Goal: Transaction & Acquisition: Download file/media

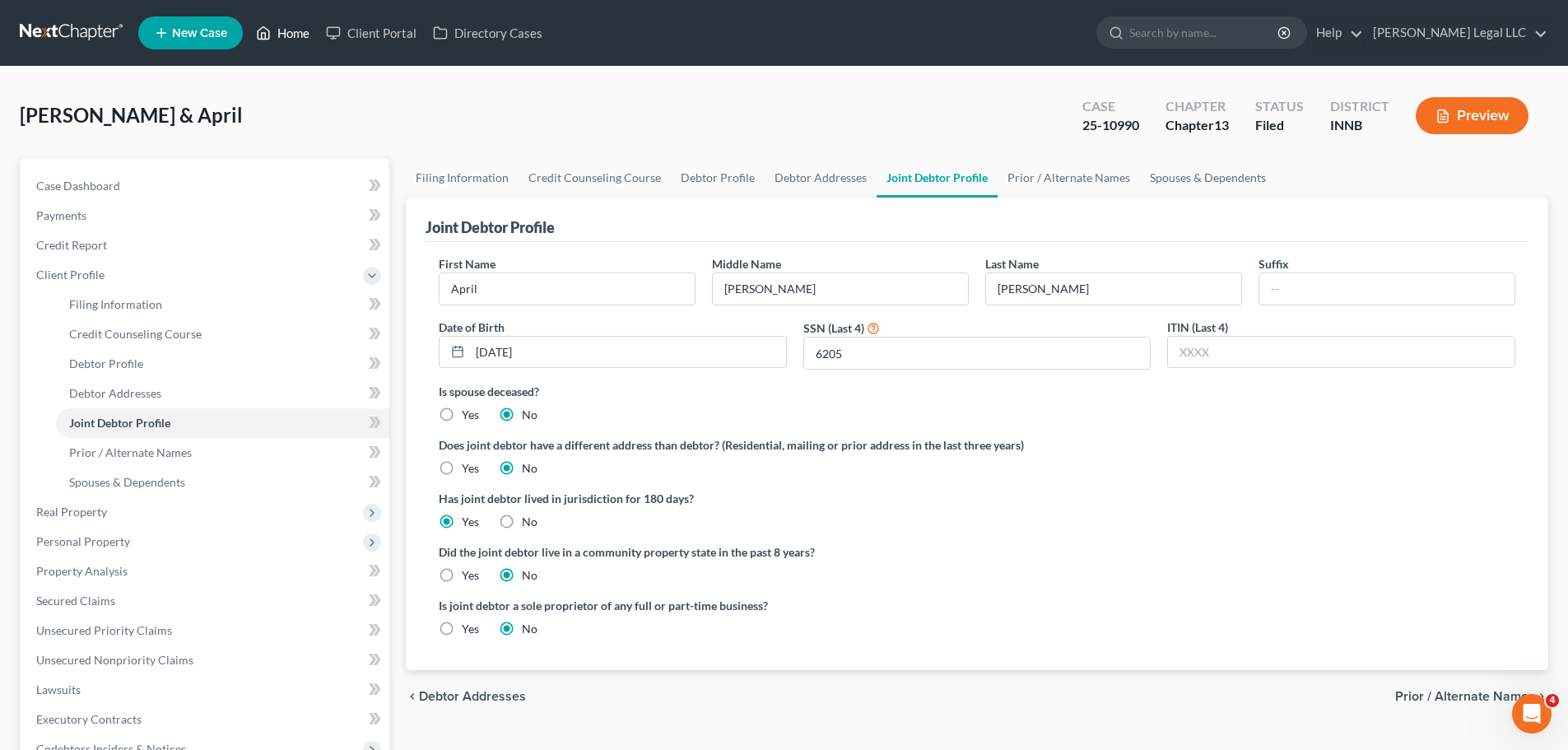
click at [303, 28] on link "Home" at bounding box center [283, 32] width 70 height 29
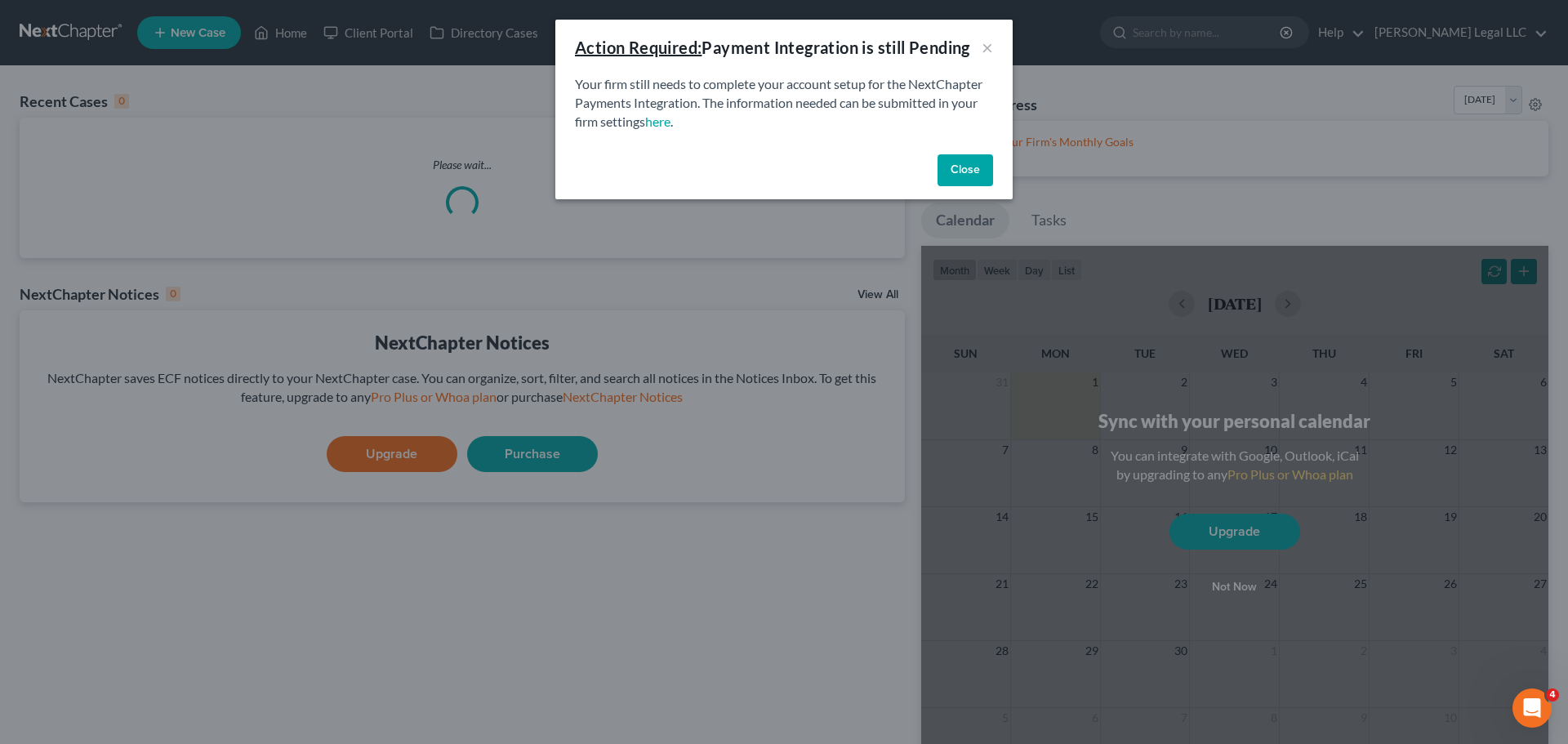
click at [951, 156] on button "Close" at bounding box center [965, 170] width 56 height 33
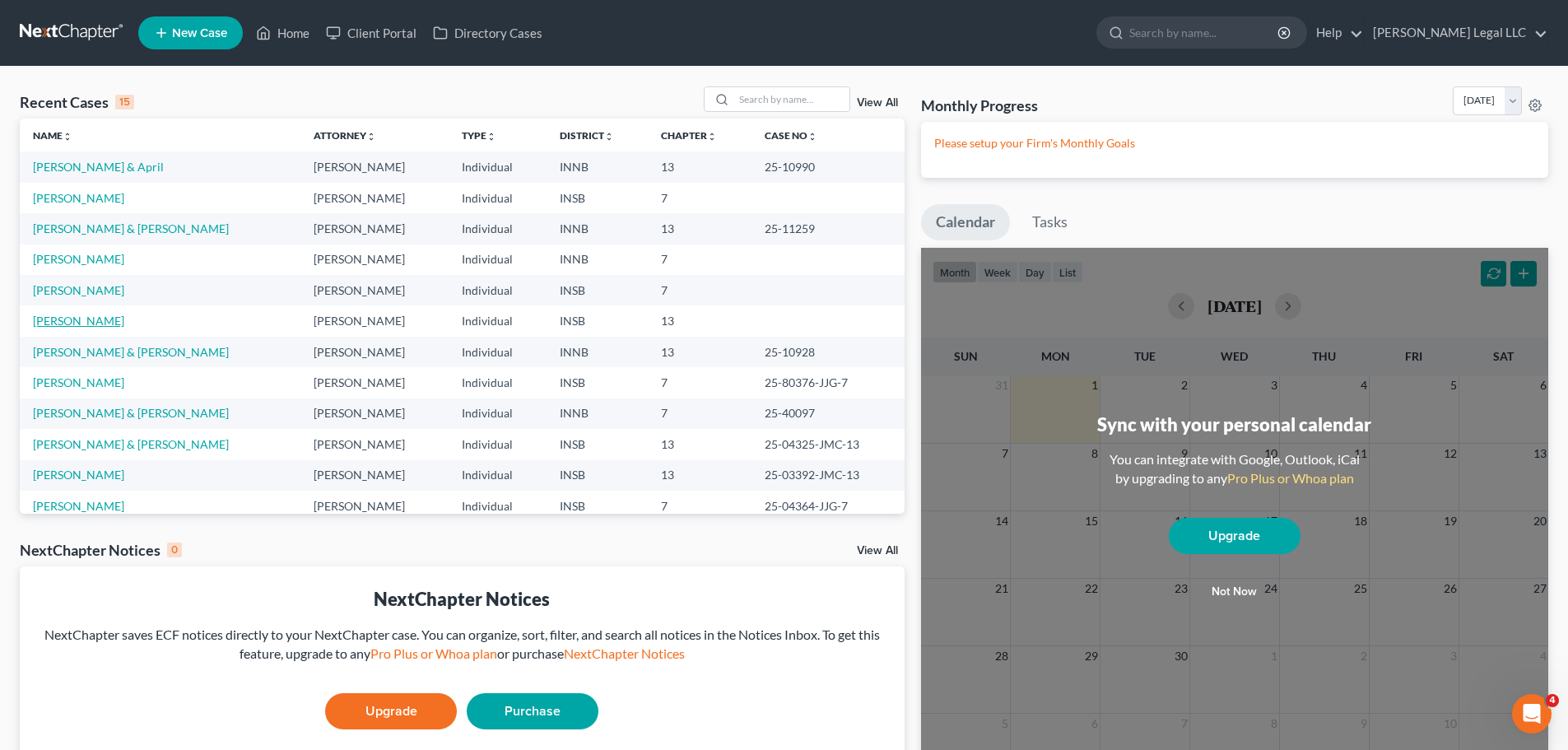
click at [78, 318] on link "[PERSON_NAME]" at bounding box center [78, 321] width 92 height 14
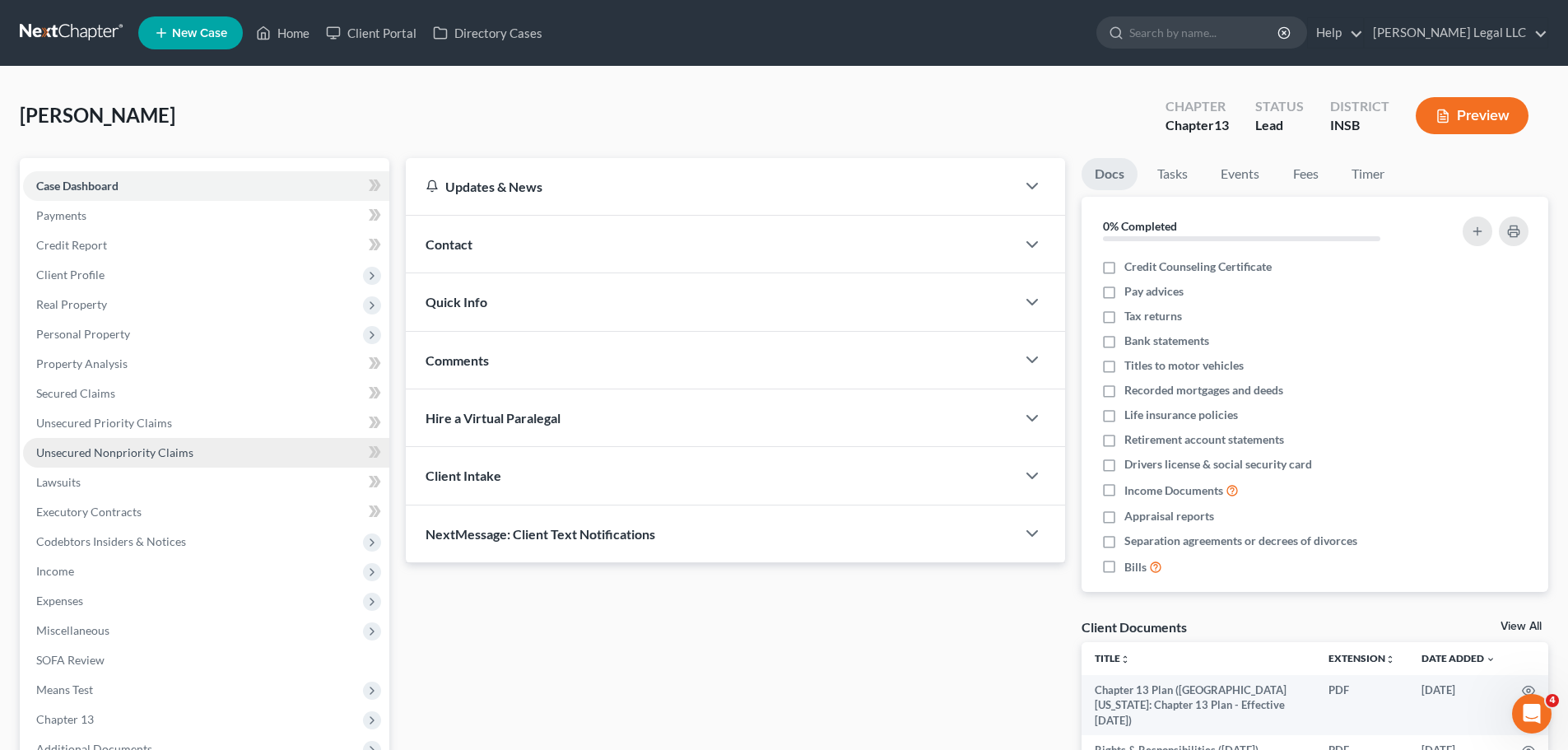
click at [70, 453] on span "Unsecured Nonpriority Claims" at bounding box center [115, 452] width 157 height 14
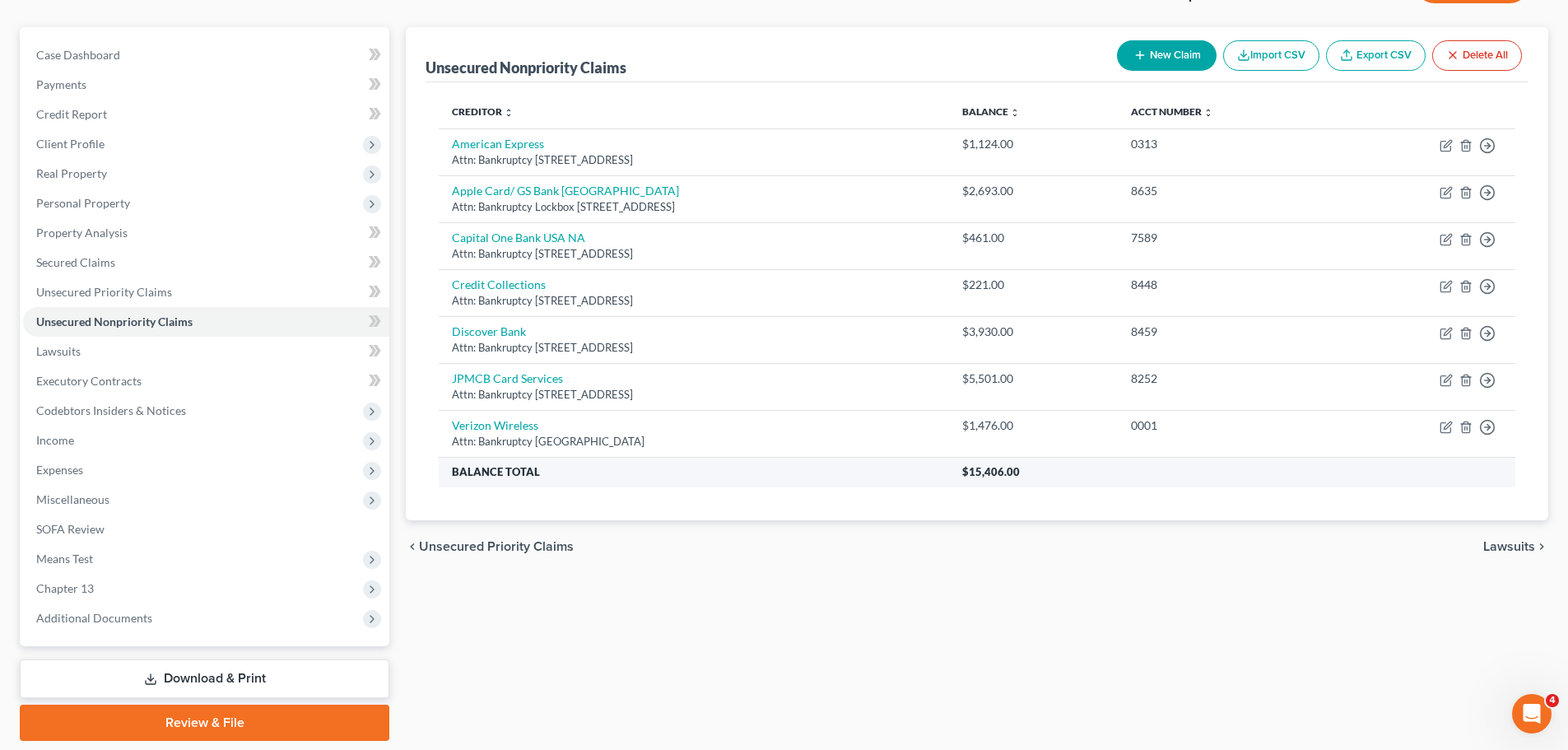
scroll to position [102, 0]
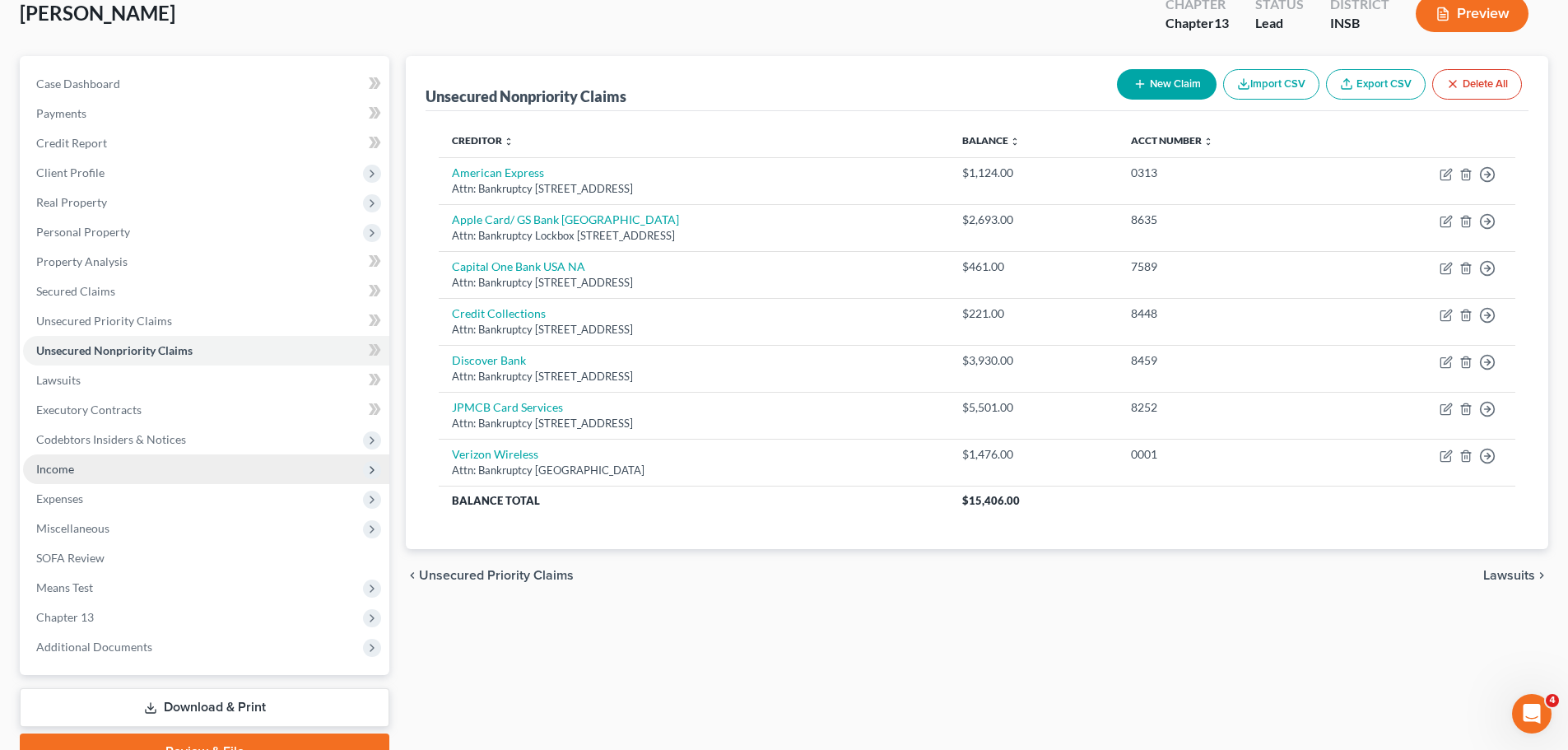
click at [68, 469] on span "Income" at bounding box center [55, 468] width 38 height 14
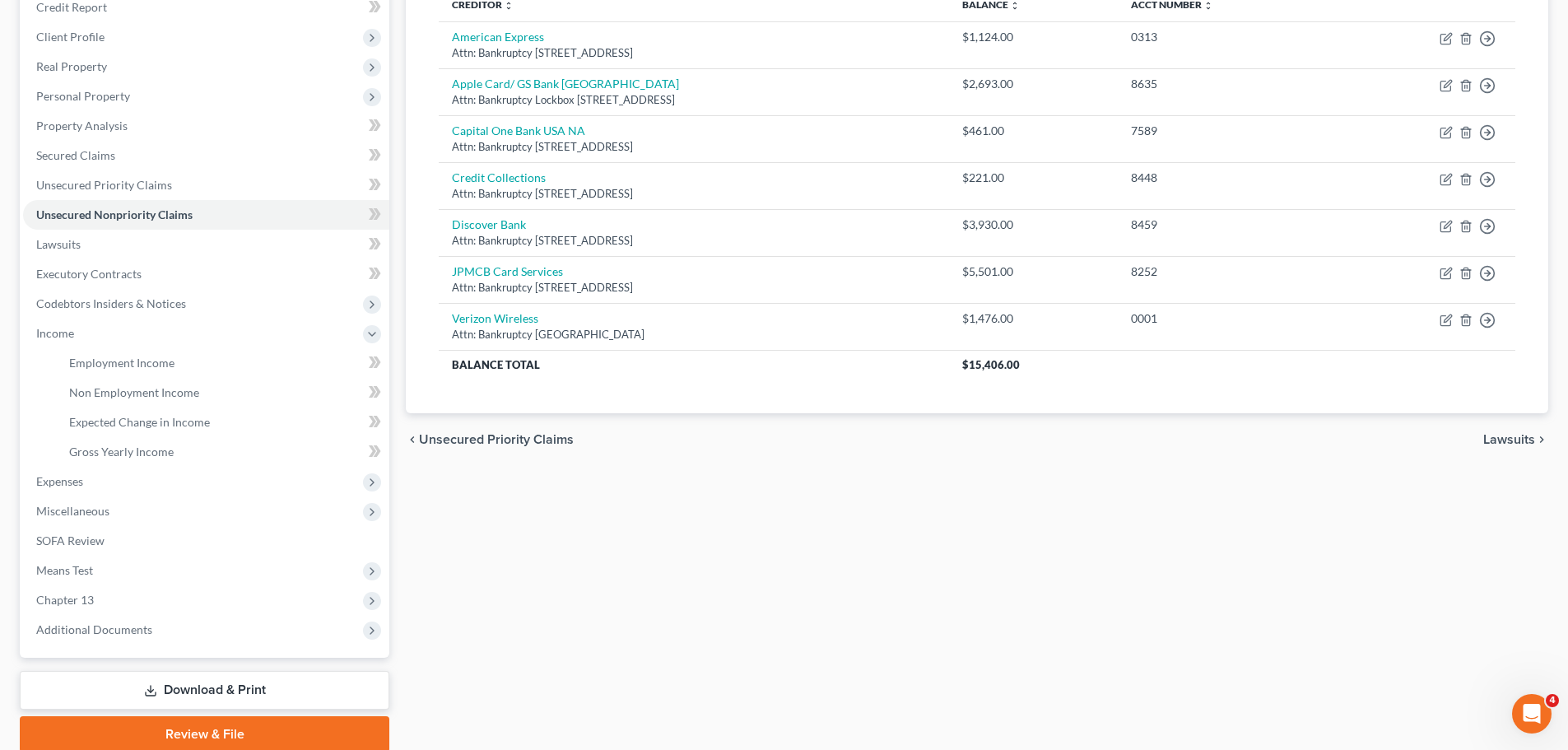
scroll to position [267, 0]
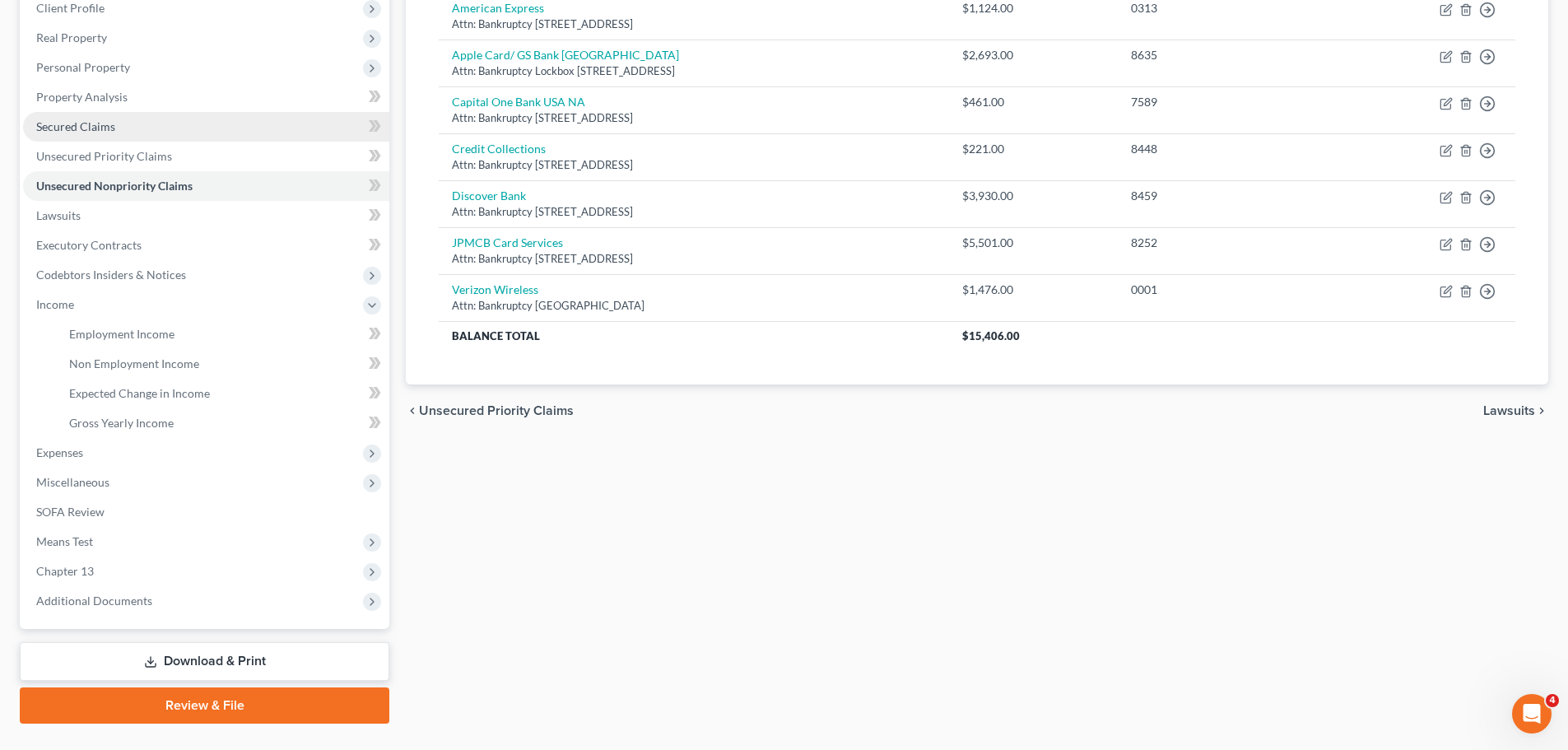
click at [68, 130] on span "Secured Claims" at bounding box center [76, 126] width 79 height 14
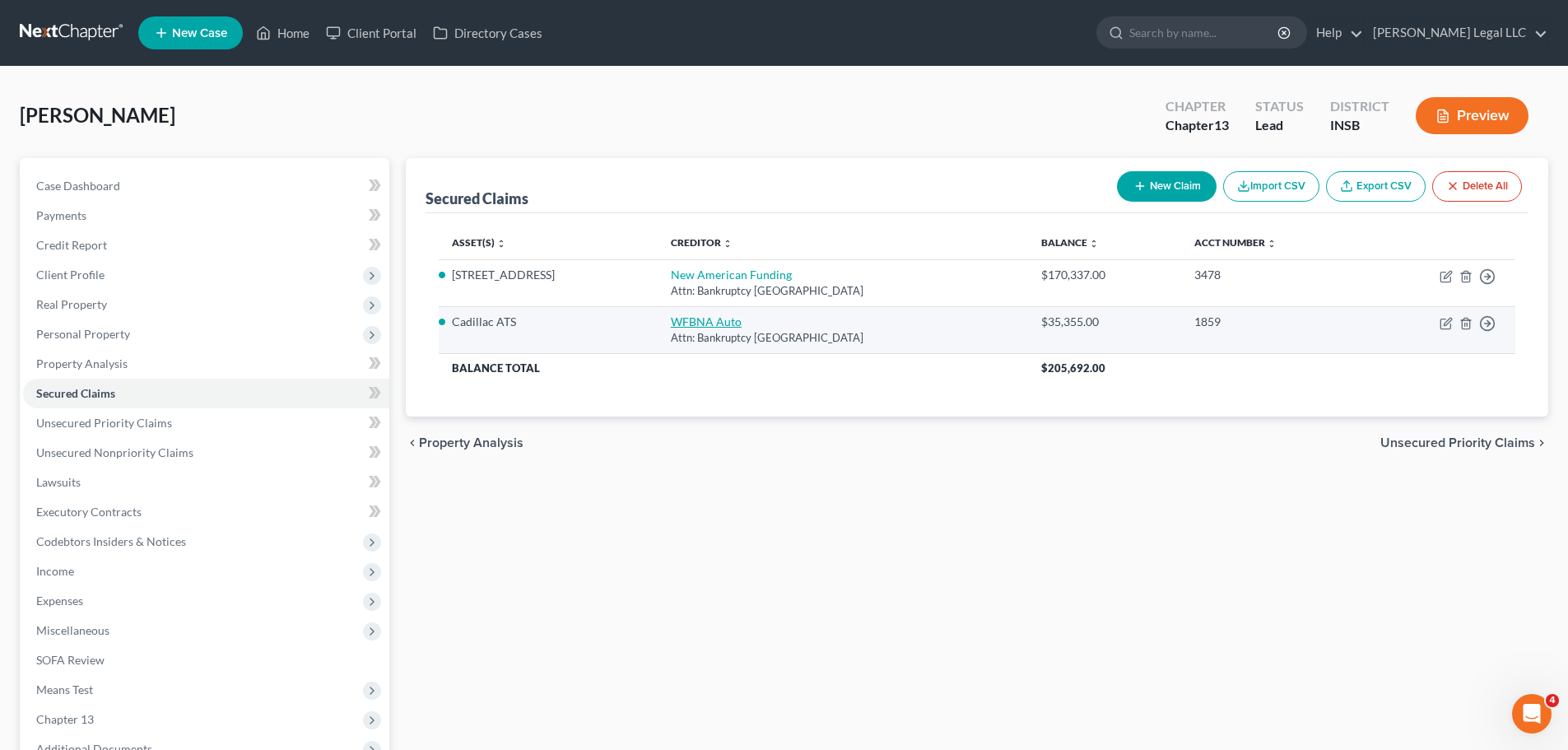
click at [688, 323] on link "WFBNA Auto" at bounding box center [707, 322] width 71 height 14
select select "28"
select select "2"
select select "0"
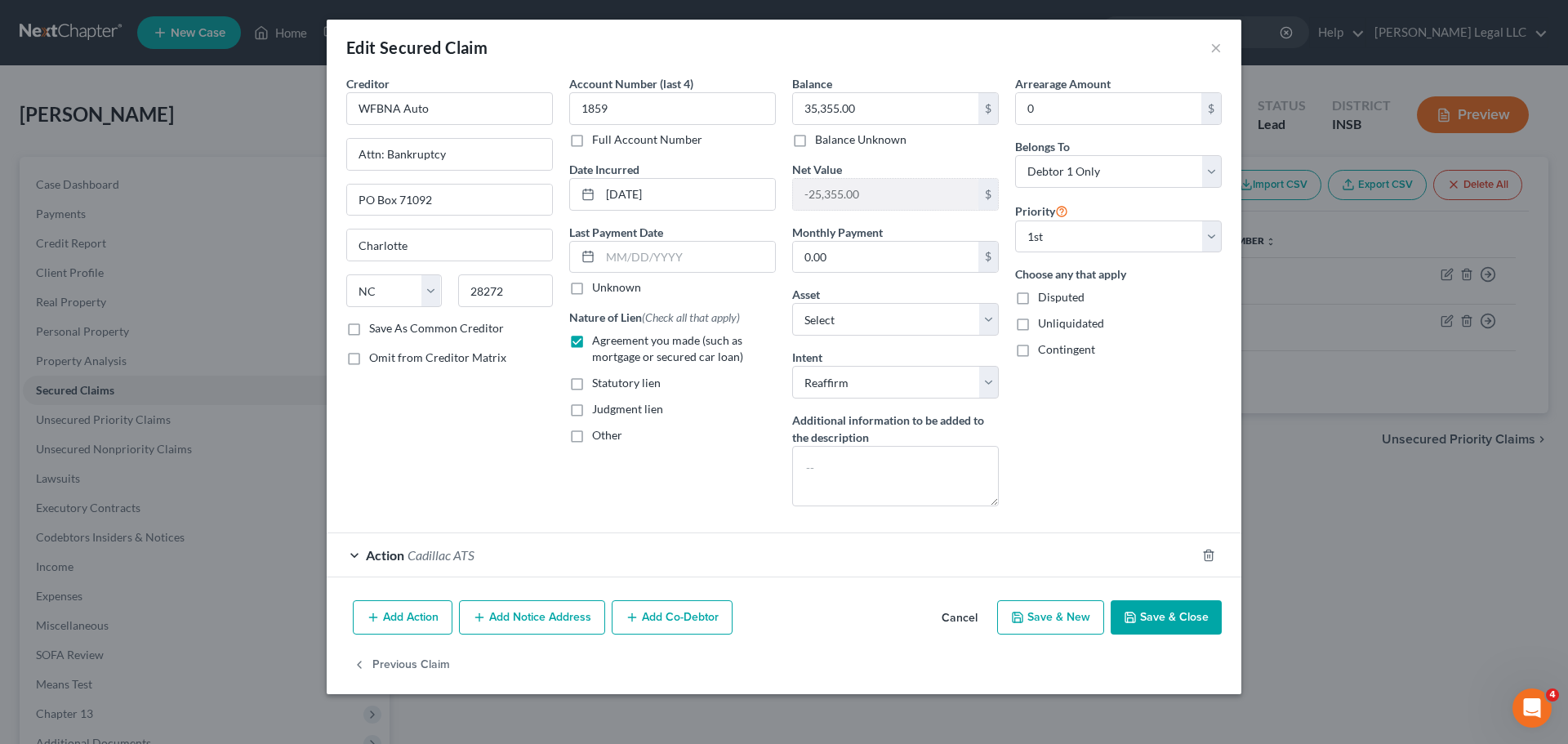
click at [932, 286] on div "Asset * Select Other Multiple Assets Electronics - Miscellaneous electronics in…" at bounding box center [895, 310] width 206 height 49
click at [866, 57] on div "Edit Secured Claim ×" at bounding box center [783, 47] width 915 height 56
click at [891, 447] on textarea at bounding box center [895, 476] width 206 height 61
click at [1220, 46] on button "×" at bounding box center [1215, 48] width 11 height 19
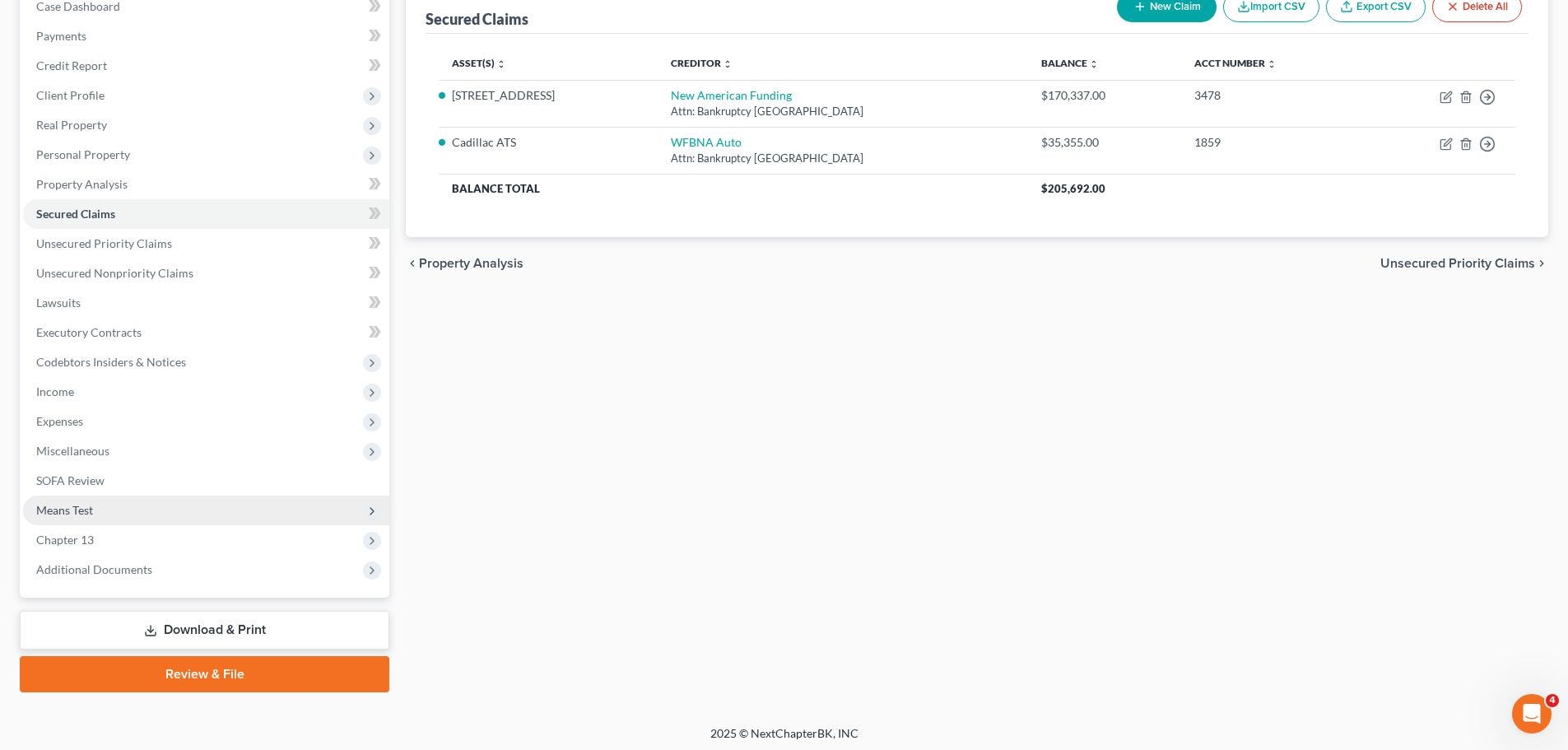
scroll to position [184, 0]
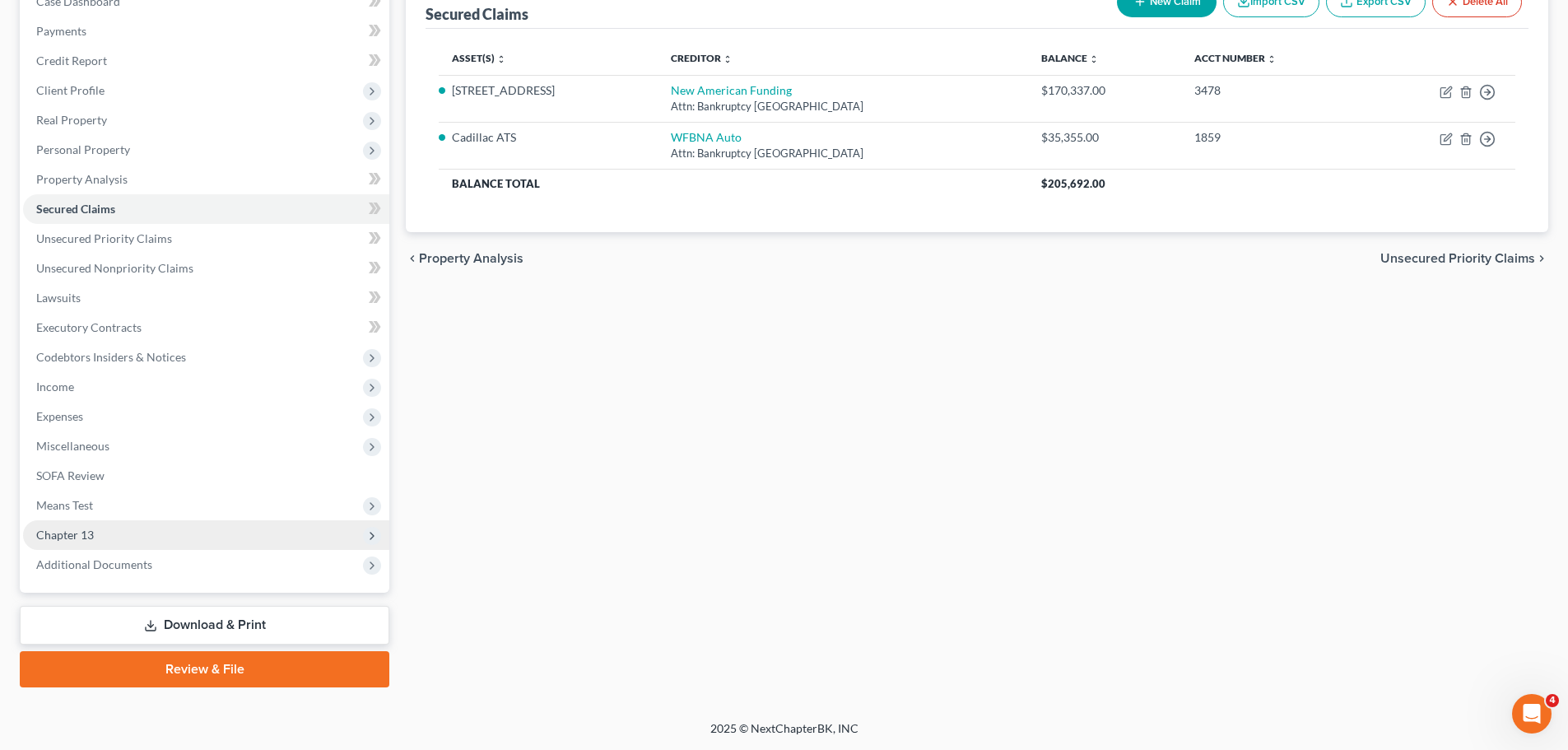
click at [76, 545] on span "Chapter 13" at bounding box center [206, 534] width 366 height 29
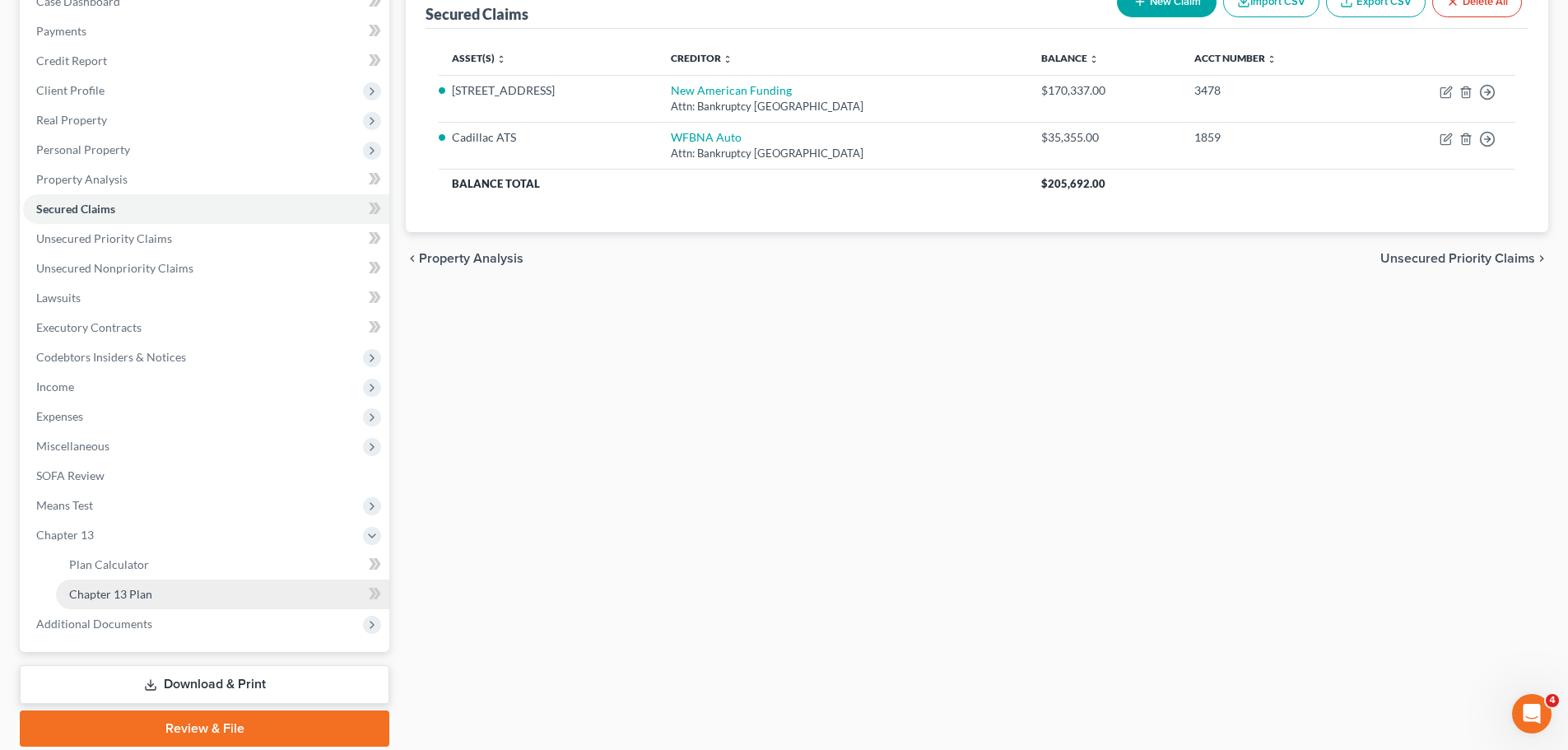
click at [117, 584] on link "Chapter 13 Plan" at bounding box center [222, 594] width 333 height 29
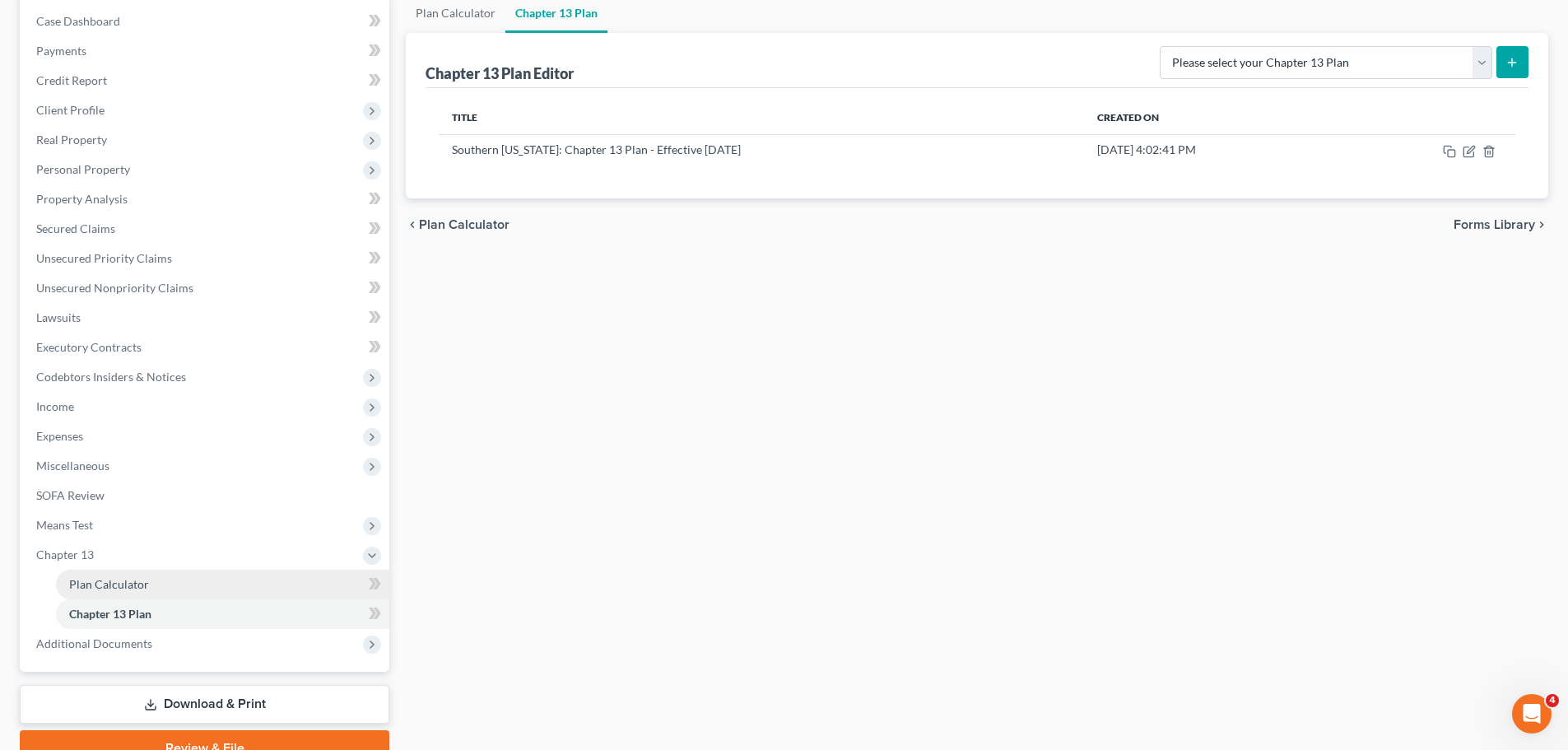
click at [162, 571] on link "Plan Calculator" at bounding box center [222, 584] width 333 height 29
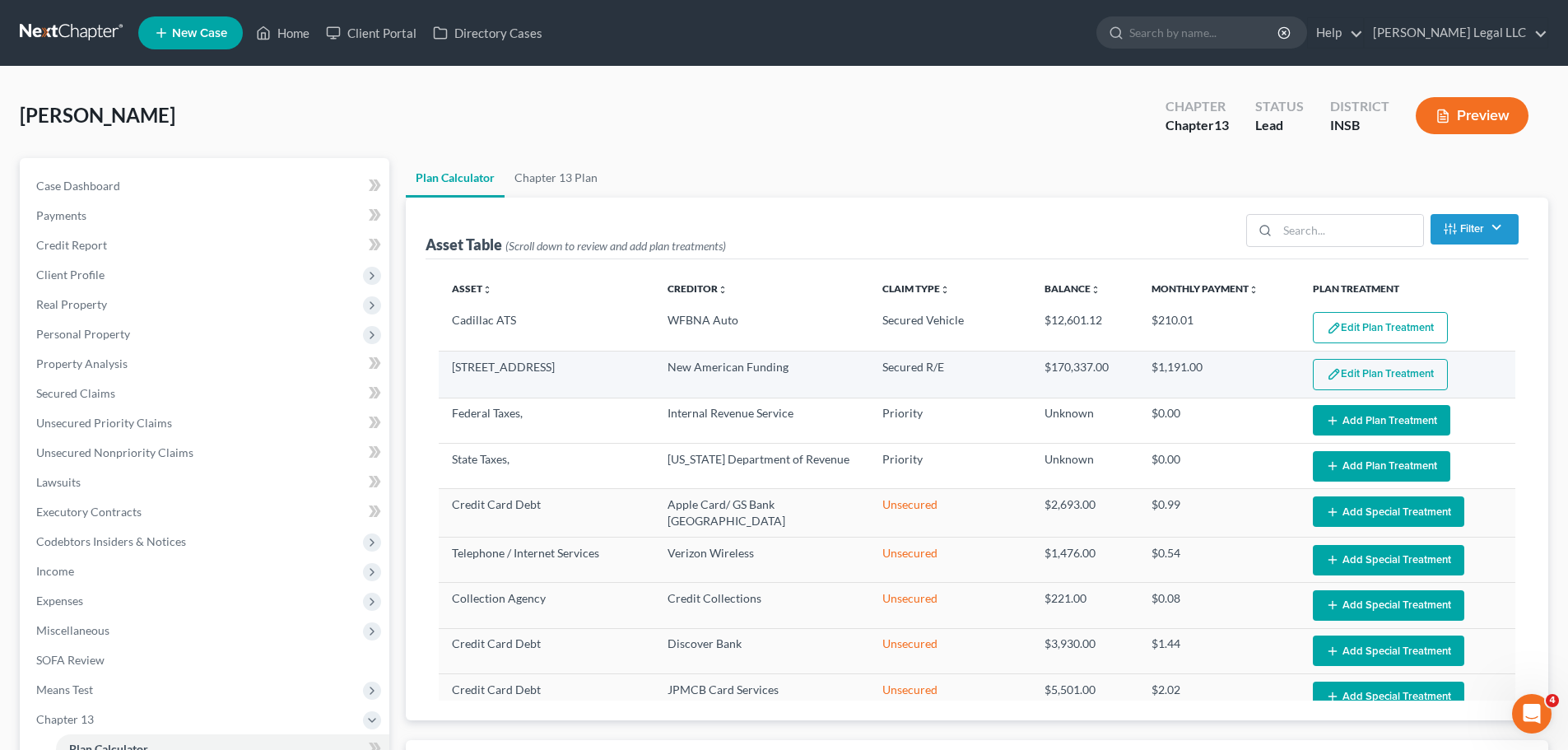
select select "59"
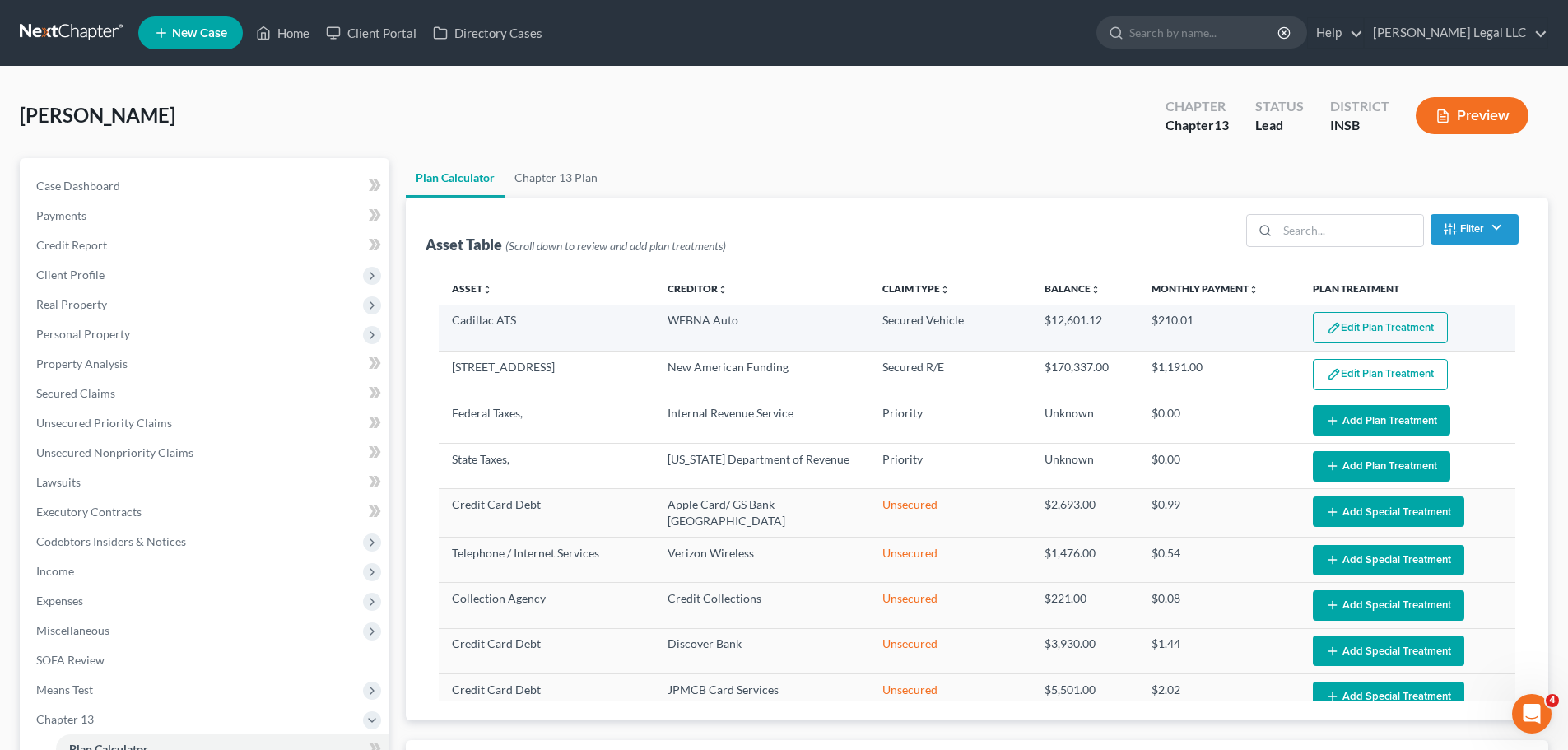
click at [1327, 328] on img "button" at bounding box center [1334, 328] width 14 height 14
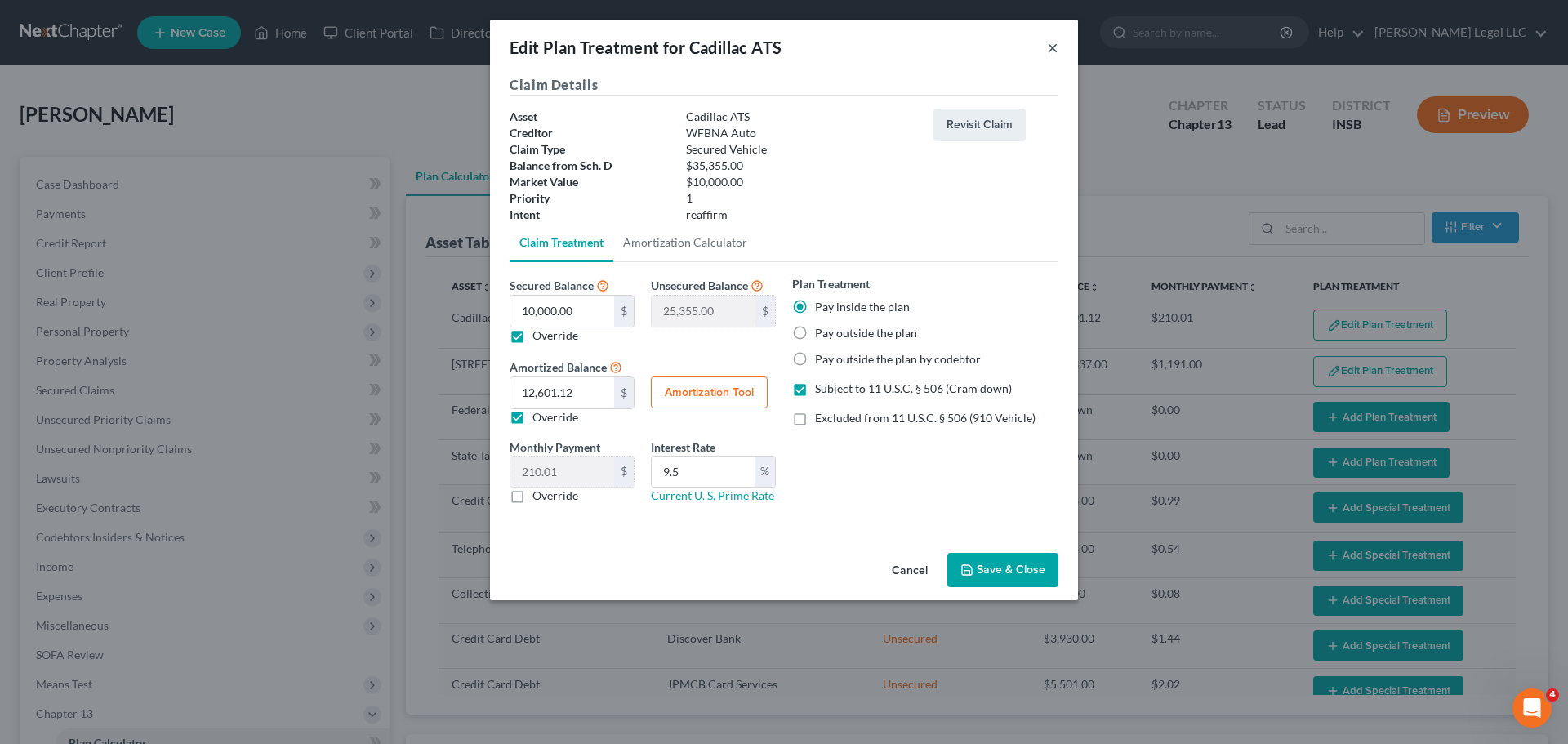
click at [1050, 49] on button "×" at bounding box center [1052, 48] width 11 height 19
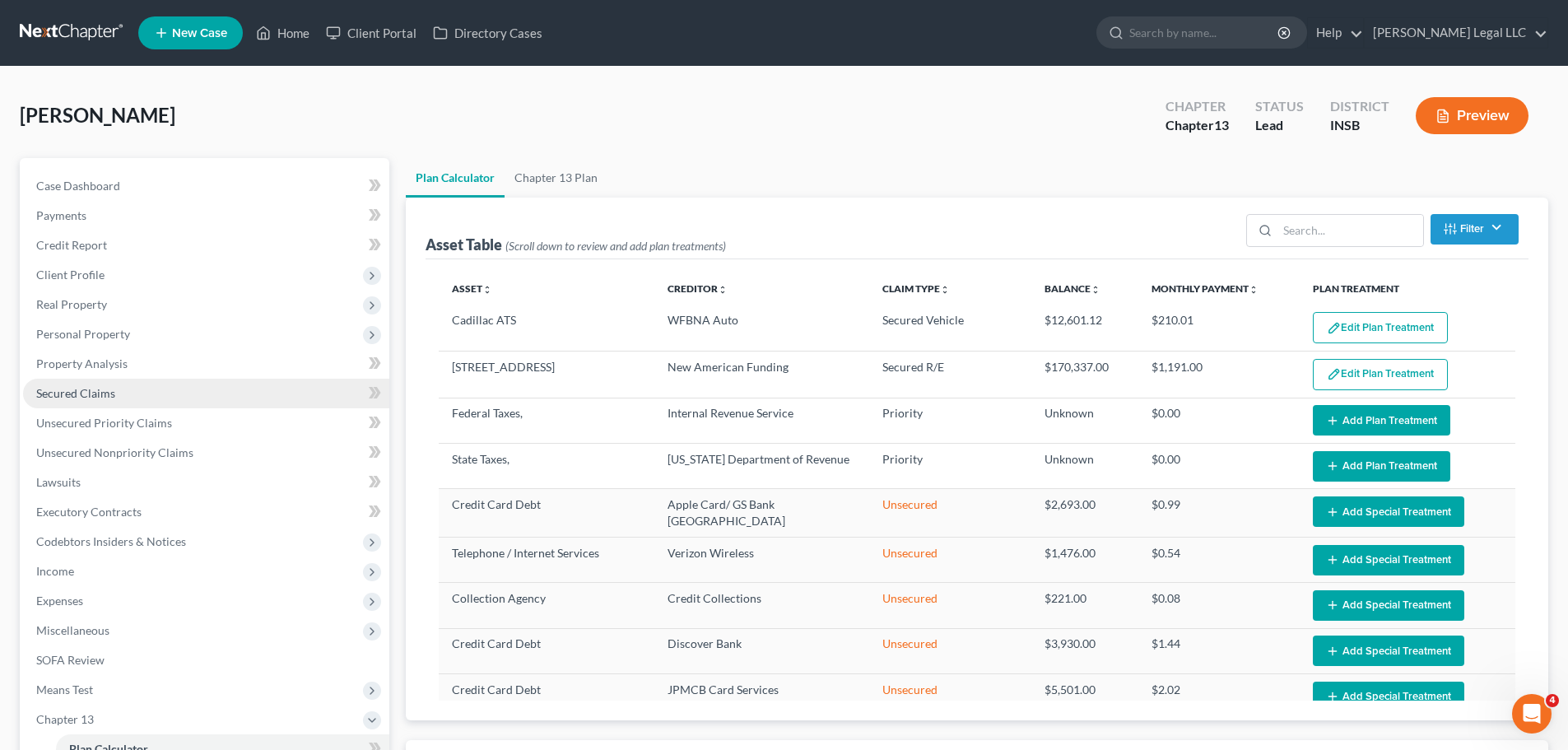
click at [152, 397] on link "Secured Claims" at bounding box center [206, 393] width 366 height 29
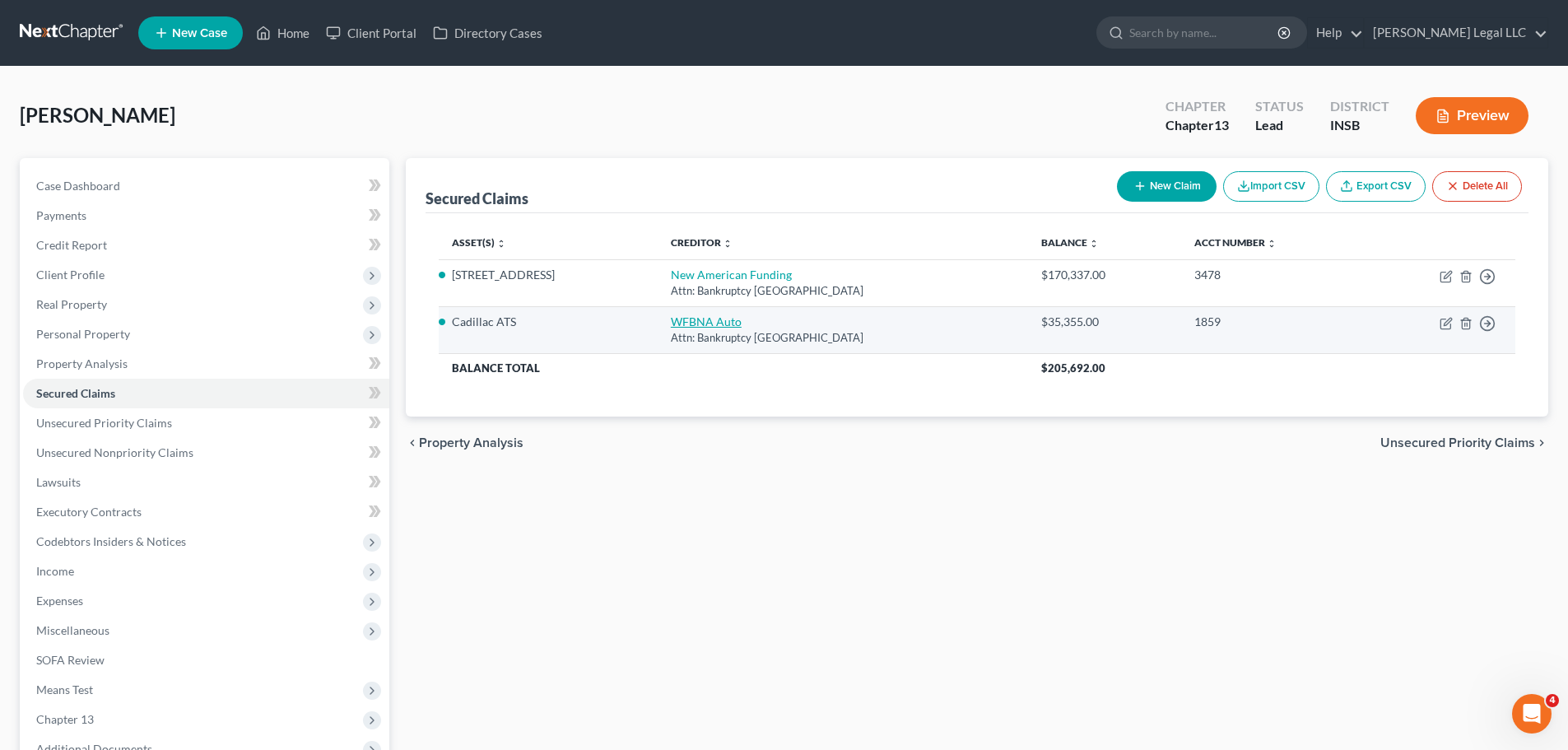
click at [692, 320] on link "WFBNA Auto" at bounding box center [707, 322] width 71 height 14
select select "28"
select select "3"
select select "2"
select select "0"
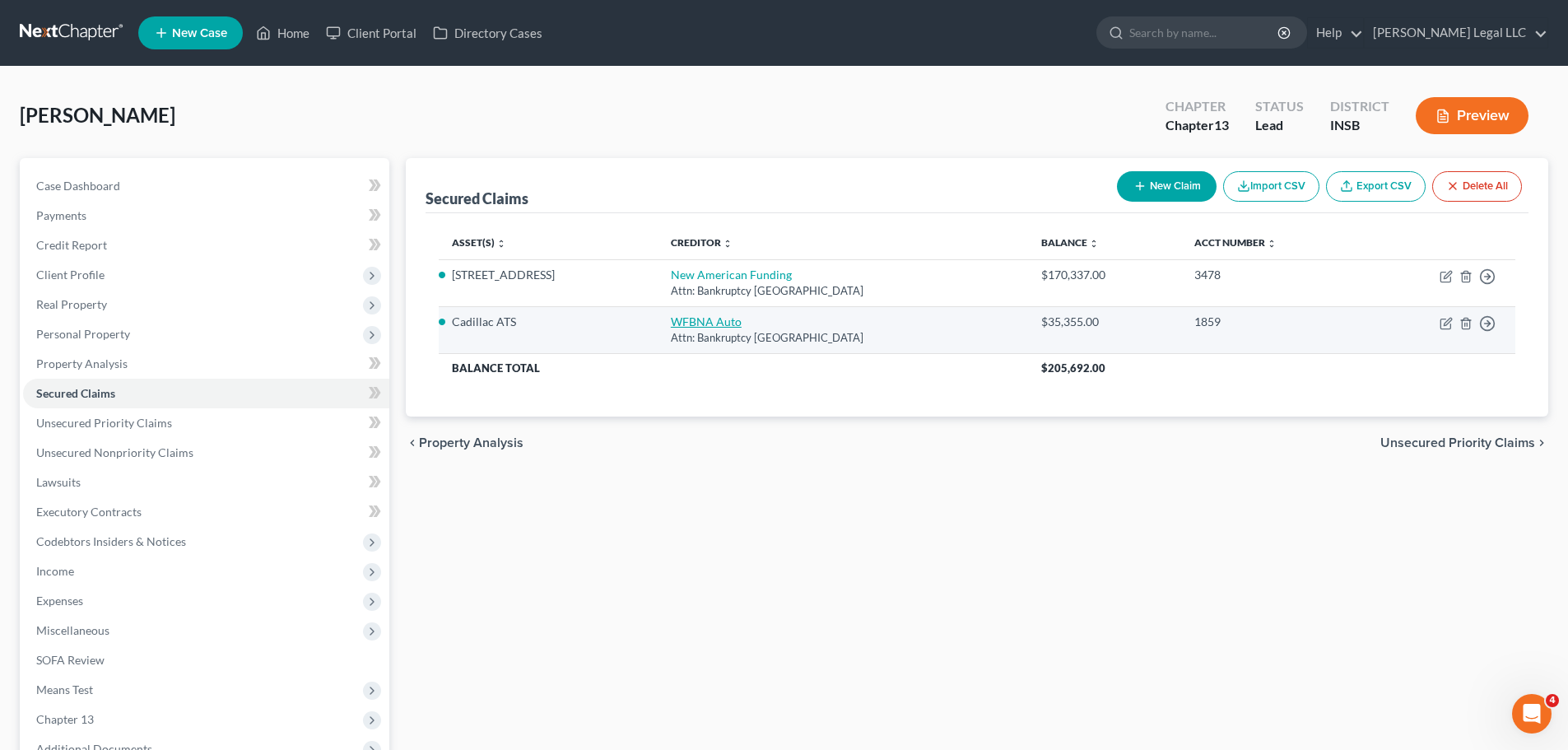
select select "0"
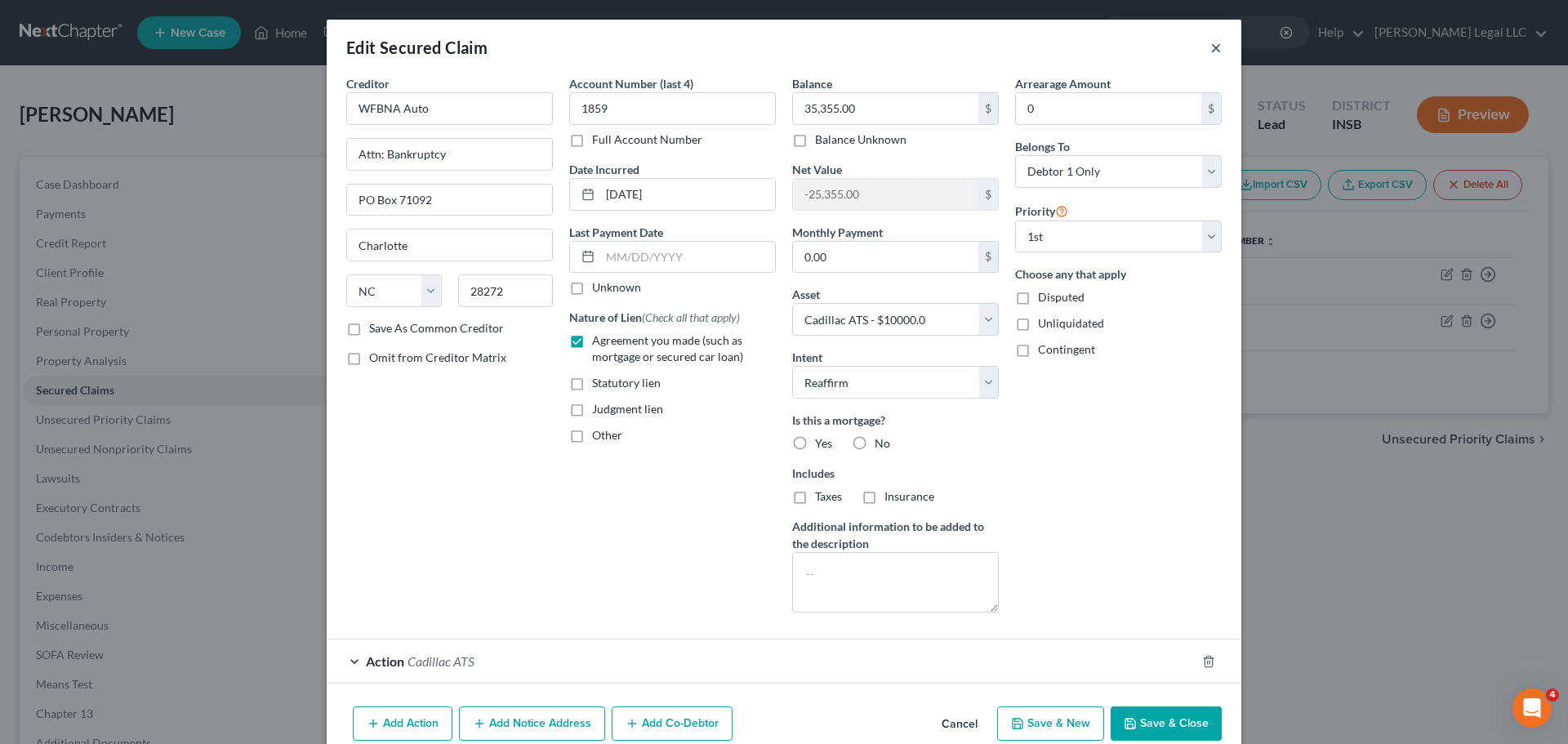
click at [1212, 49] on button "×" at bounding box center [1215, 48] width 11 height 19
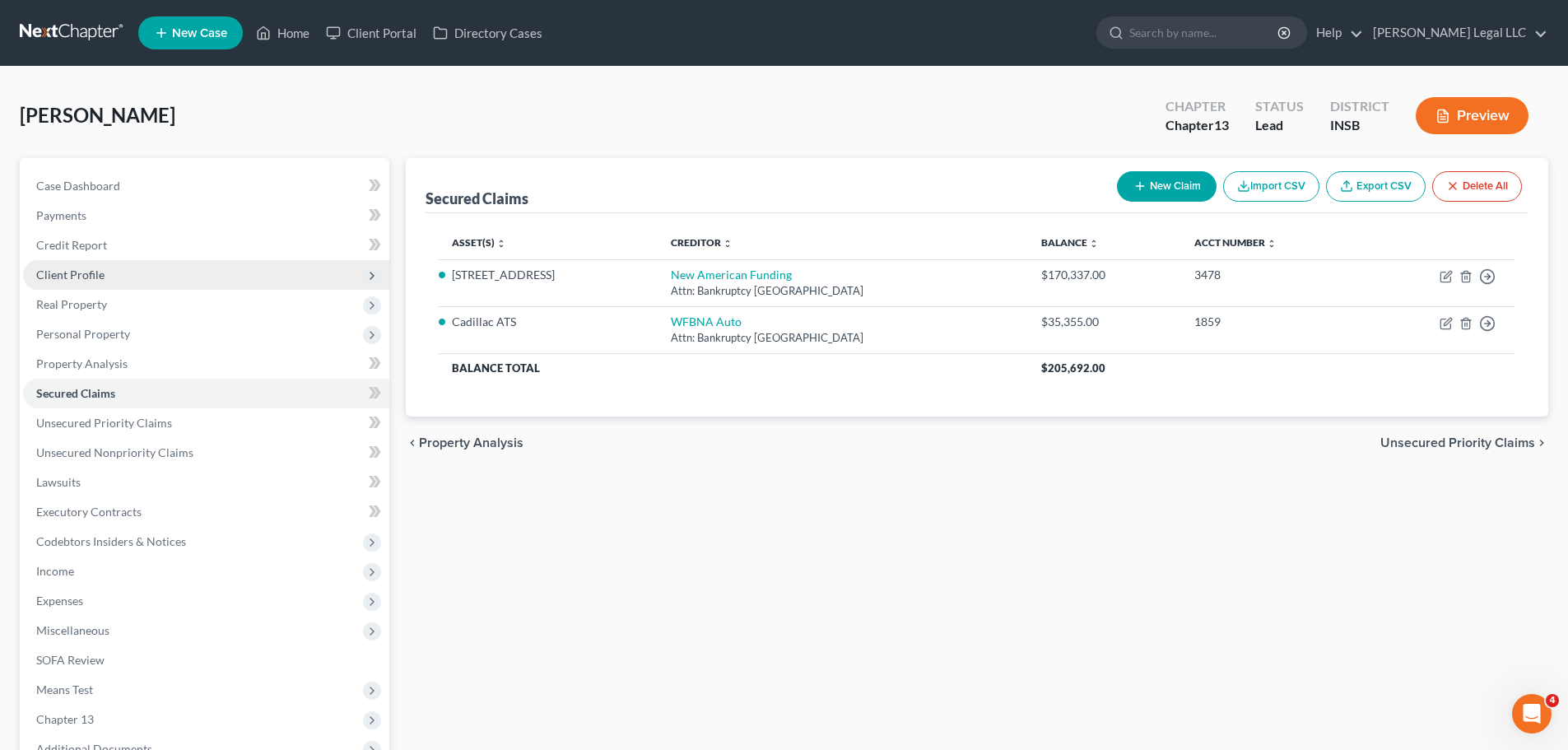
click at [83, 282] on span "Client Profile" at bounding box center [206, 275] width 366 height 29
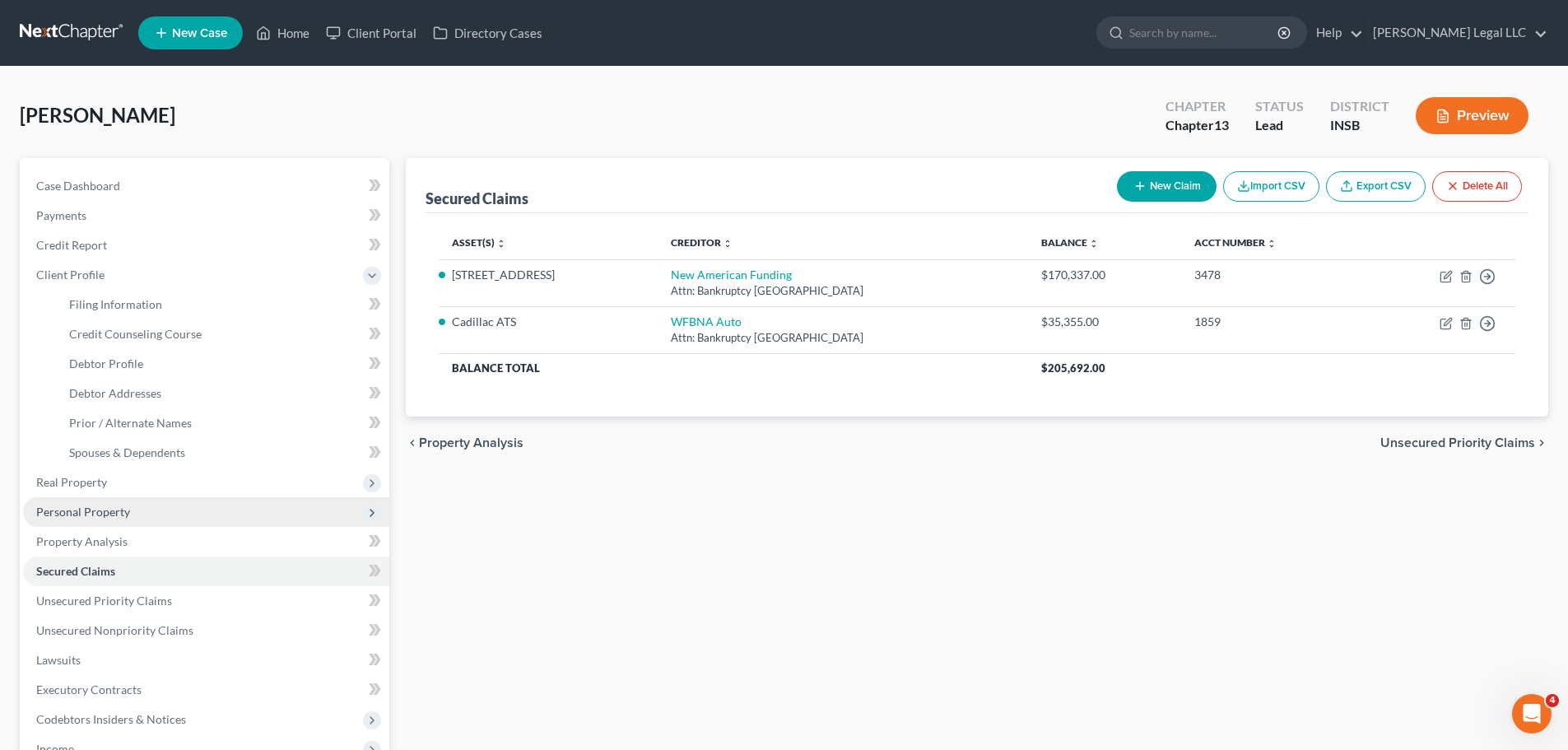
click at [80, 515] on span "Personal Property" at bounding box center [84, 512] width 94 height 14
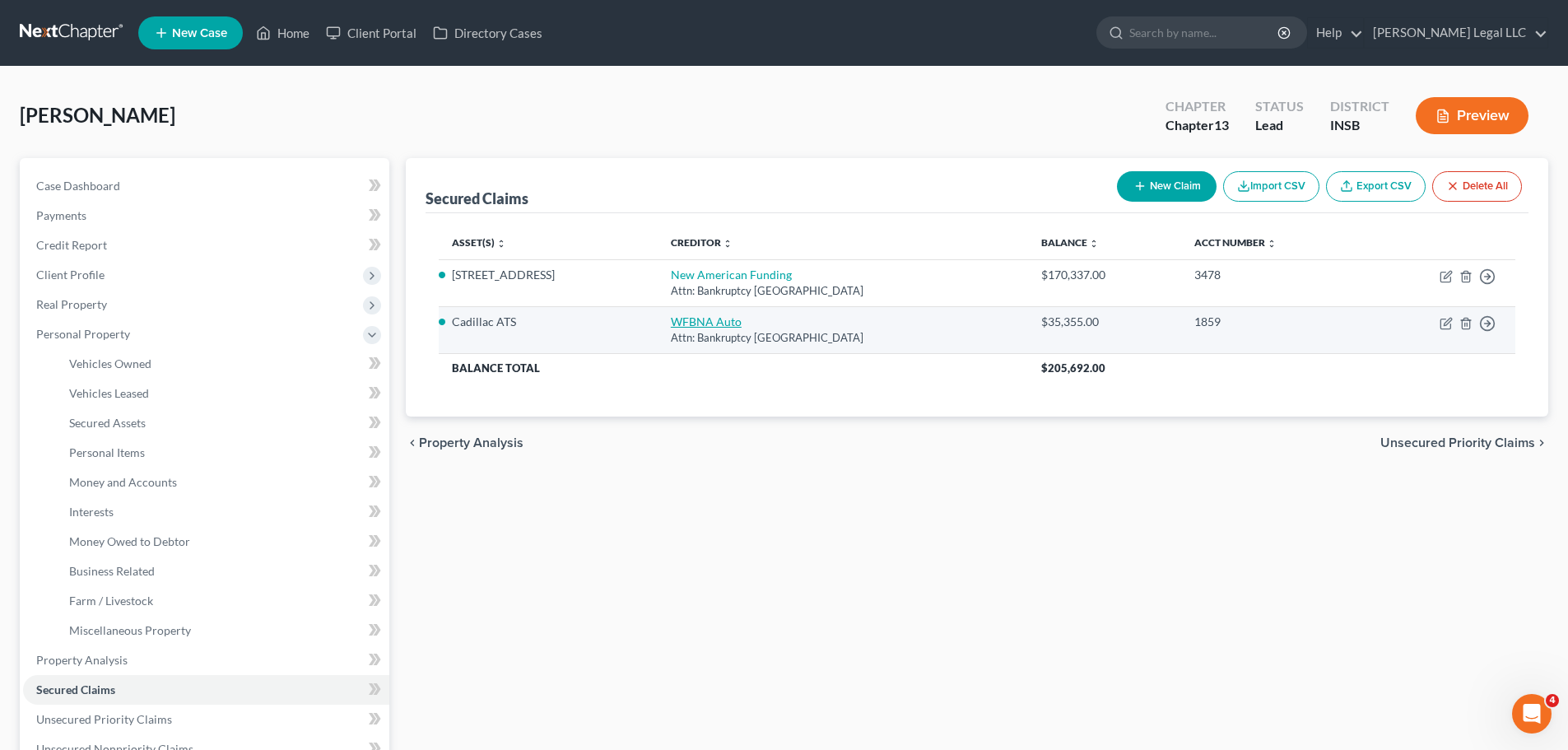
click at [677, 317] on link "WFBNA Auto" at bounding box center [707, 322] width 71 height 14
select select "28"
select select "3"
select select "2"
select select "0"
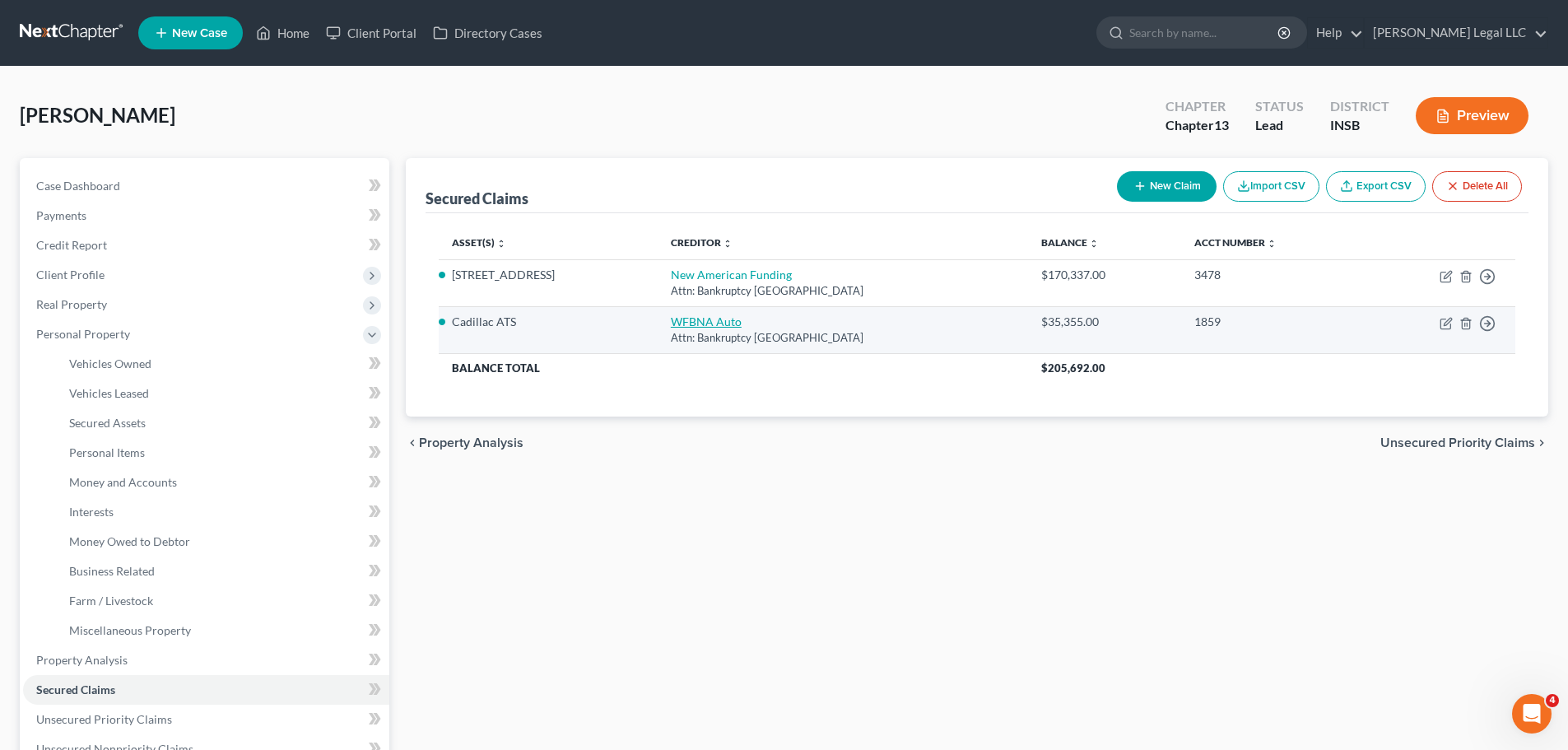
select select "0"
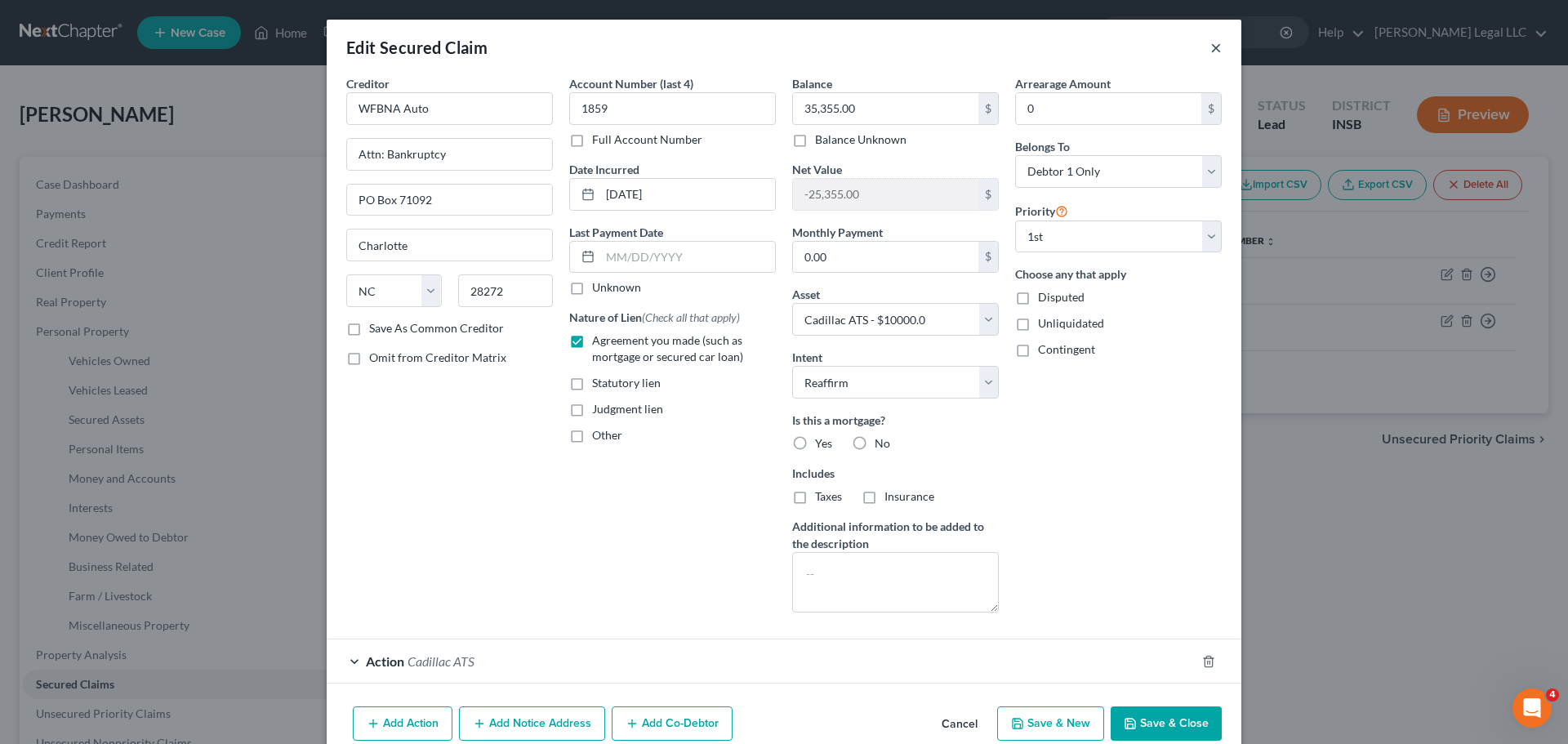
click at [1213, 49] on button "×" at bounding box center [1215, 48] width 11 height 19
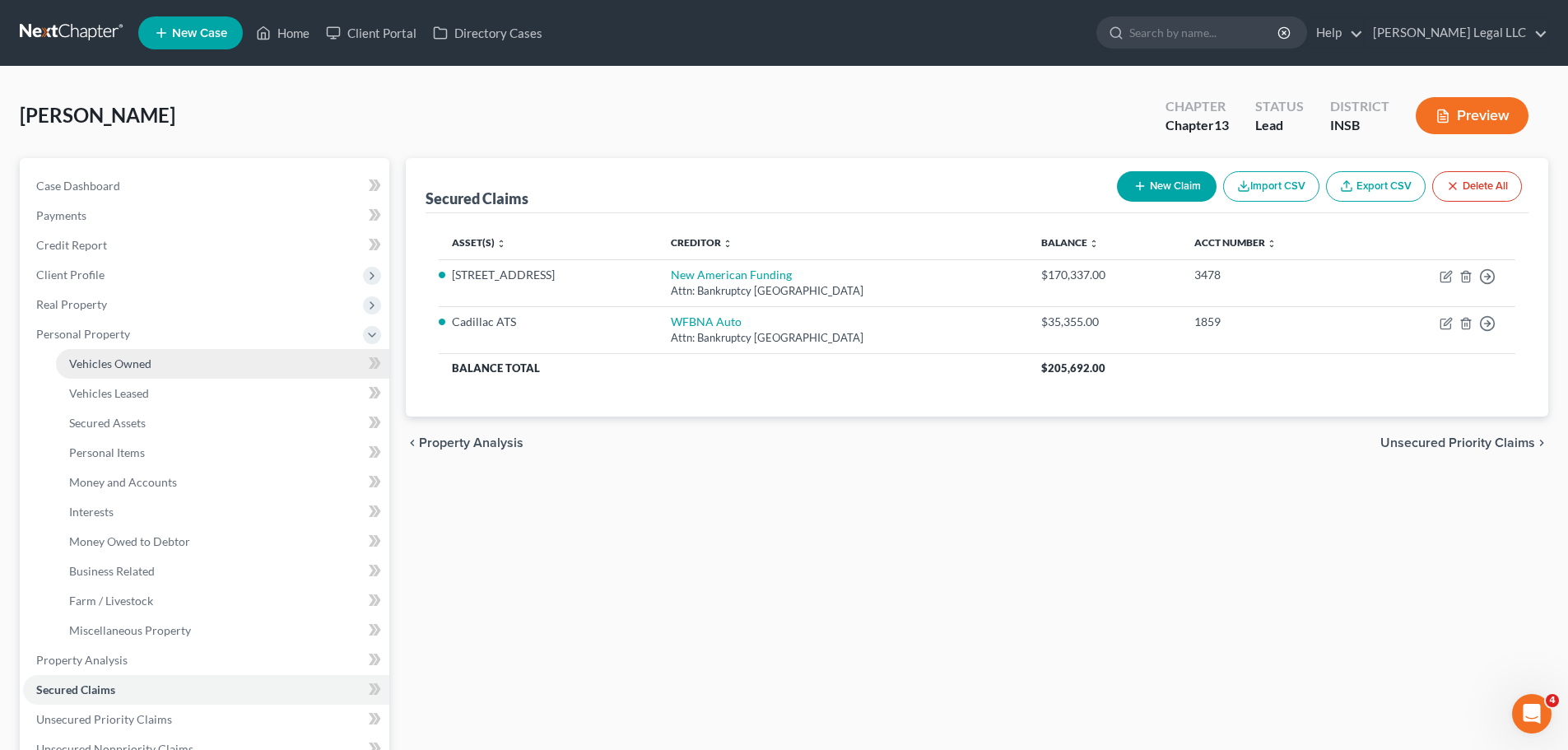
click at [93, 369] on span "Vehicles Owned" at bounding box center [110, 363] width 83 height 14
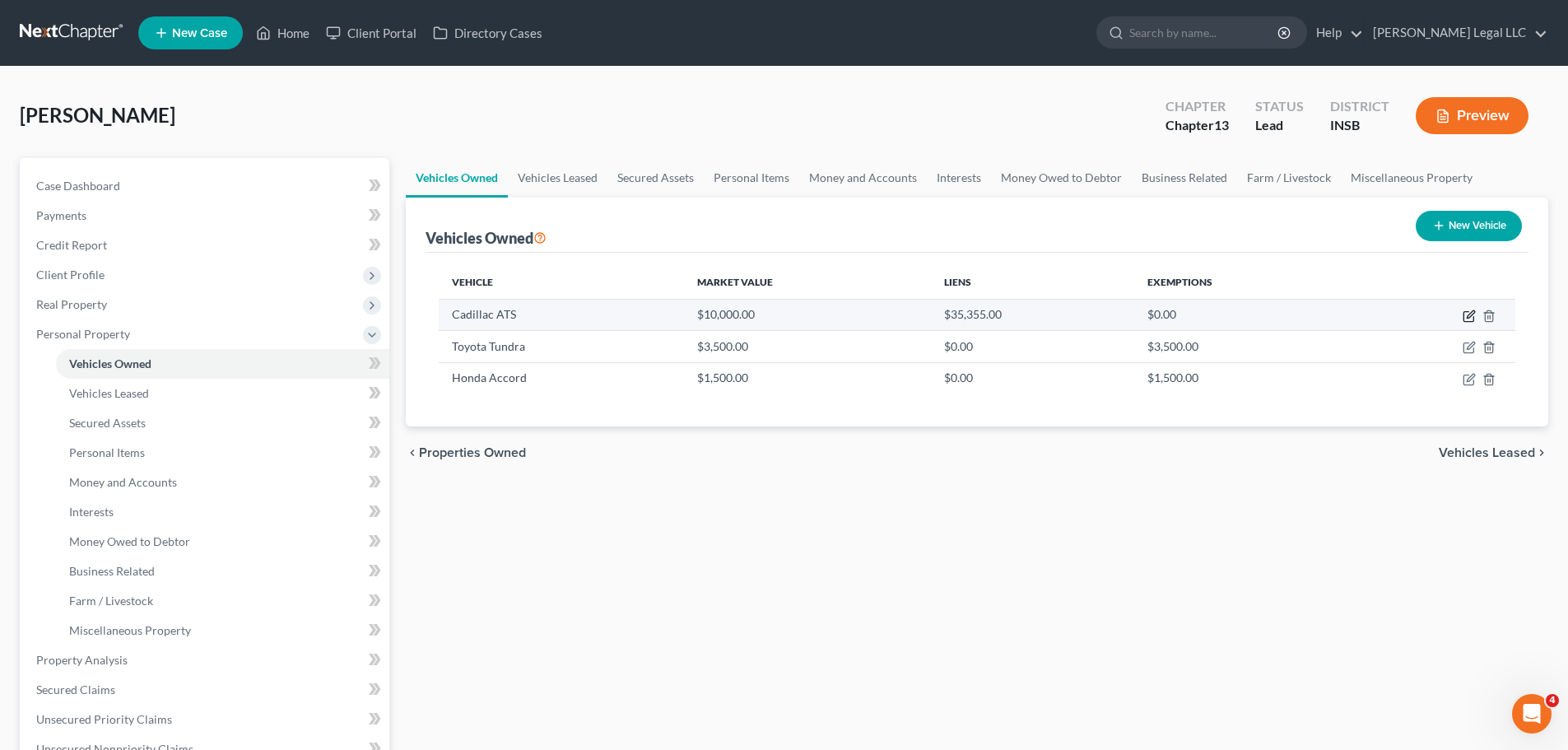
click at [1468, 317] on icon "button" at bounding box center [1470, 314] width 7 height 7
select select "0"
select select "3"
select select "0"
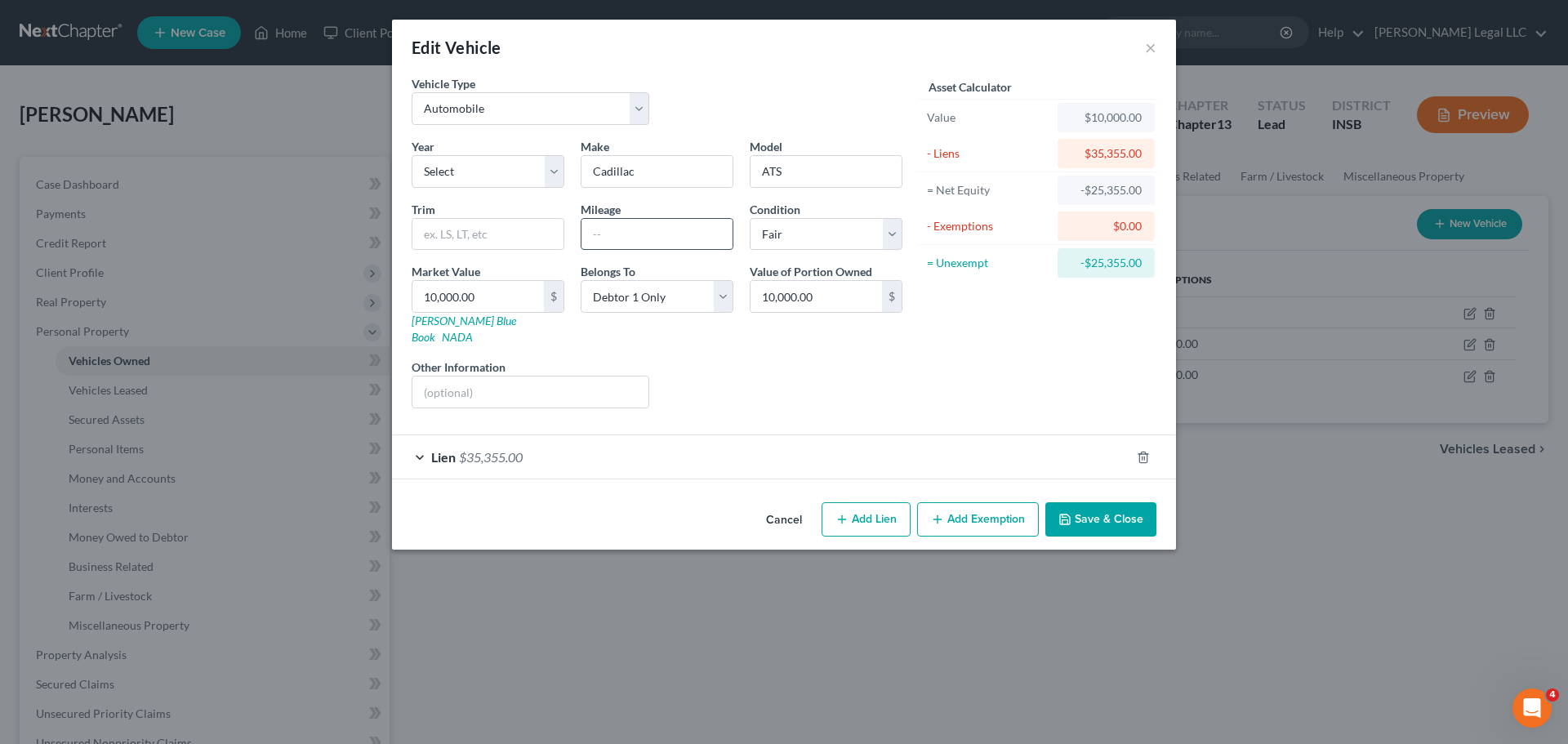
click at [601, 236] on input "text" at bounding box center [656, 234] width 151 height 31
type input "114000"
drag, startPoint x: 798, startPoint y: 217, endPoint x: 800, endPoint y: 236, distance: 19.1
click at [798, 218] on div "Condition Select Excellent Very Good Good Fair Poor" at bounding box center [826, 226] width 169 height 49
drag, startPoint x: 800, startPoint y: 236, endPoint x: 803, endPoint y: 249, distance: 13.3
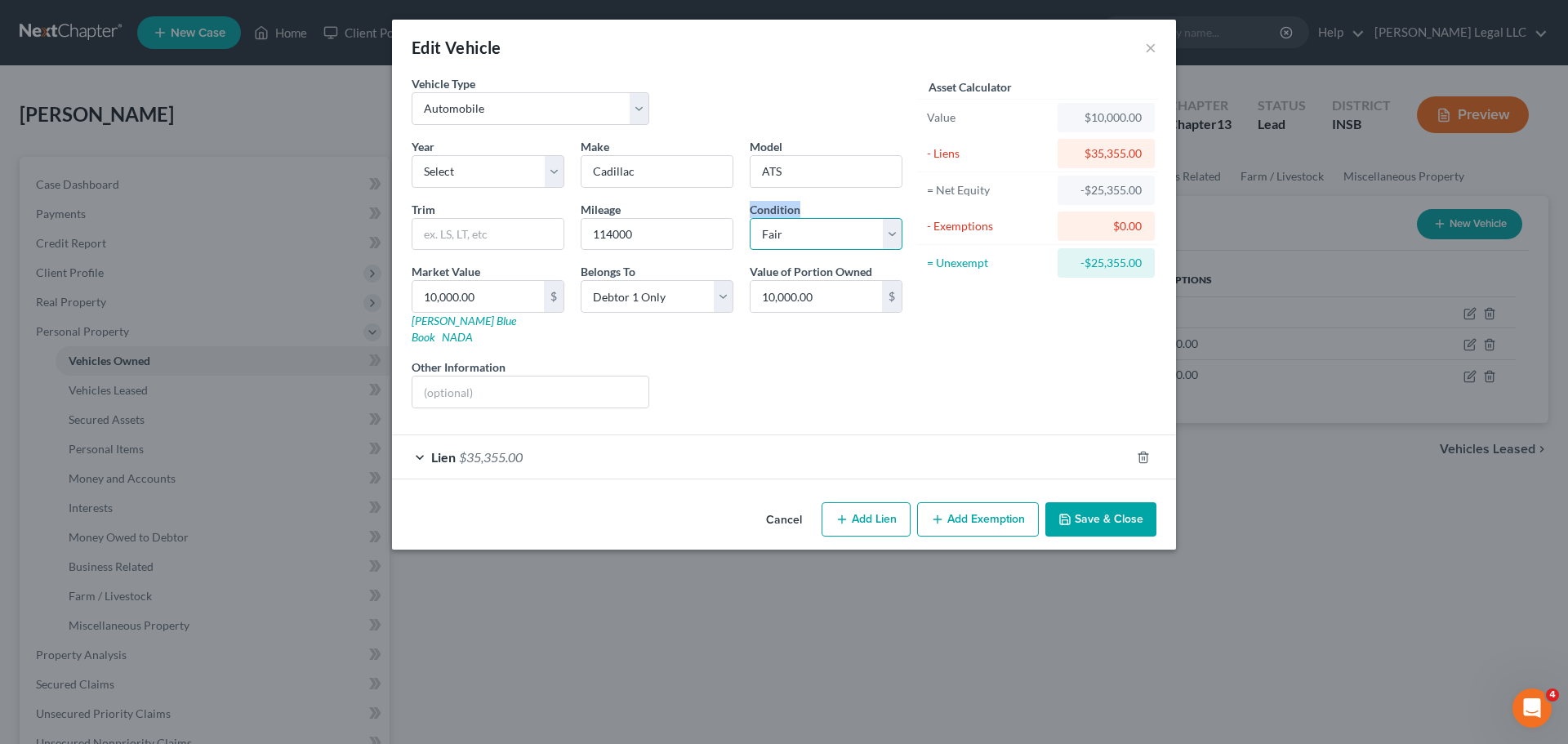
click at [800, 236] on select "Select Excellent Very Good Good Fair Poor" at bounding box center [825, 234] width 153 height 33
select select "4"
click at [750, 218] on select "Select Excellent Very Good Good Fair Poor" at bounding box center [825, 234] width 153 height 33
click at [646, 239] on input "114000" at bounding box center [656, 234] width 151 height 31
click at [612, 244] on input "114000" at bounding box center [656, 234] width 151 height 31
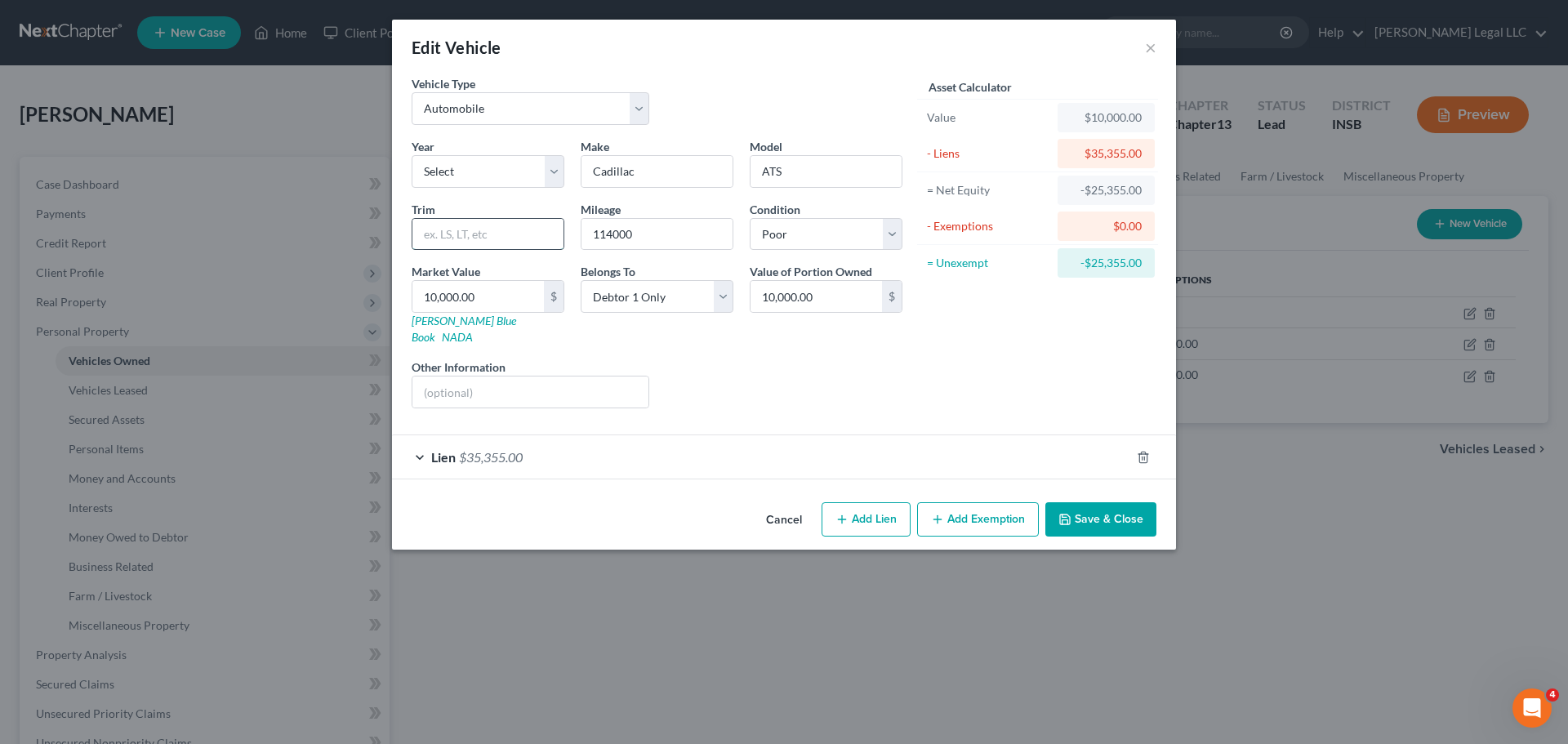
click at [444, 239] on input "text" at bounding box center [488, 234] width 151 height 31
drag, startPoint x: 732, startPoint y: 347, endPoint x: 510, endPoint y: 335, distance: 222.3
click at [732, 359] on div "Liens Select" at bounding box center [784, 383] width 254 height 49
click at [466, 310] on input "10,000.00" at bounding box center [478, 296] width 131 height 31
type input "6"
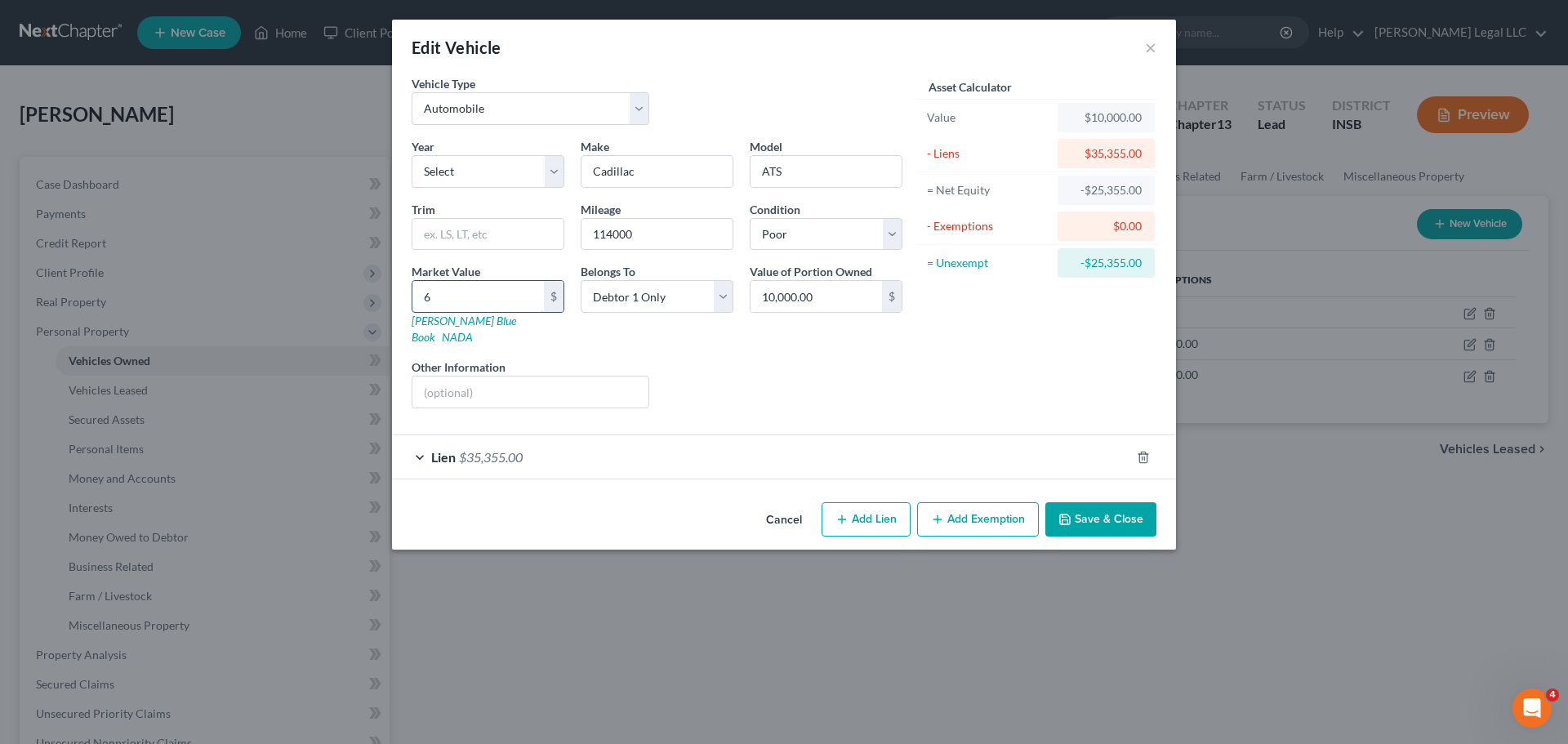
type input "6.00"
type input "60"
type input "60.00"
type input "600"
type input "600.00"
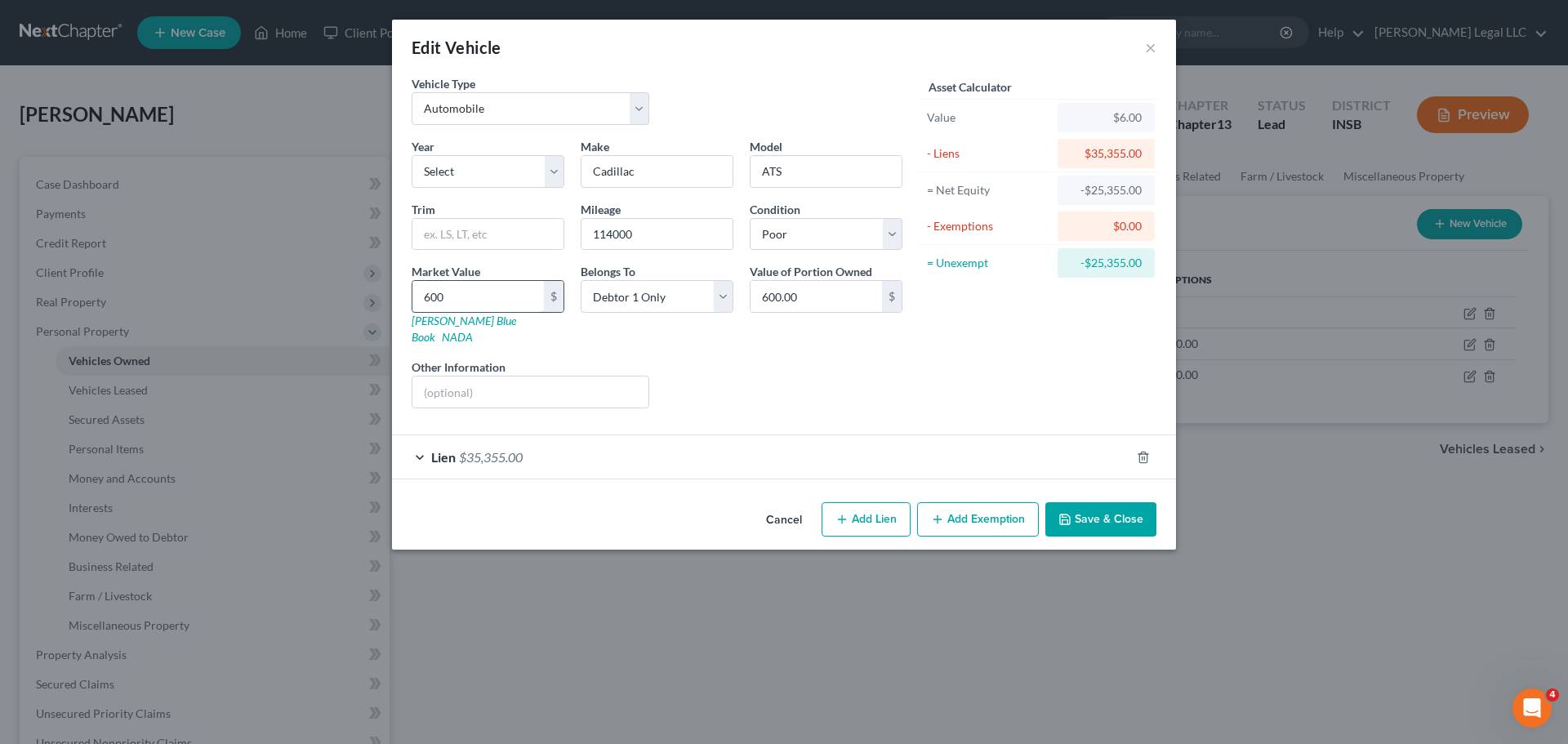
type input "6000"
type input "6,000.00"
type input "6,000"
click at [734, 341] on div "Year Select 2026 2025 2024 2023 2022 2021 2020 2019 2018 2017 2016 2015 2014 20…" at bounding box center [656, 279] width 507 height 283
click at [1087, 508] on button "Save & Close" at bounding box center [1101, 518] width 111 height 34
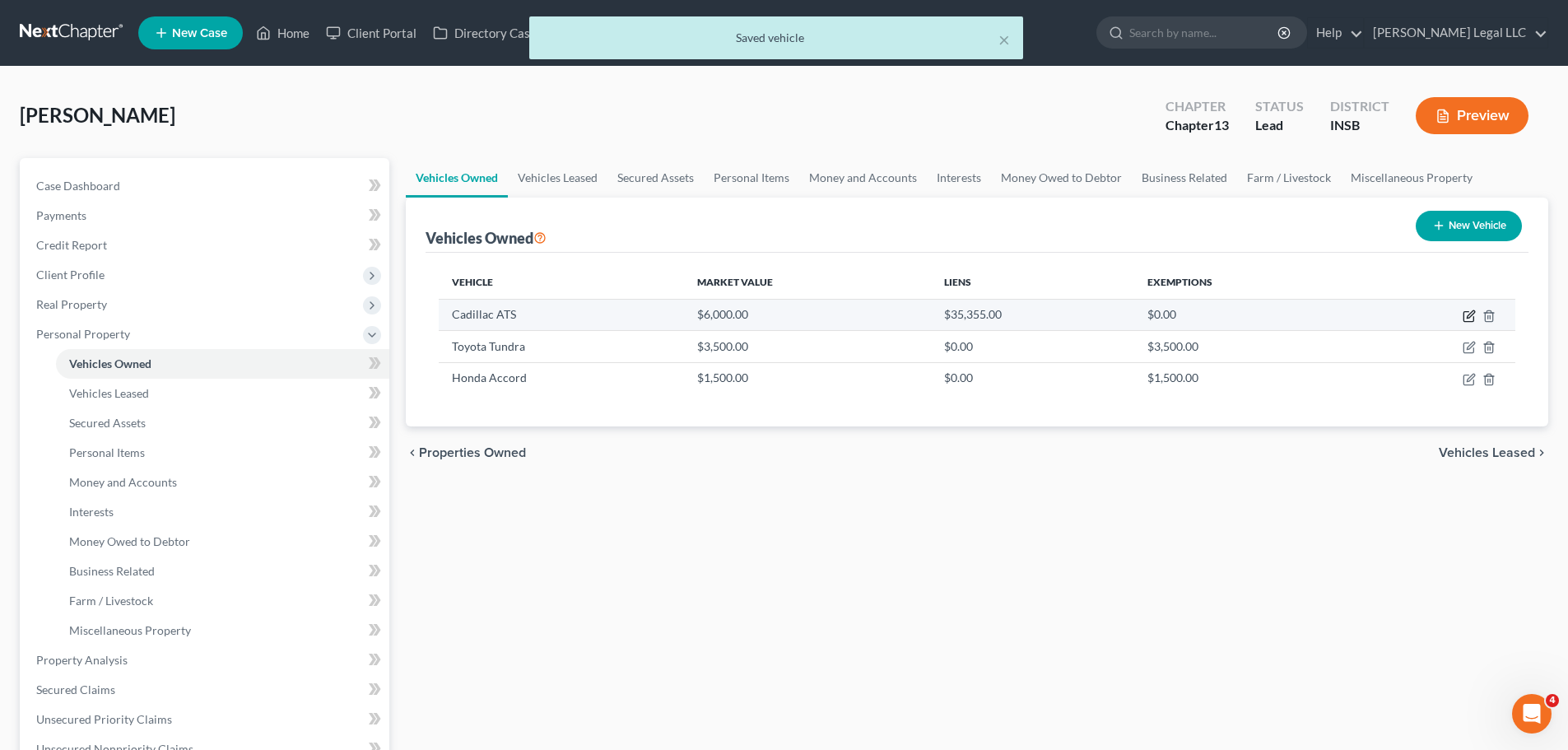
click at [1467, 321] on icon "button" at bounding box center [1468, 316] width 10 height 10
select select "0"
select select "4"
select select "0"
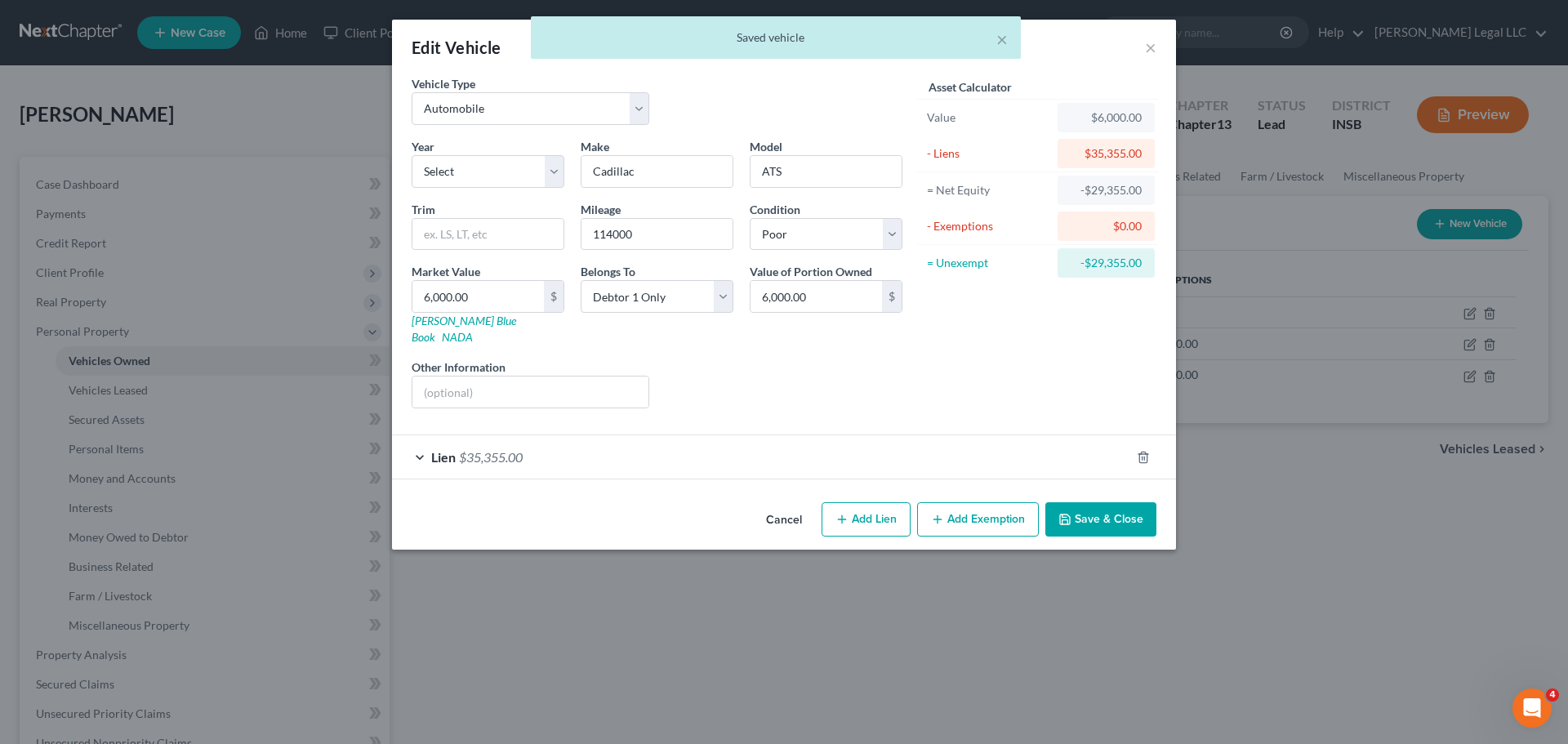
click at [523, 462] on div "Lien $35,355.00" at bounding box center [760, 457] width 738 height 43
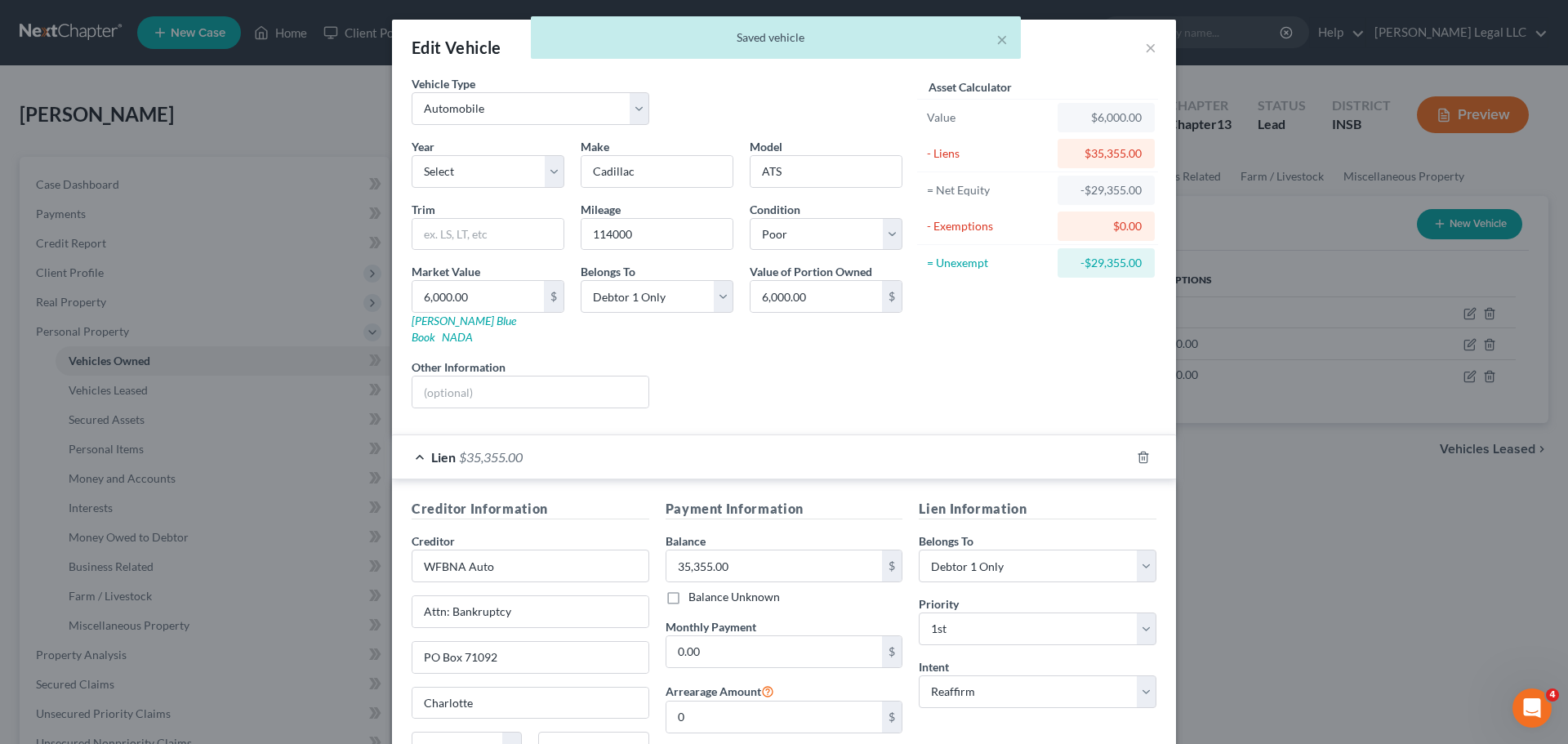
click at [529, 452] on div "Lien $35,355.00" at bounding box center [760, 457] width 738 height 43
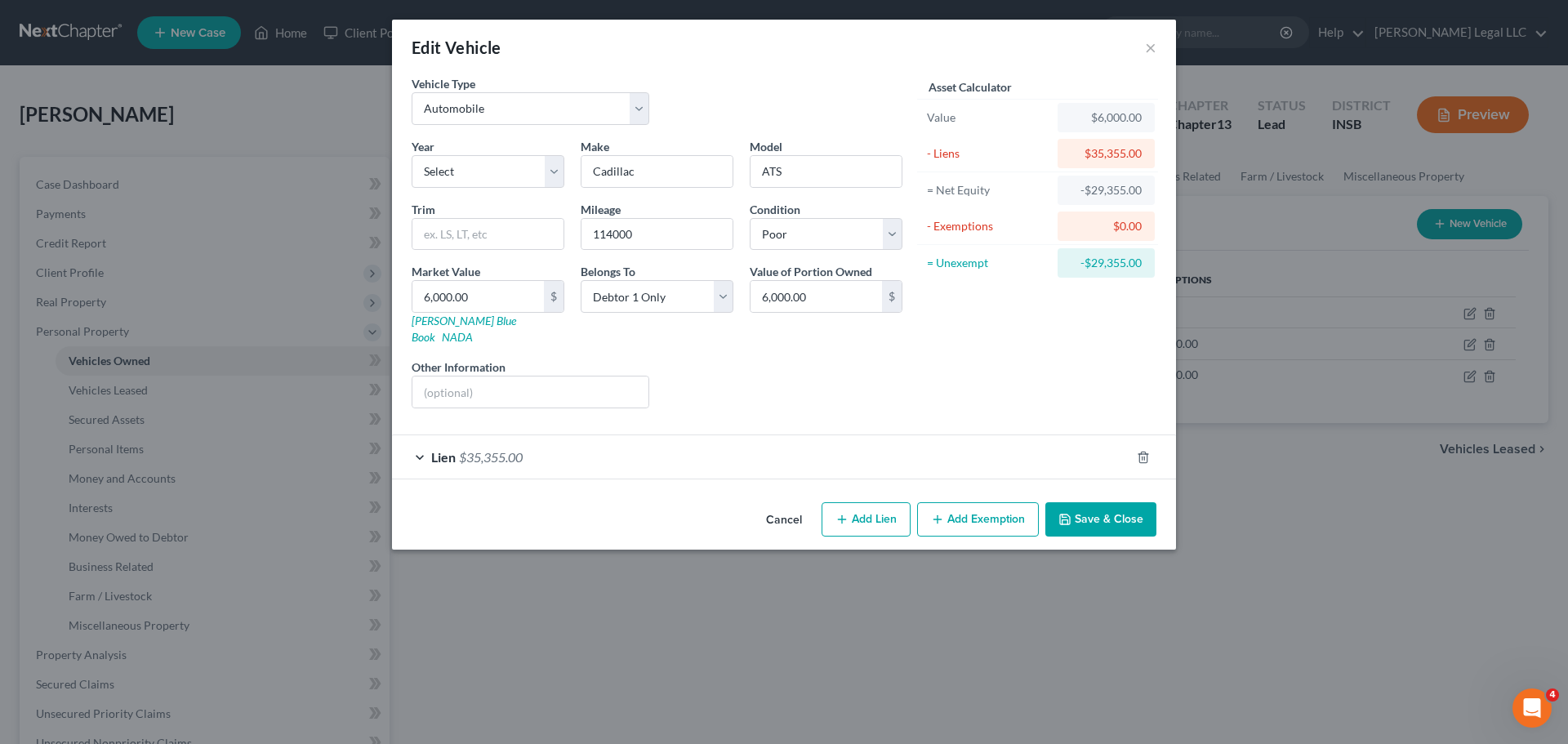
click at [1103, 502] on button "Save & Close" at bounding box center [1101, 518] width 111 height 34
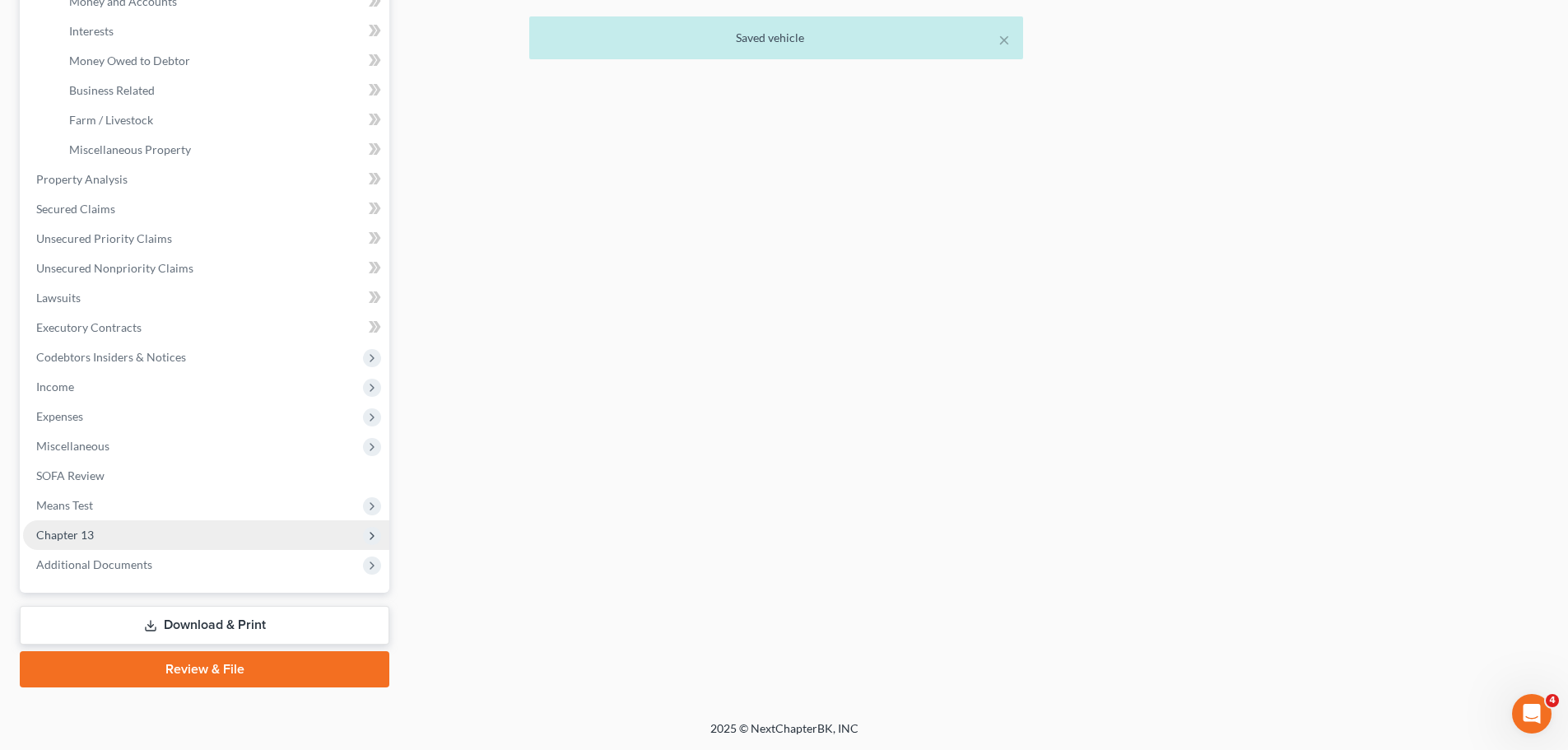
click at [66, 545] on span "Chapter 13" at bounding box center [206, 534] width 366 height 29
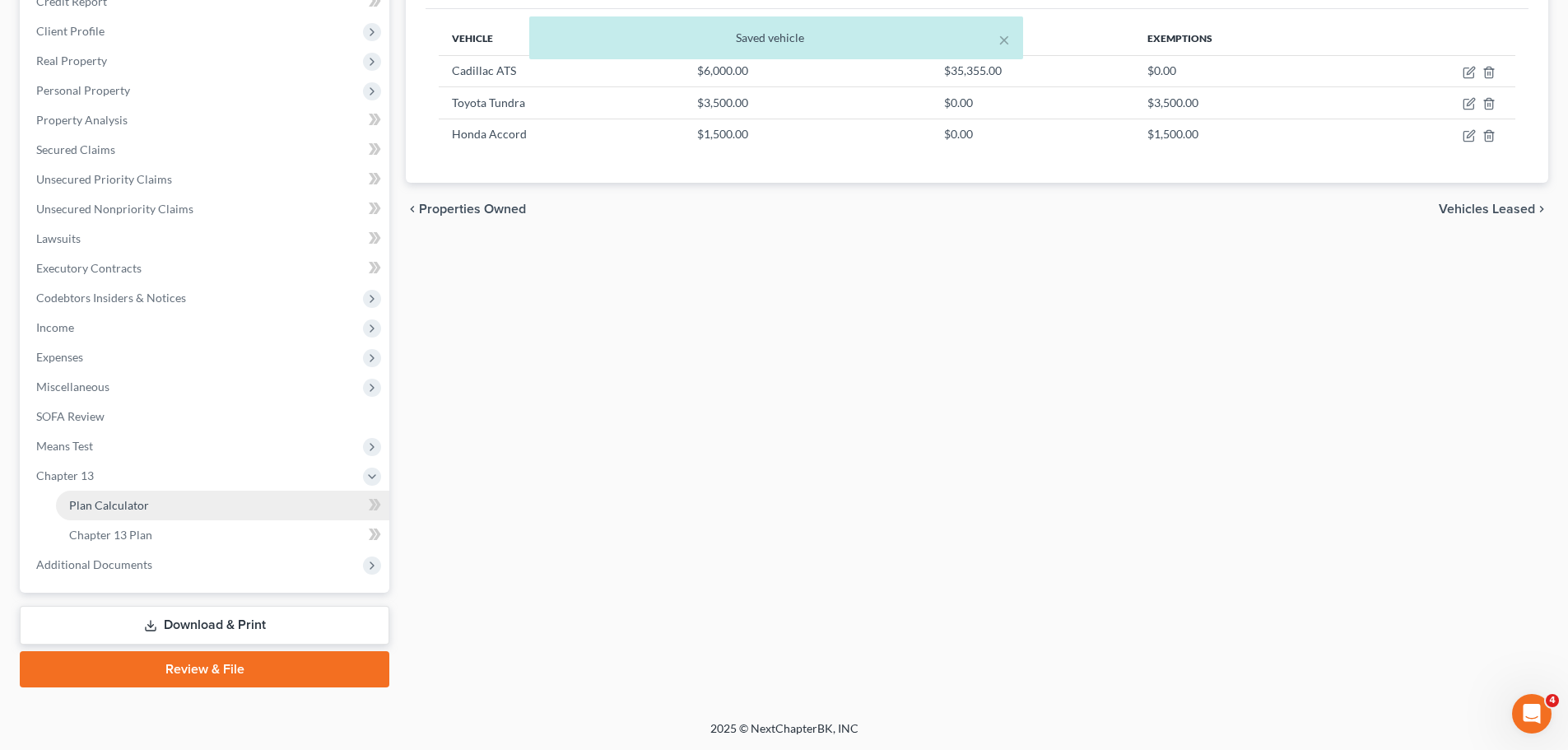
click at [131, 512] on link "Plan Calculator" at bounding box center [222, 505] width 333 height 29
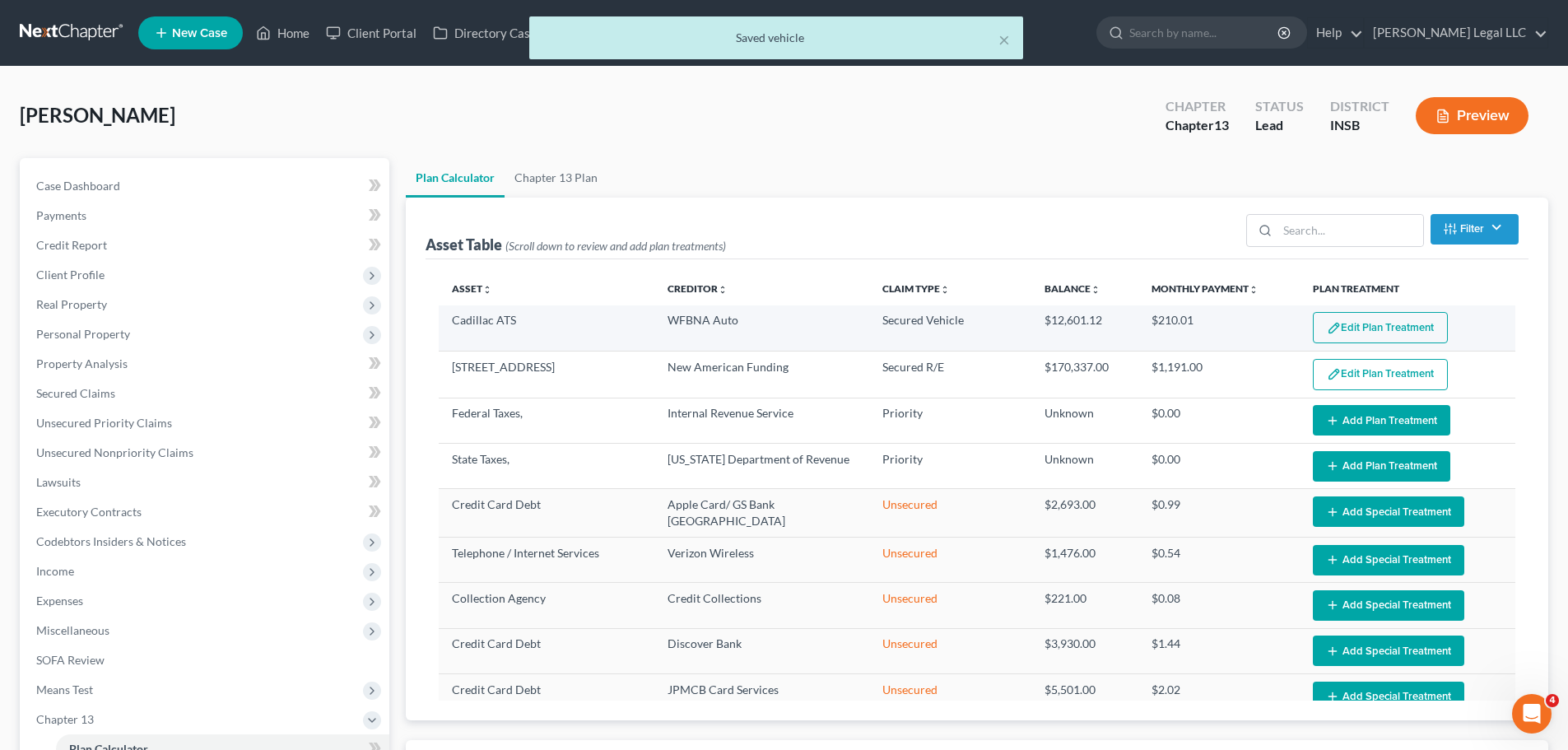
select select "59"
click at [1372, 325] on button "Edit Plan Treatment" at bounding box center [1380, 327] width 135 height 31
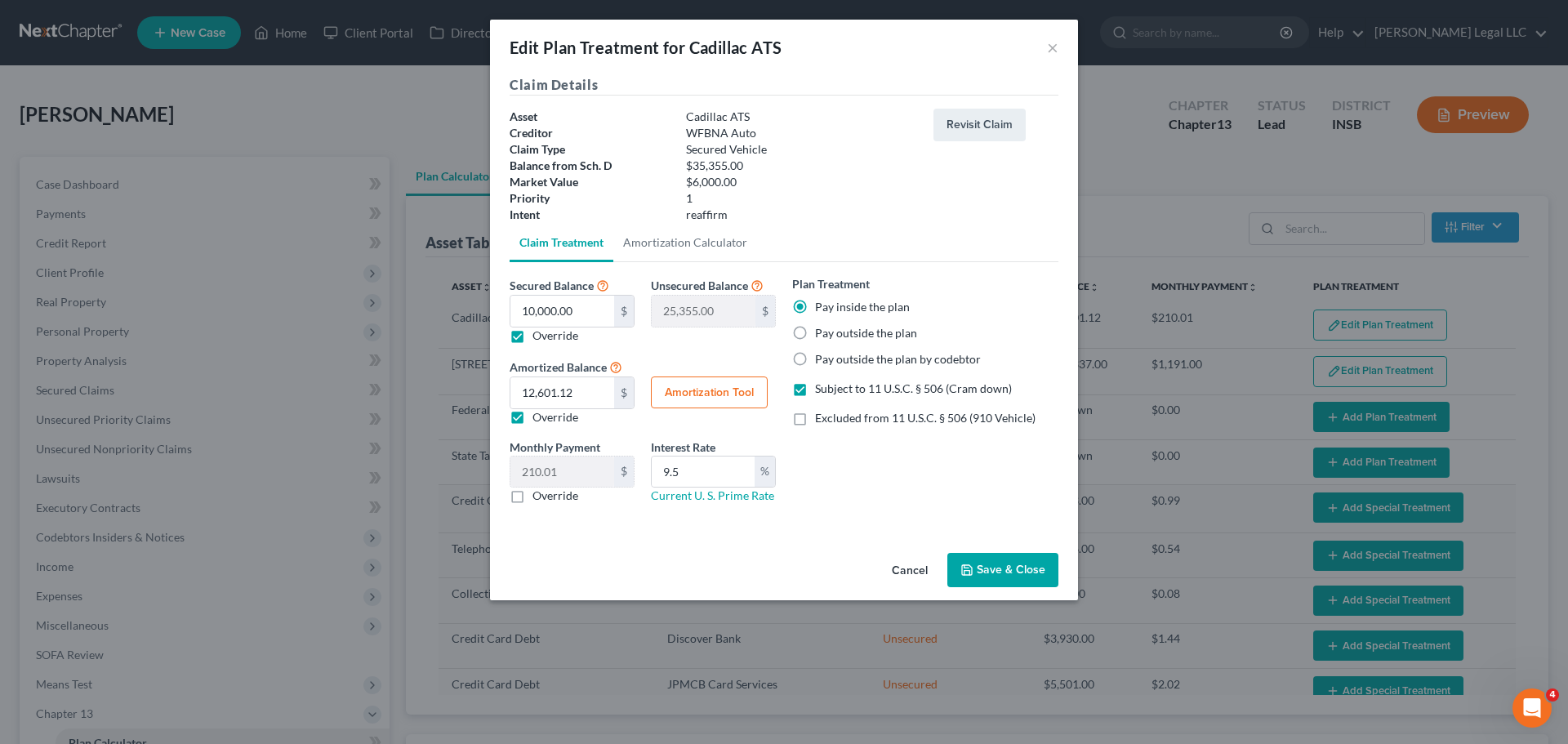
click at [533, 338] on label "Override" at bounding box center [556, 335] width 46 height 17
click at [539, 338] on input "Override" at bounding box center [544, 332] width 11 height 11
checkbox input "false"
type input "0.00"
click at [533, 338] on label "Override" at bounding box center [556, 335] width 46 height 17
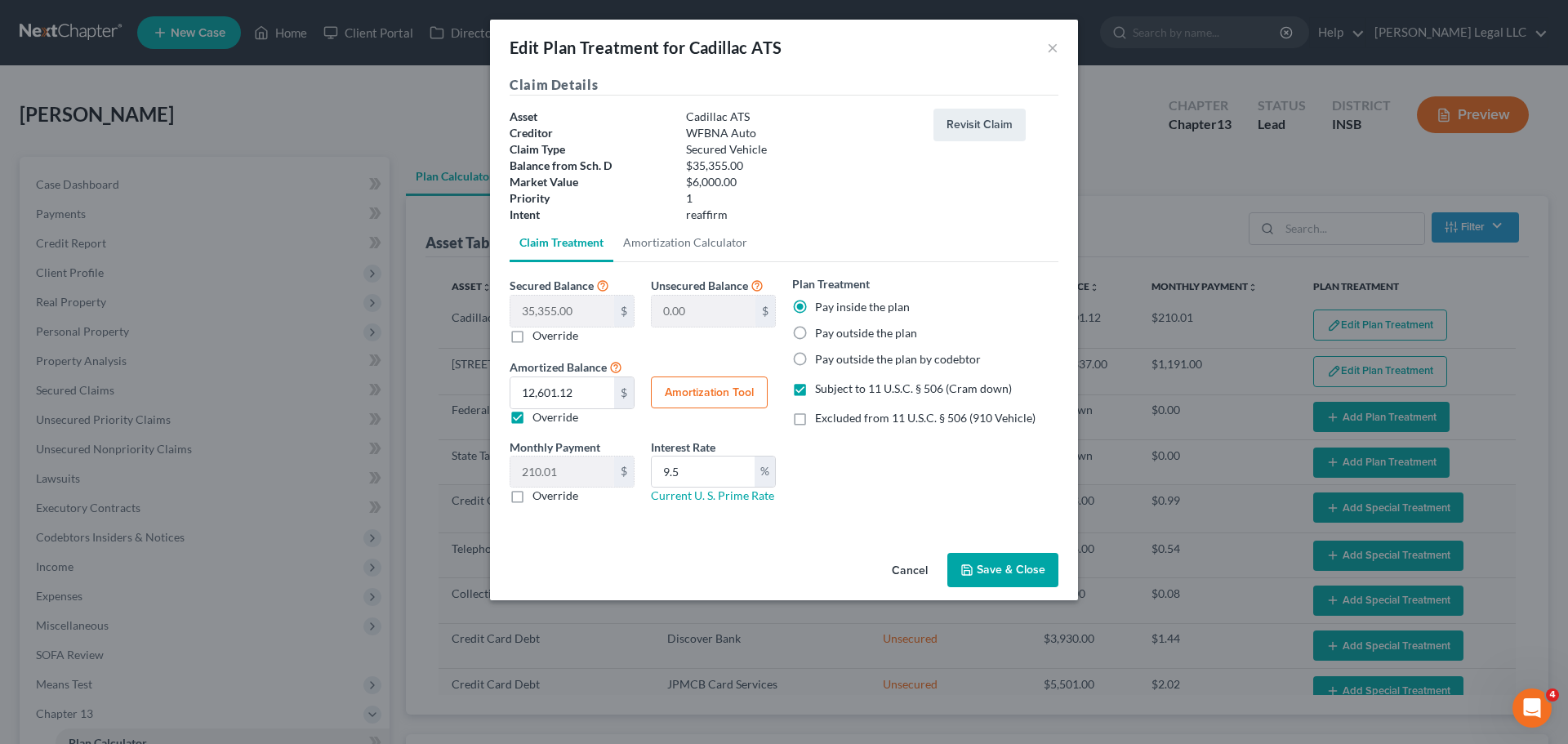
click at [539, 338] on input "Override" at bounding box center [544, 332] width 11 height 11
checkbox input "true"
type input "25,355.00"
click at [548, 315] on input "10,000.00" at bounding box center [563, 310] width 104 height 31
type input "6"
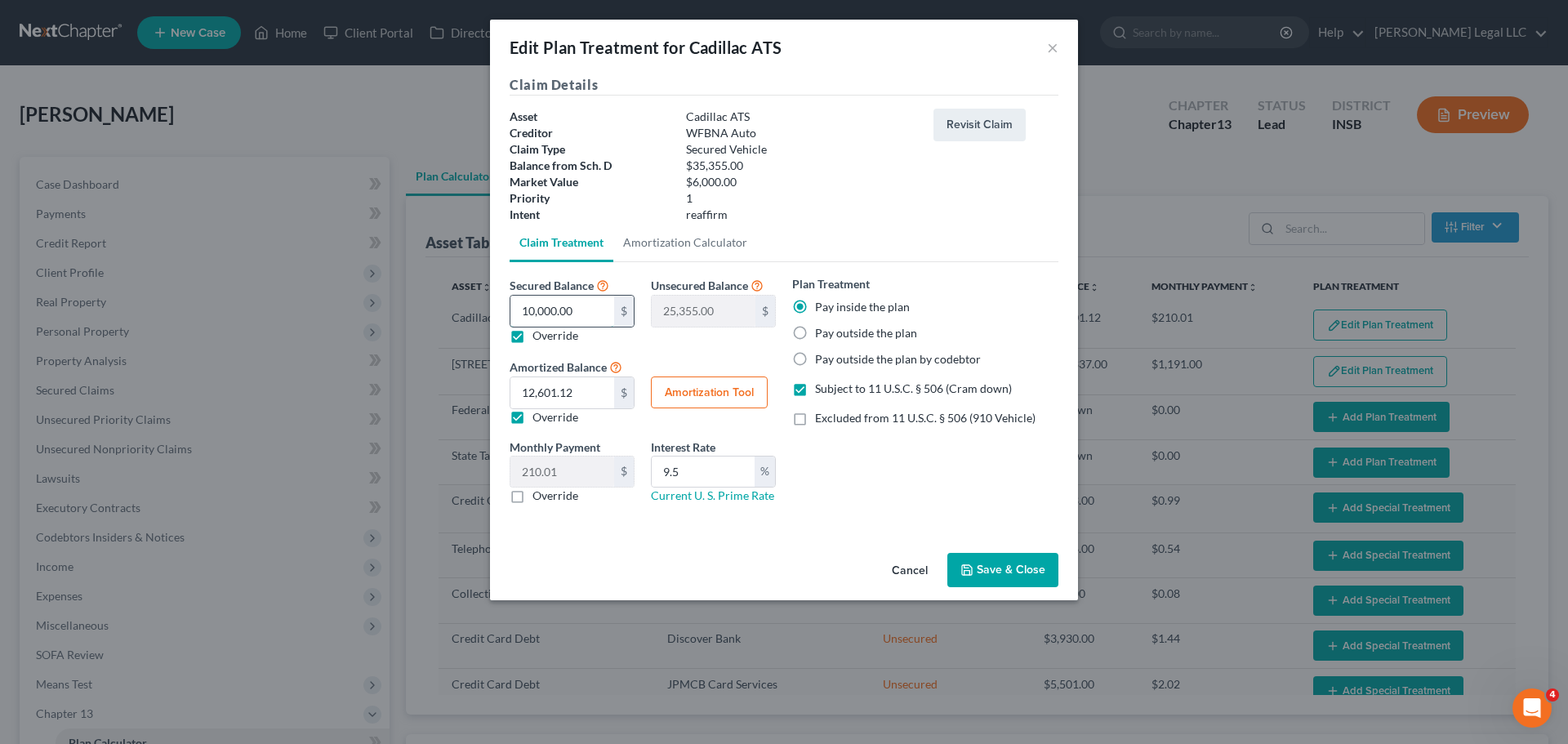
type input "35,349.00"
type input "60"
type input "35,295.00"
type input "600"
type input "34,755.00"
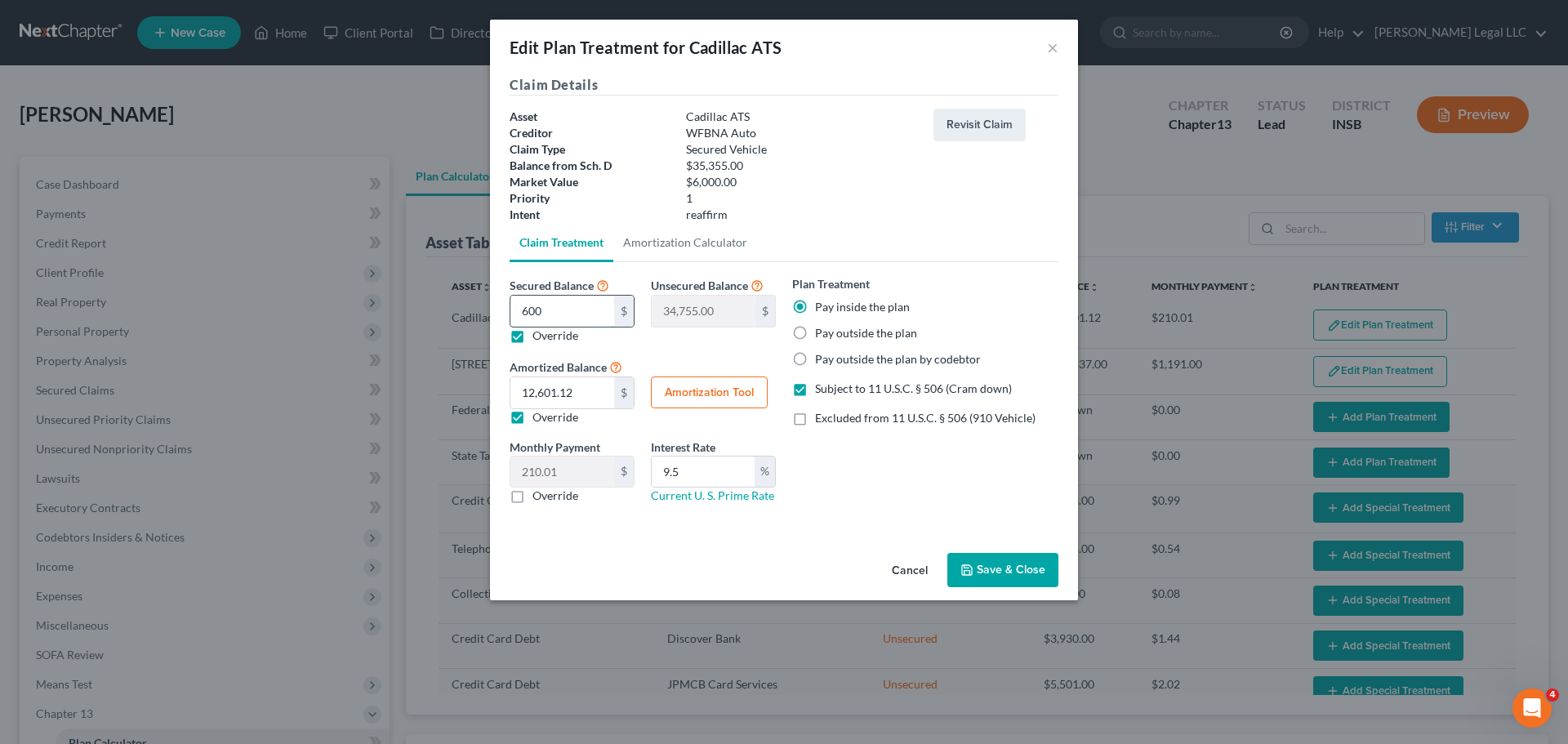
type input "6000"
type input "29,355.00"
type input "6,000"
click at [690, 398] on button "Amortization Tool" at bounding box center [709, 392] width 116 height 33
type input "6,000.00"
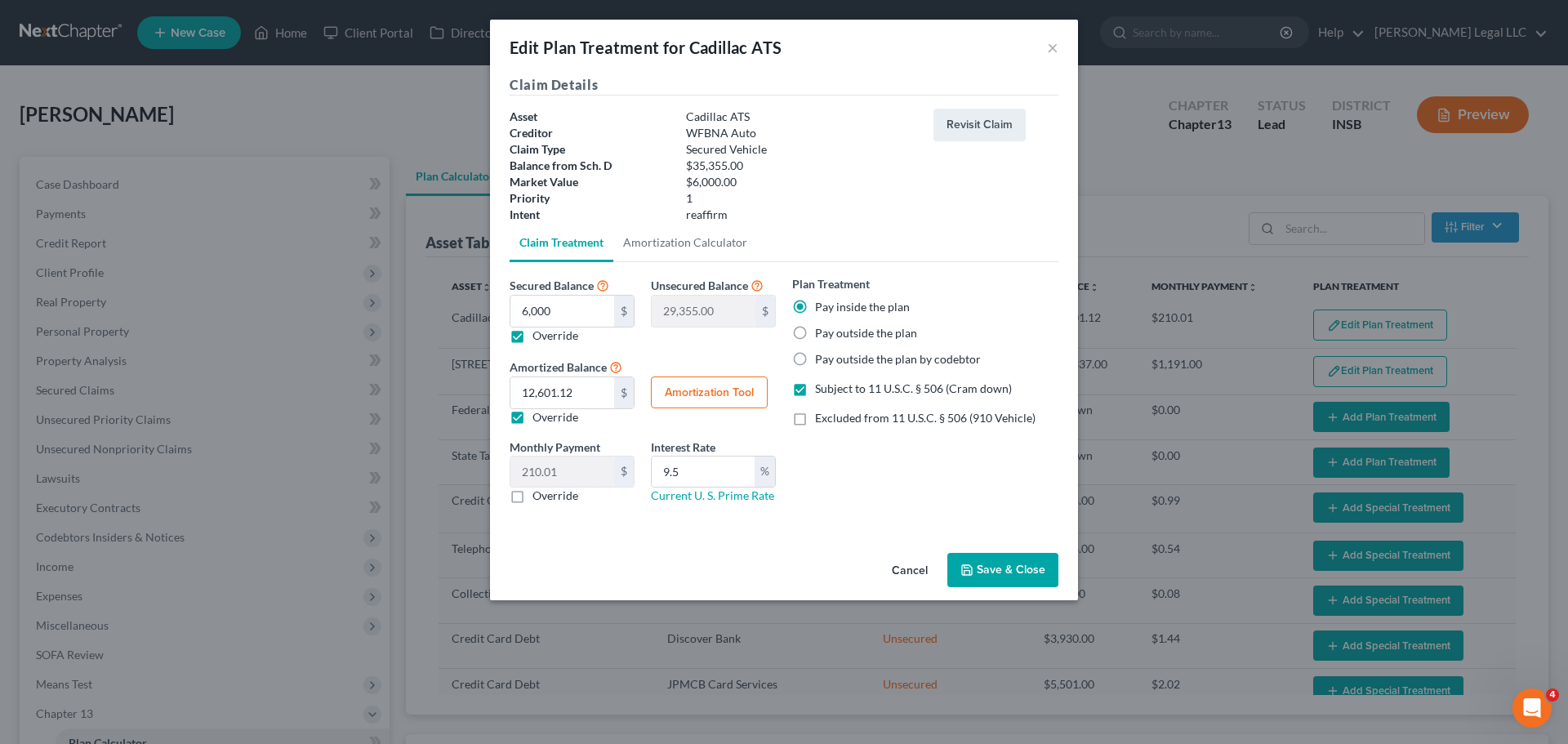
type input "9.5"
type input "60"
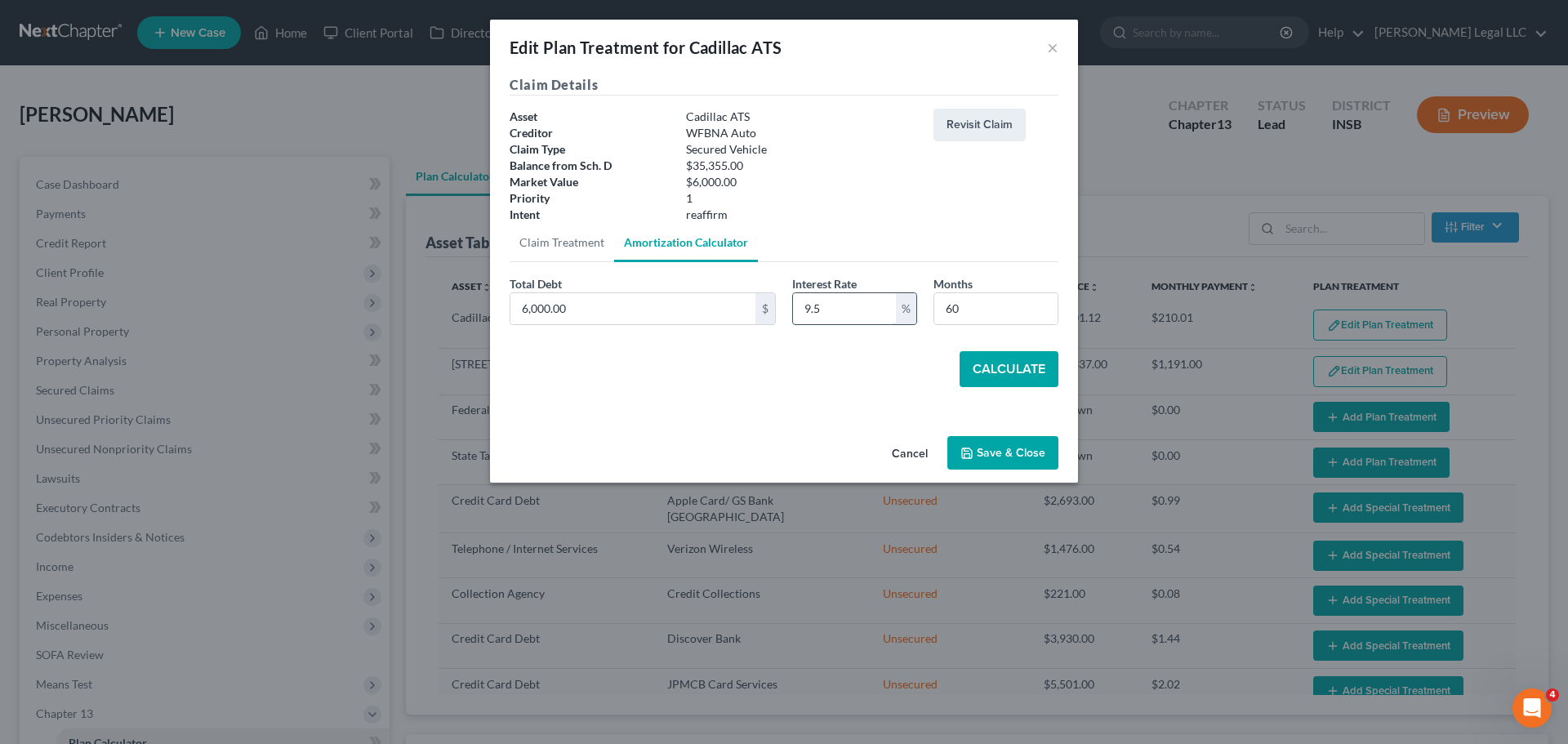
click at [852, 316] on input "9.5" at bounding box center [844, 308] width 103 height 31
click at [1014, 369] on button "Calculate" at bounding box center [1009, 368] width 99 height 36
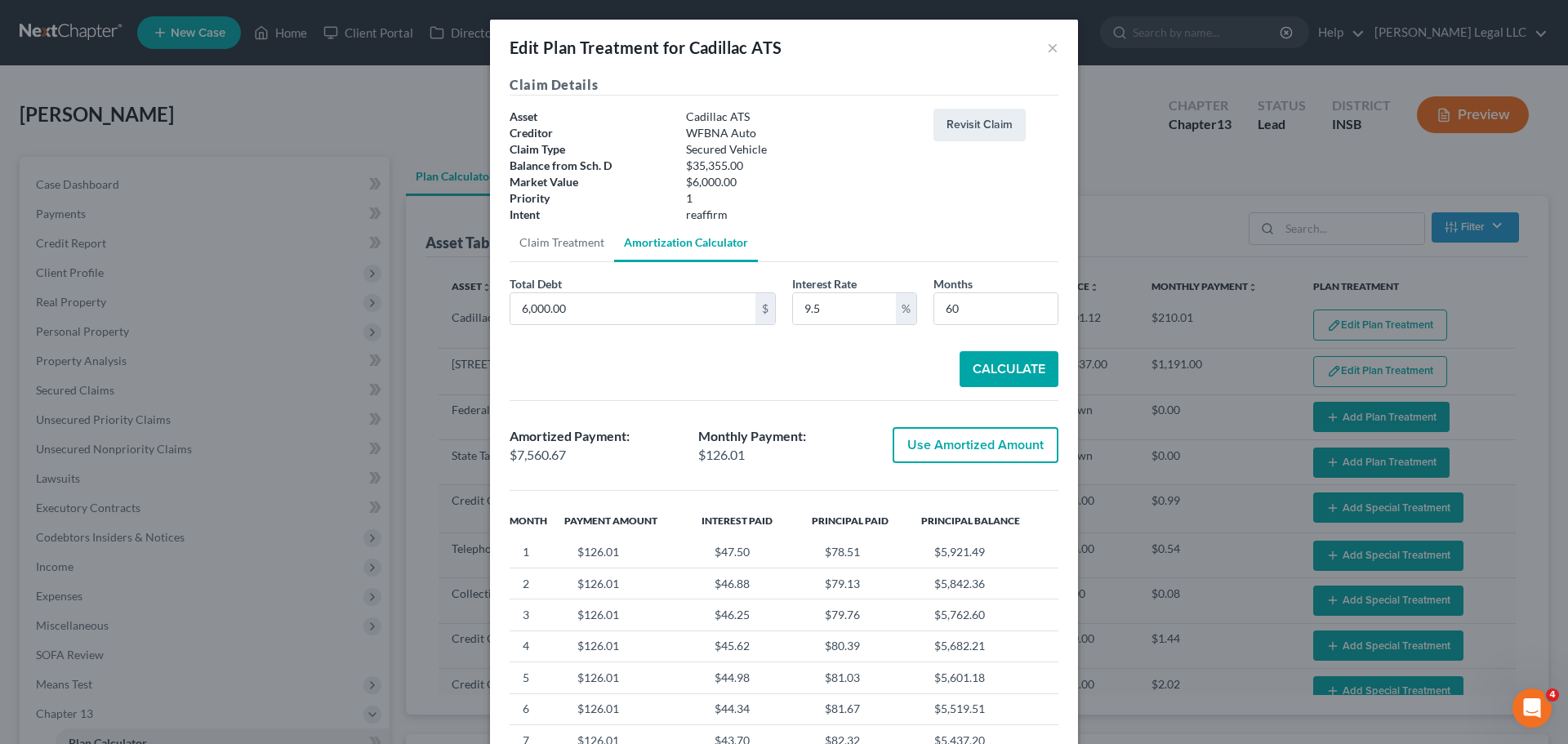
click at [1014, 451] on button "Use Amortized Amount" at bounding box center [975, 444] width 166 height 36
type input "7,560.67"
type input "126.01"
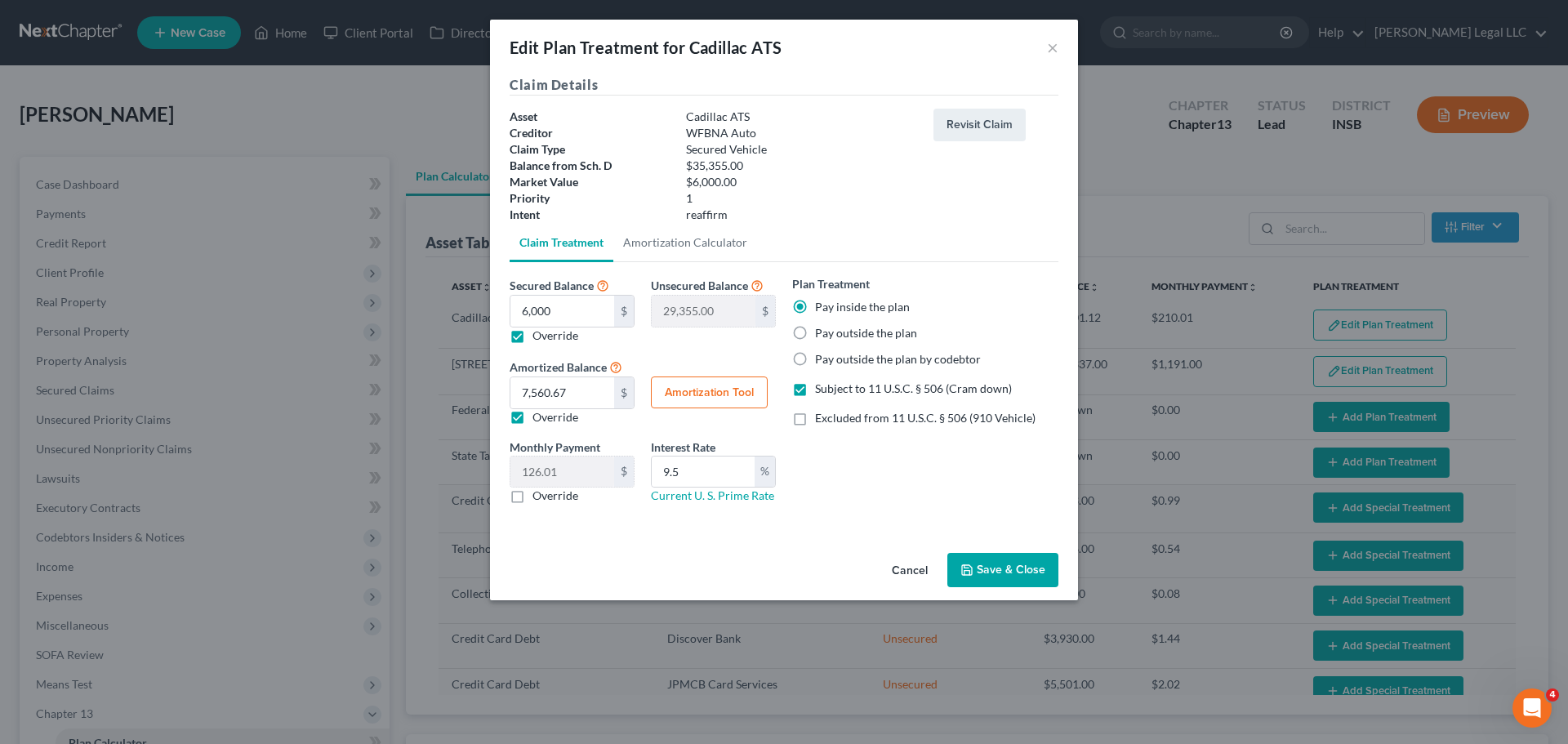
click at [1005, 565] on button "Save & Close" at bounding box center [1003, 569] width 111 height 34
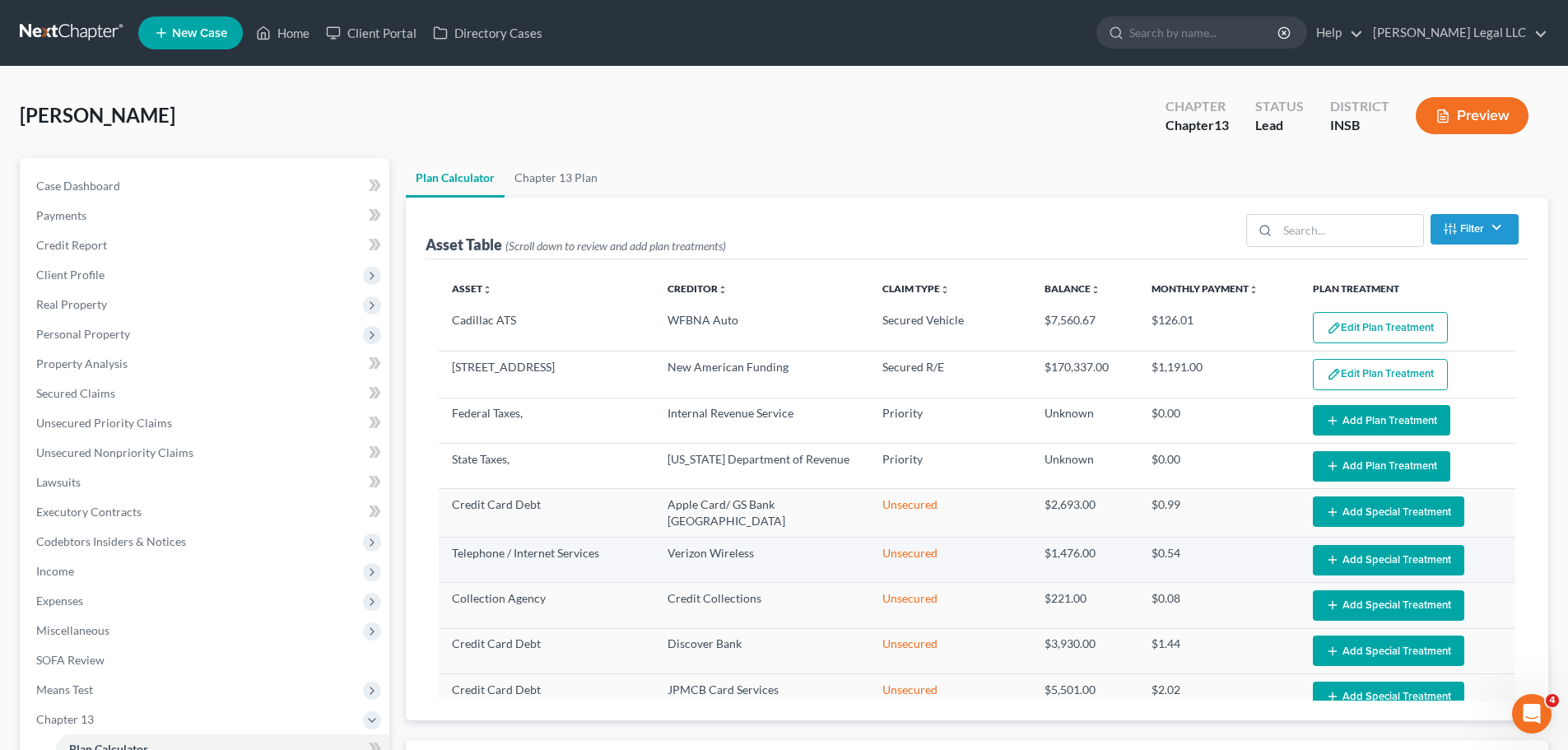
select select "59"
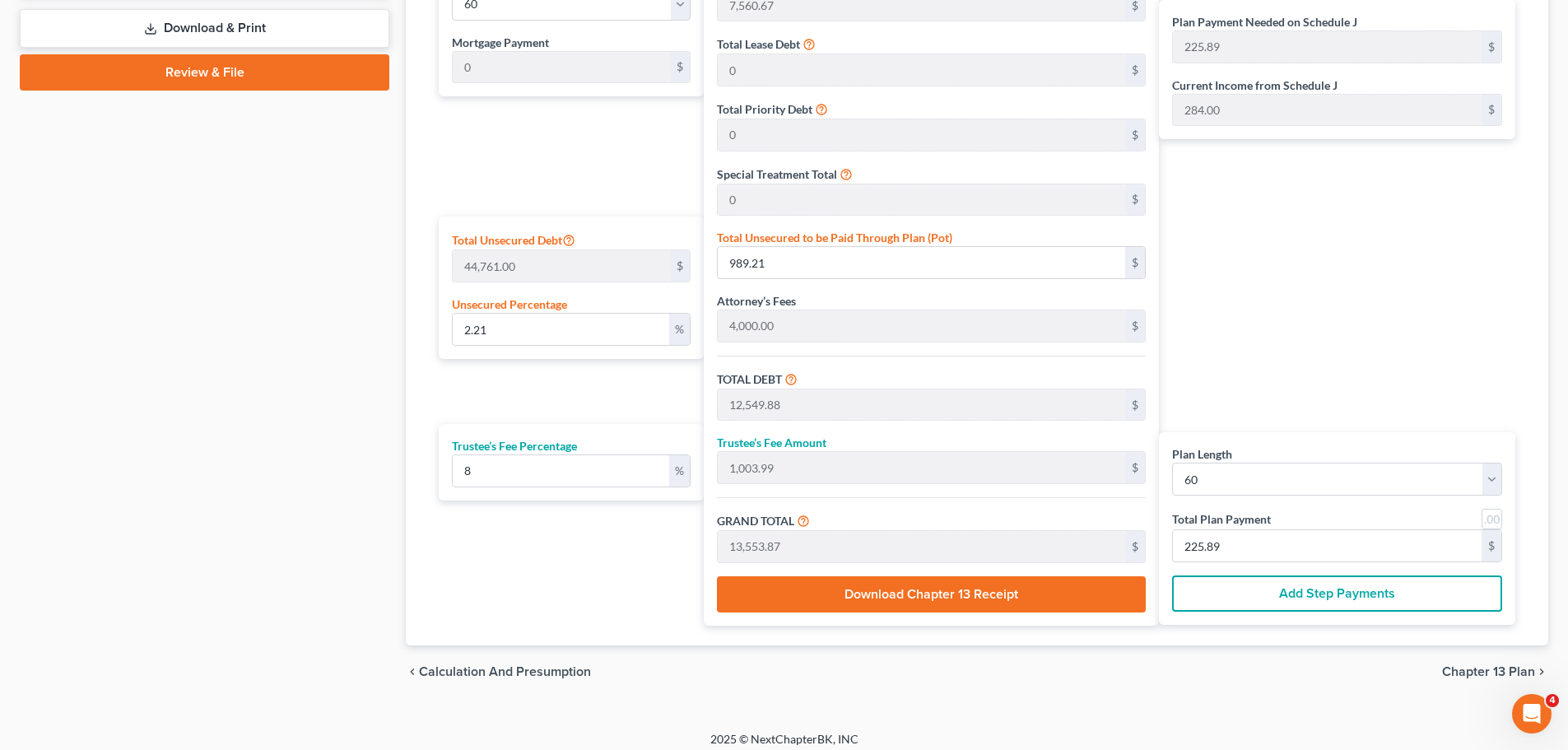
scroll to position [850, 0]
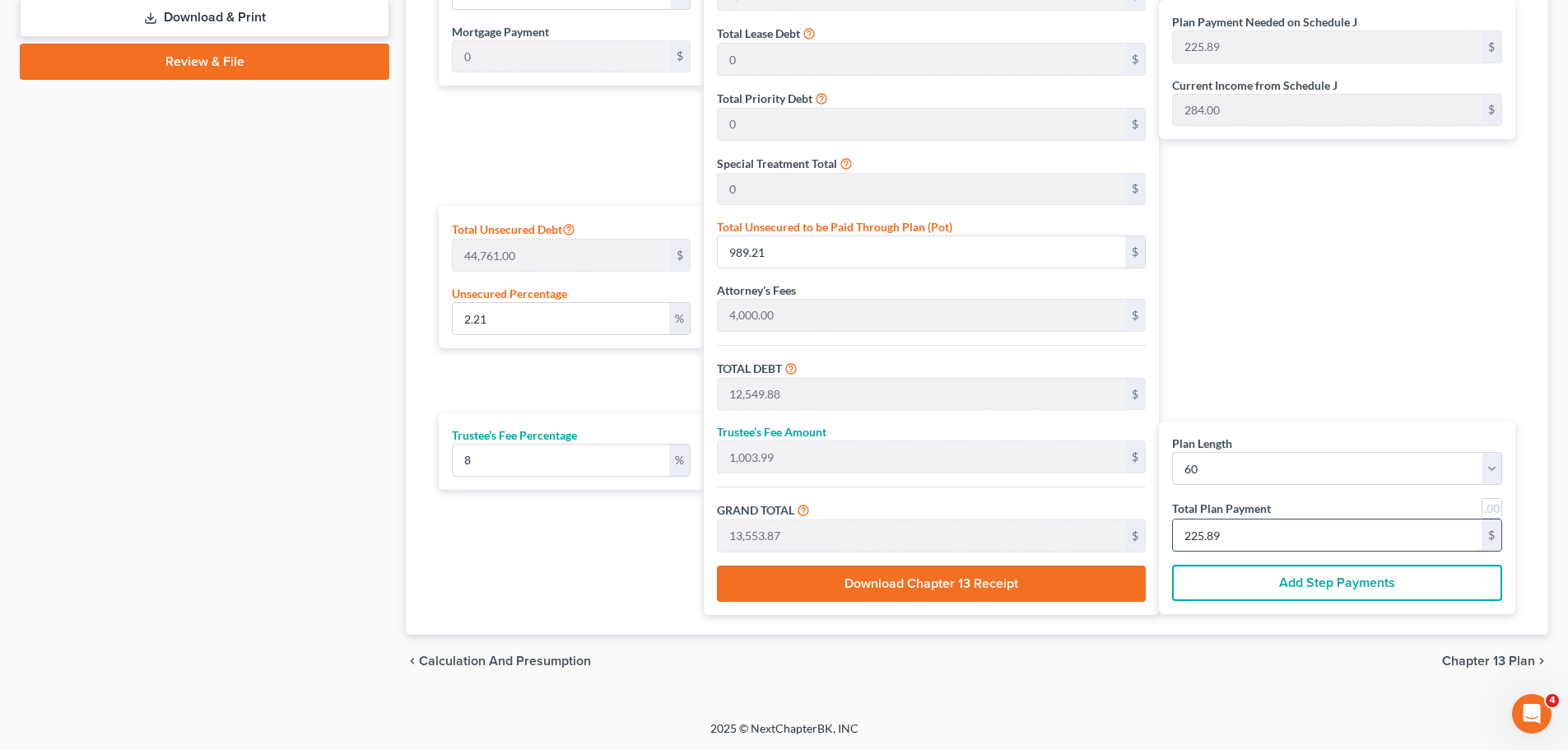
click at [1253, 530] on input "225.89" at bounding box center [1327, 534] width 308 height 31
click at [1237, 544] on input "225.89" at bounding box center [1327, 534] width 308 height 31
type input "2"
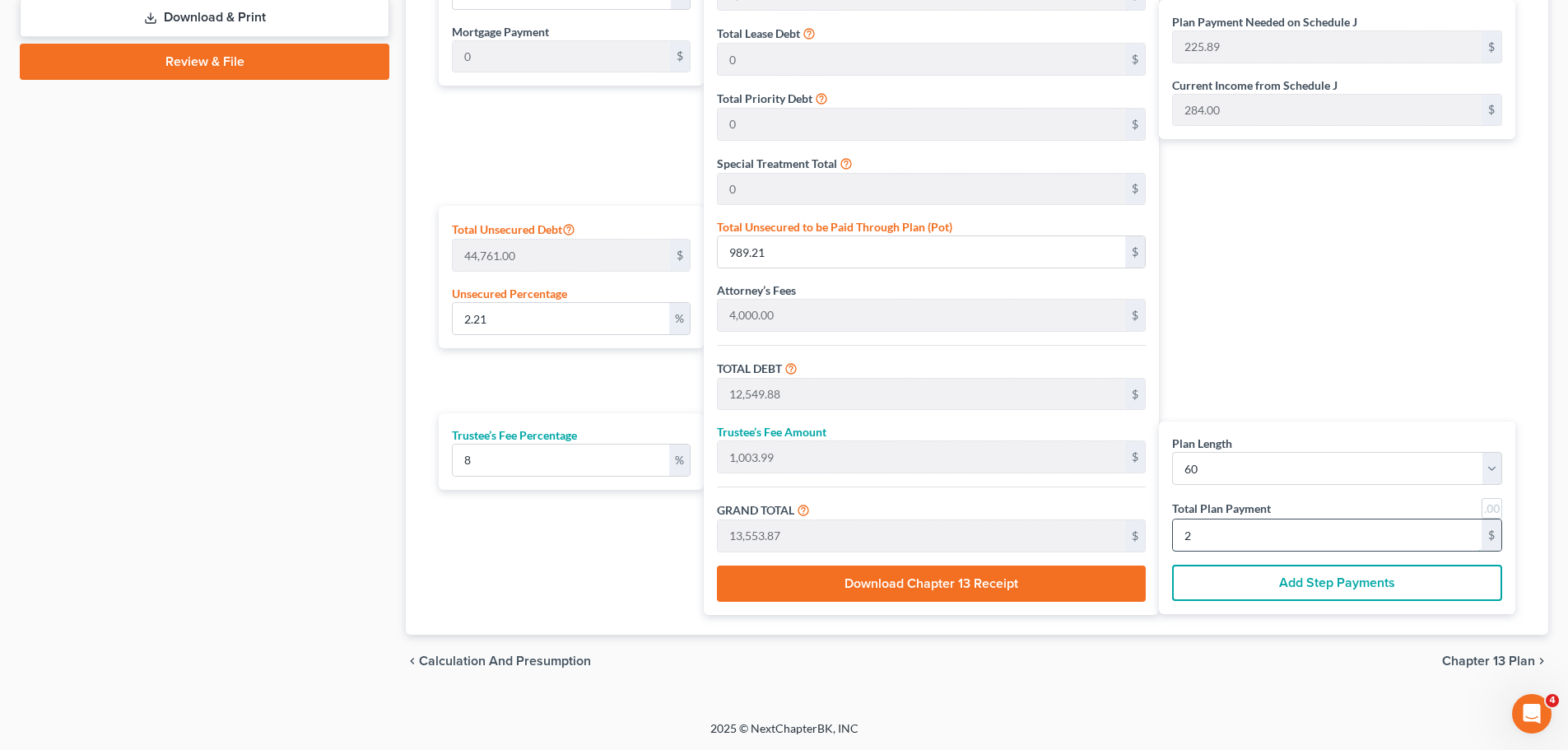
type input "0"
type input "1,277.77"
type input "102.22"
type input "1,380.00"
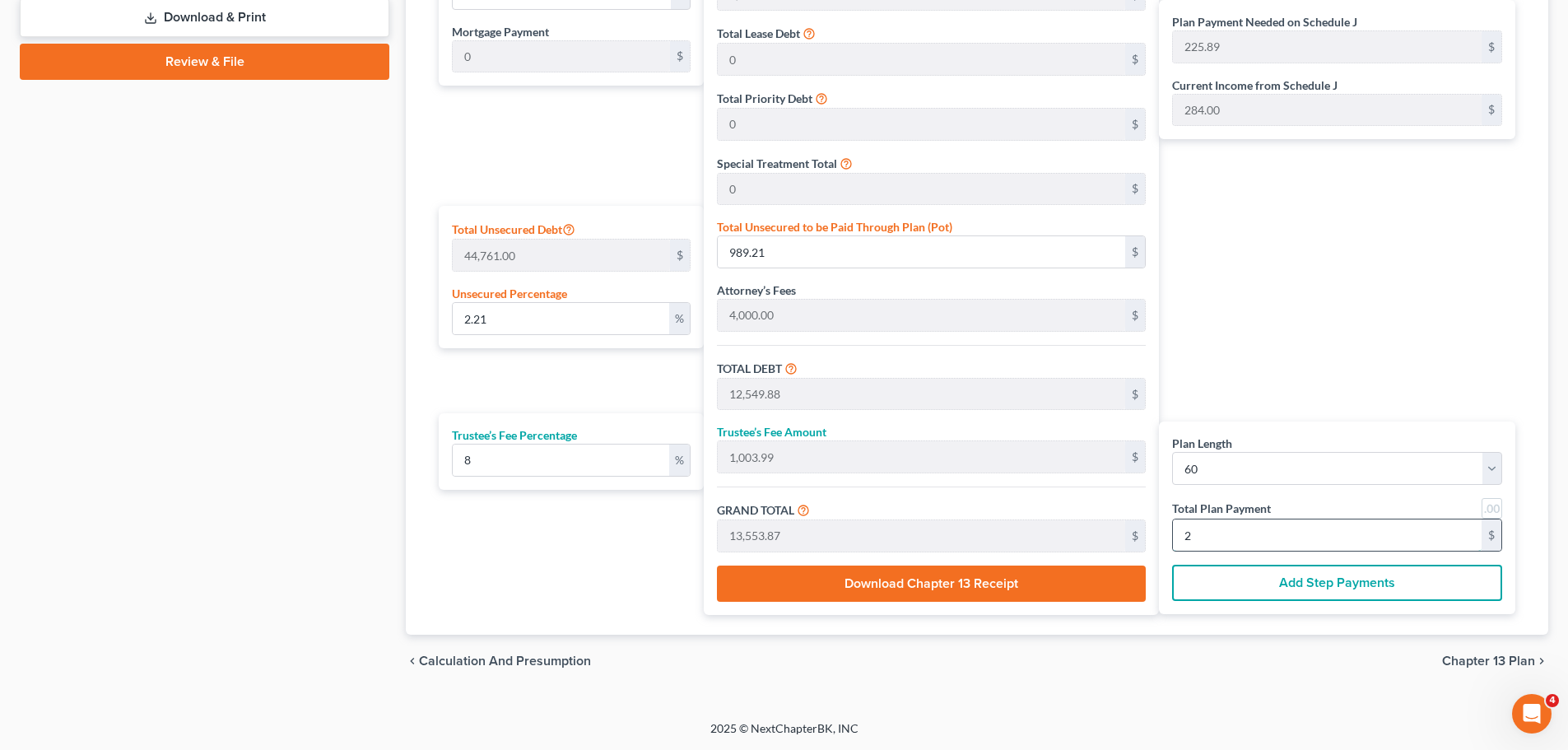
type input "23"
type input "2.72"
type input "1,217.10"
type input "12,777.77"
type input "1,022.22"
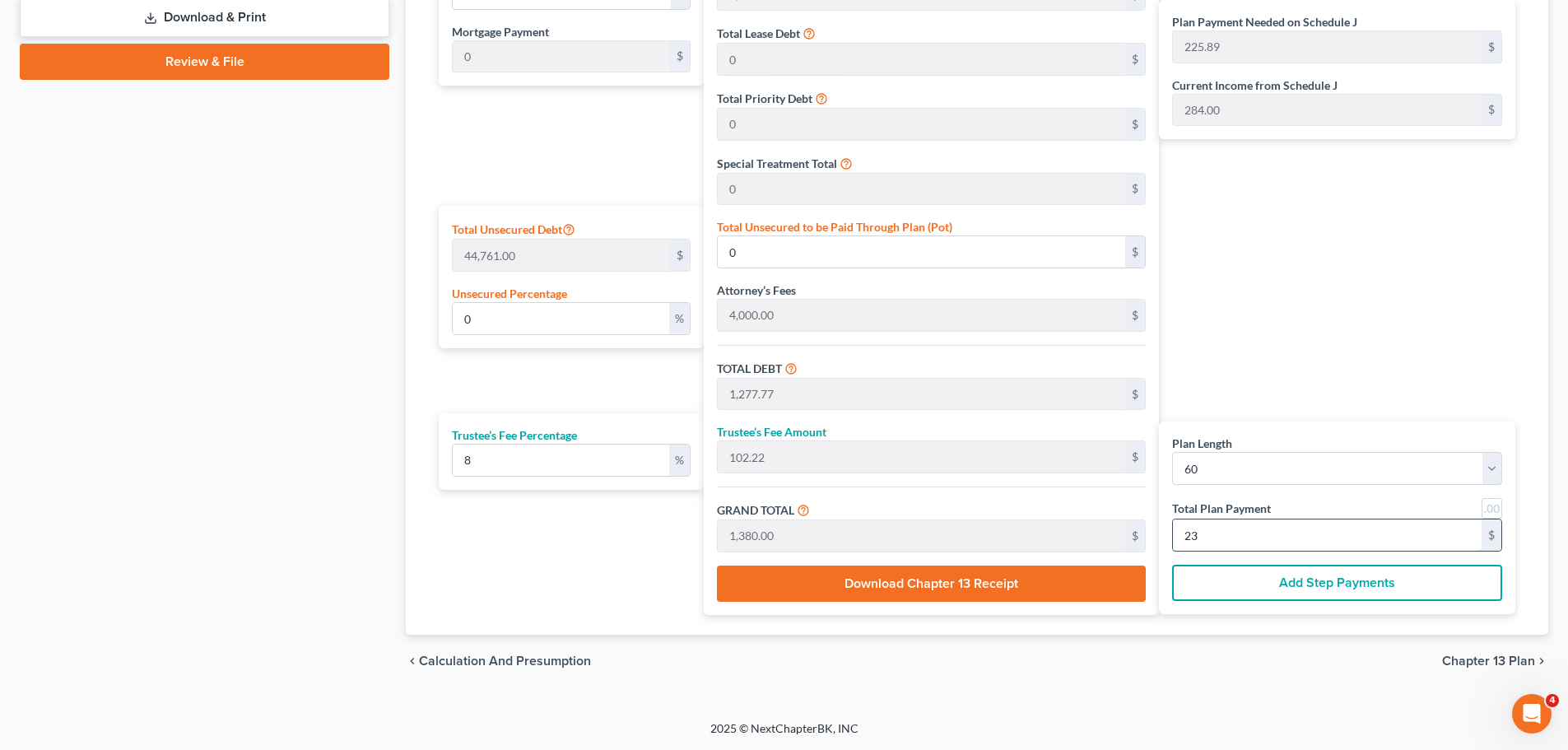
type input "13,800.00"
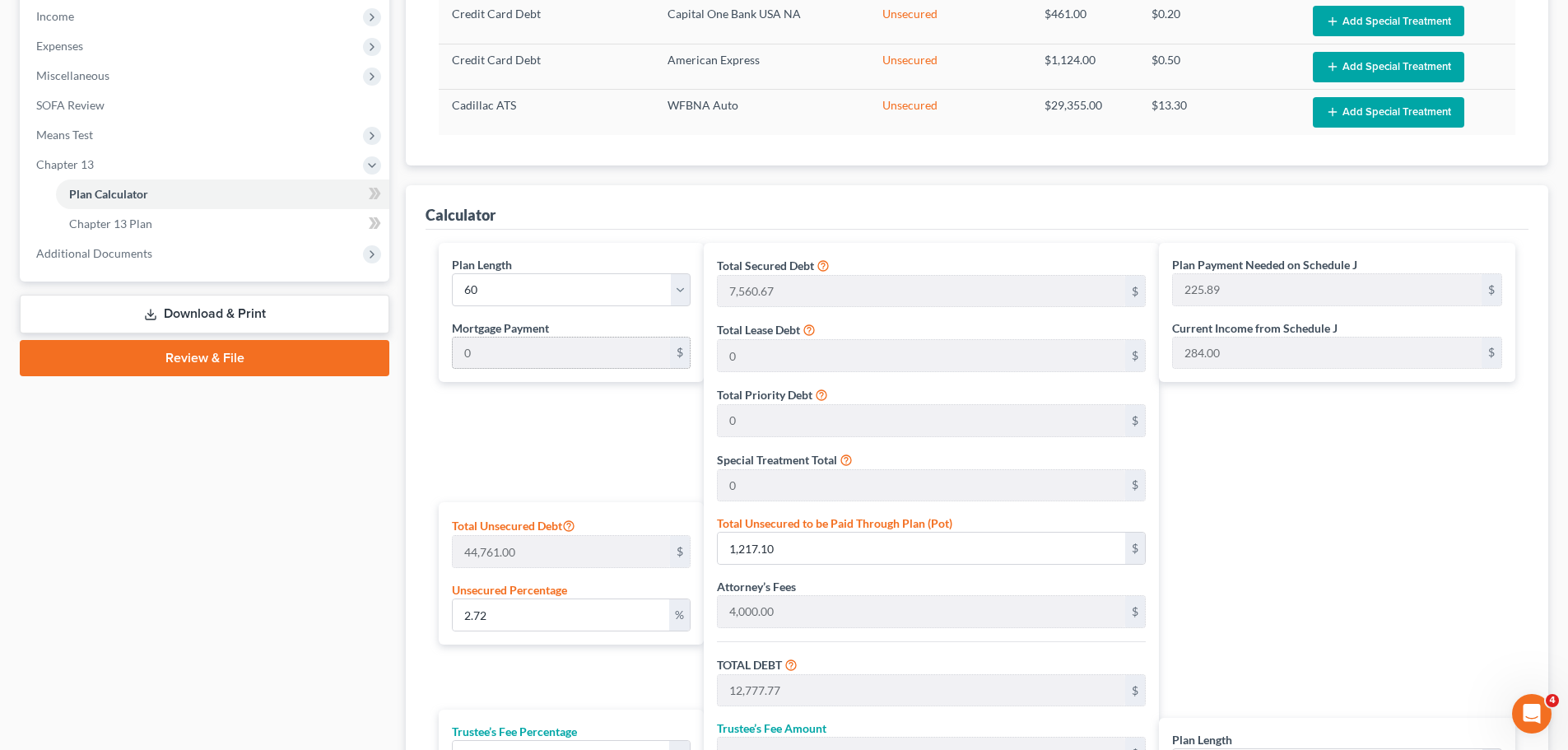
scroll to position [740, 0]
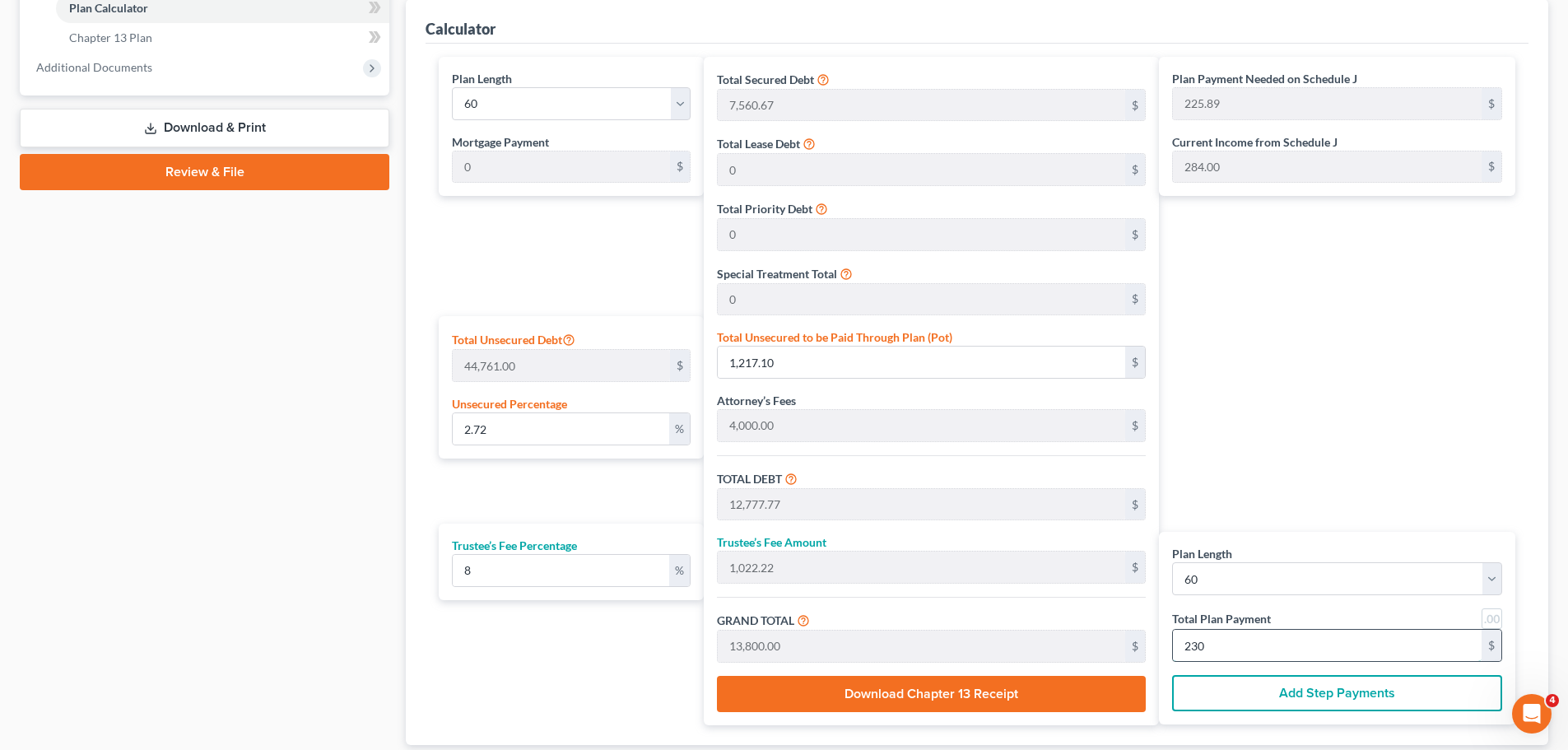
click at [1237, 647] on input "230" at bounding box center [1327, 644] width 308 height 31
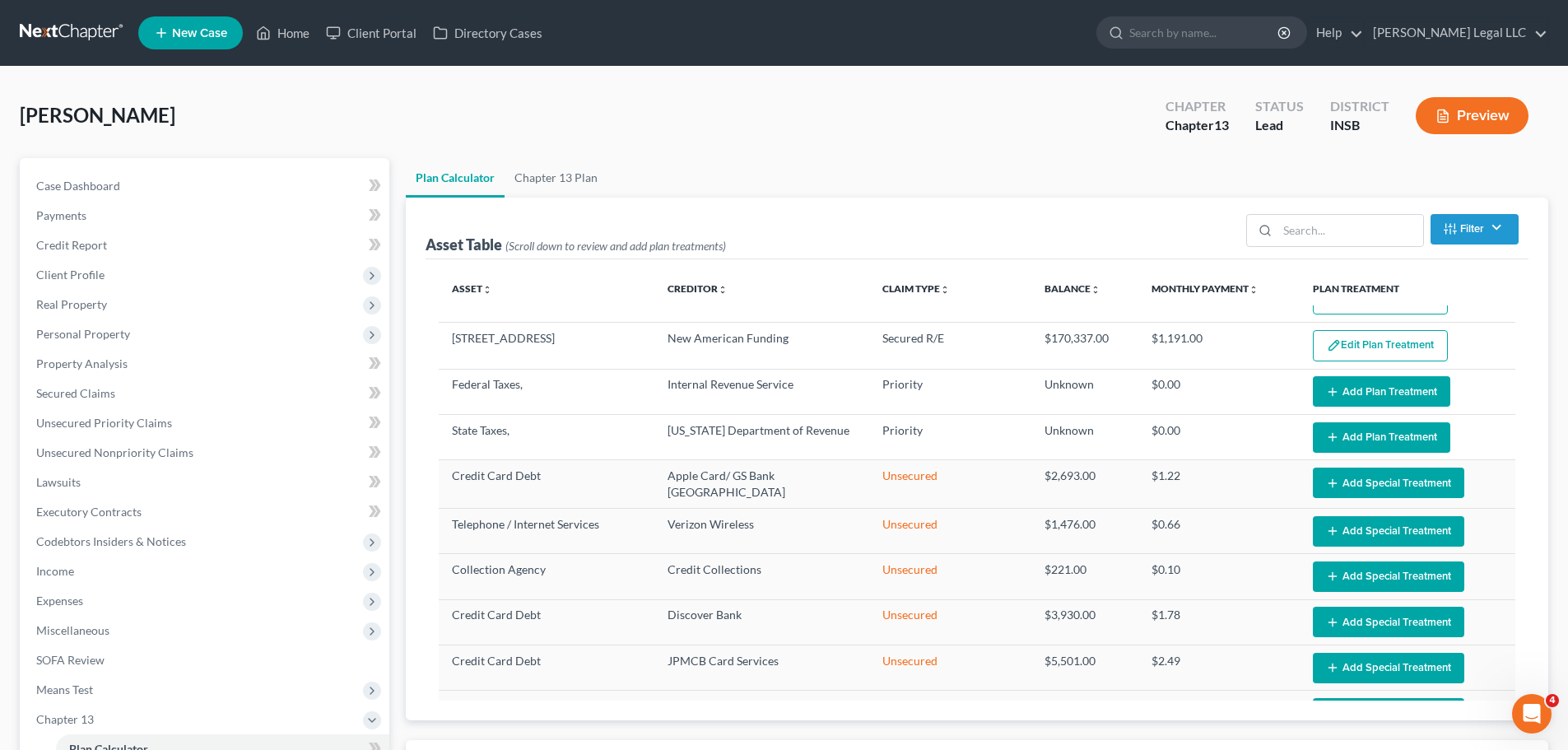
scroll to position [0, 0]
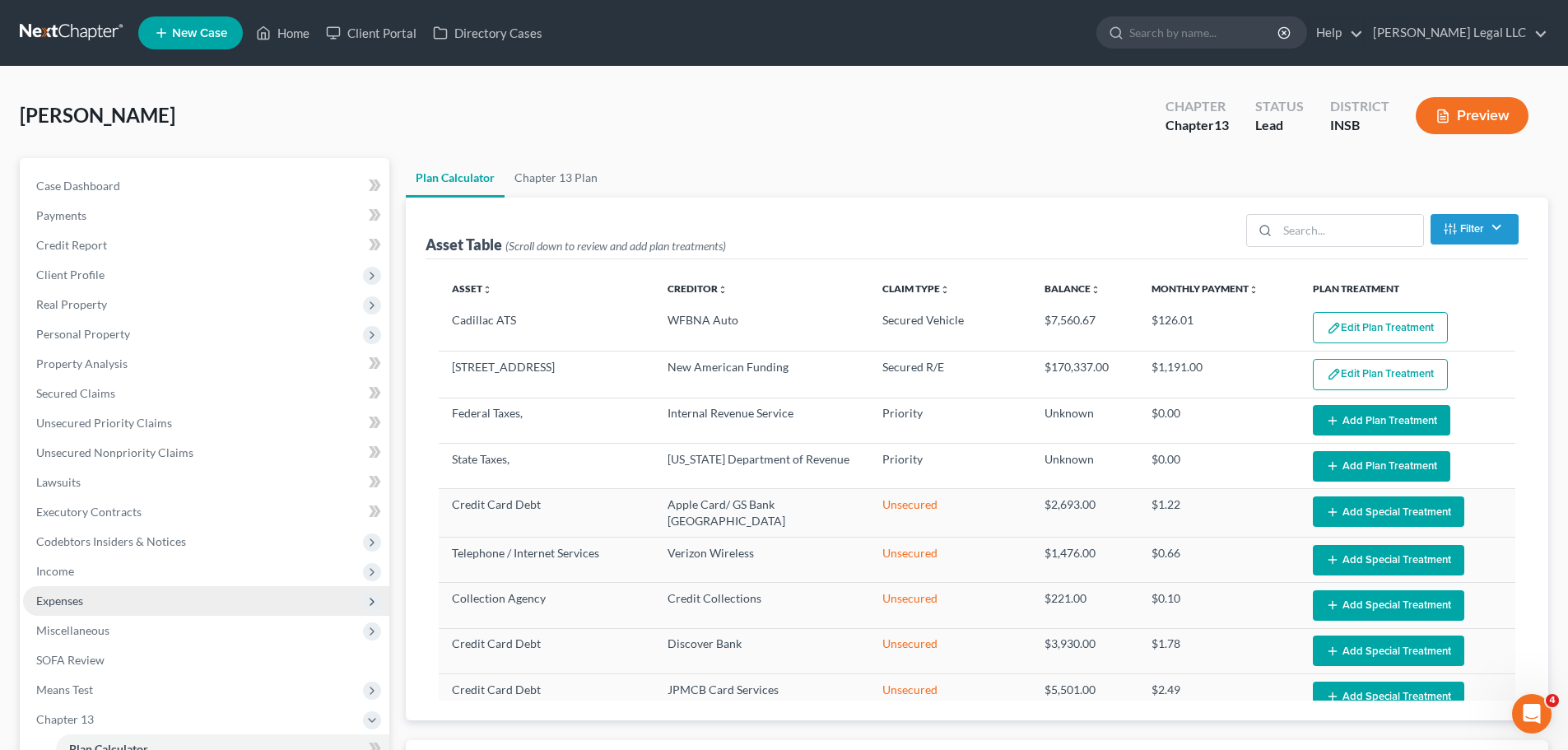
type input "230"
click at [69, 594] on span "Expenses" at bounding box center [60, 601] width 47 height 14
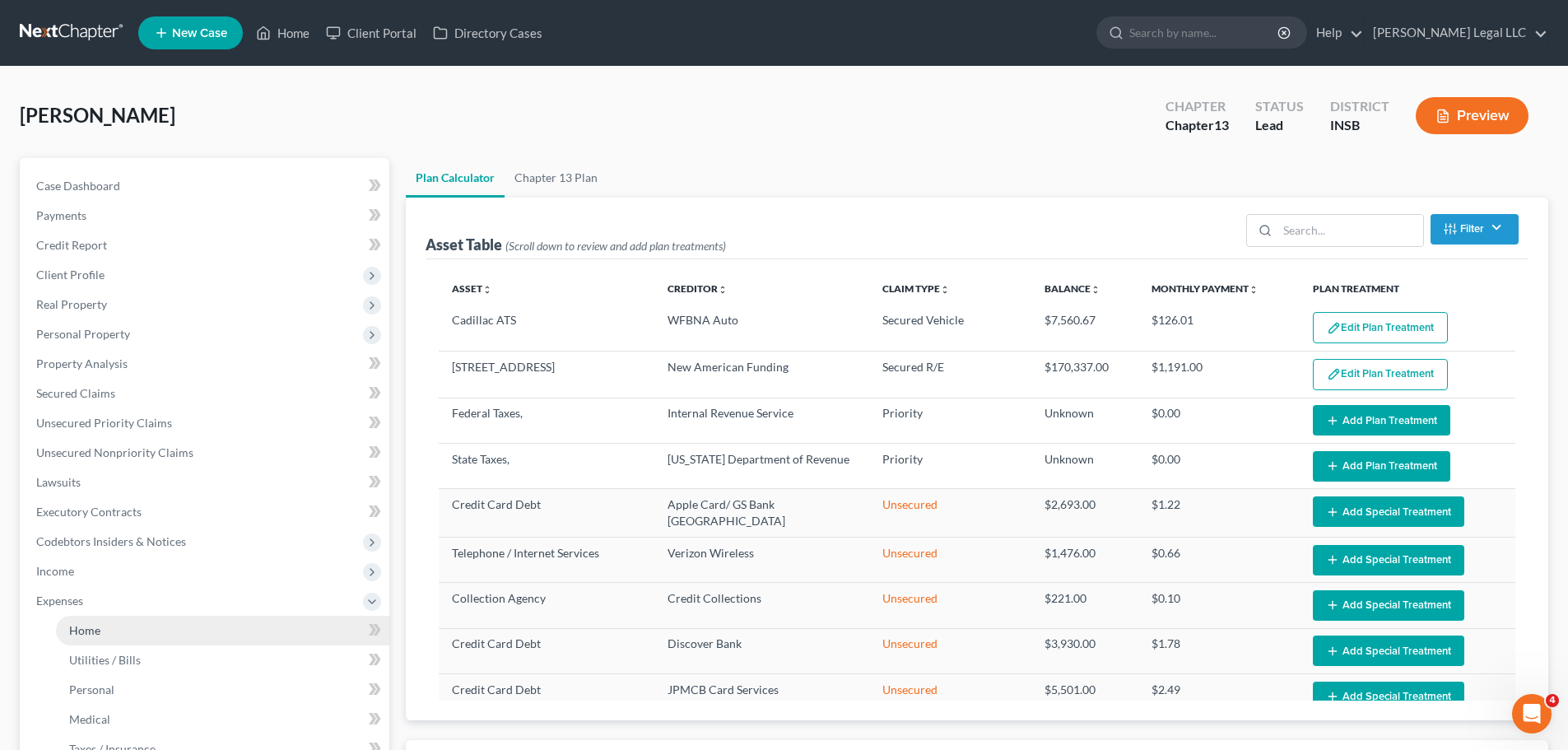
click at [74, 630] on span "Home" at bounding box center [84, 630] width 31 height 14
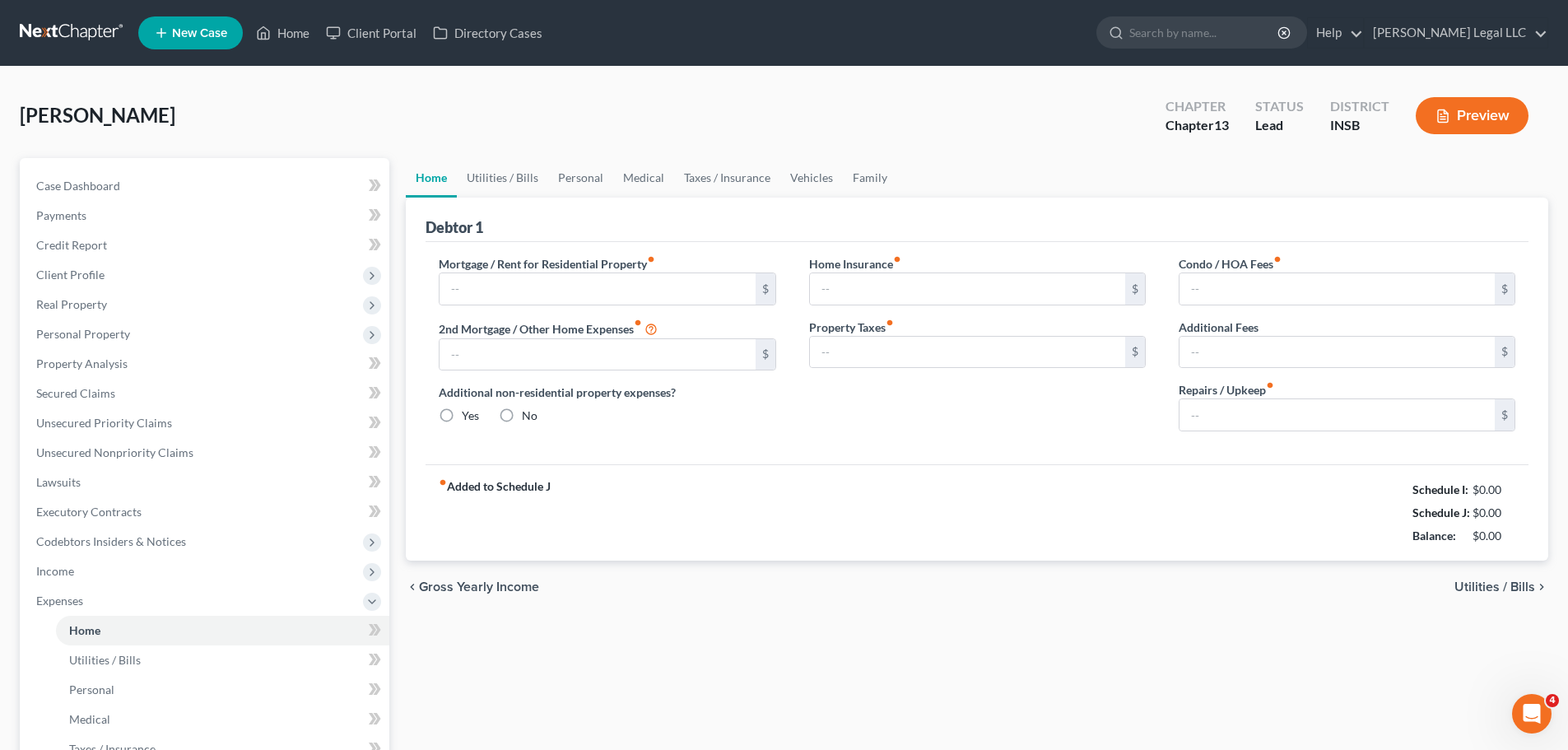
type input "1,191.00"
type input "0.00"
radio input "true"
type input "0.00"
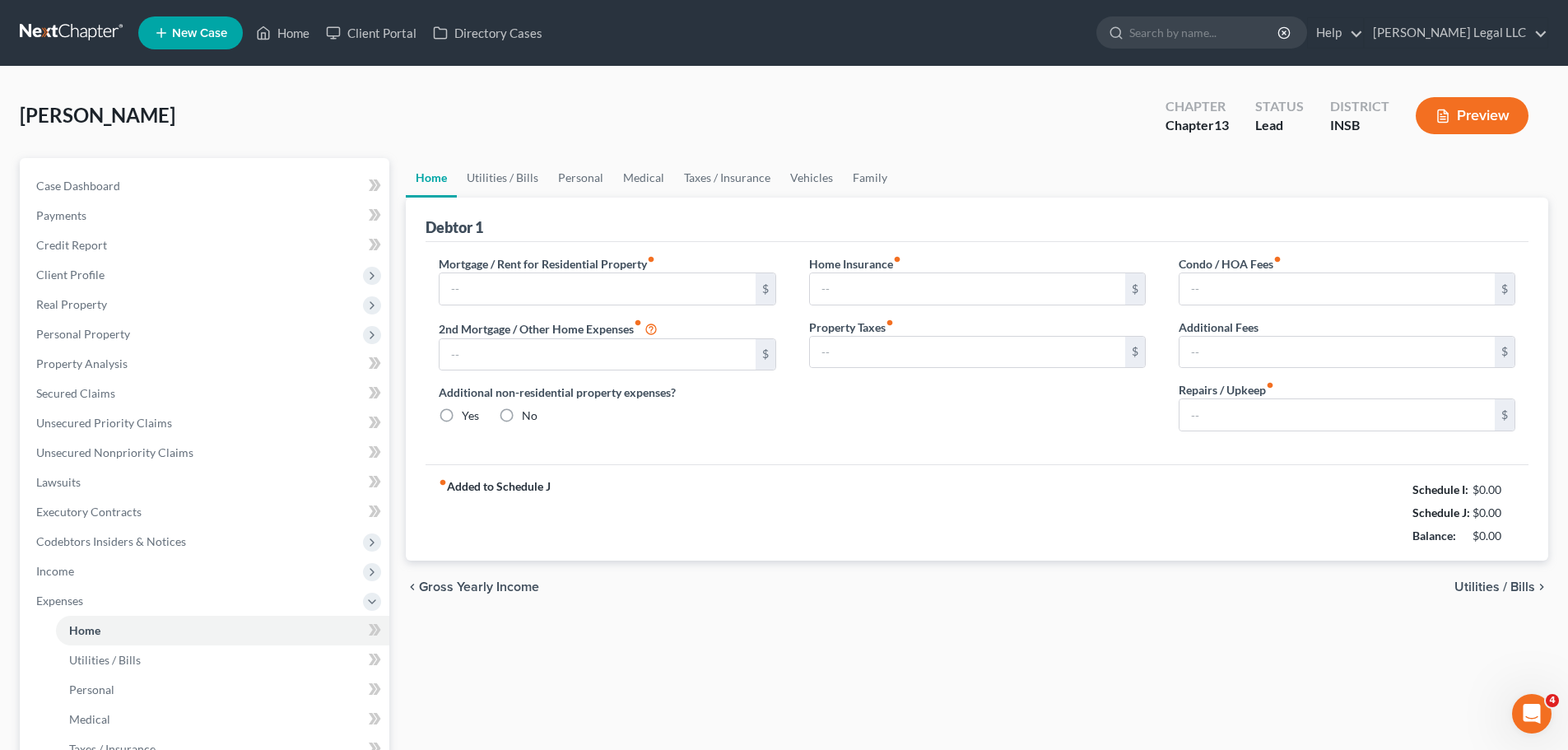
type input "0.00"
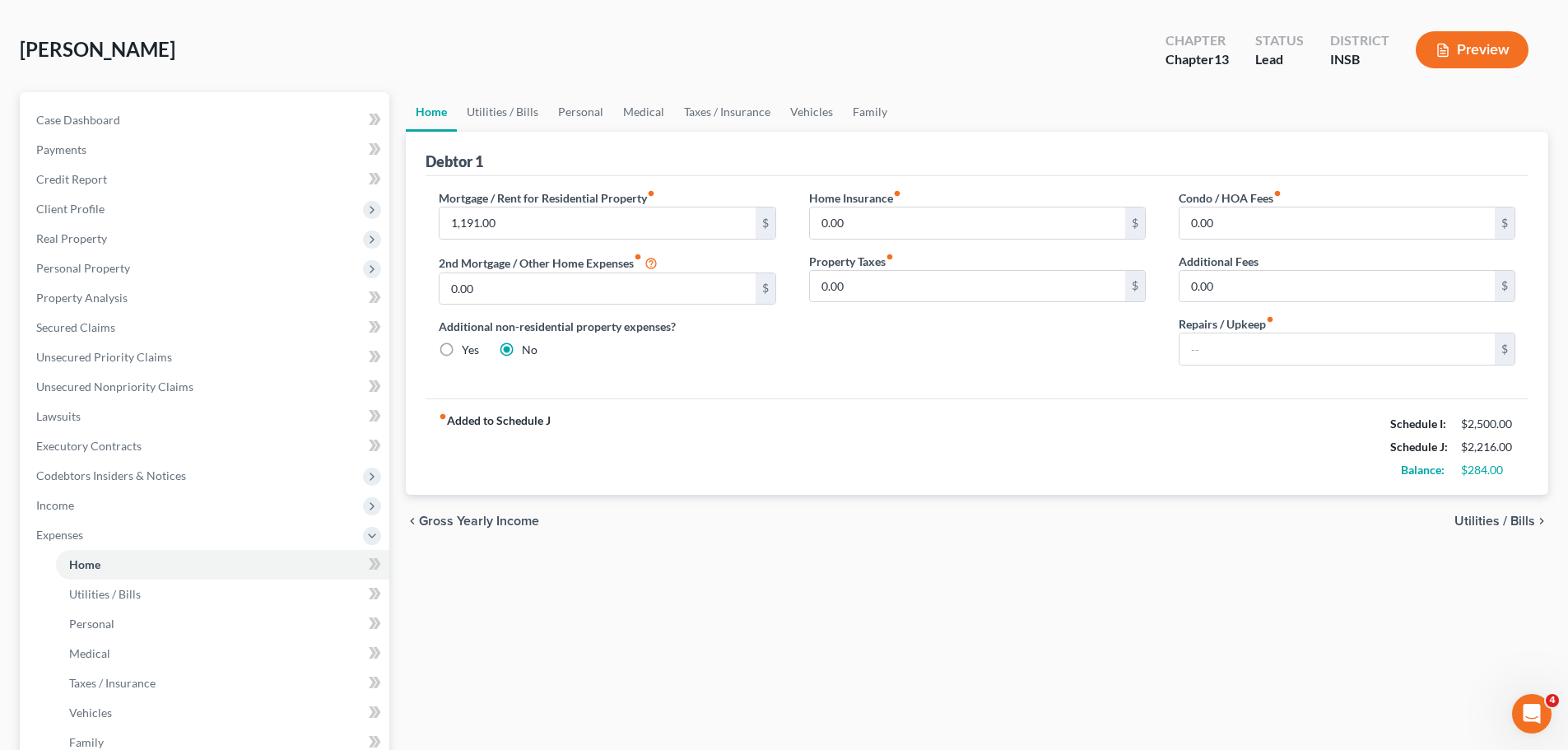
scroll to position [62, 0]
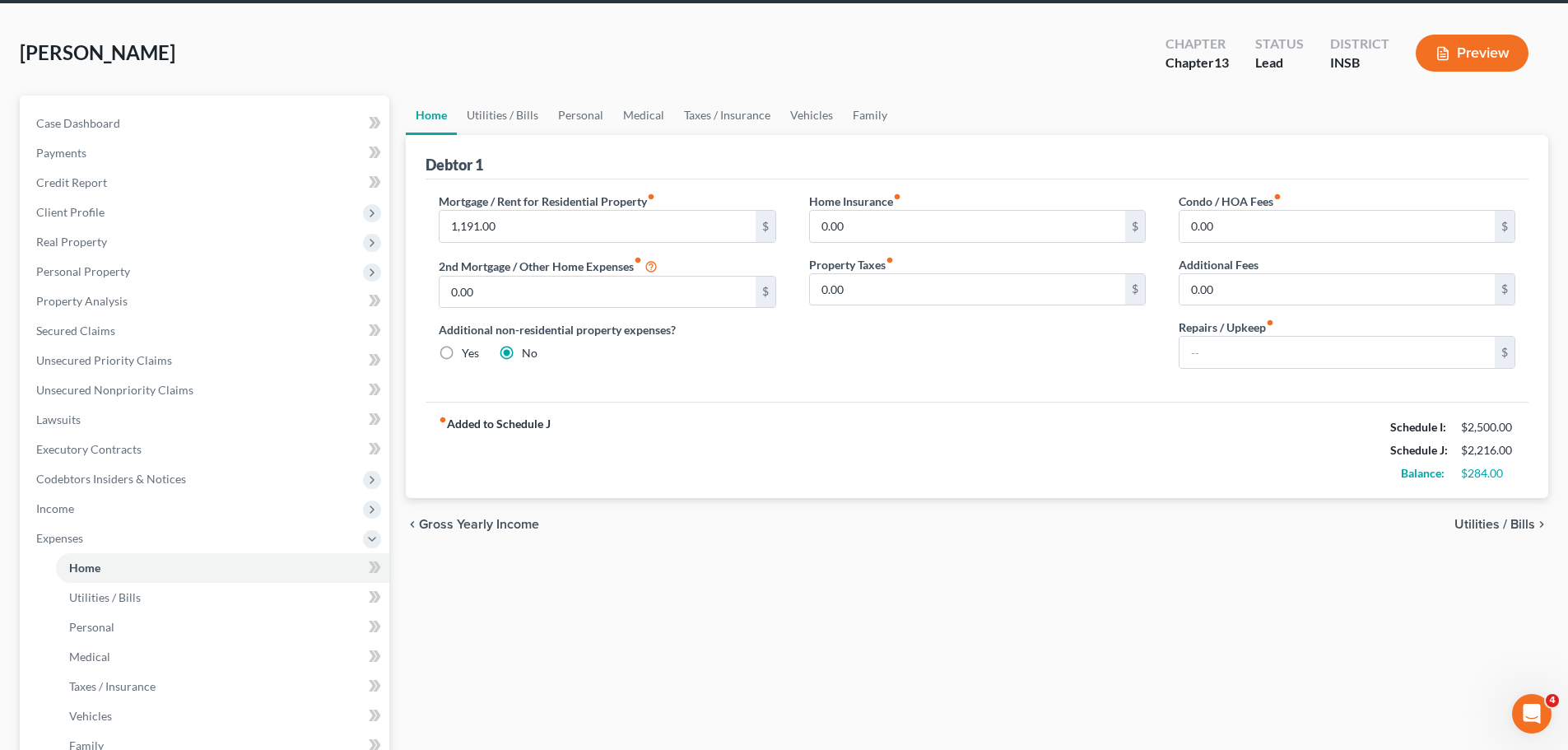
click at [706, 459] on div "fiber_manual_record Added to Schedule J Schedule I: $2,500.00 Schedule J: $2,21…" at bounding box center [977, 450] width 1103 height 96
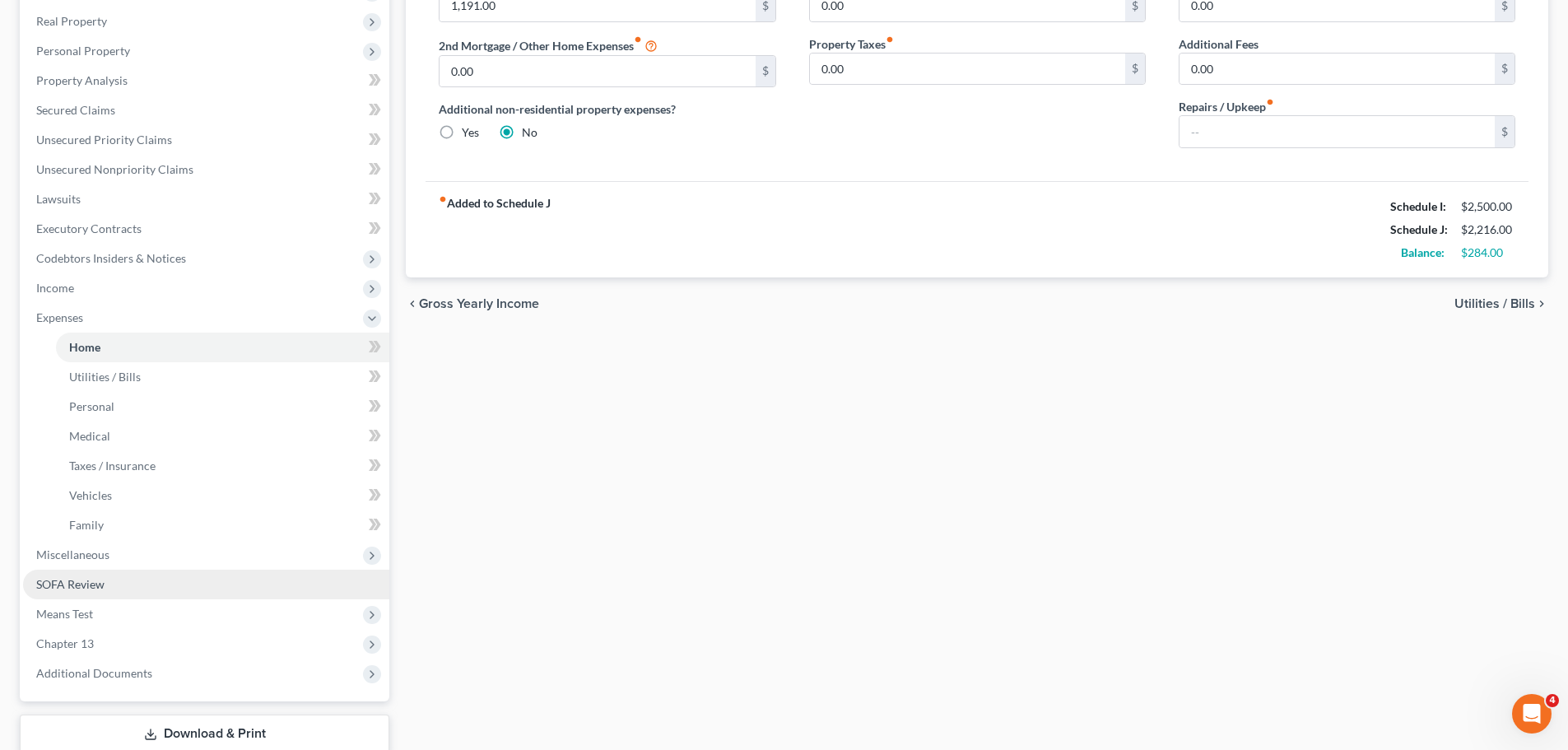
scroll to position [392, 0]
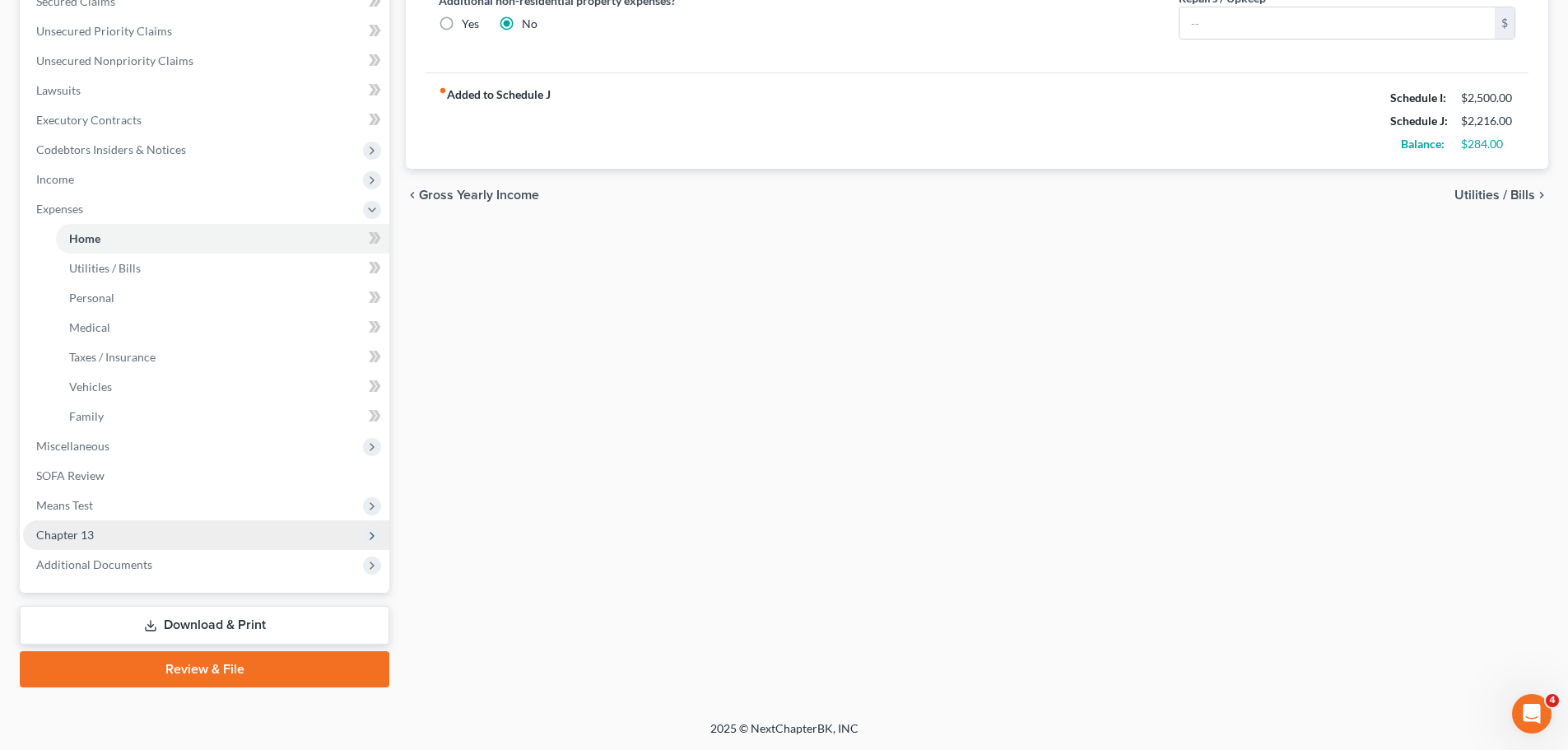
click at [129, 530] on span "Chapter 13" at bounding box center [206, 534] width 366 height 29
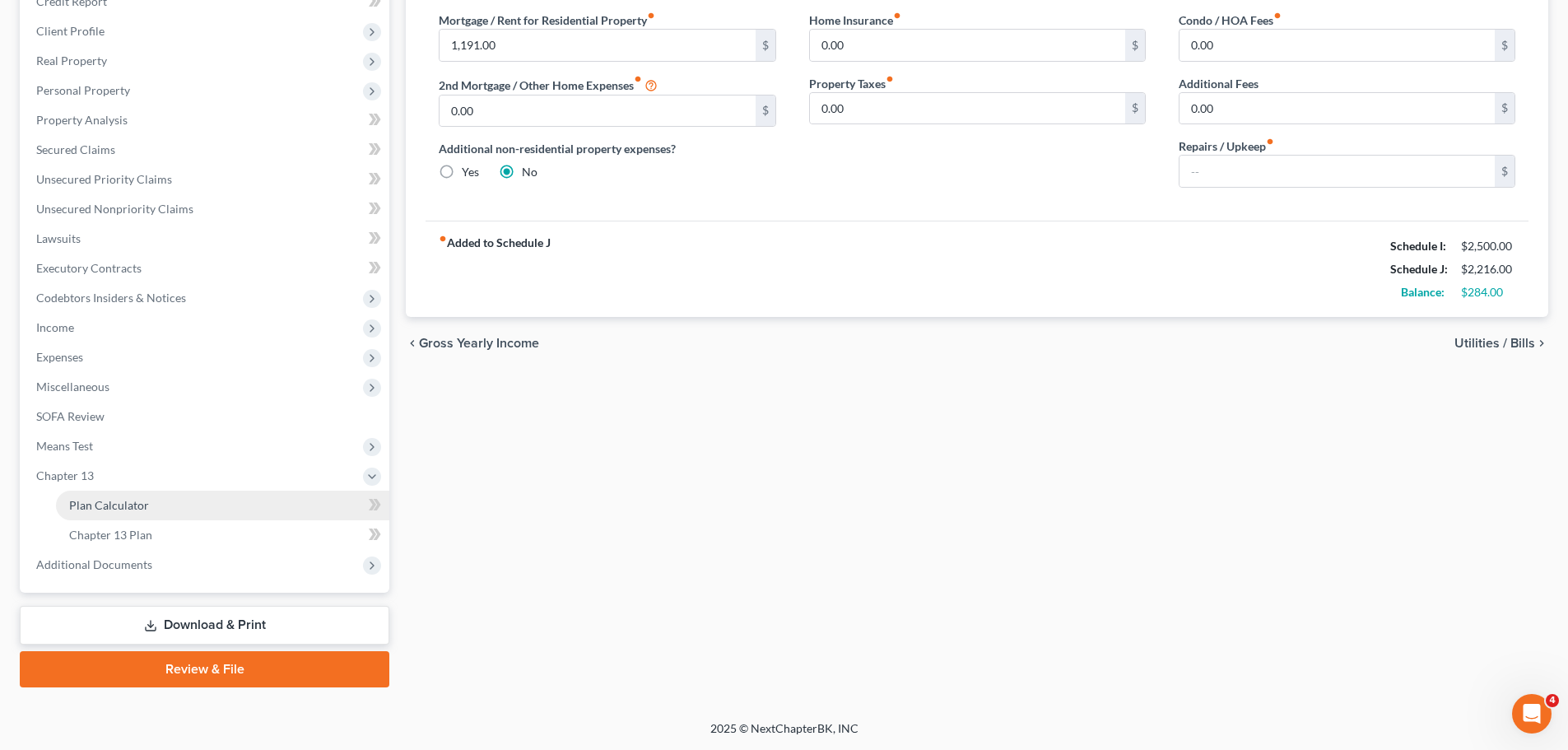
click at [139, 510] on span "Plan Calculator" at bounding box center [109, 505] width 80 height 14
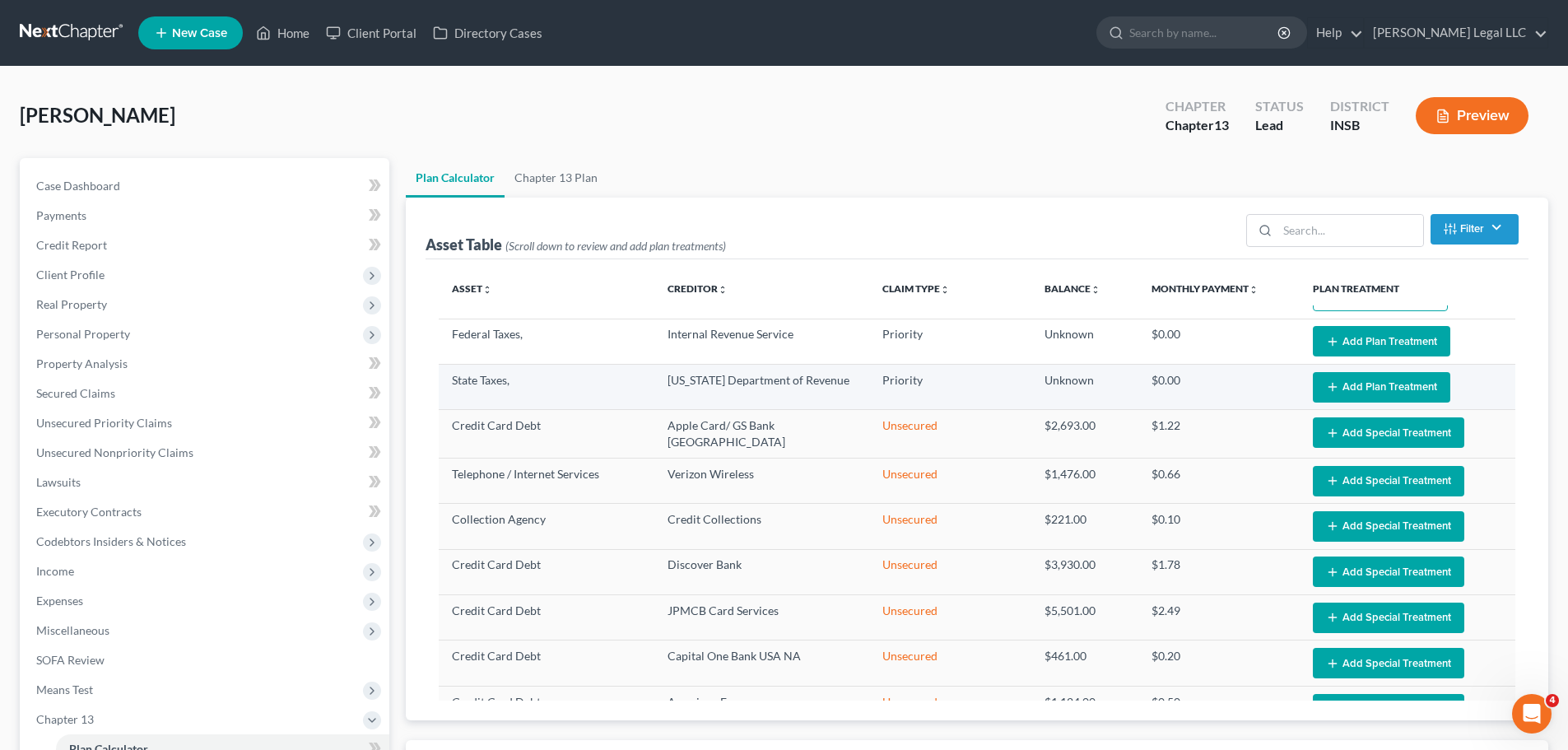
scroll to position [166, 0]
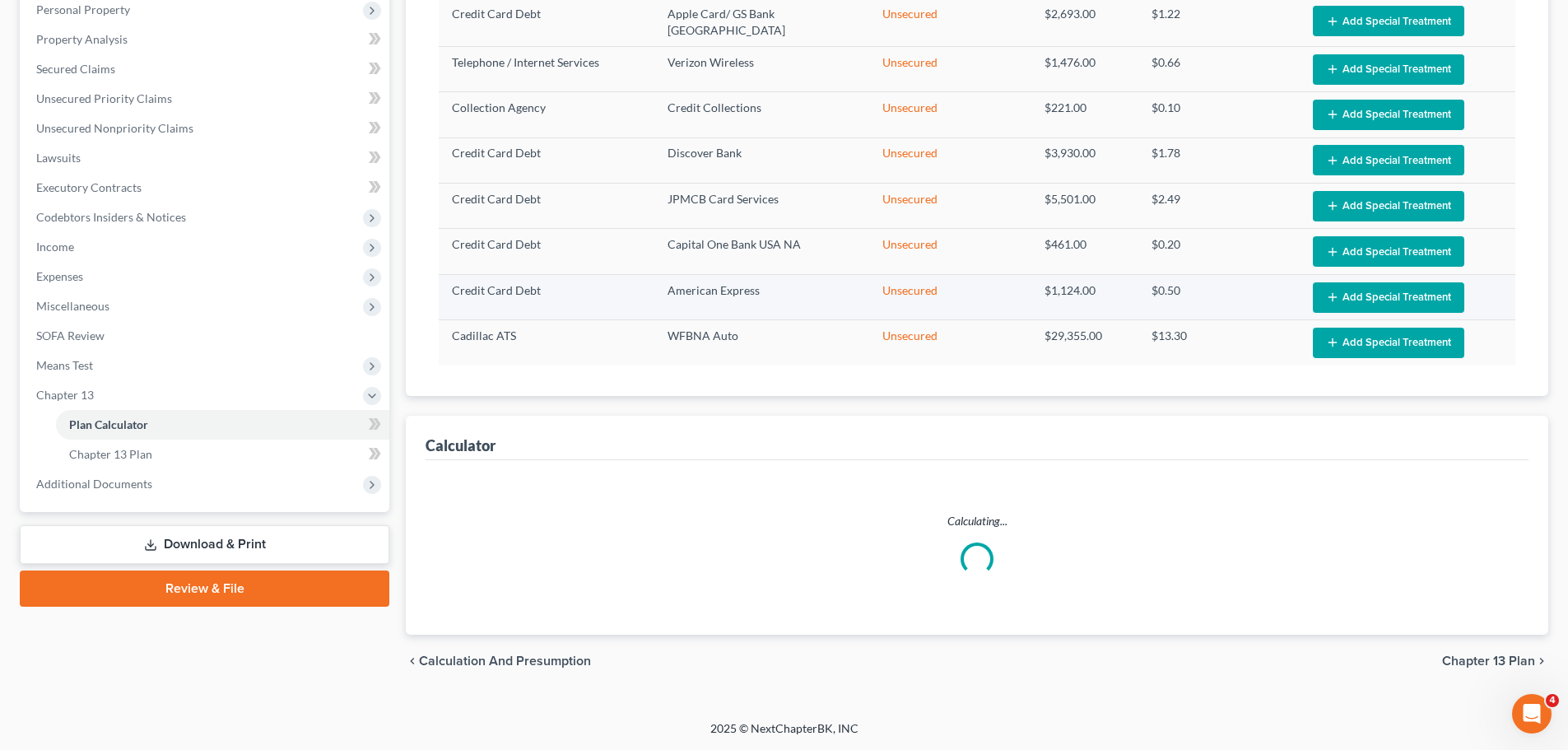
select select "59"
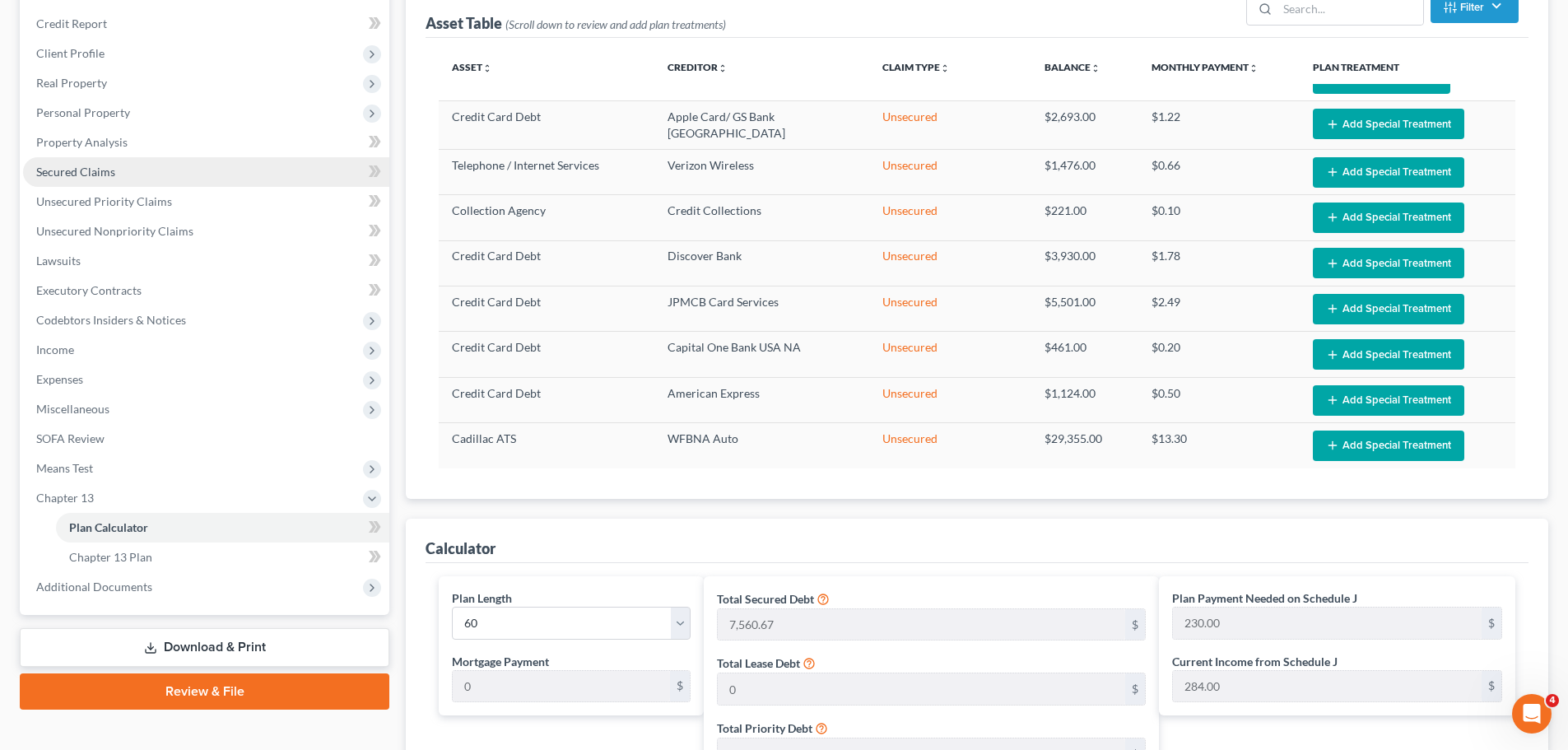
scroll to position [193, 0]
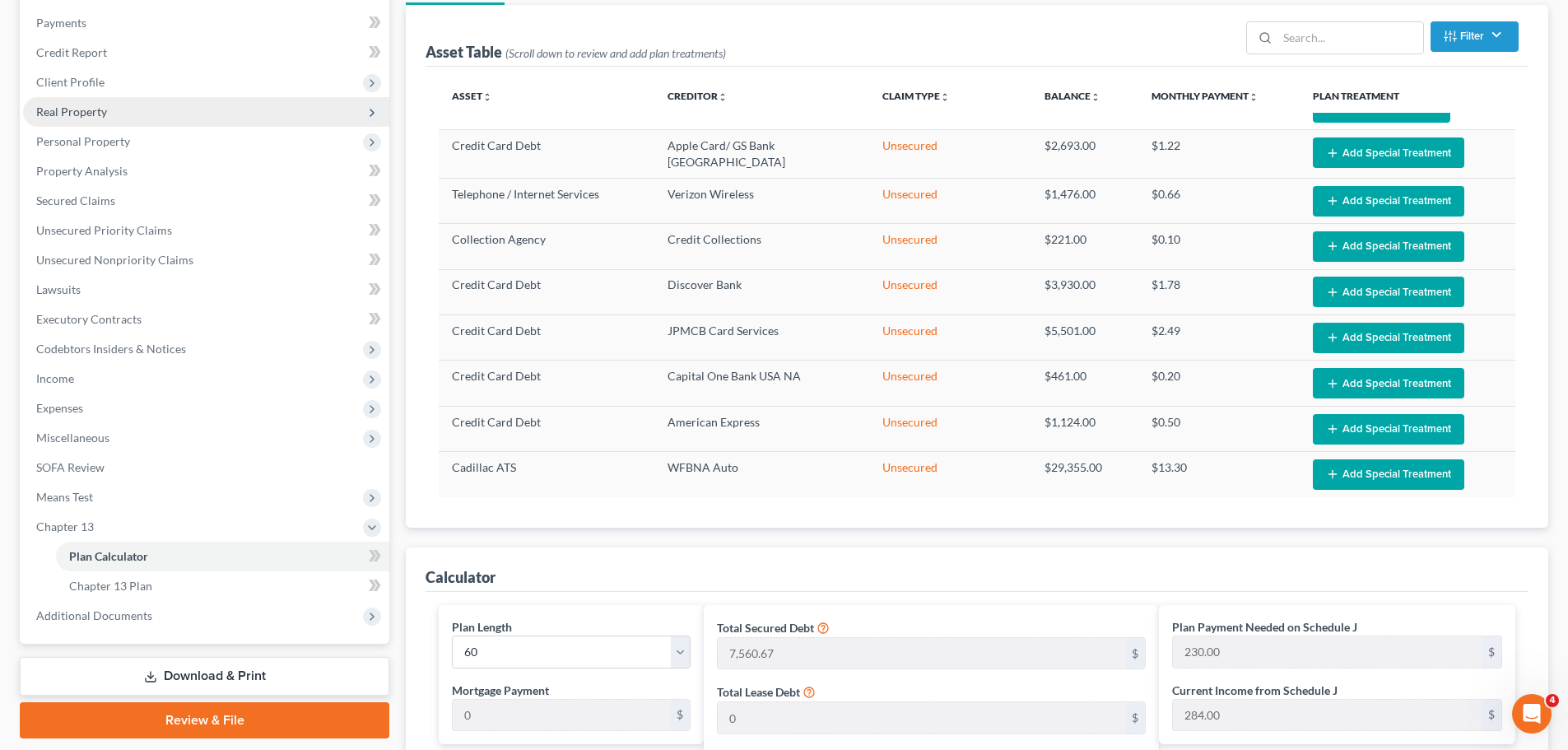
click at [85, 116] on span "Real Property" at bounding box center [72, 112] width 71 height 14
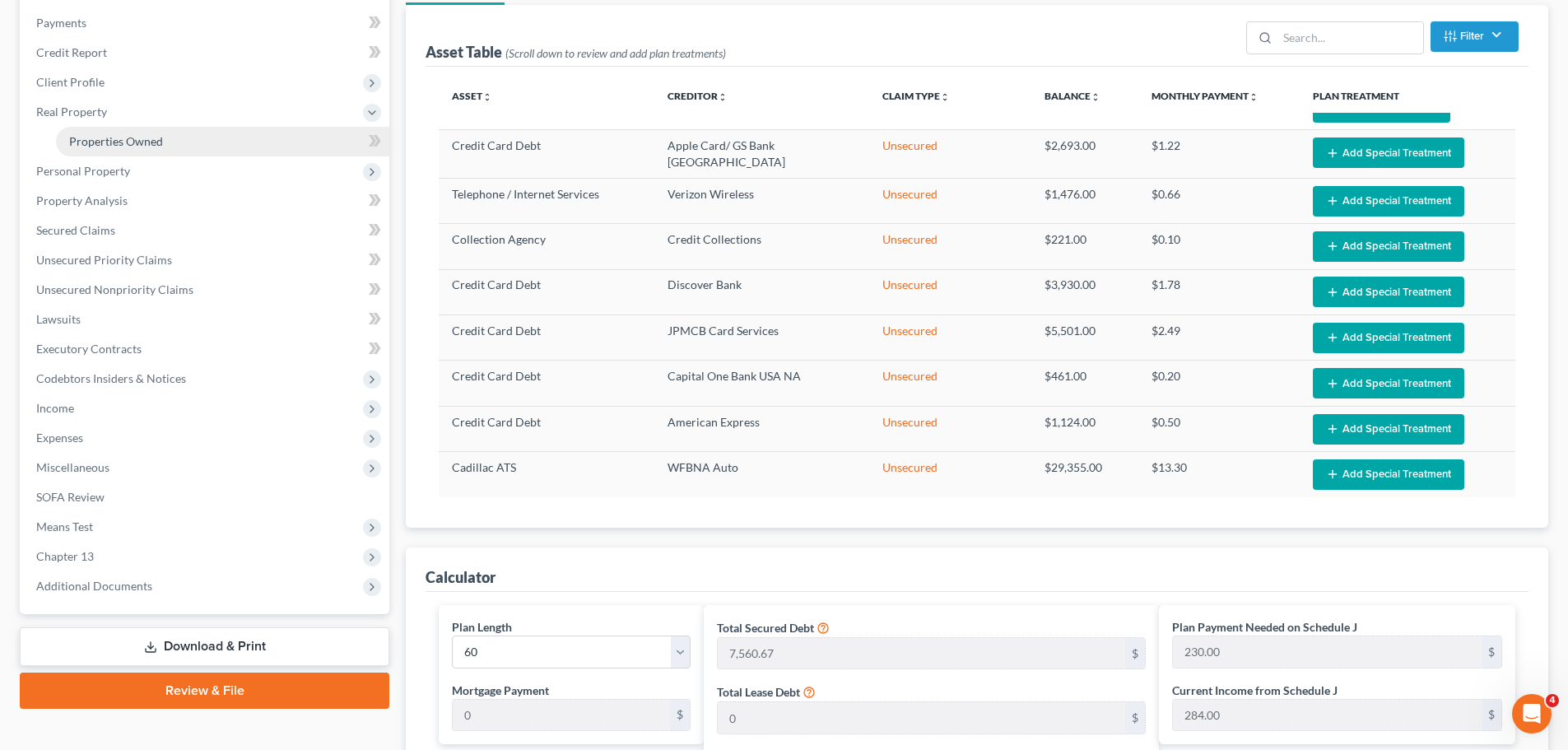
click at [101, 143] on span "Properties Owned" at bounding box center [116, 141] width 94 height 14
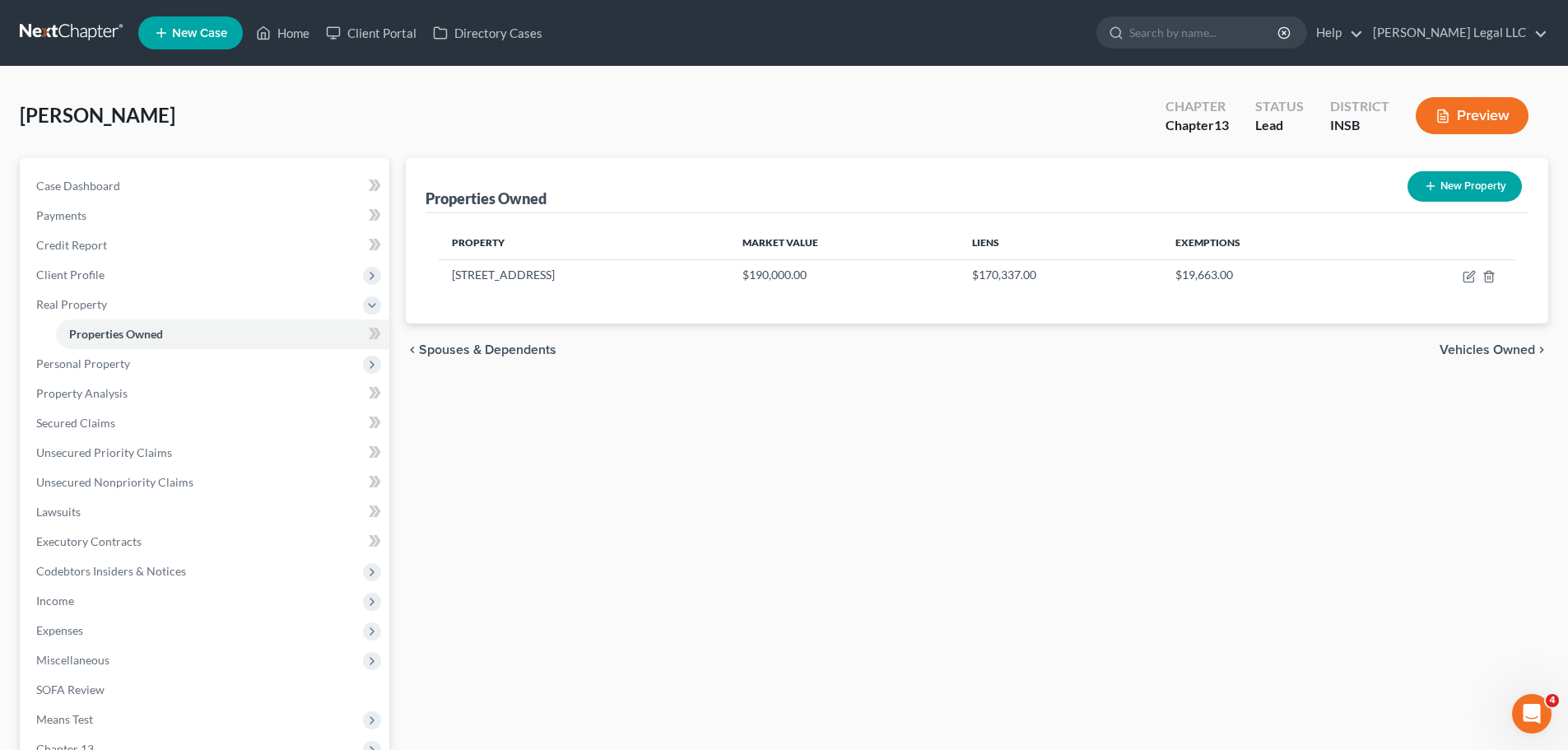
drag, startPoint x: 1005, startPoint y: 491, endPoint x: 1001, endPoint y: 481, distance: 10.8
click at [1006, 495] on div "Properties Owned New Property Property Market Value Liens Exemptions [STREET_AD…" at bounding box center [977, 530] width 1159 height 743
click at [1469, 278] on icon "button" at bounding box center [1470, 275] width 7 height 7
select select "15"
select select "48"
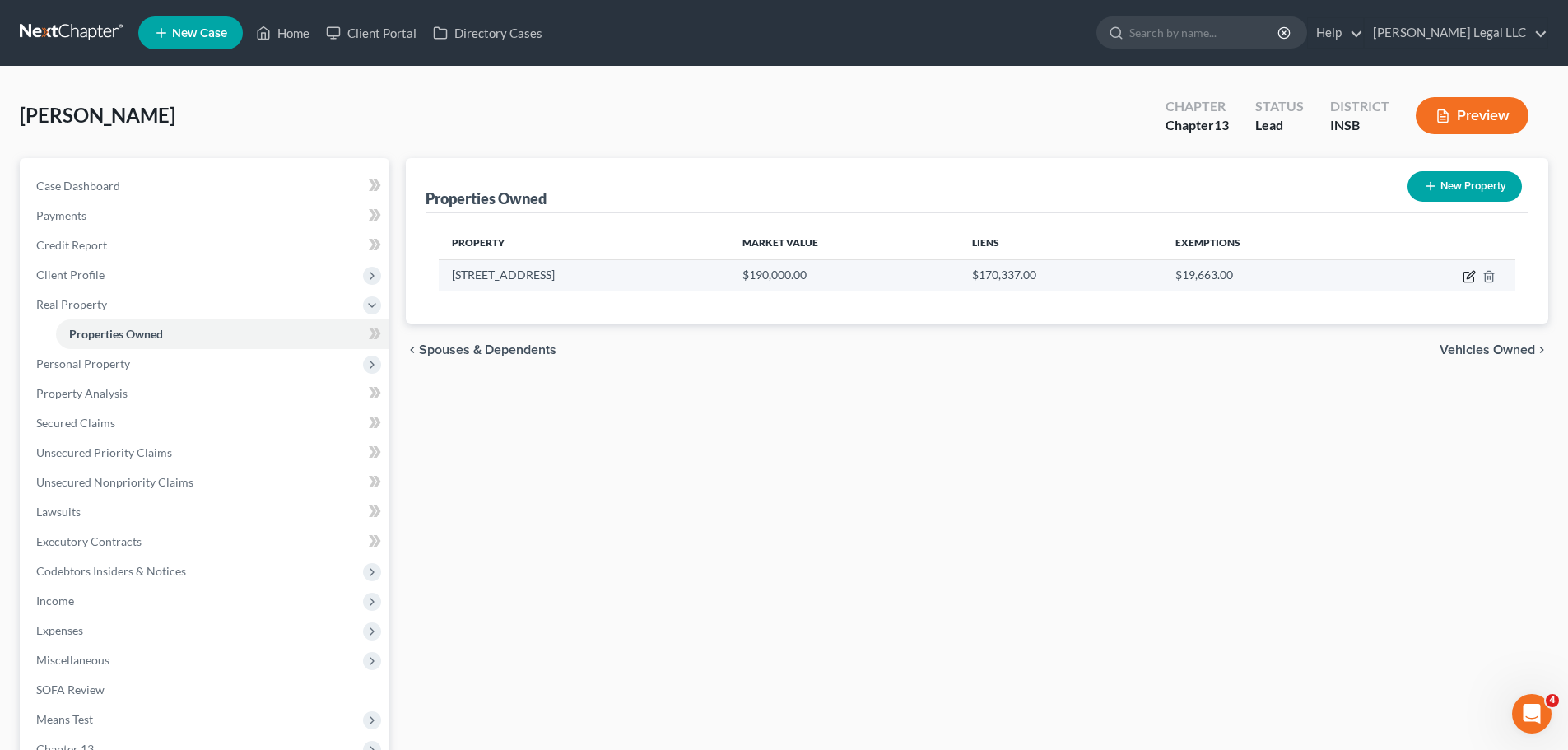
select select "0"
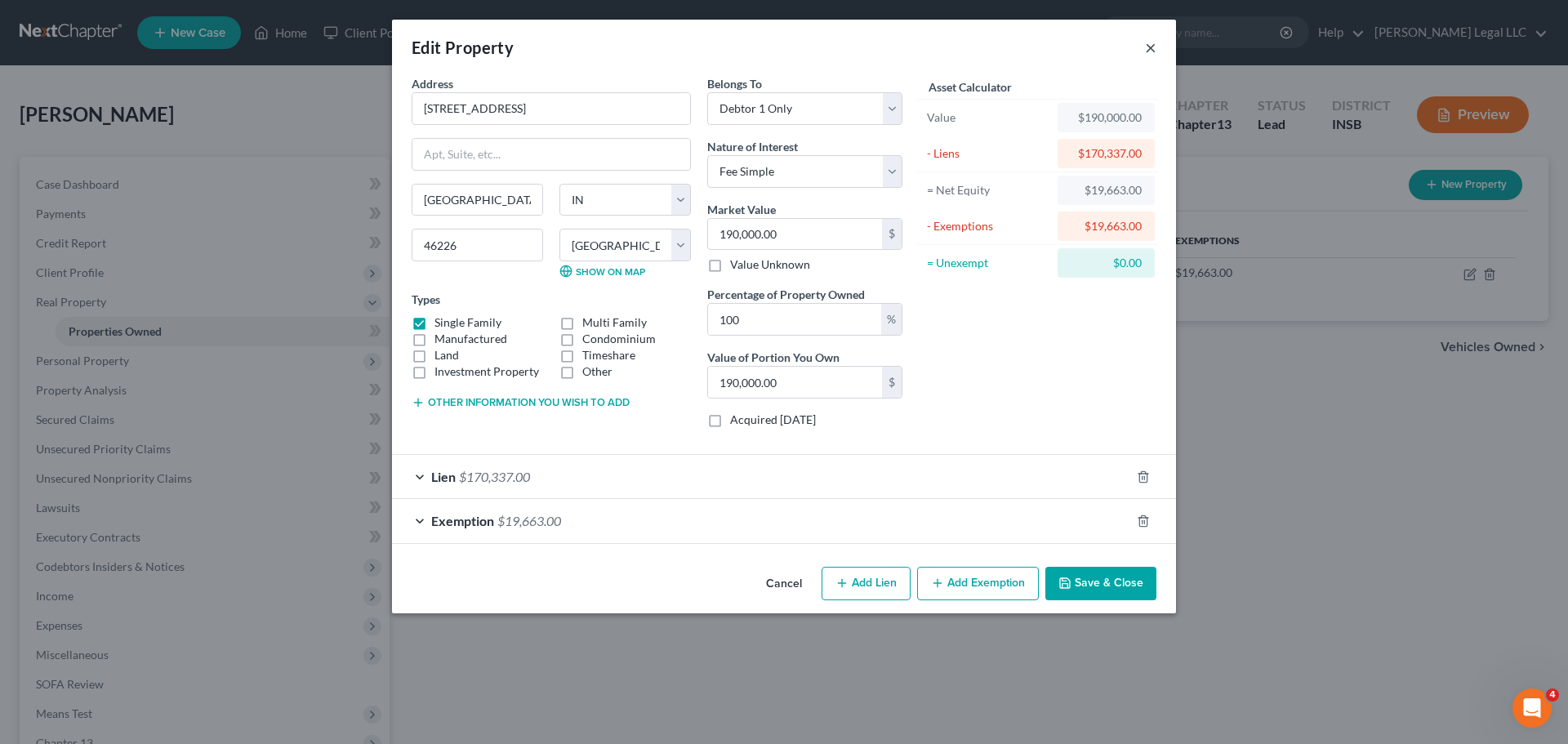
click at [1153, 50] on button "×" at bounding box center [1150, 48] width 11 height 19
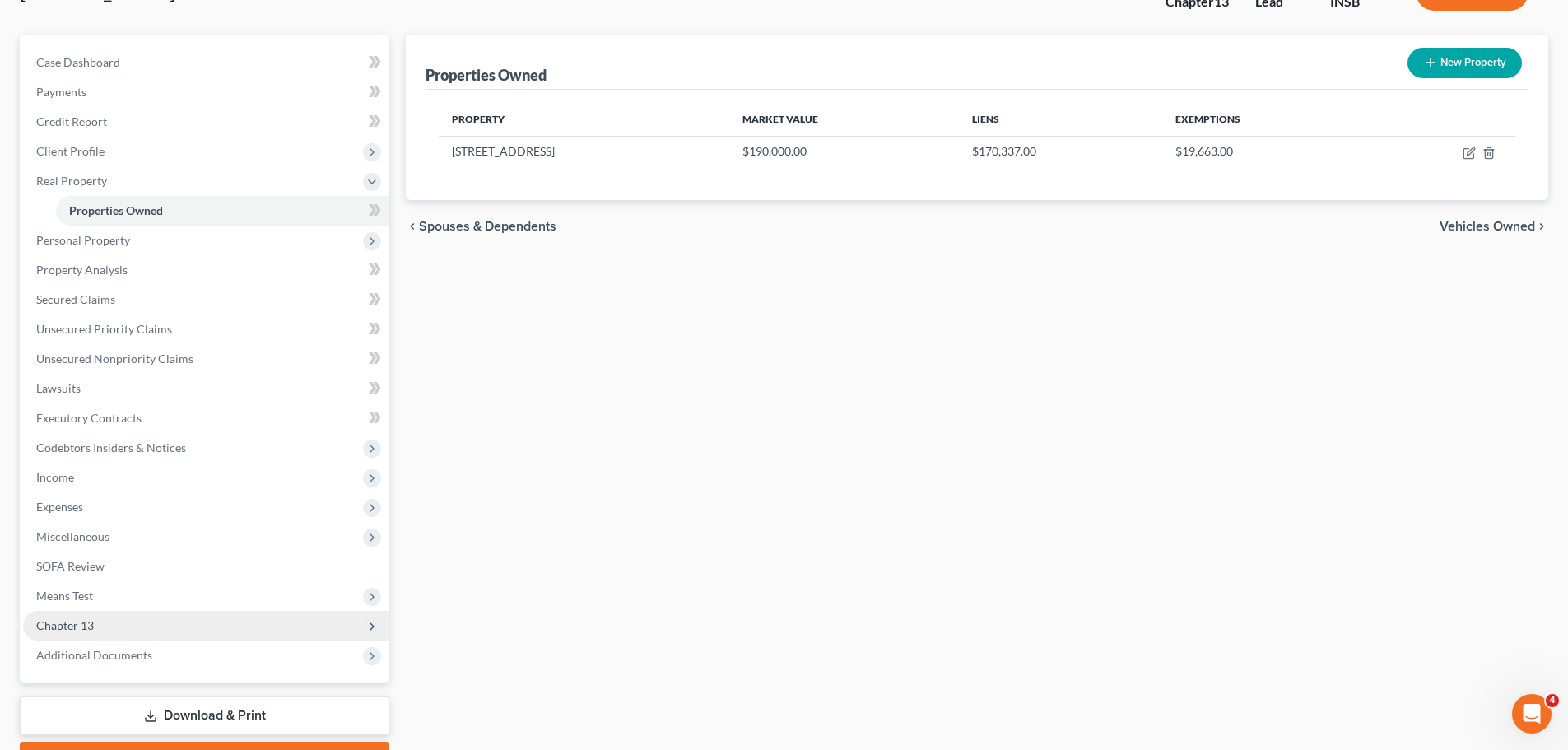
scroll to position [214, 0]
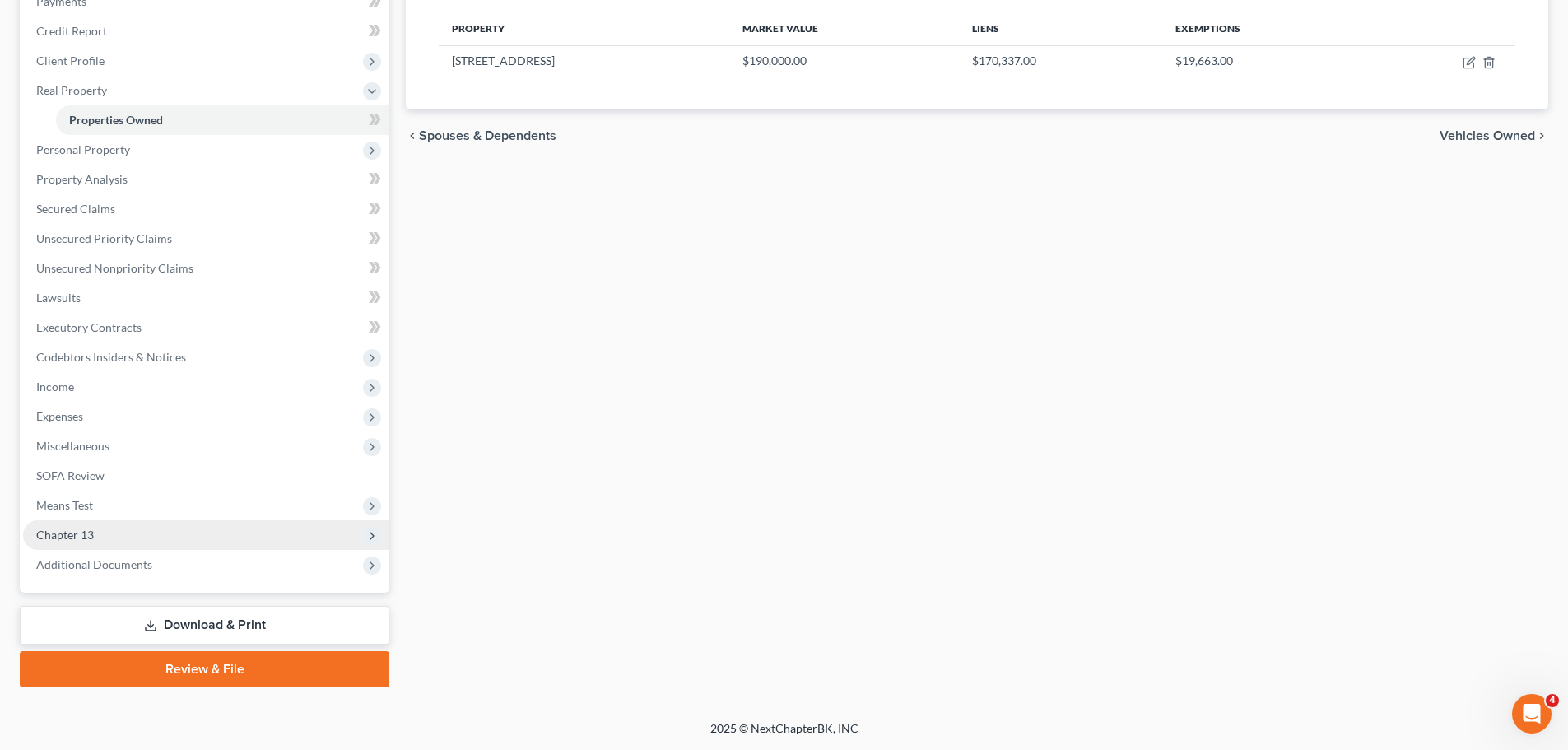
click at [108, 527] on span "Chapter 13" at bounding box center [206, 534] width 366 height 29
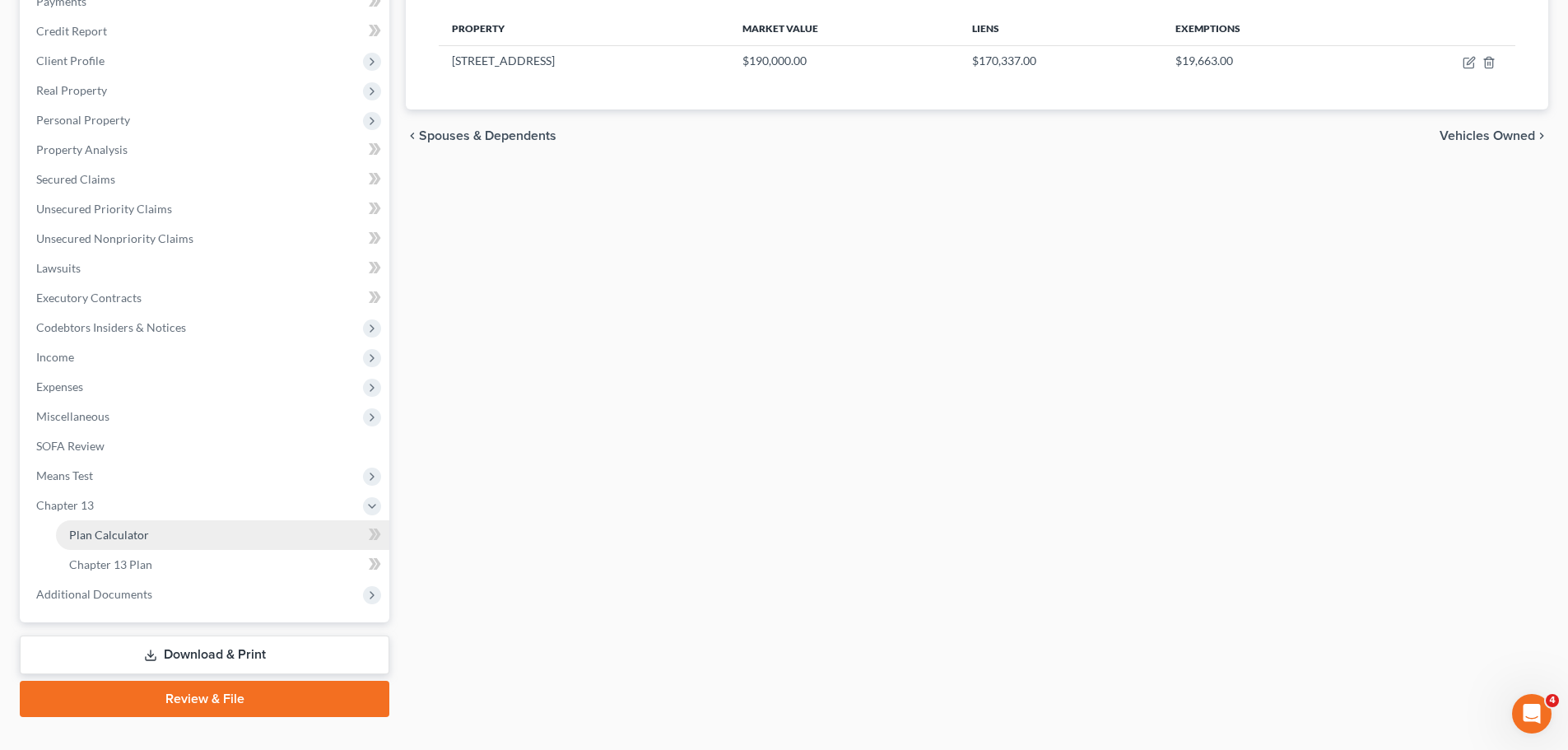
click at [145, 540] on span "Plan Calculator" at bounding box center [109, 535] width 80 height 14
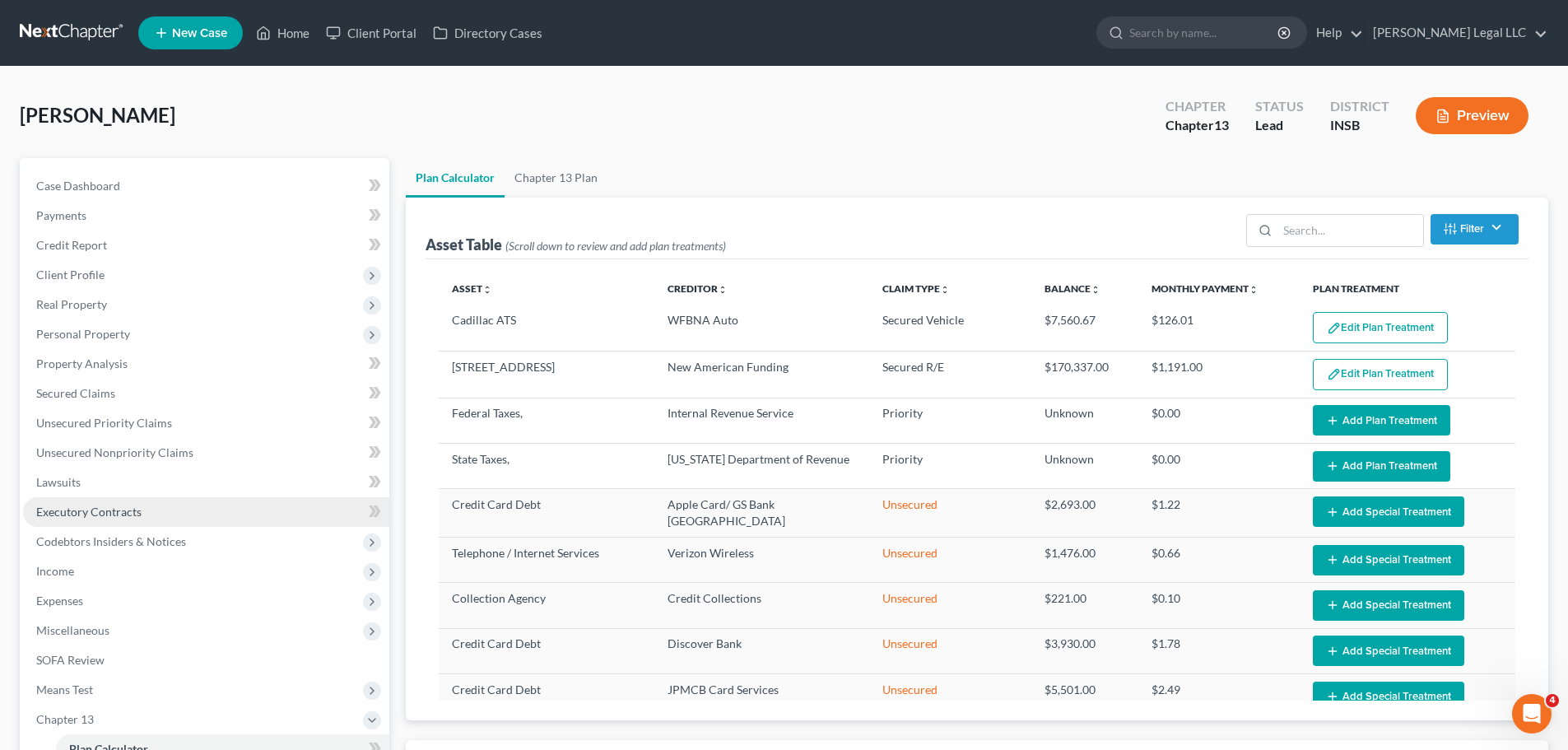
select select "59"
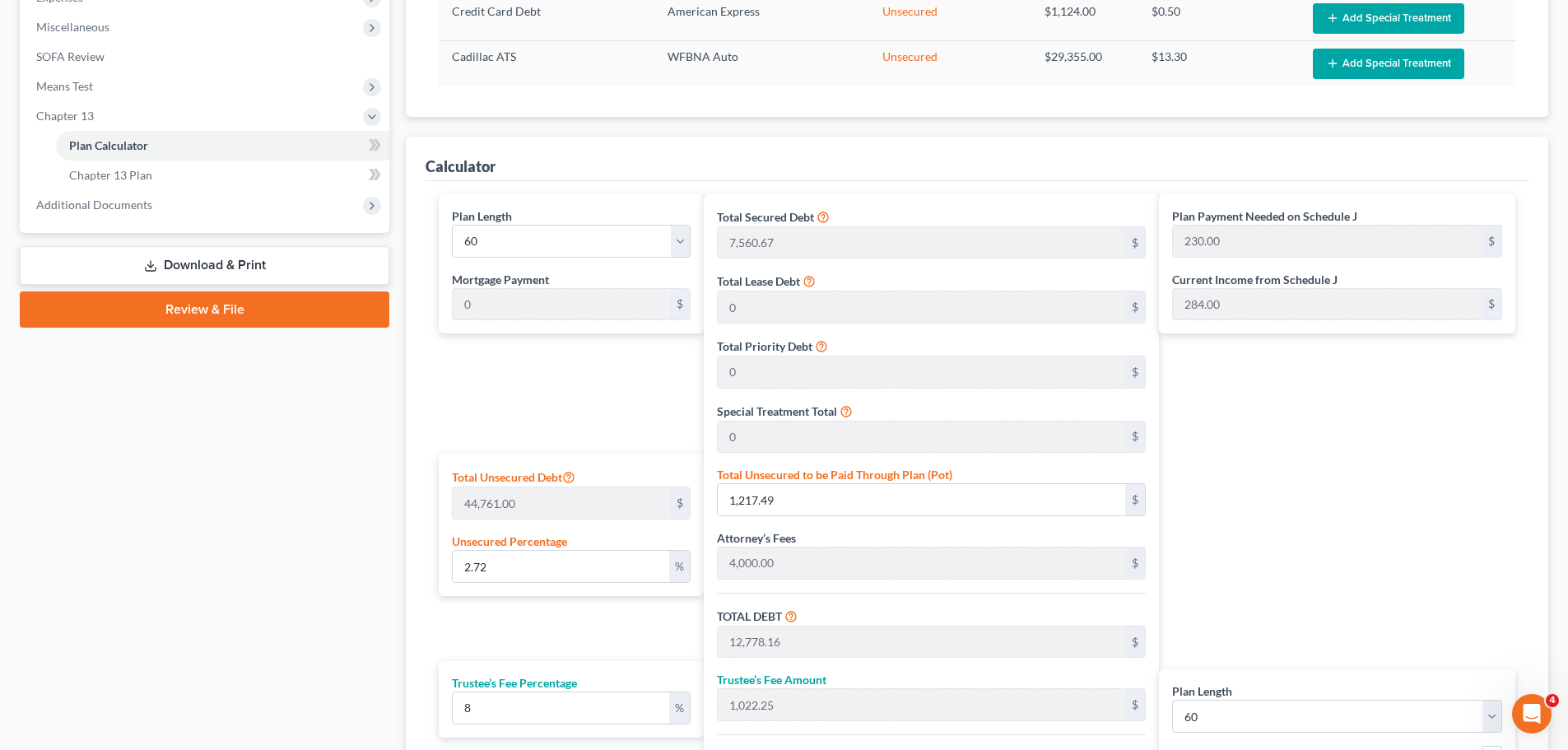
scroll to position [769, 0]
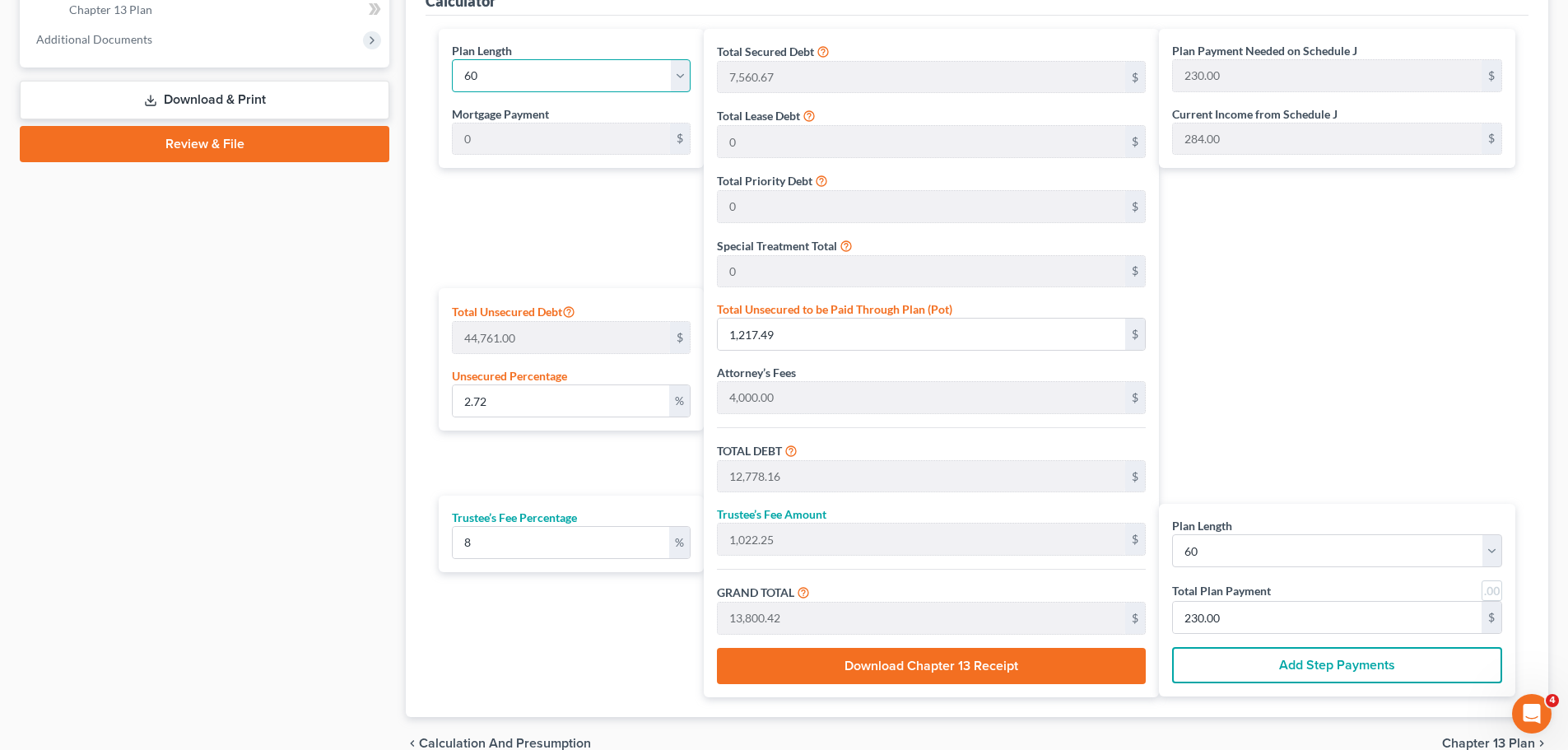
click at [510, 74] on select "1 2 3 4 5 6 7 8 9 10 11 12 13 14 15 16 17 18 19 20 21 22 23 24 25 26 27 28 29 3…" at bounding box center [571, 76] width 239 height 33
select select "35"
click at [452, 60] on select "1 2 3 4 5 6 7 8 9 10 11 12 13 14 15 16 17 18 19 20 21 22 23 24 25 26 27 28 29 3…" at bounding box center [571, 76] width 239 height 33
type input "383.34"
select select "35"
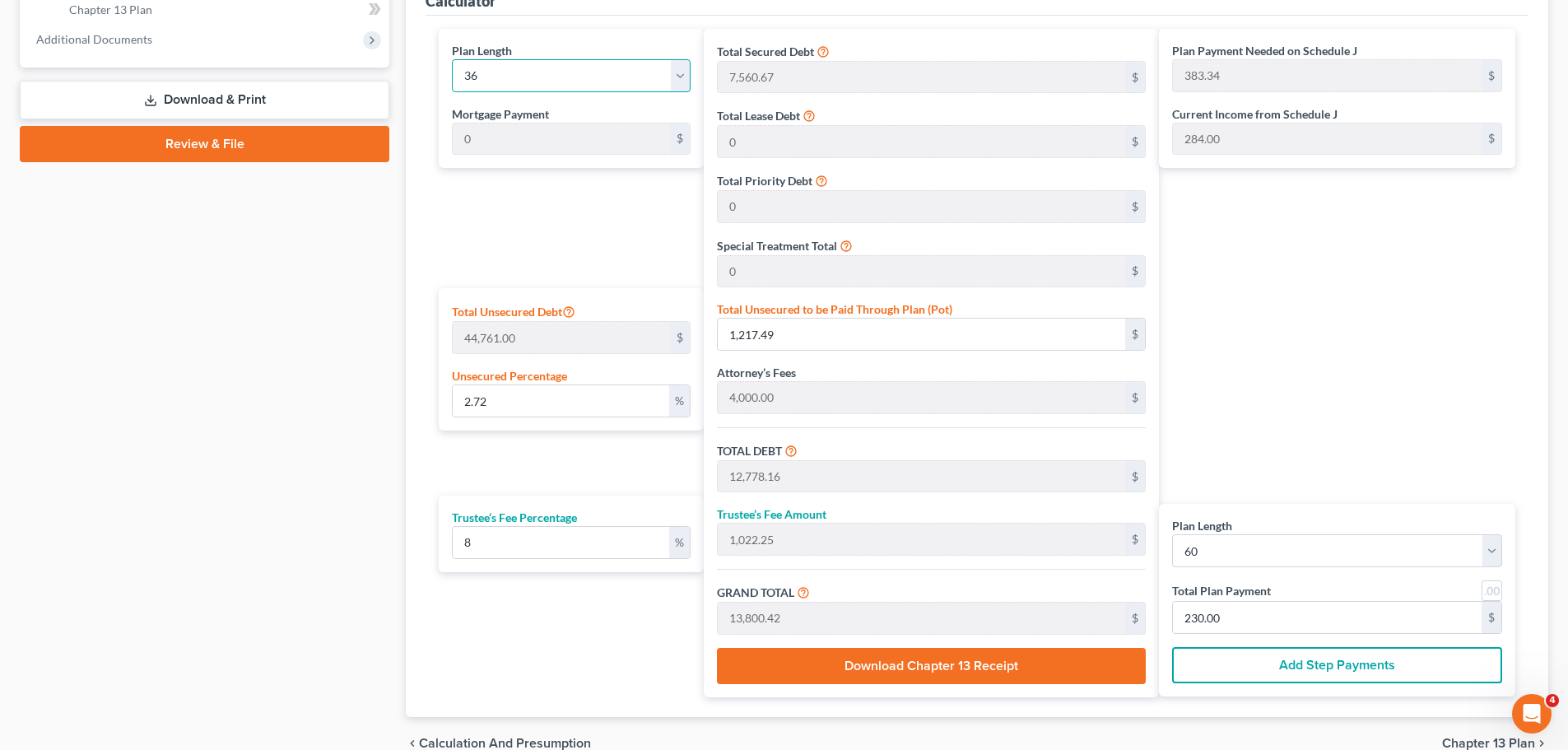
type input "383.34"
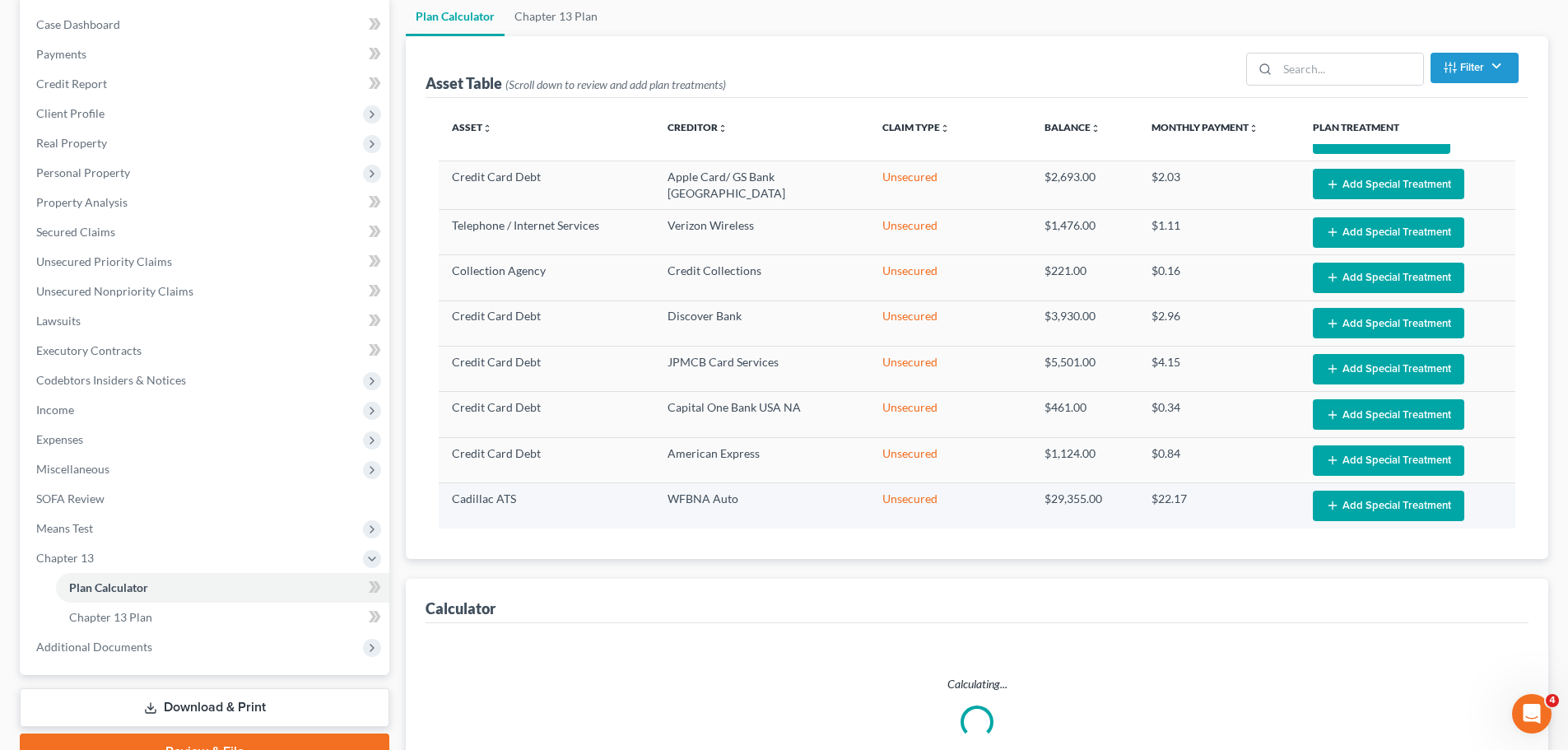
scroll to position [0, 0]
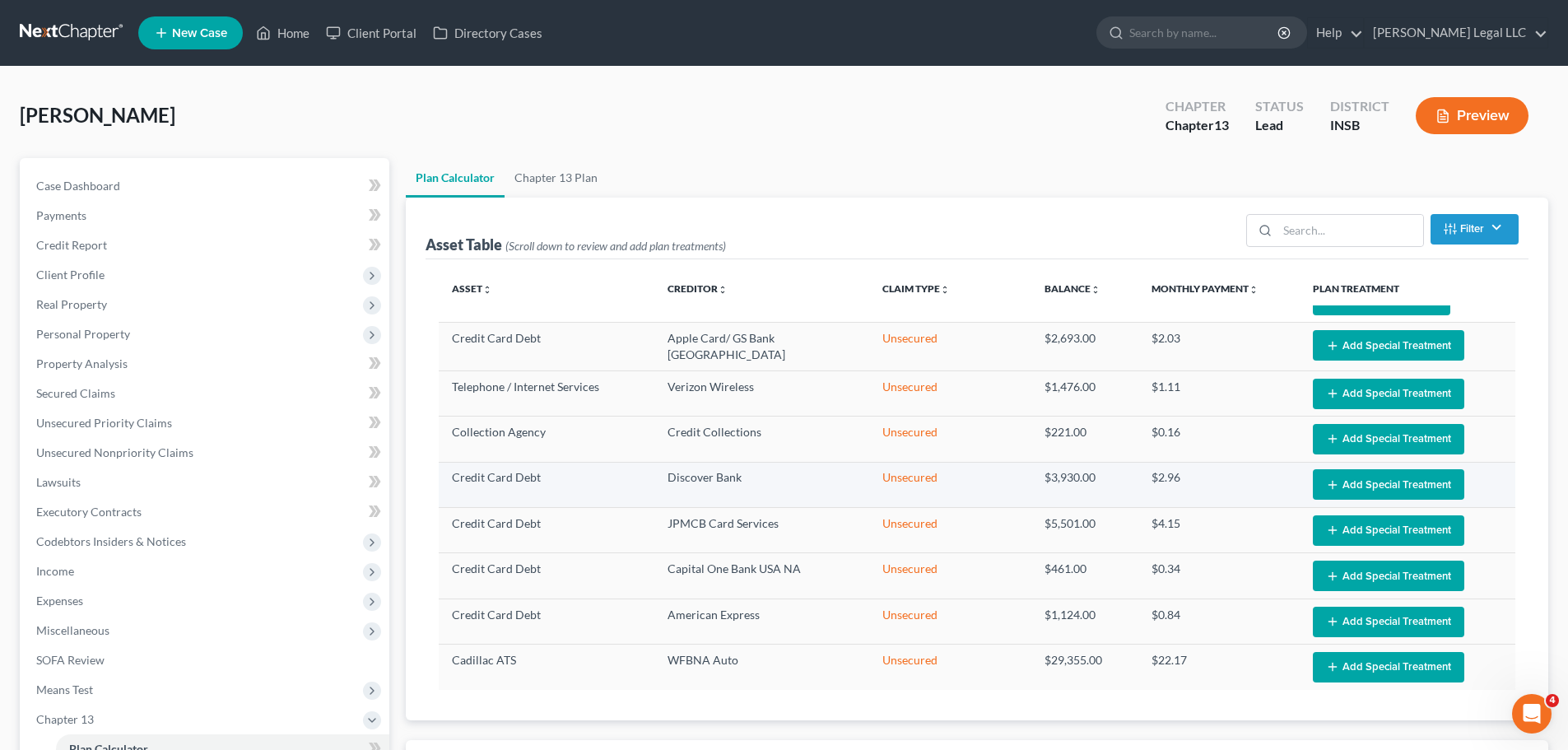
select select "35"
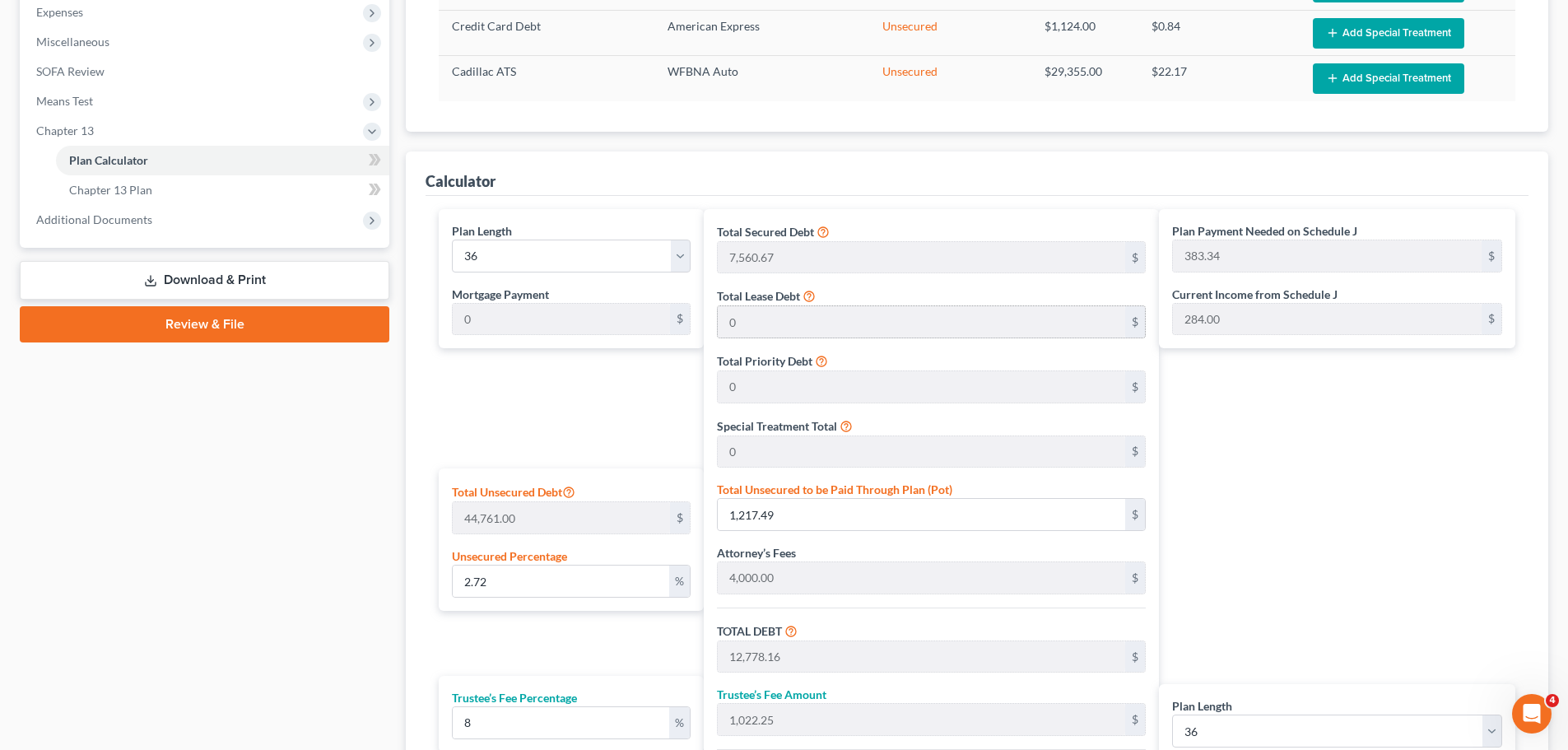
scroll to position [740, 0]
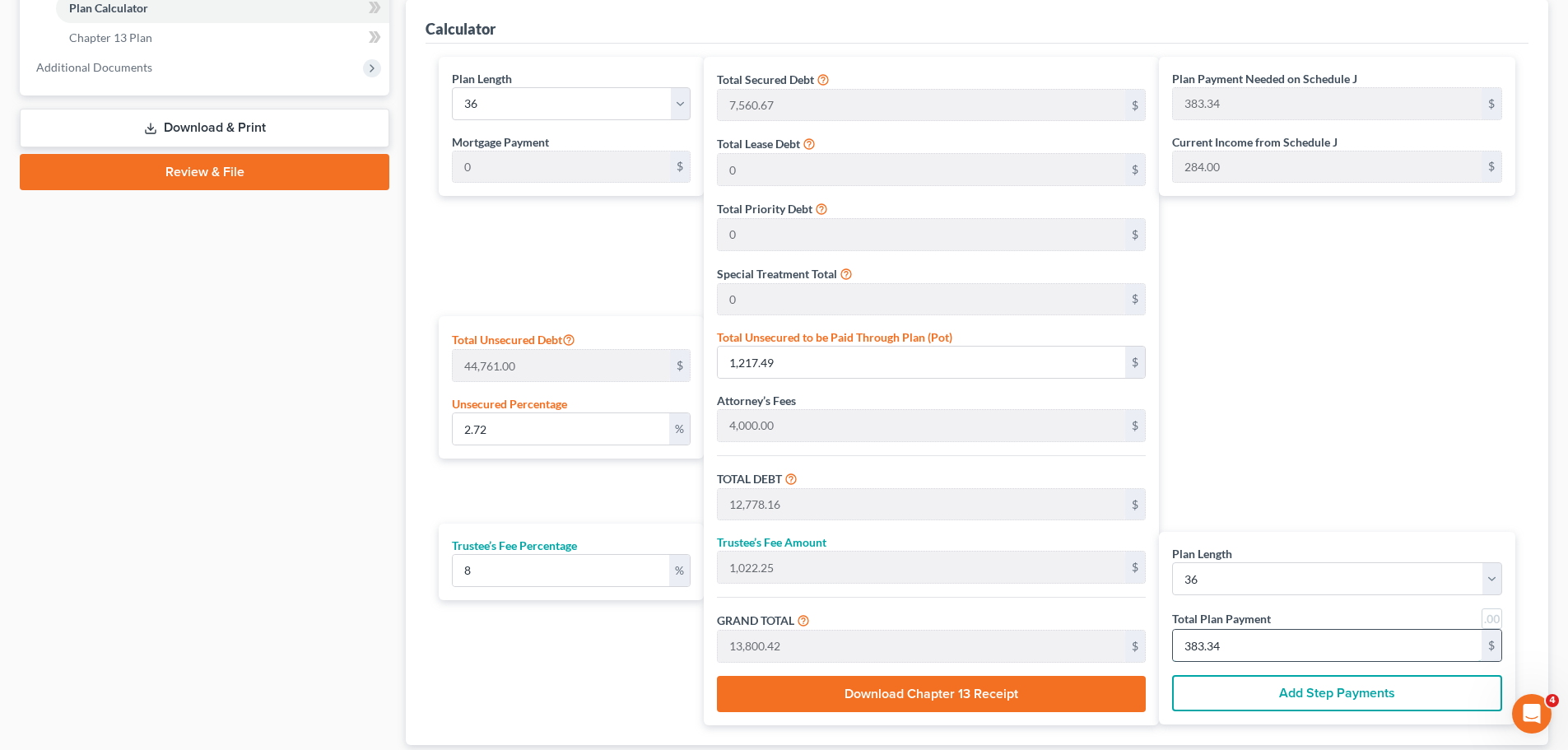
click at [1232, 654] on input "383.34" at bounding box center [1327, 644] width 308 height 31
type input "3"
type input "0"
type input "100.00"
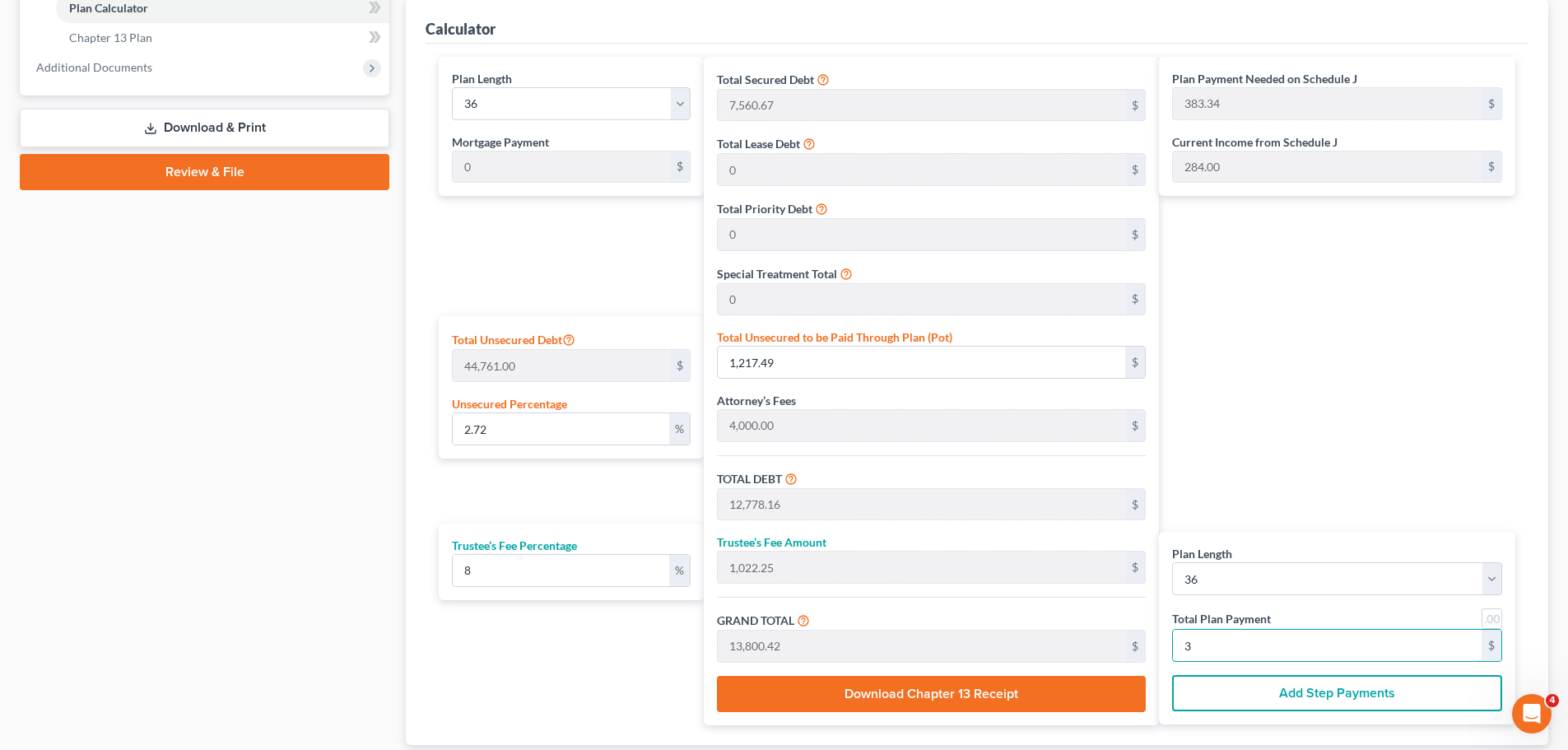
type input "8.00"
type input "108.00"
type input "1,266.66"
type input "101.33"
type input "1,368.00"
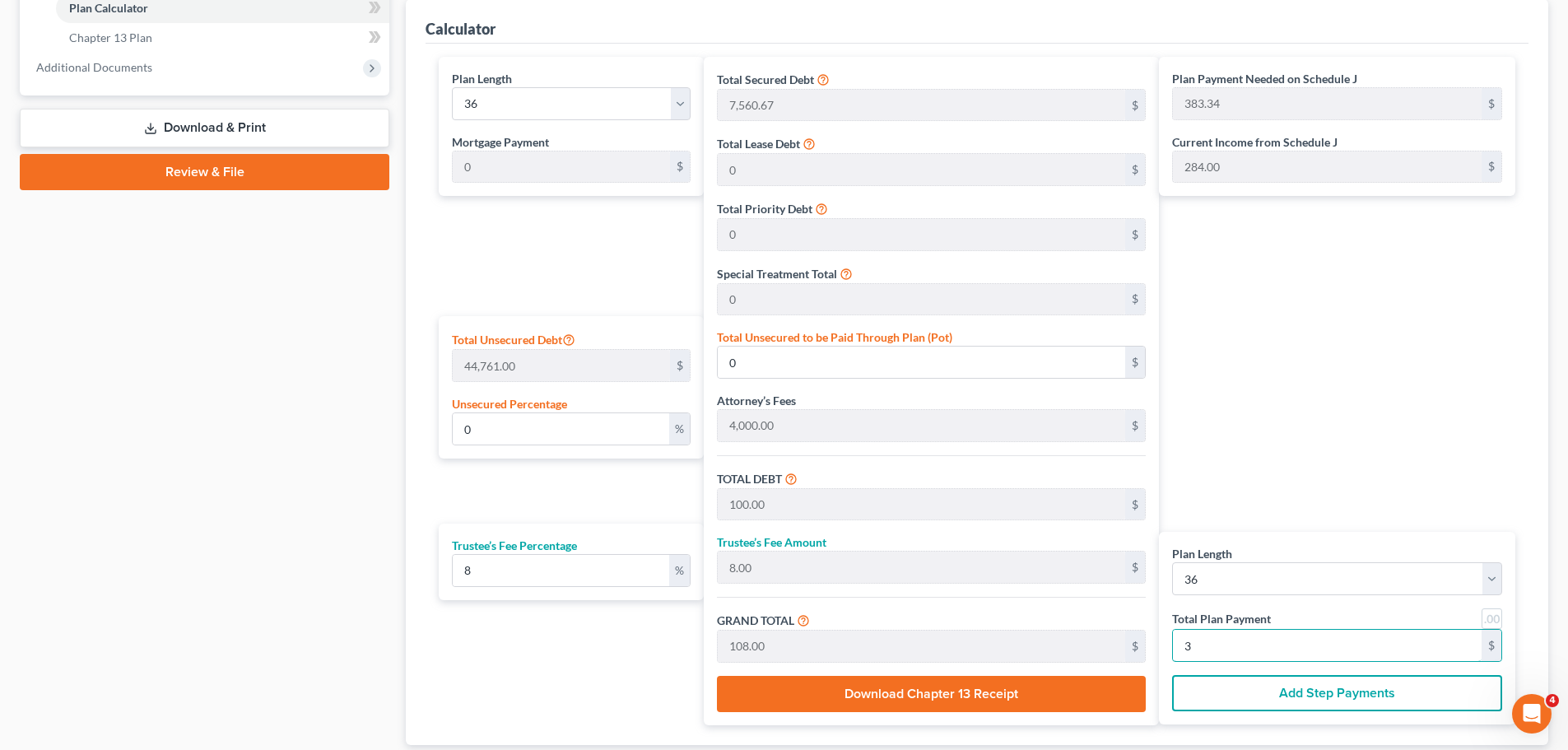
type input "38"
type input "2.47"
type input "1,105.99"
type input "12,666.66"
type input "1,013.33"
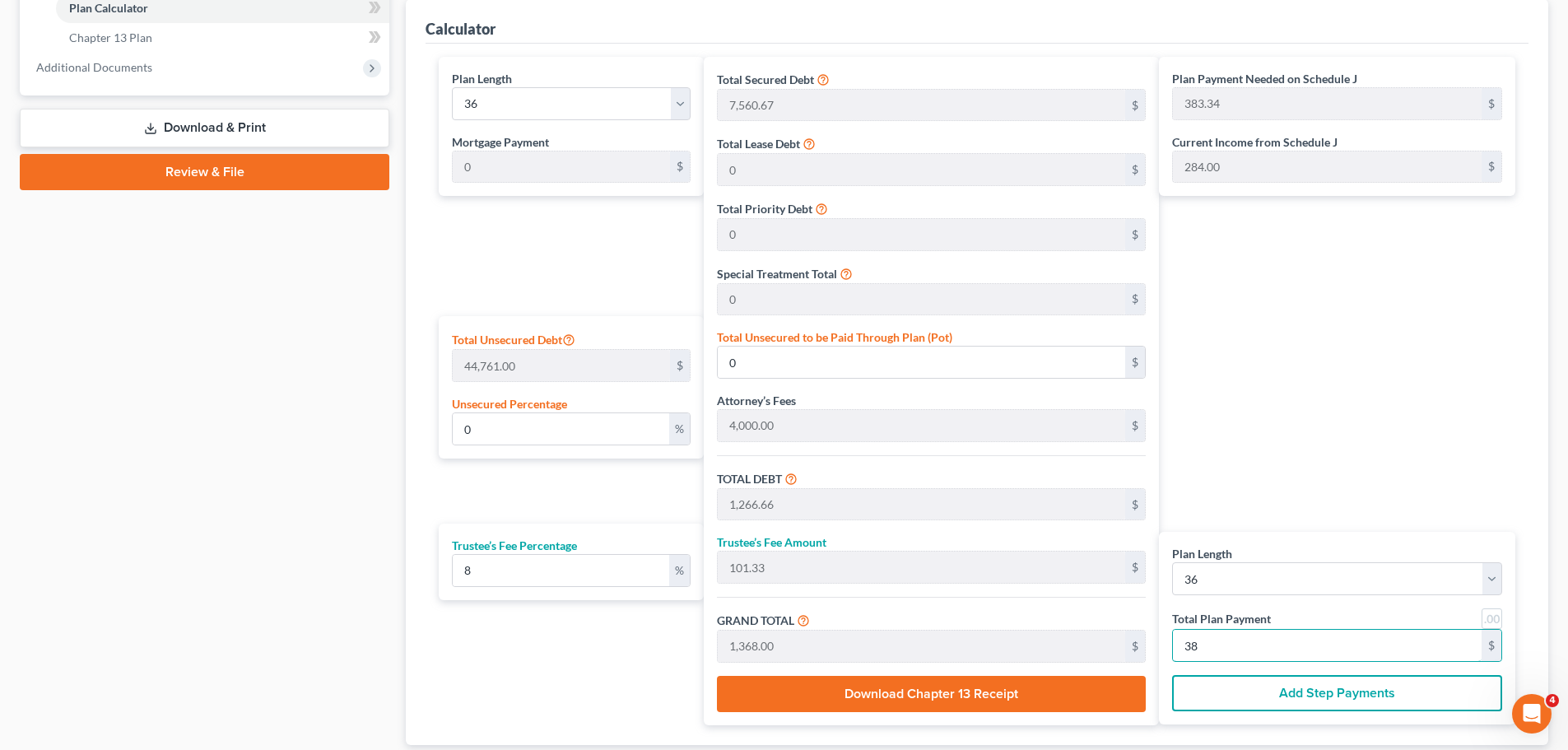
type input "13,680.00"
type input "38"
type input "0"
type input "1,266.66"
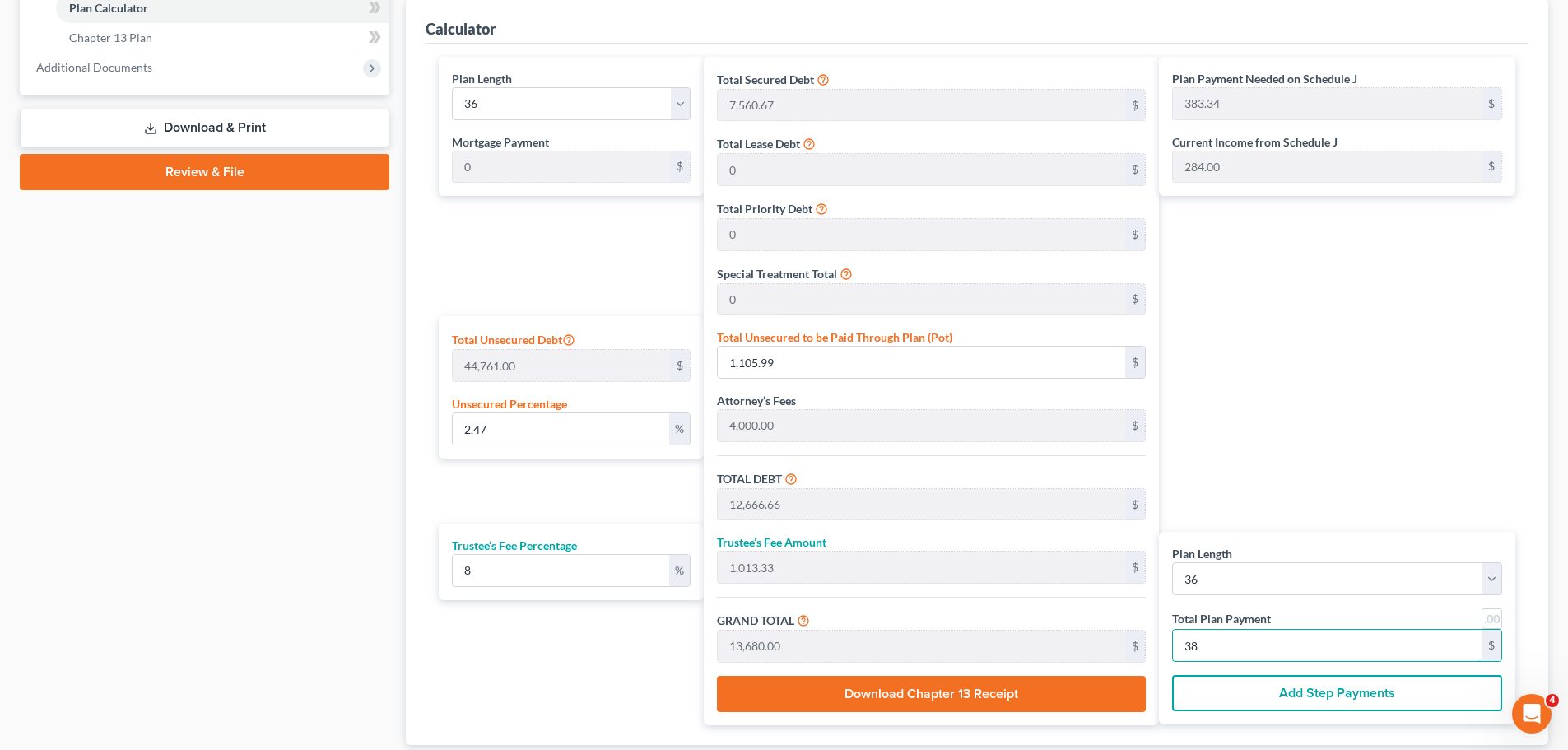
type input "101.33"
type input "1,368.00"
type input "100.00"
type input "8.00"
type input "108.00"
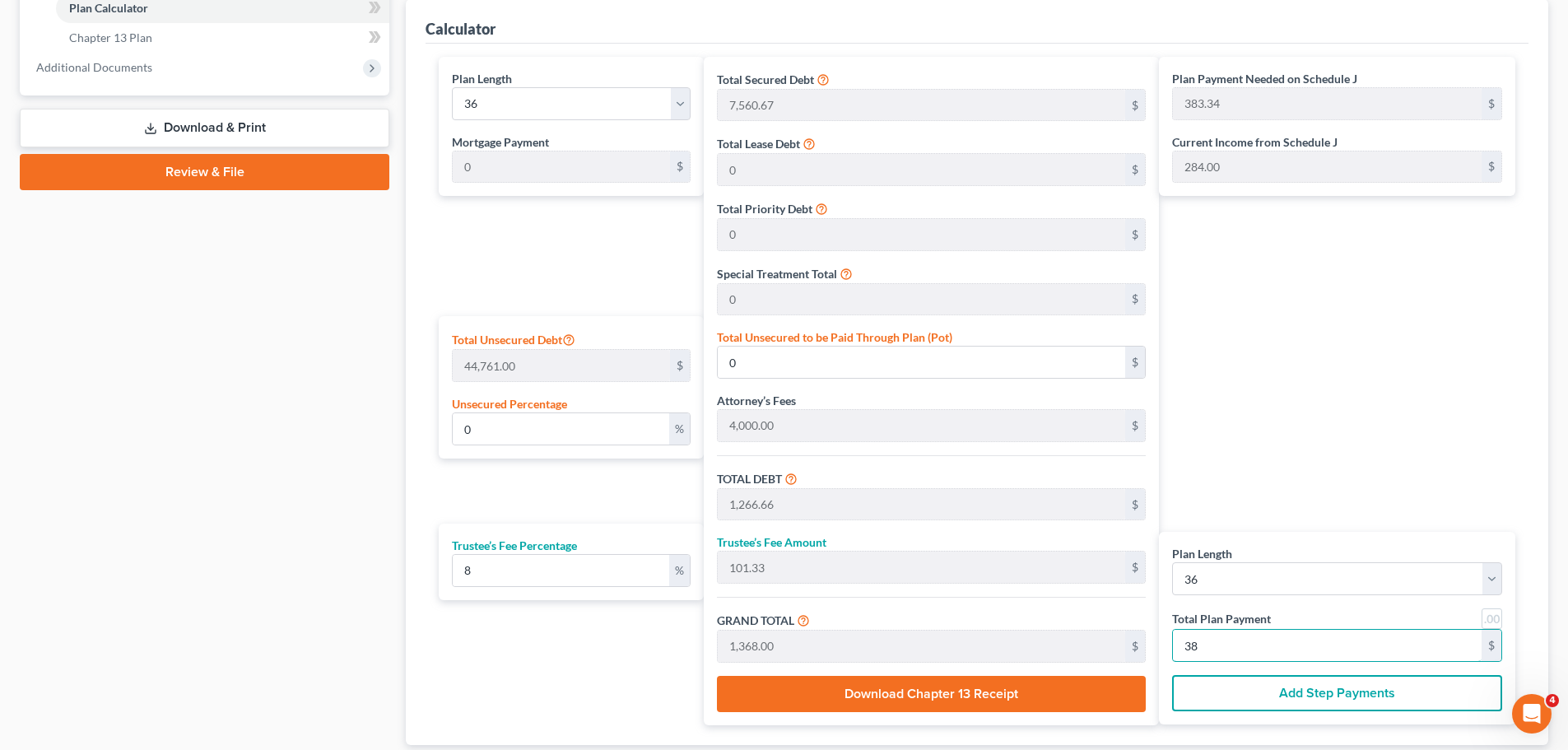
type input "3"
type input "0"
type input "100.00"
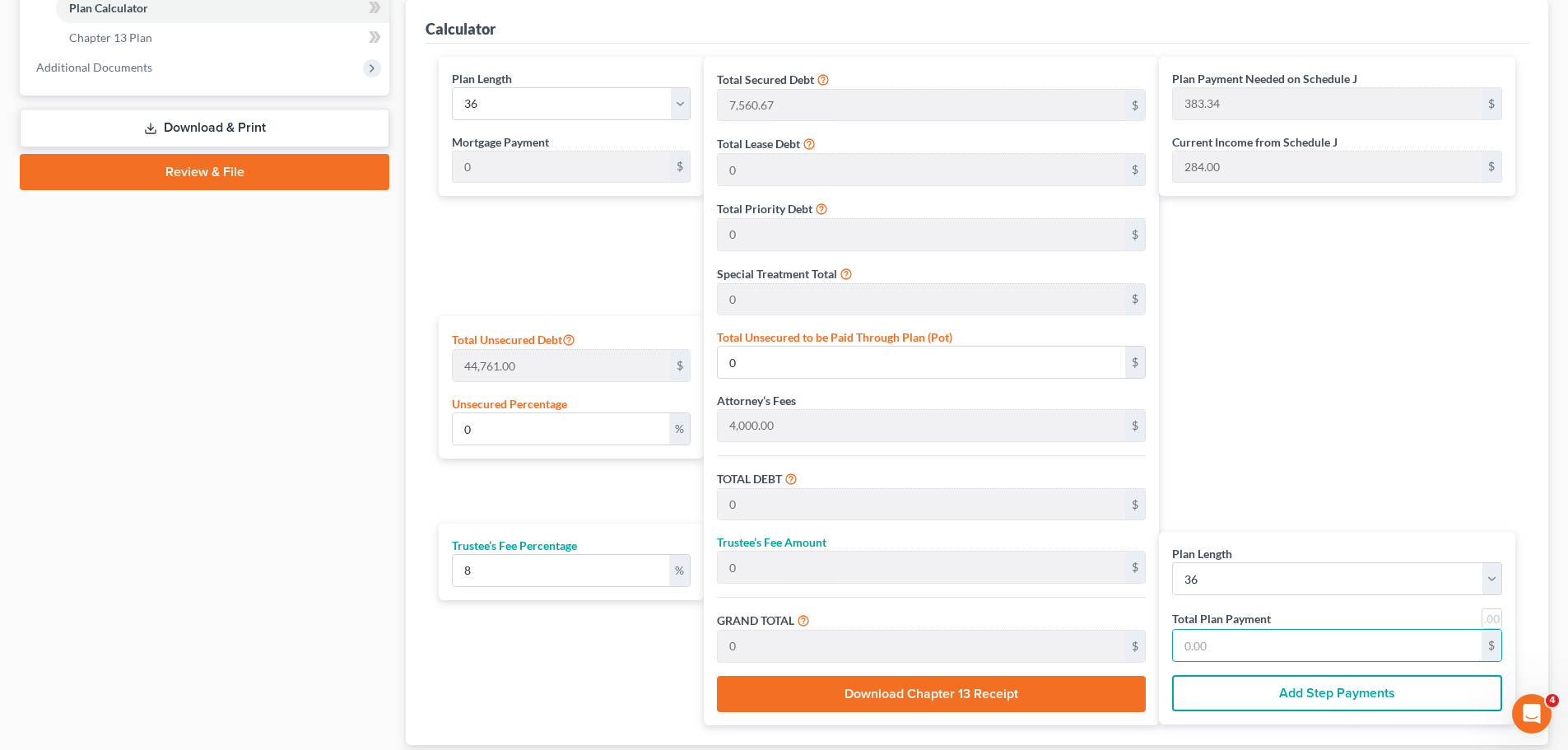
type input "8.00"
type input "108.00"
type input "3"
type input "1,233.33"
type input "98.66"
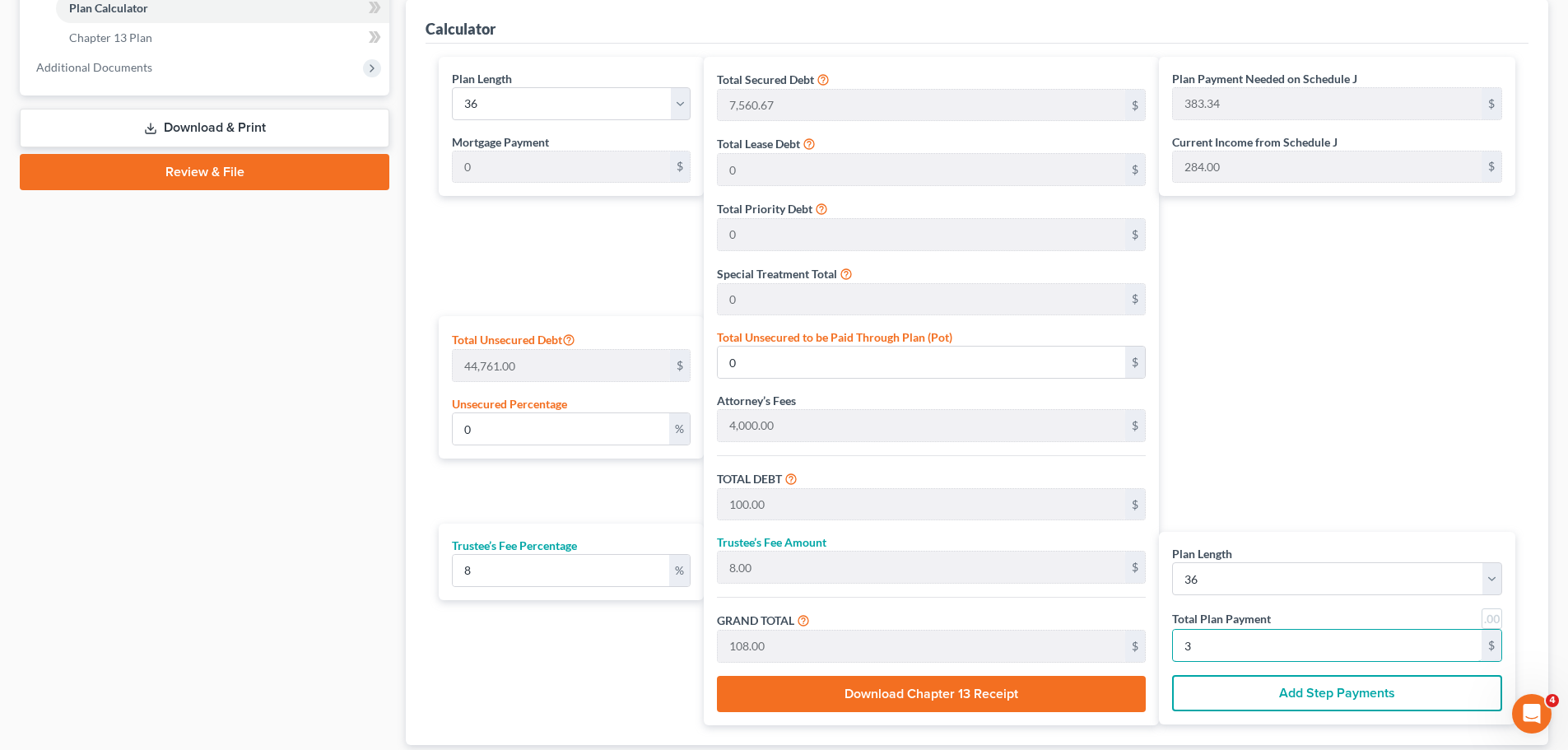
type input "1,332.00"
type input "37"
type input "2.10"
type input "939.32"
type input "12,500.00"
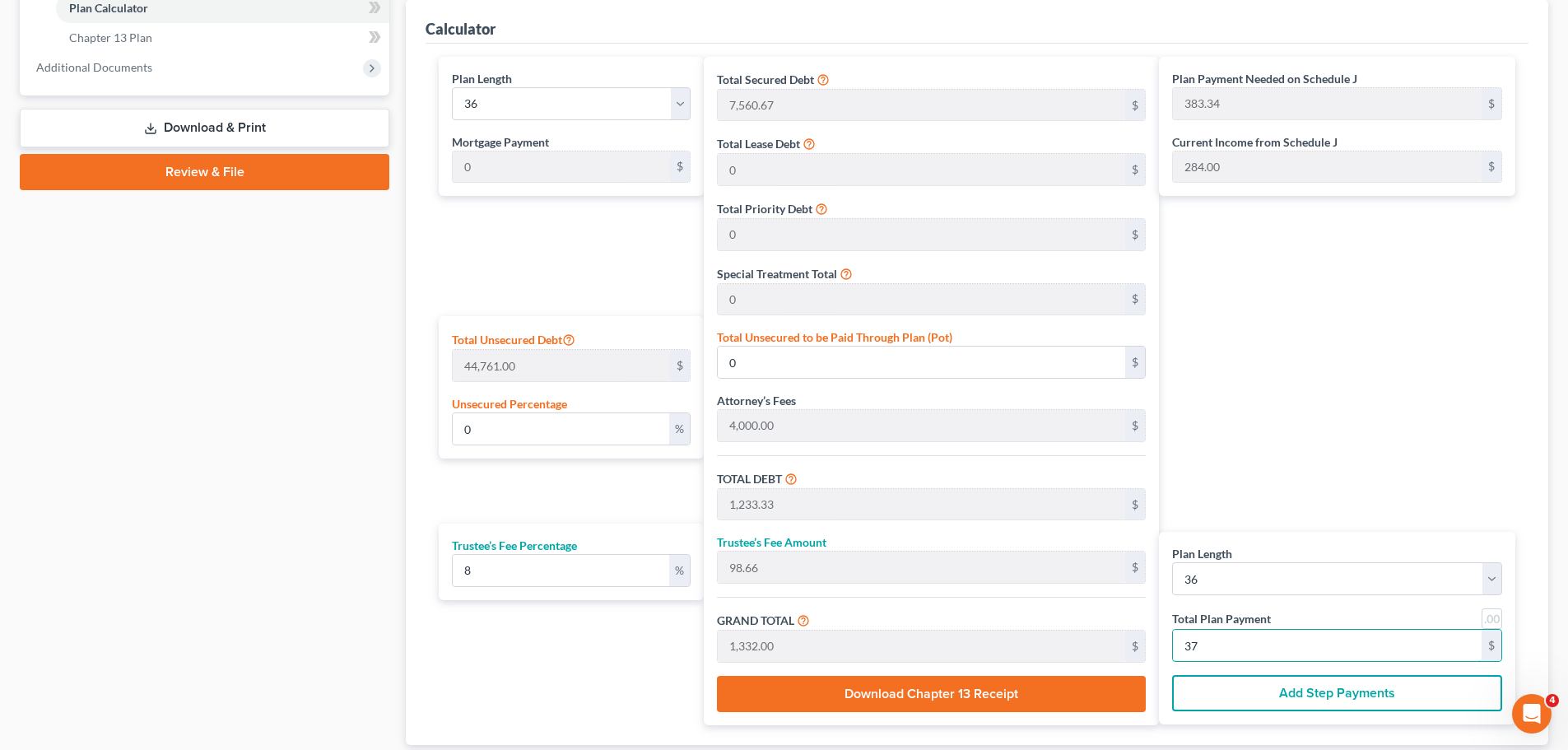
type input "1,000.00"
type input "13,500.00"
type input "375"
type input "0"
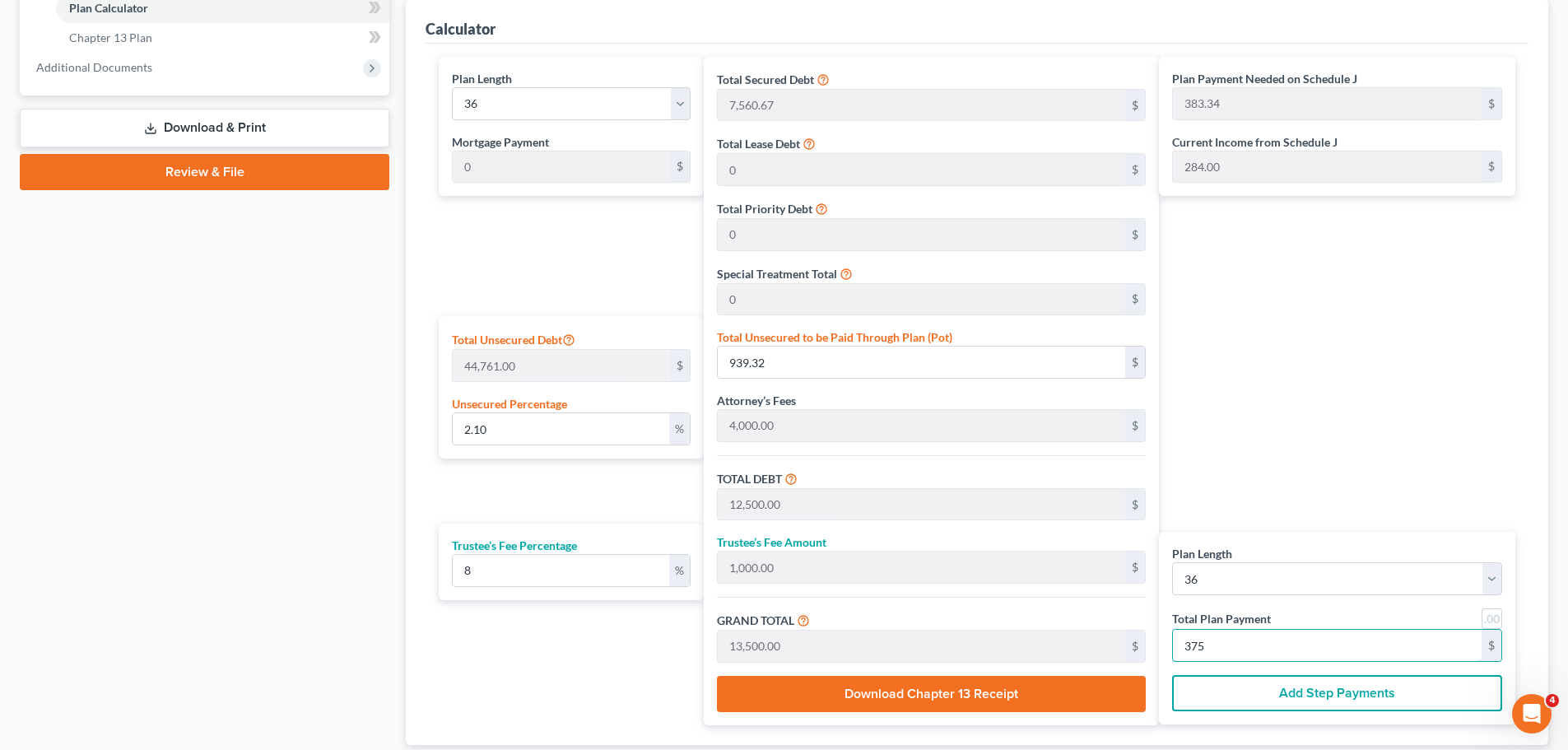
type input "1,233.33"
type input "98.66"
type input "1,332.00"
type input "37"
type input "100.00"
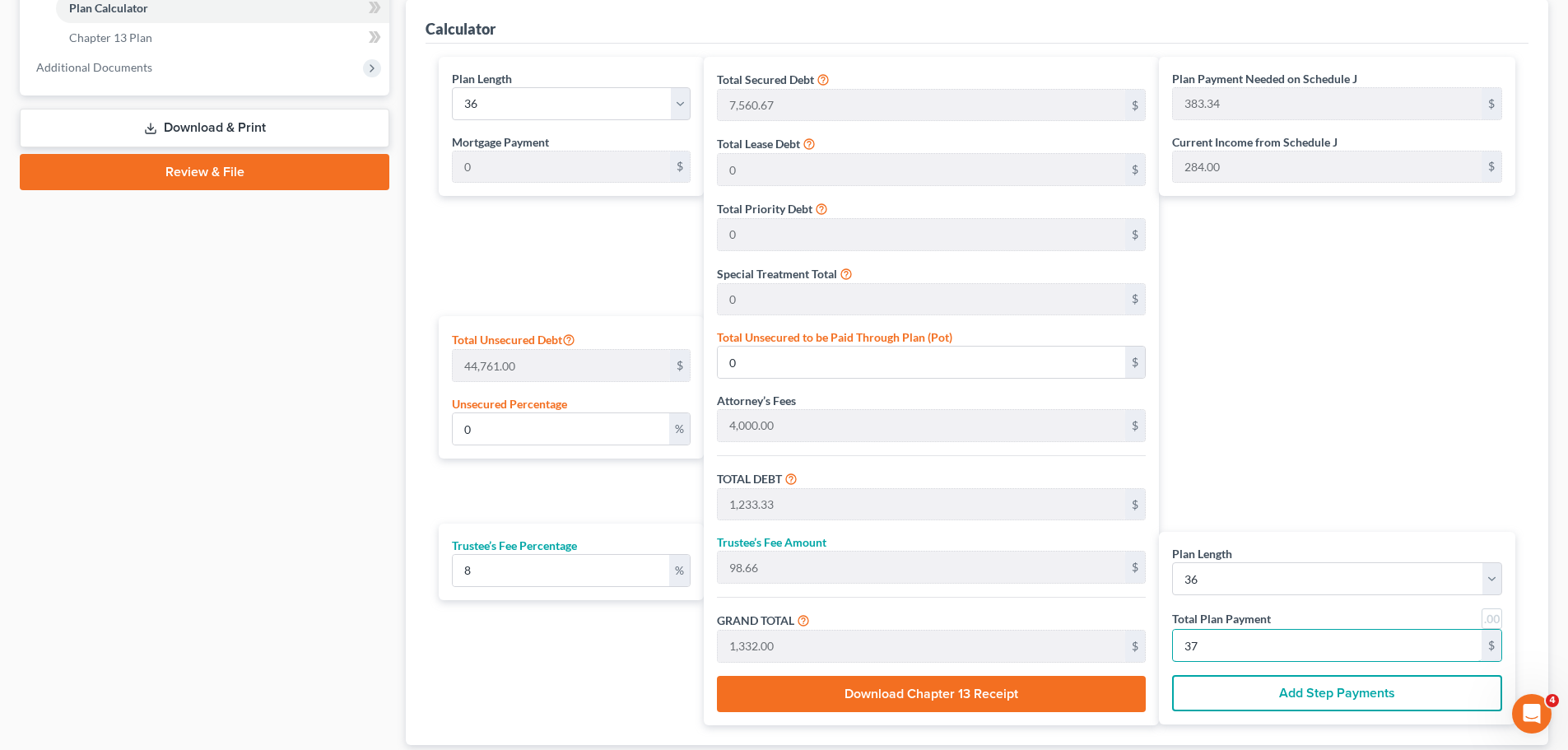
type input "8.00"
type input "108.00"
type input "3"
type input "1,200.00"
type input "96.00"
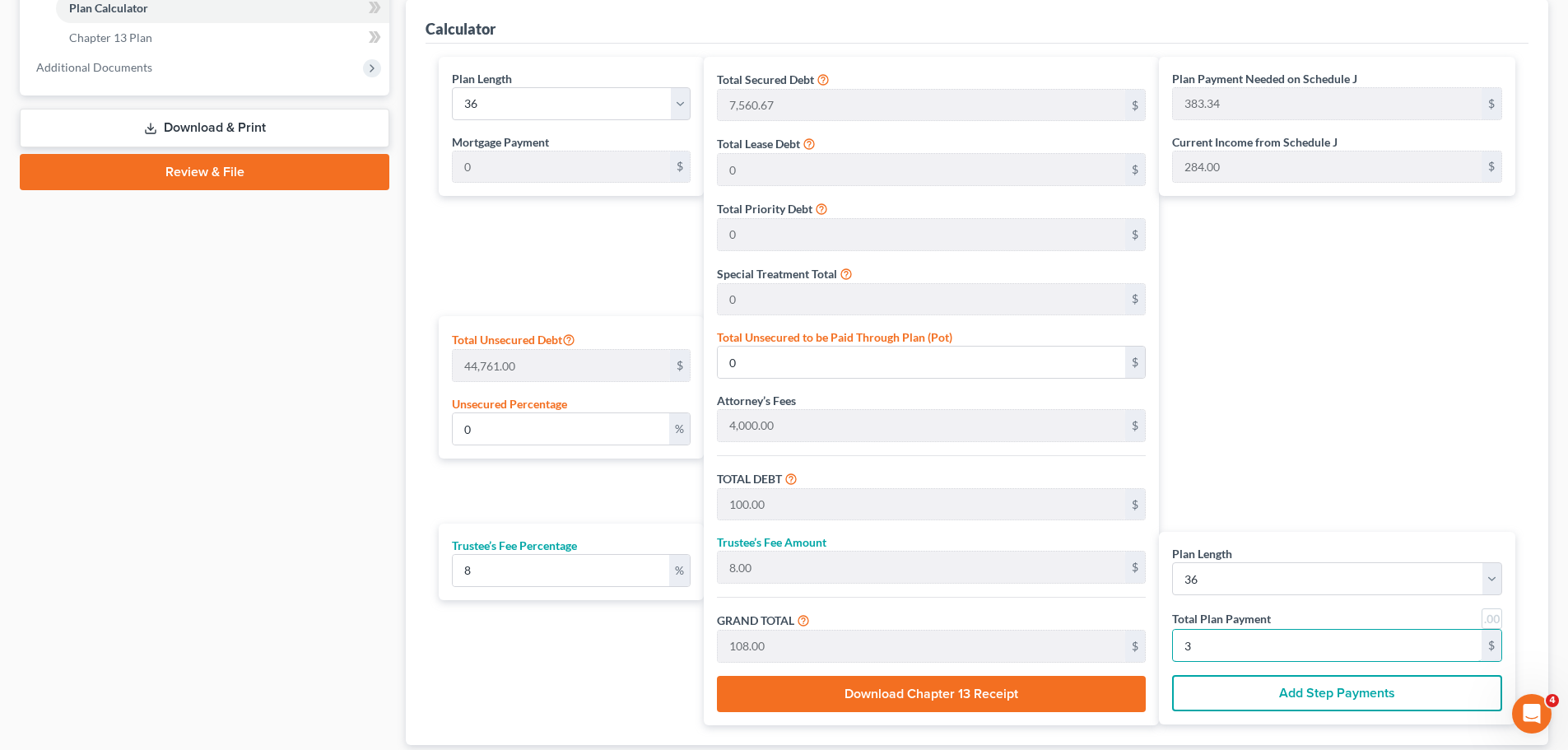
type input "1,296.00"
type input "36"
type input "0.98"
type input "439.32"
type input "12,000.00"
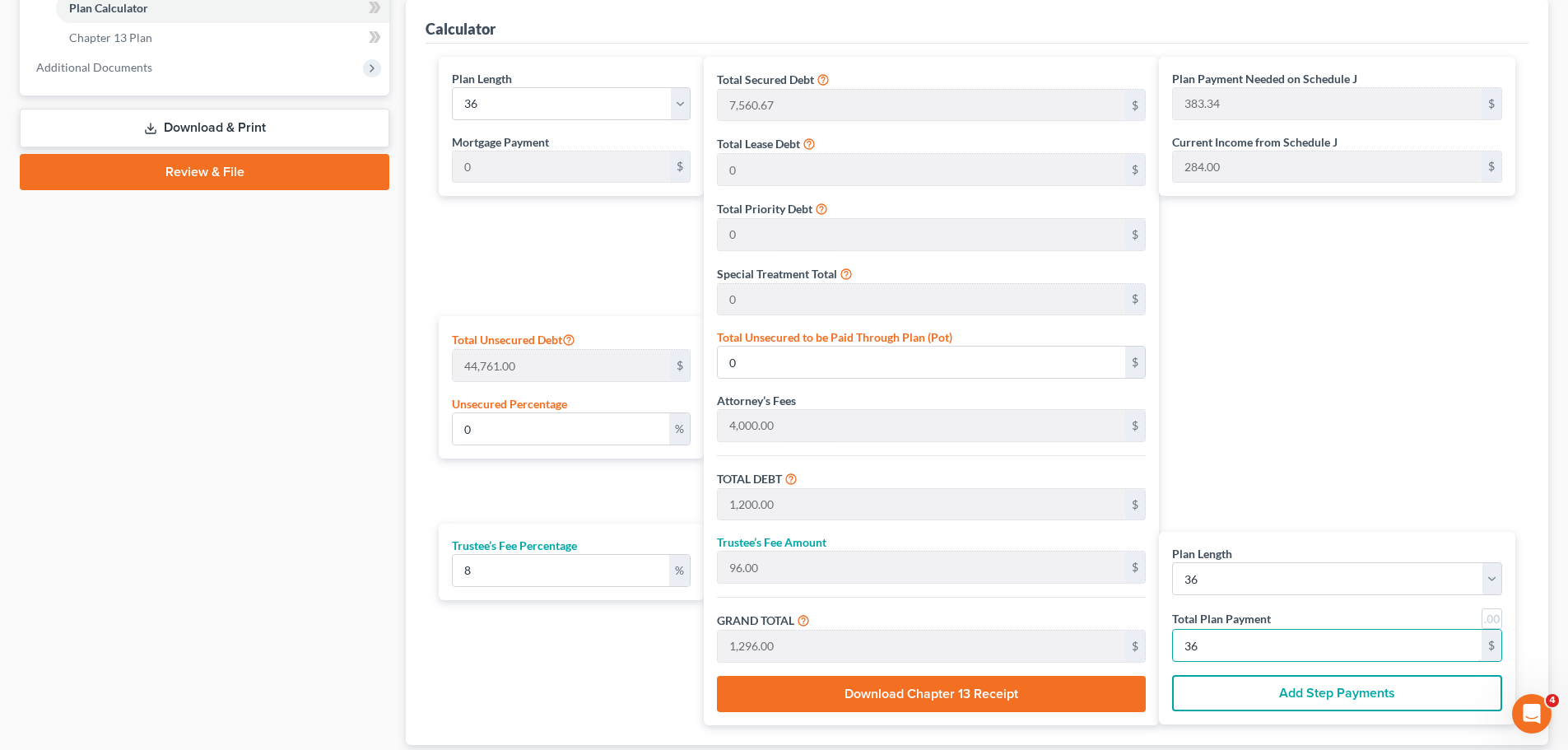
type input "960.00"
type input "12,960.00"
type input "360"
type input "0"
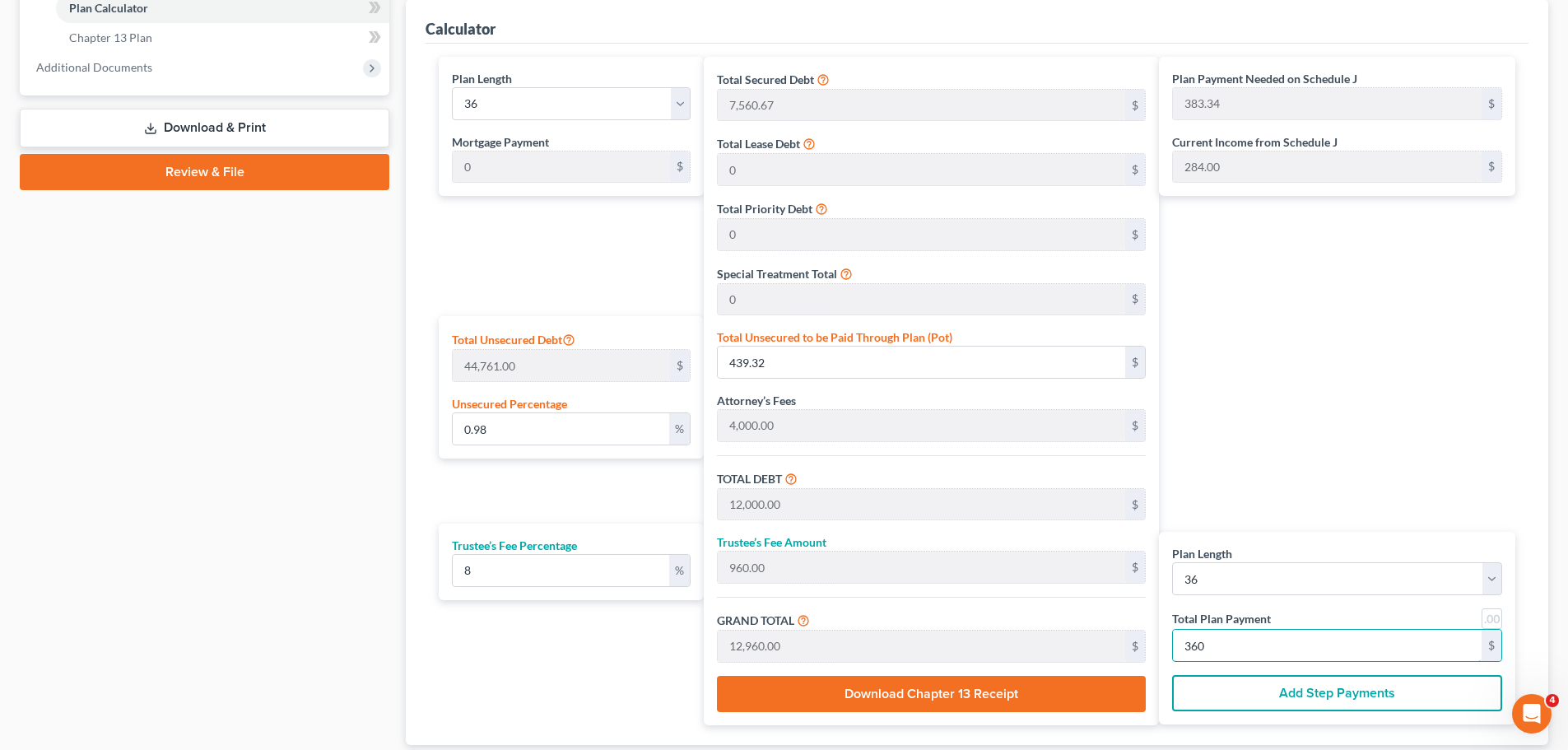
type input "1,200.00"
type input "96.00"
type input "1,296.00"
type input "36"
type input "1.43"
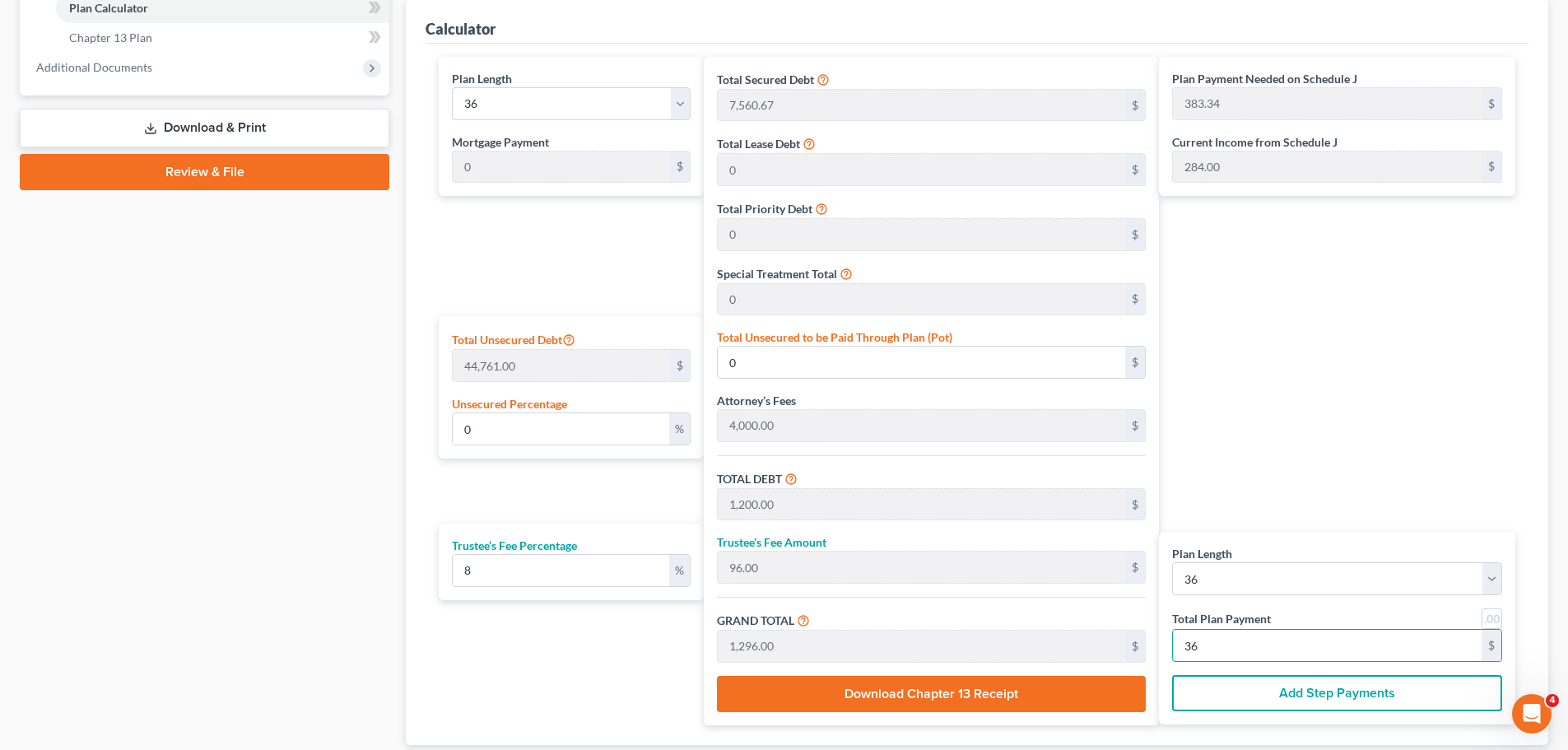
type input "639.32"
type input "12,200.00"
type input "976.00"
type input "13,176.00"
type input "366"
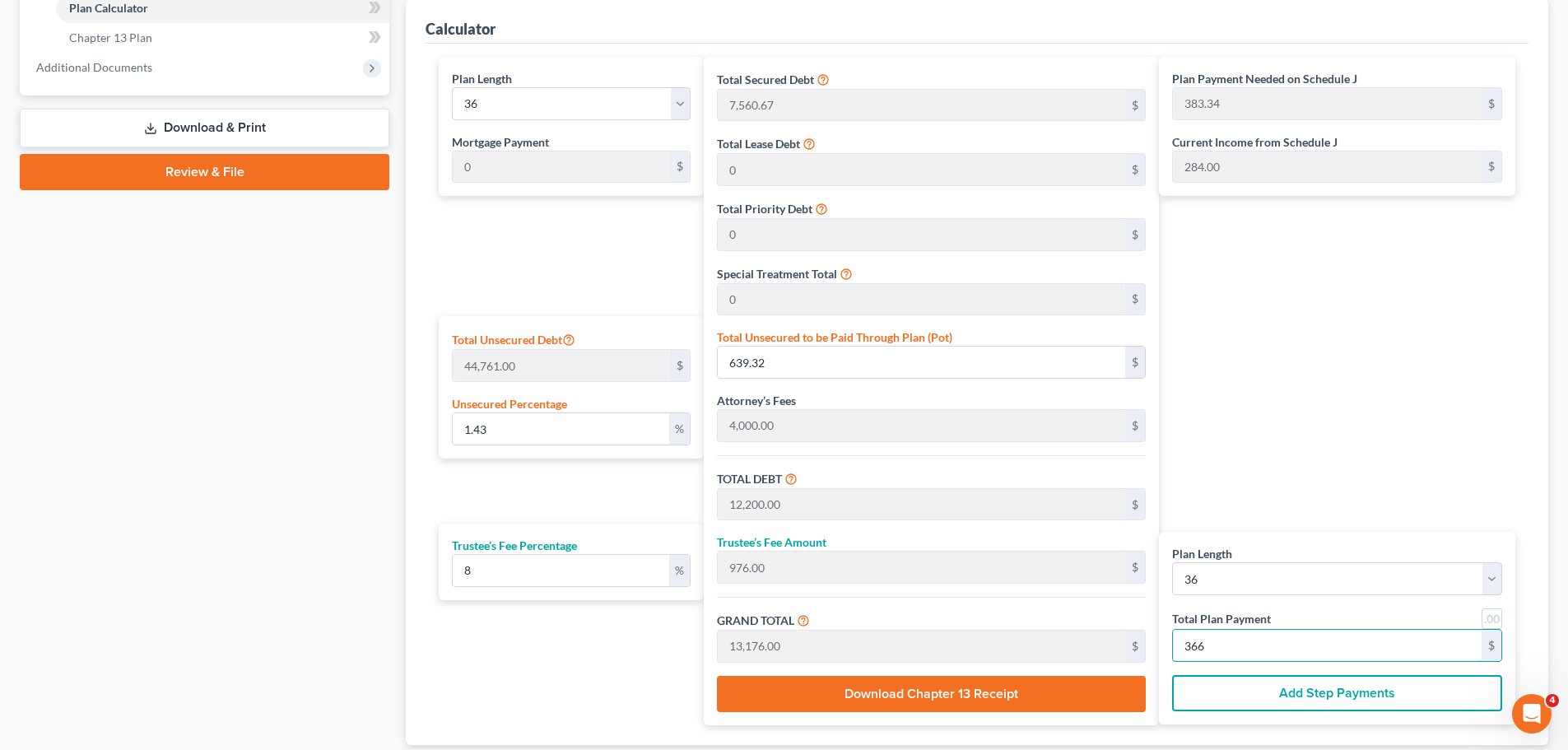
type input "0"
type input "1,200.00"
type input "96.00"
type input "1,296.00"
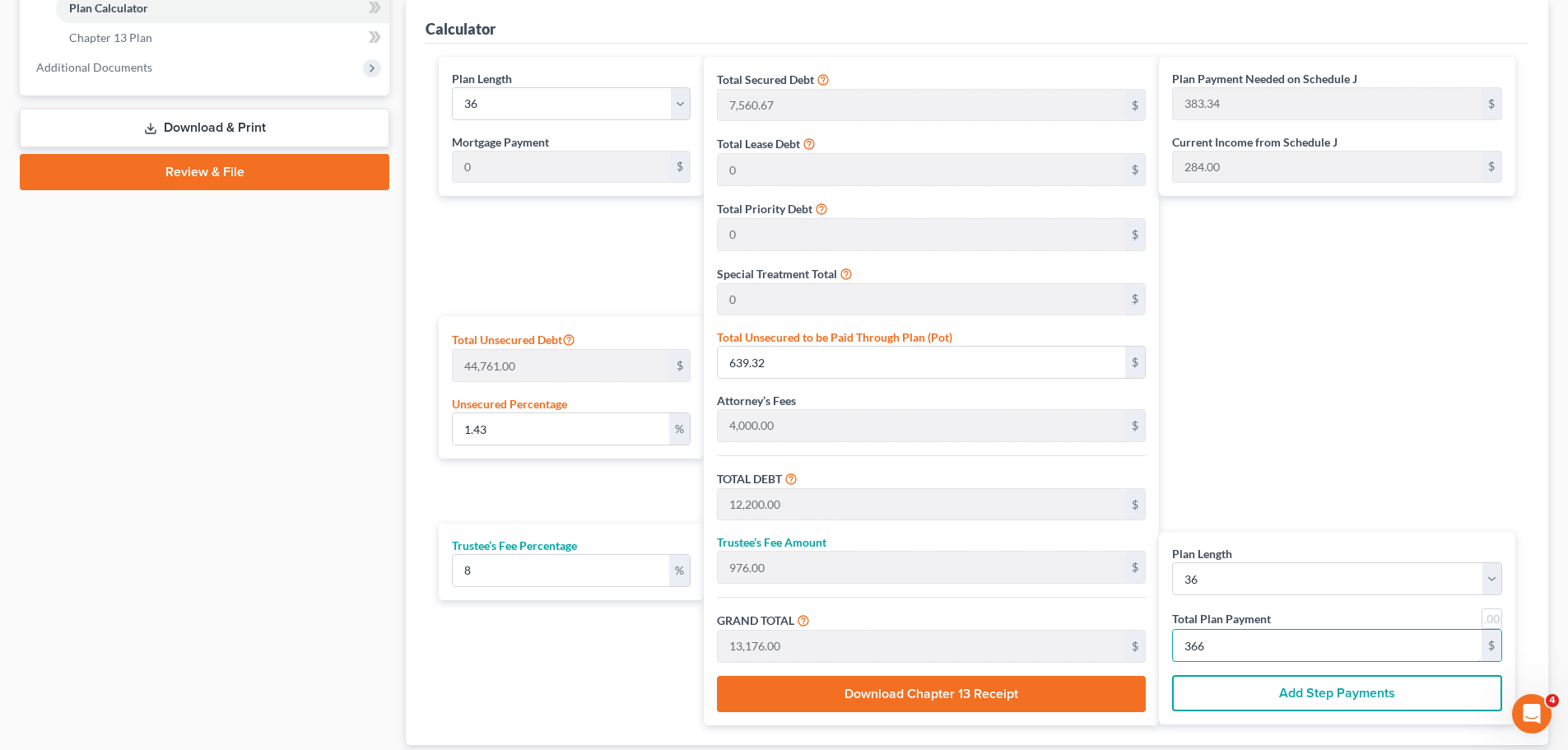
type input "36"
type input "1.35"
type input "605.99"
type input "12,166.66"
type input "973.33"
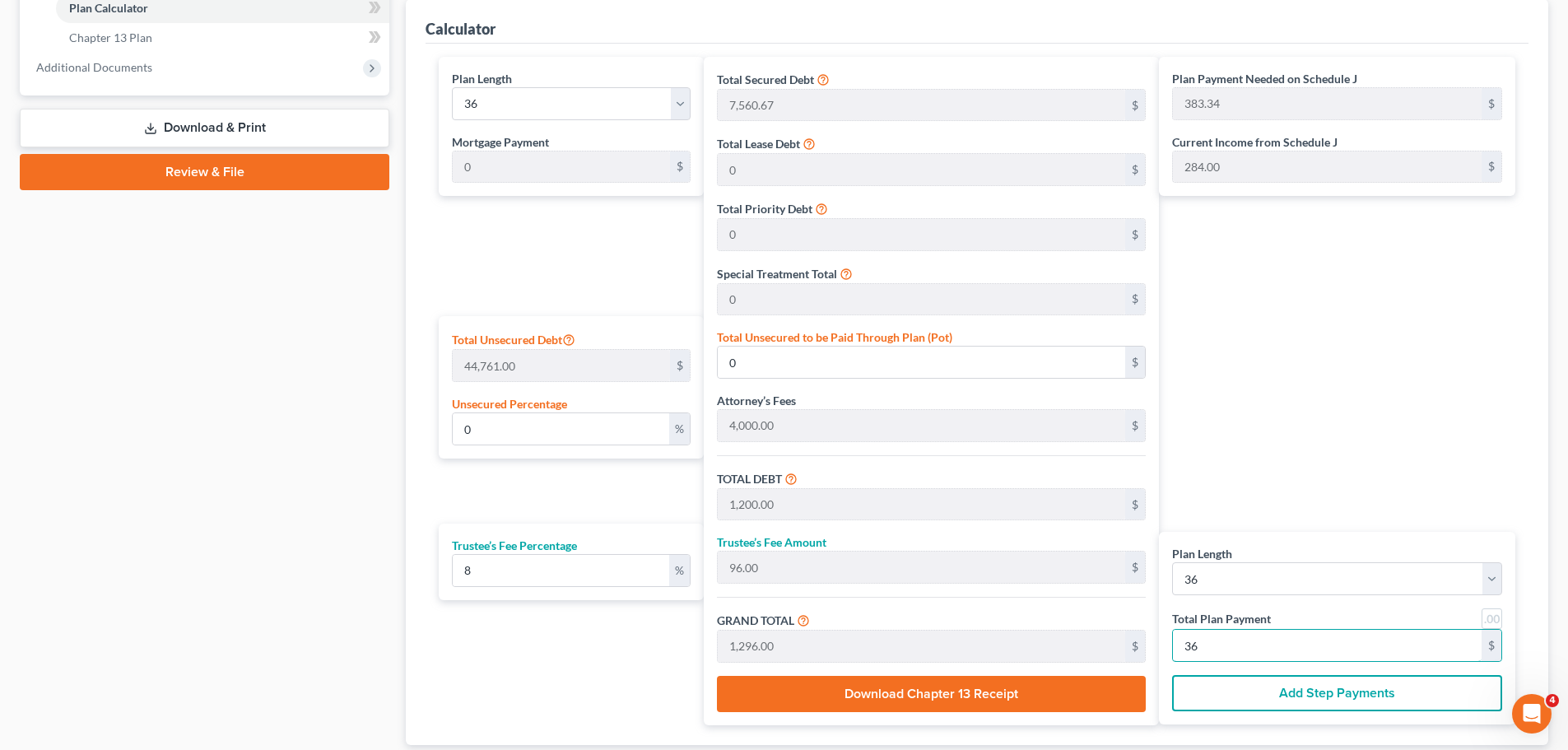
type input "13,140.00"
type input "365"
click at [508, 96] on select "1 2 3 4 5 6 7 8 9 10 11 12 13 14 15 16 17 18 19 20 21 22 23 24 25 26 27 28 29 3…" at bounding box center [571, 103] width 239 height 33
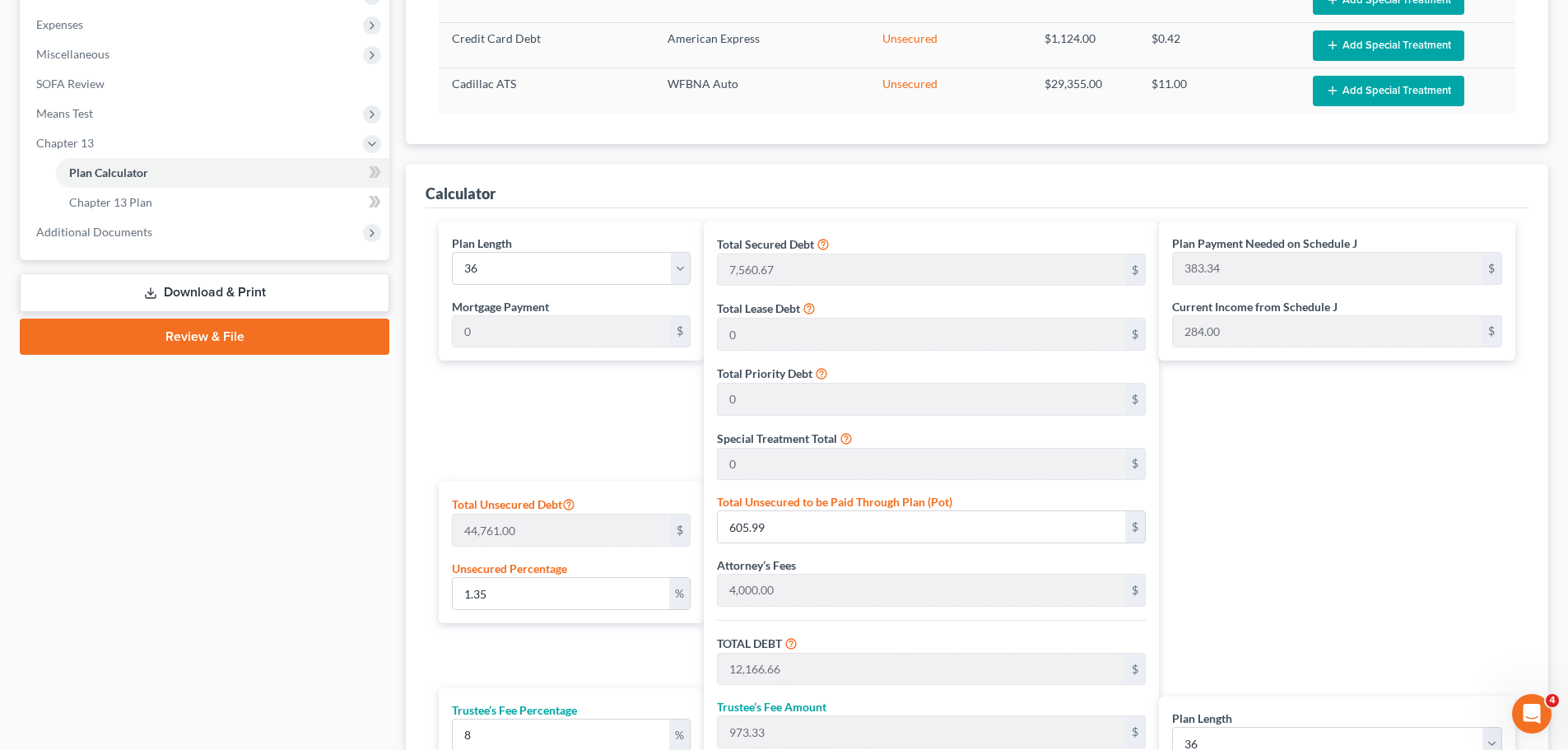
click at [588, 284] on div "Plan Length 1 2 3 4 5 6 7 8 9 10 11 12 13 14 15 16 17 18 19 20 21 22 23 24 25 2…" at bounding box center [572, 291] width 265 height 140
click at [586, 275] on select "1 2 3 4 5 6 7 8 9 10 11 12 13 14 15 16 17 18 19 20 21 22 23 24 25 26 27 28 29 3…" at bounding box center [571, 267] width 239 height 33
select select "59"
click at [452, 251] on select "1 2 3 4 5 6 7 8 9 10 11 12 13 14 15 16 17 18 19 20 21 22 23 24 25 26 27 28 29 3…" at bounding box center [571, 267] width 239 height 33
type input "219.00"
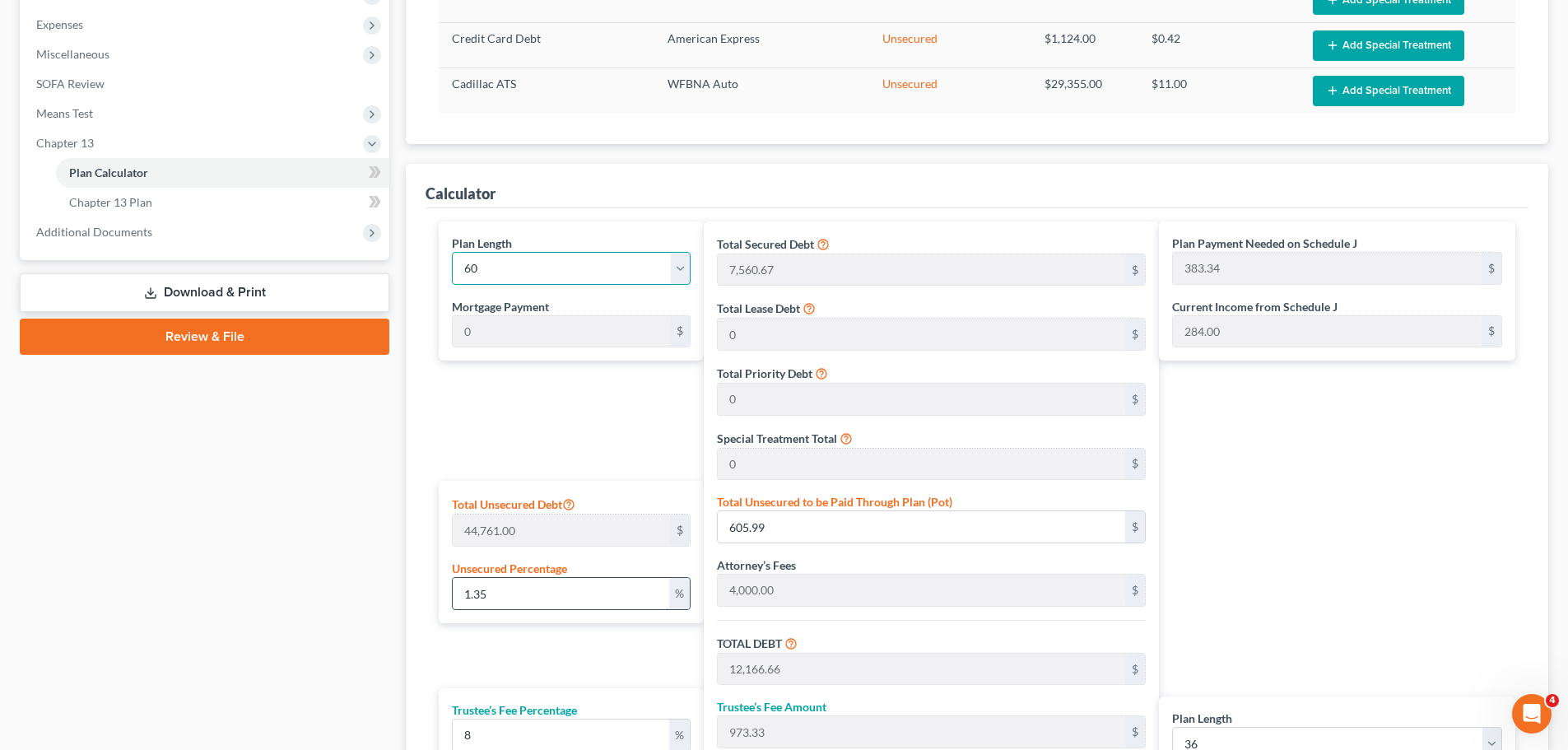
select select "59"
type input "219.00"
click at [340, 540] on div "Case Dashboard Payments Invoices Payments Payments Credit Report Client Profile" at bounding box center [204, 272] width 386 height 1380
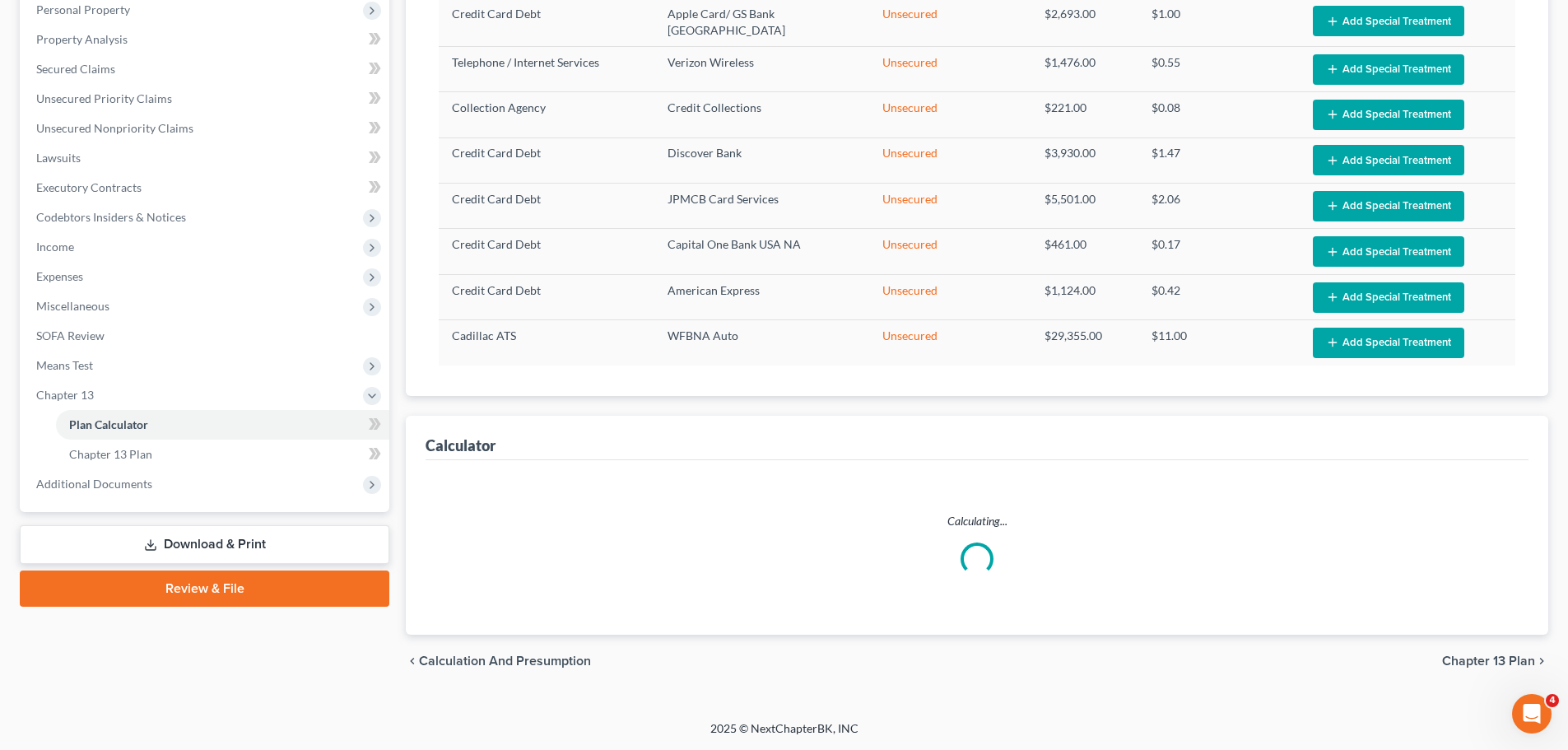
scroll to position [324, 0]
select select "59"
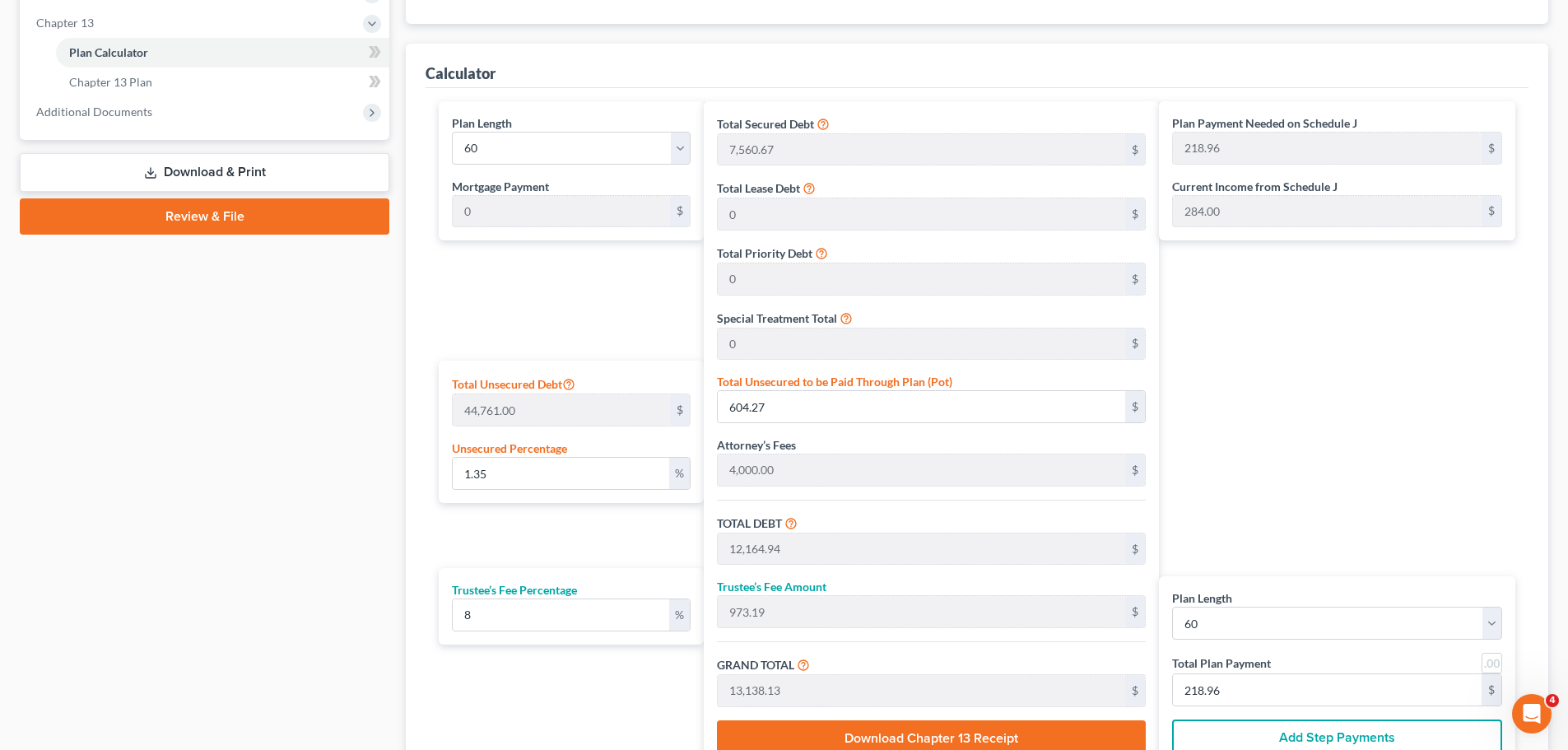
scroll to position [658, 0]
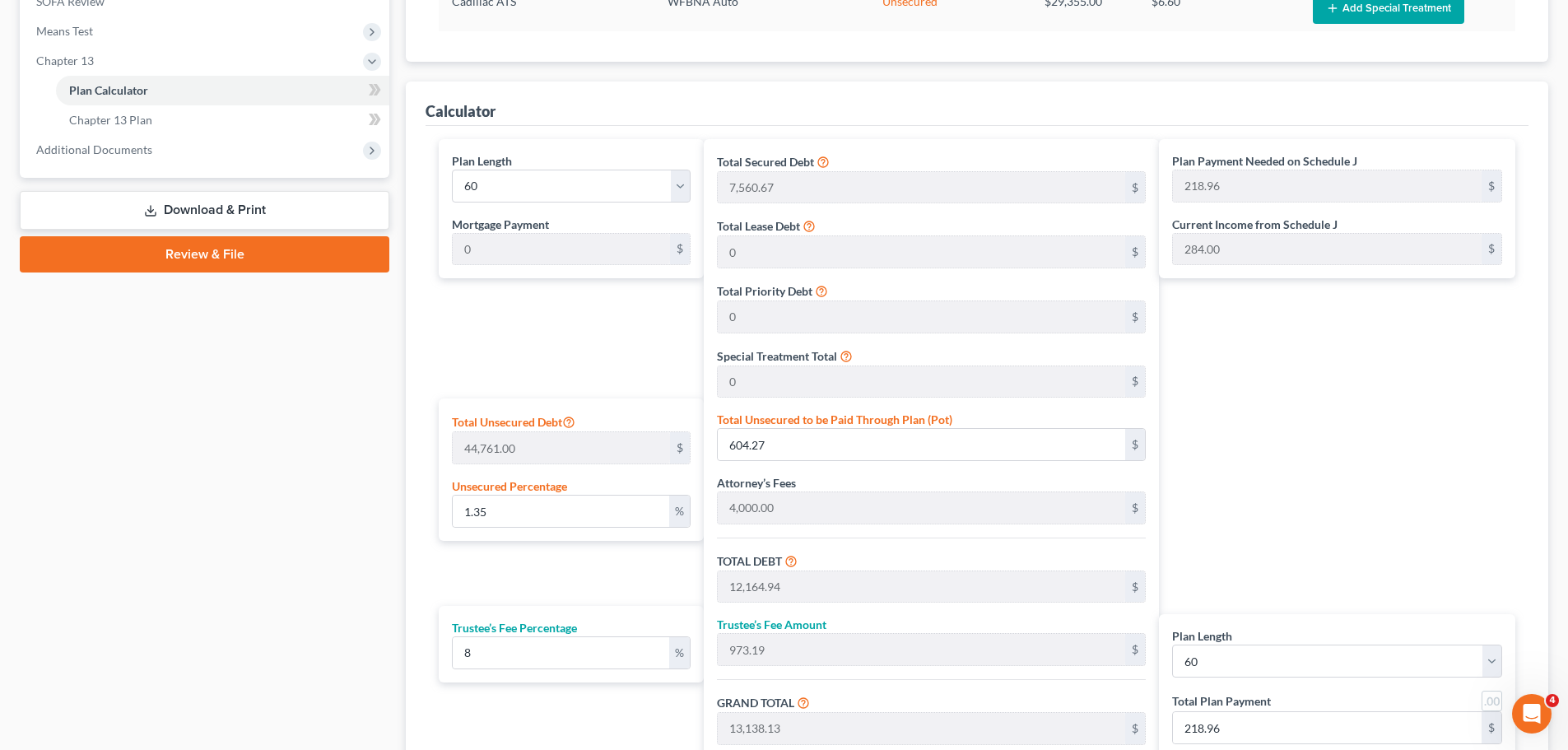
click at [399, 315] on div "Plan Calculator Chapter 13 Plan Asset Table (Scroll down to review and add plan…" at bounding box center [977, 189] width 1159 height 1380
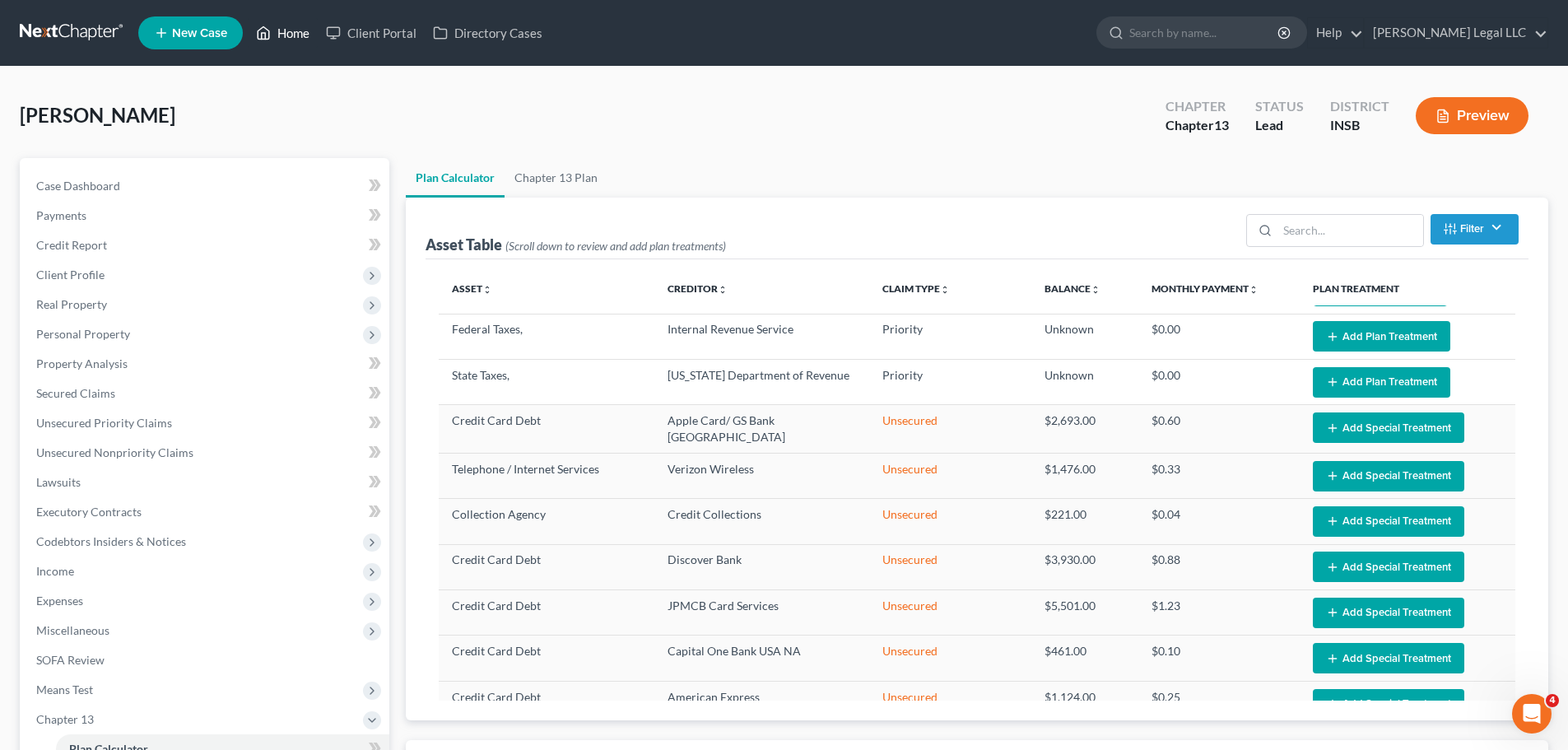
scroll to position [0, 0]
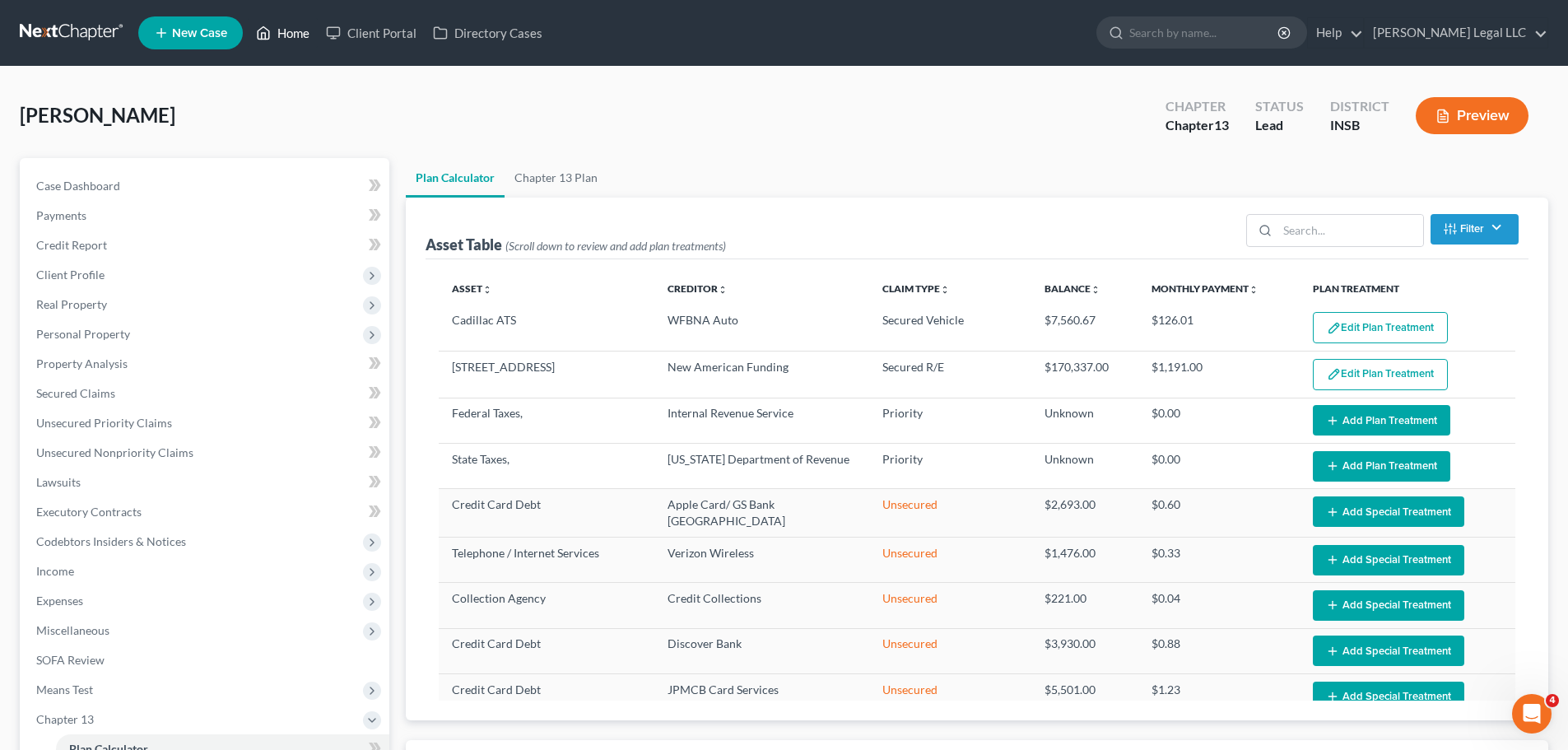
click at [280, 30] on link "Home" at bounding box center [283, 32] width 70 height 29
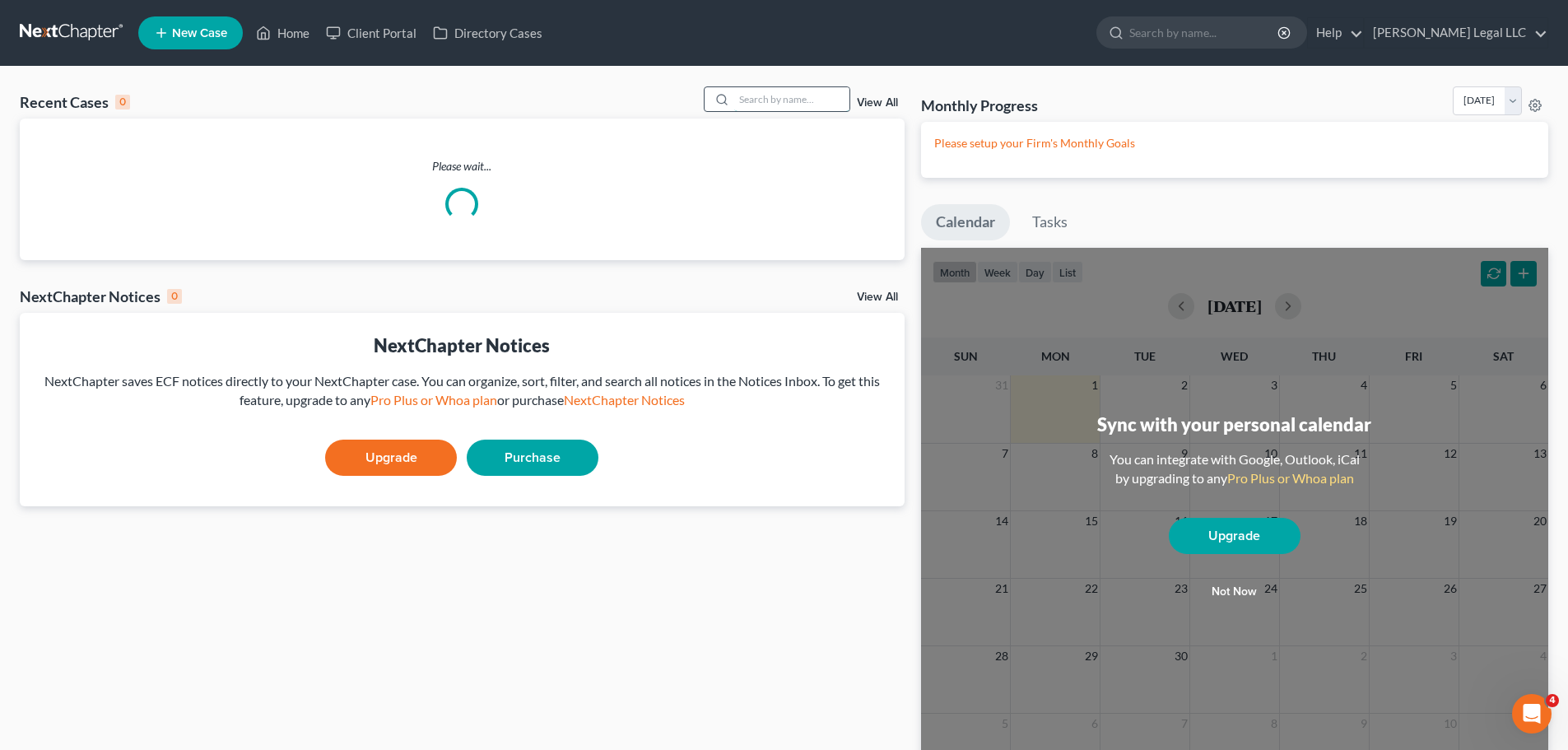
click at [806, 104] on input "search" at bounding box center [792, 99] width 116 height 24
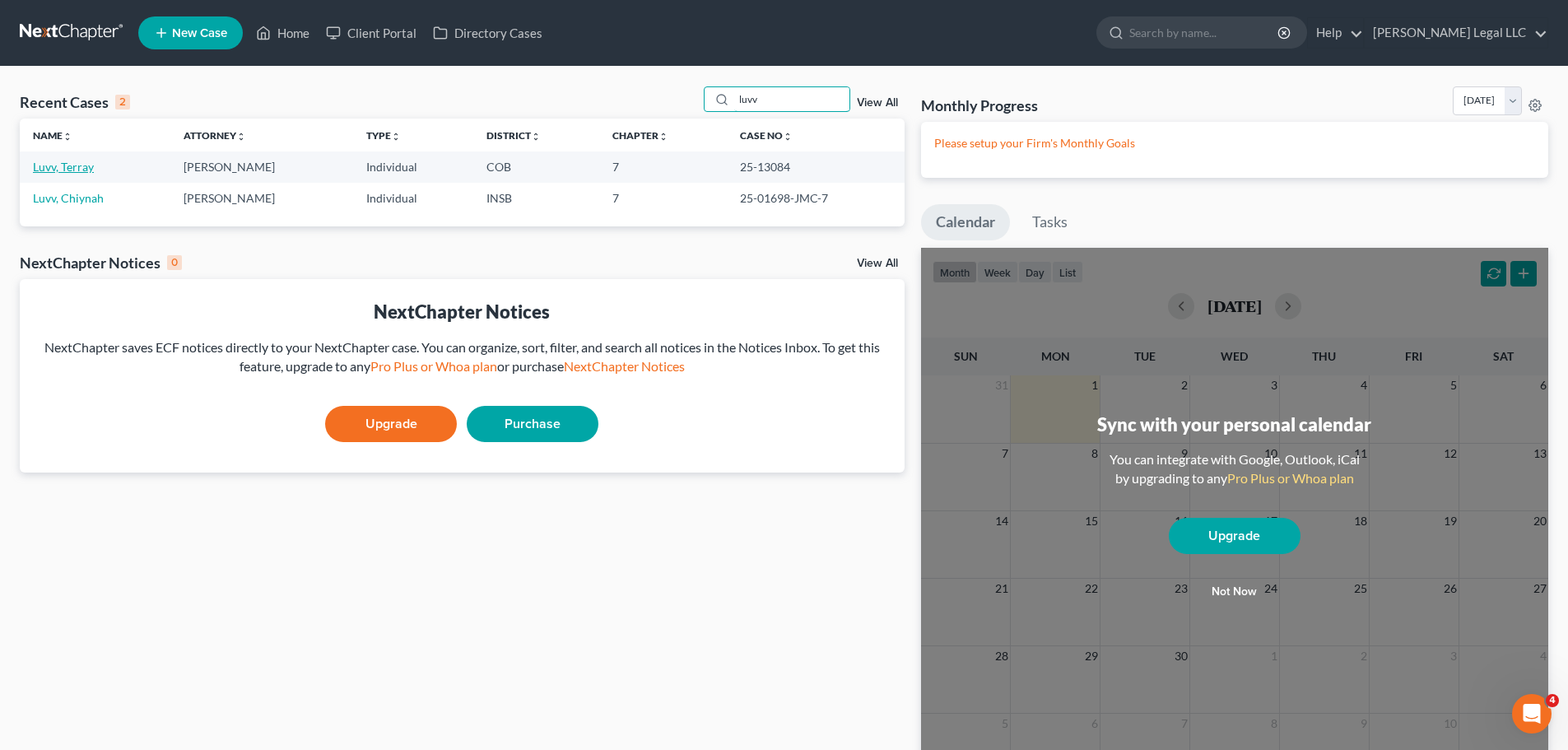
type input "luvv"
click at [61, 163] on link "Luvv, Terray" at bounding box center [63, 167] width 61 height 14
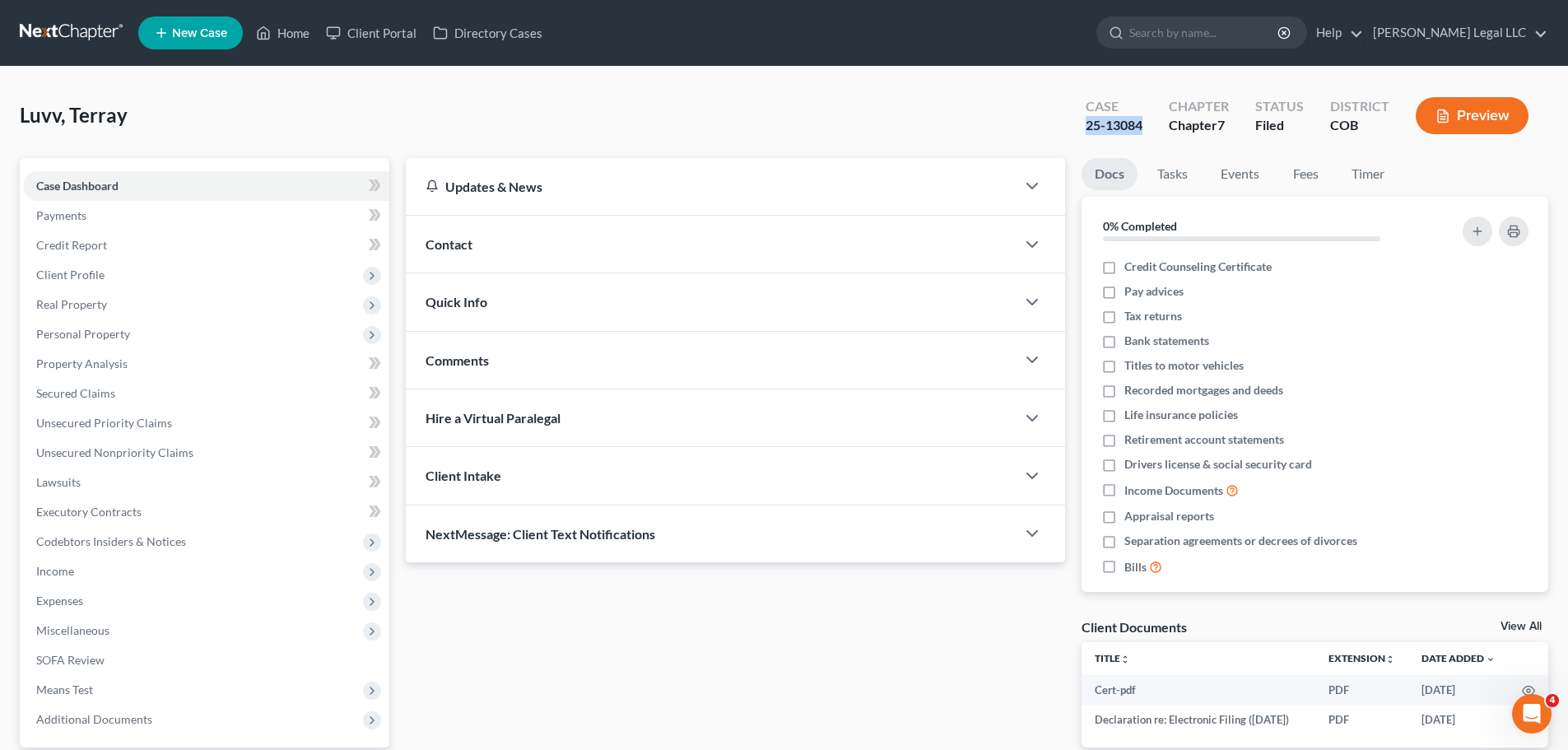
drag, startPoint x: 1151, startPoint y: 127, endPoint x: 1074, endPoint y: 133, distance: 77.2
click at [1074, 133] on div "Case 25-13084" at bounding box center [1115, 117] width 84 height 49
copy div "25-13084"
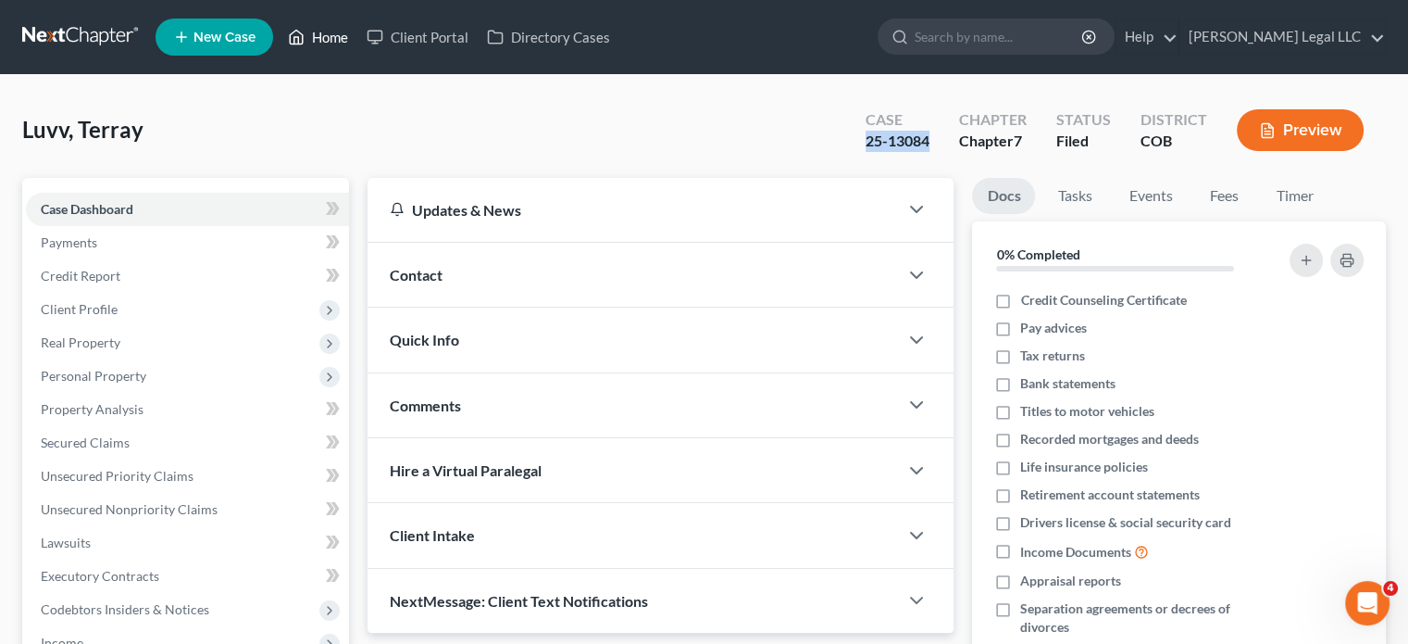
drag, startPoint x: 332, startPoint y: 44, endPoint x: 303, endPoint y: 63, distance: 34.7
click at [332, 44] on link "Home" at bounding box center [318, 36] width 79 height 33
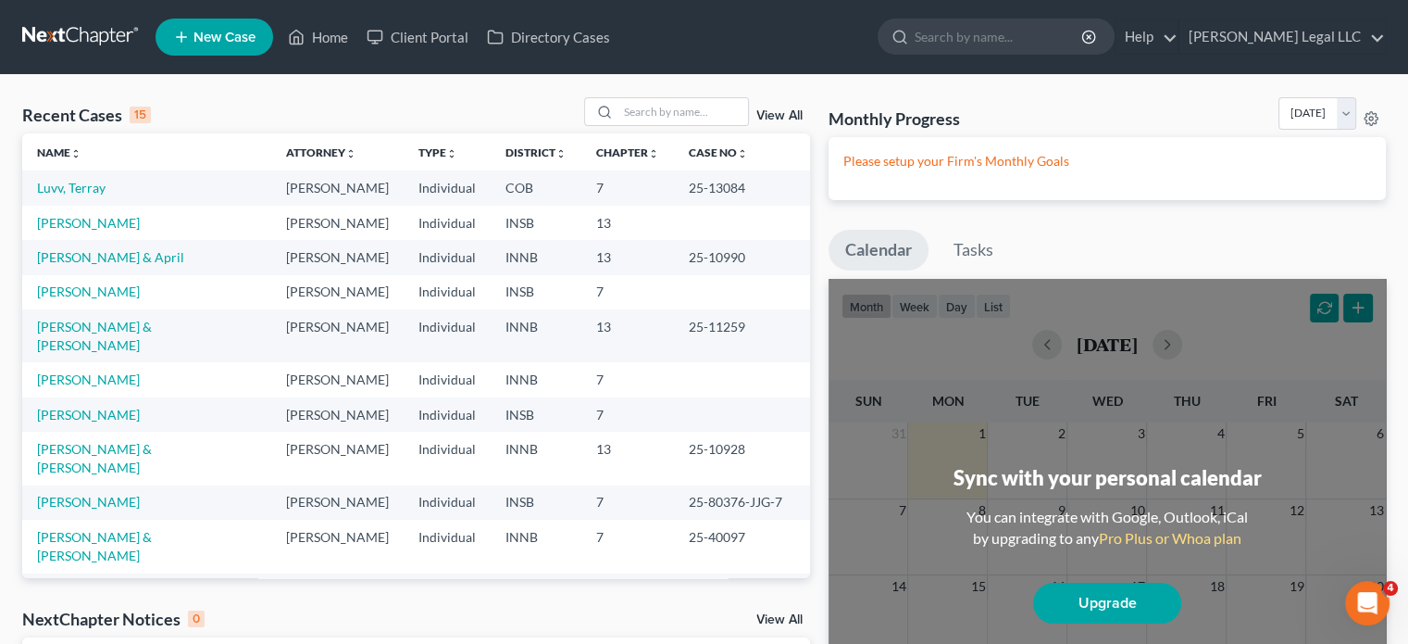
click at [93, 231] on td "[PERSON_NAME]" at bounding box center [146, 223] width 249 height 34
click at [100, 222] on link "[PERSON_NAME]" at bounding box center [88, 223] width 103 height 16
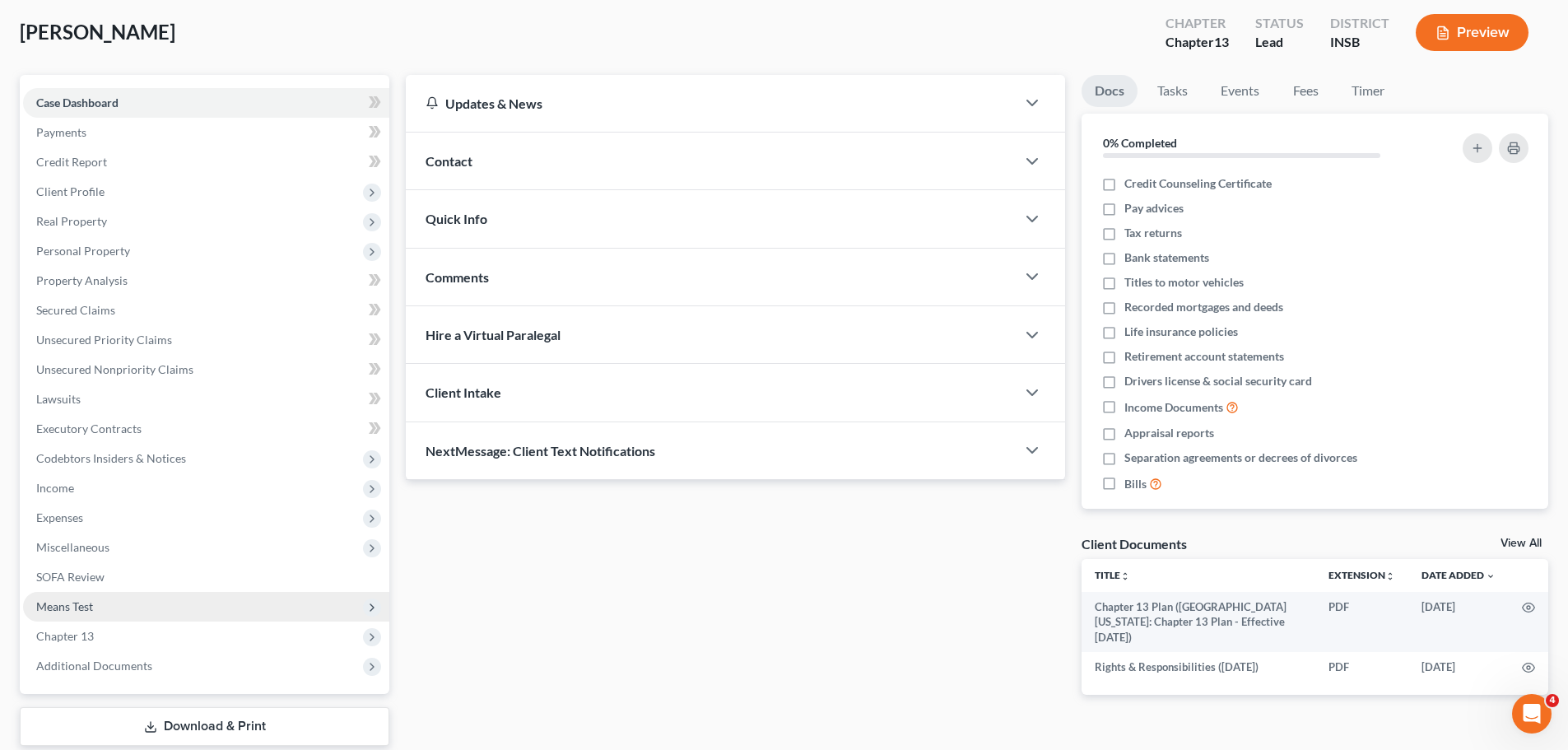
scroll to position [184, 0]
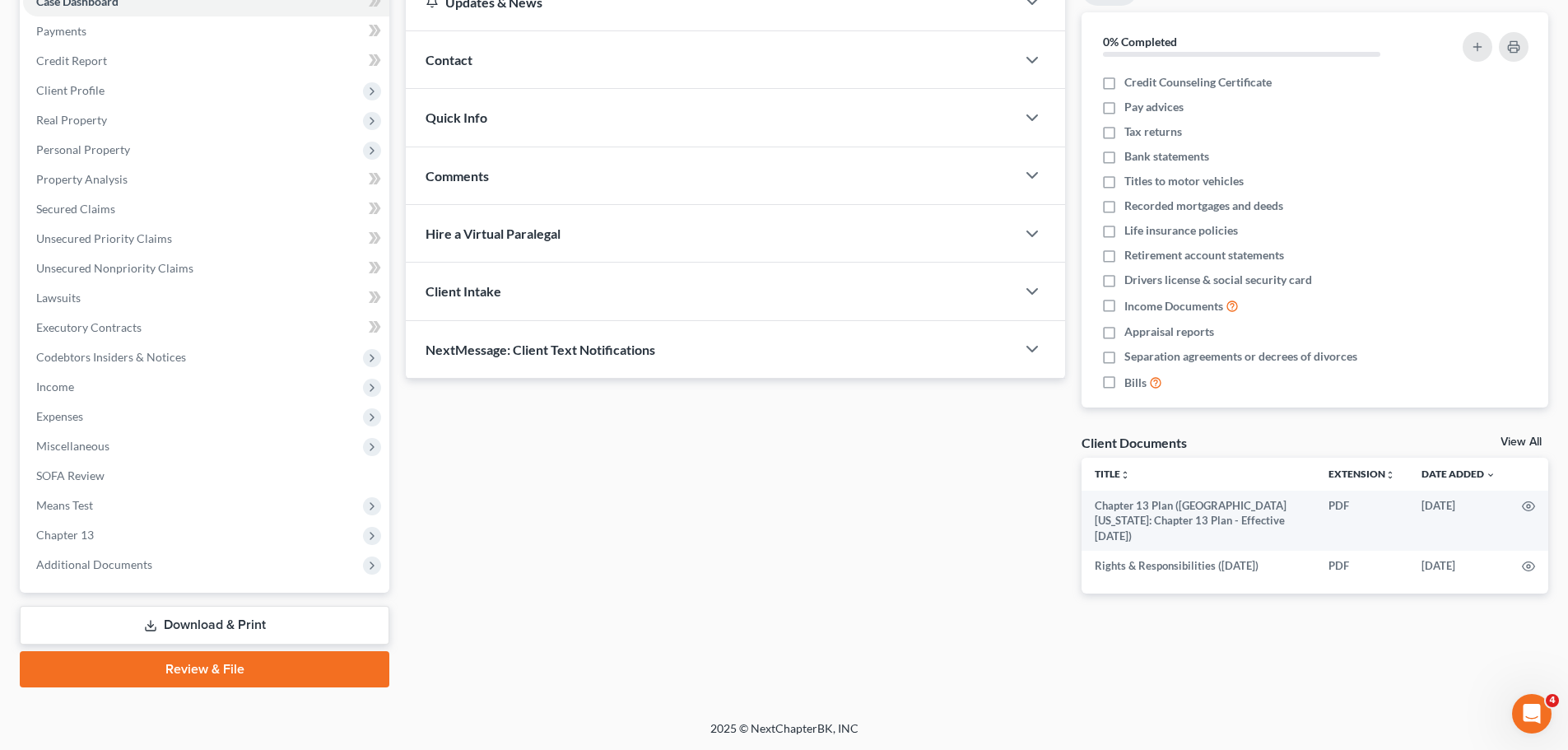
click at [118, 631] on link "Download & Print" at bounding box center [204, 626] width 370 height 39
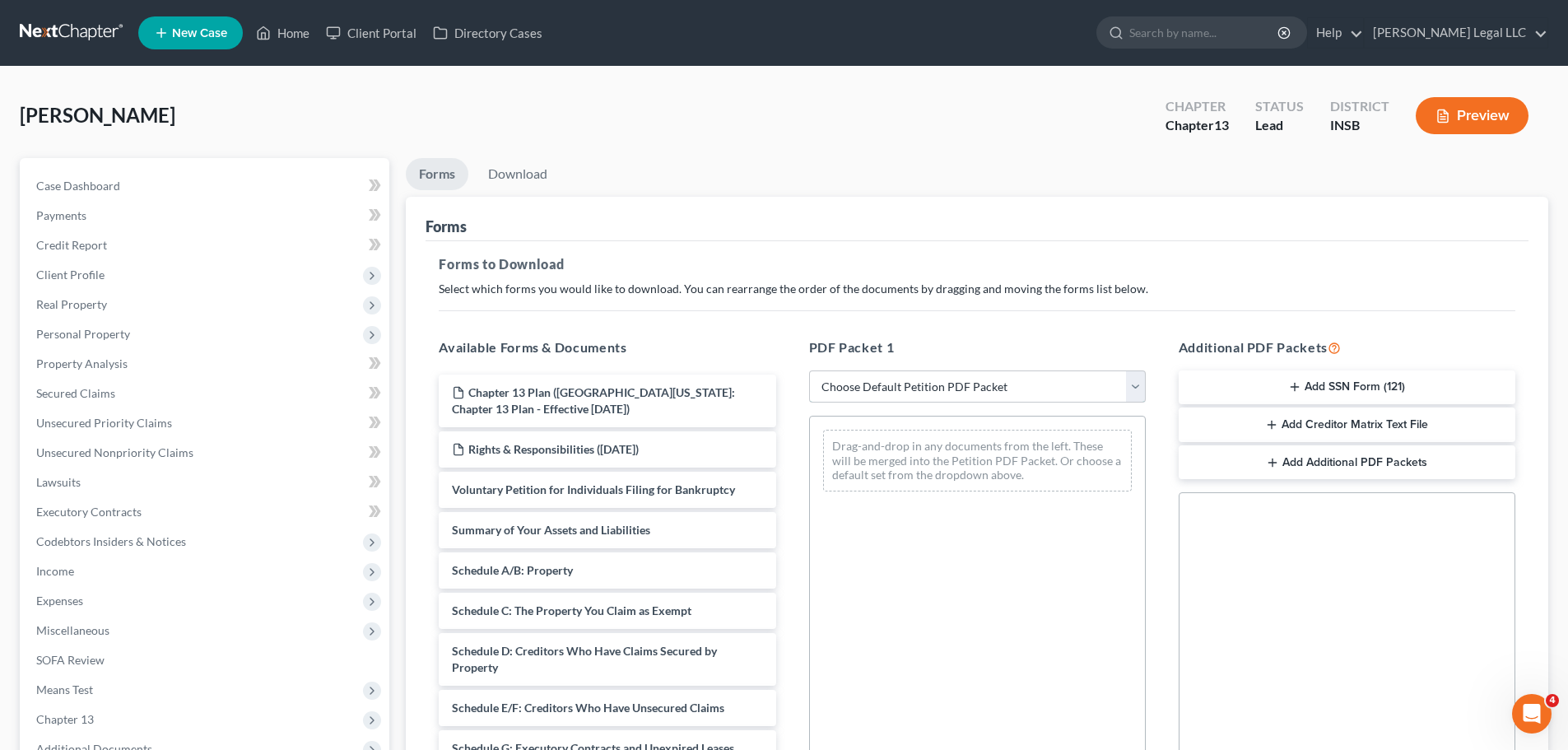
click at [1008, 383] on select "Choose Default Petition PDF Packet Complete Bankruptcy Petition (all forms and …" at bounding box center [977, 387] width 337 height 33
select select "3"
click at [809, 371] on select "Choose Default Petition PDF Packet Complete Bankruptcy Petition (all forms and …" at bounding box center [977, 387] width 337 height 33
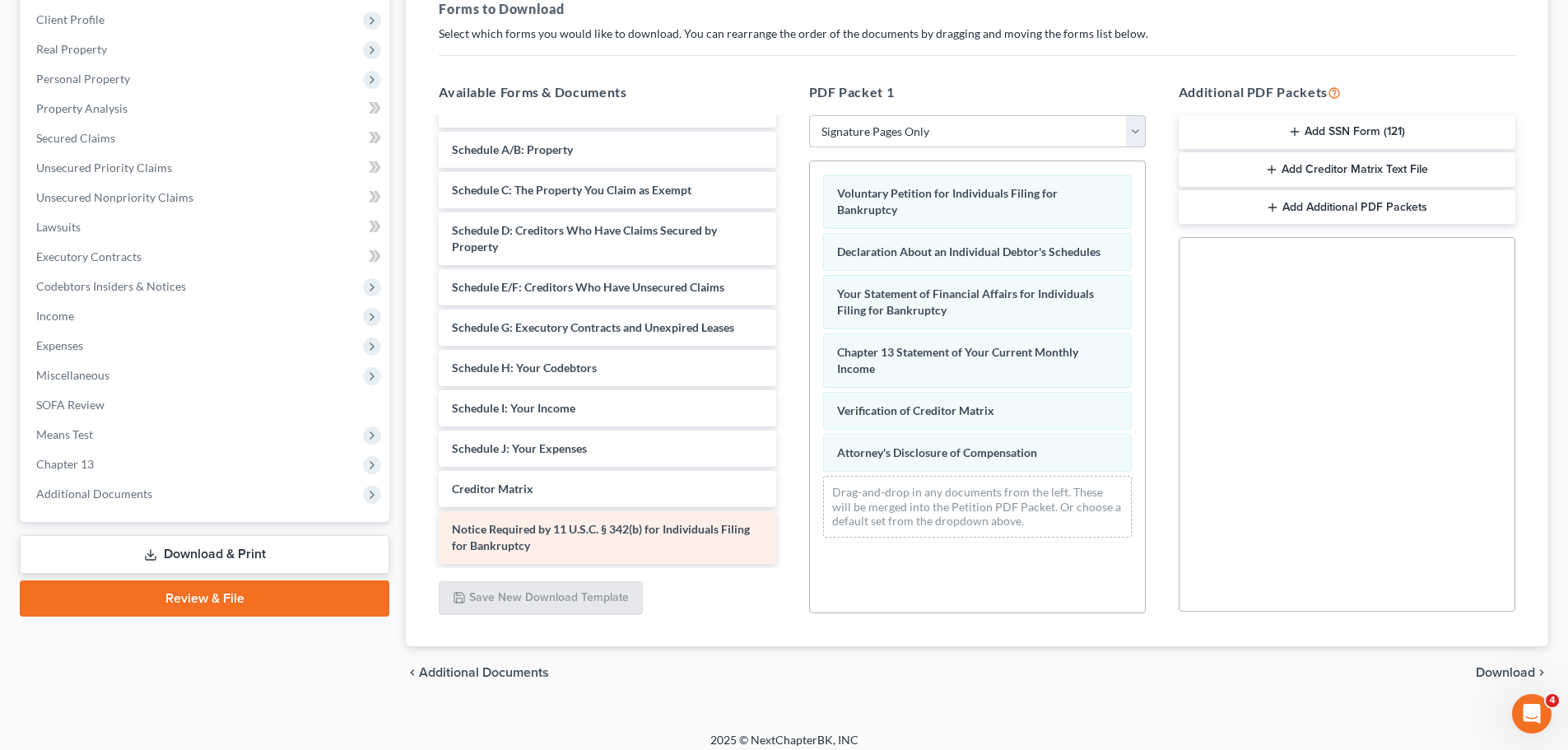
scroll to position [267, 0]
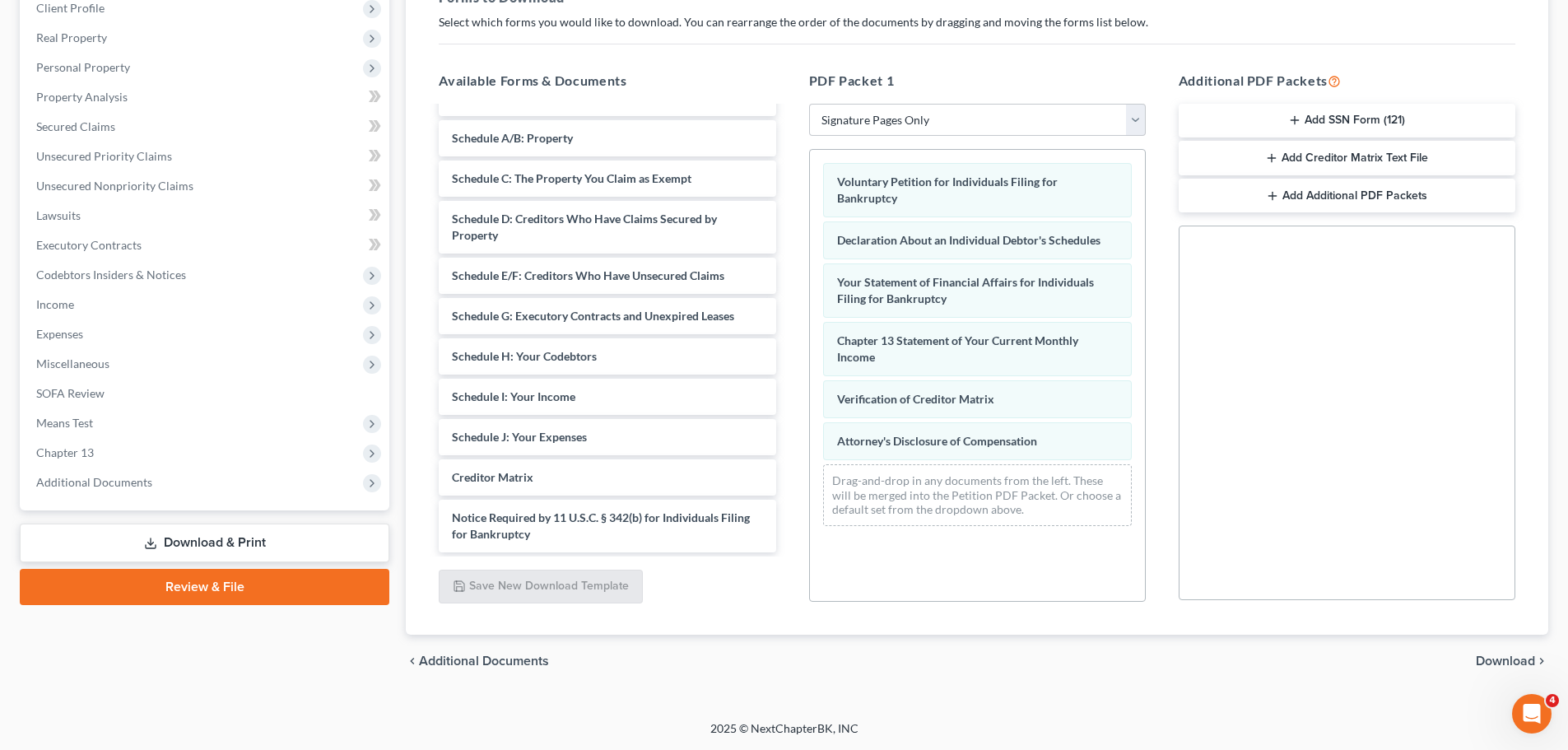
click at [1484, 664] on span "Download" at bounding box center [1505, 660] width 60 height 13
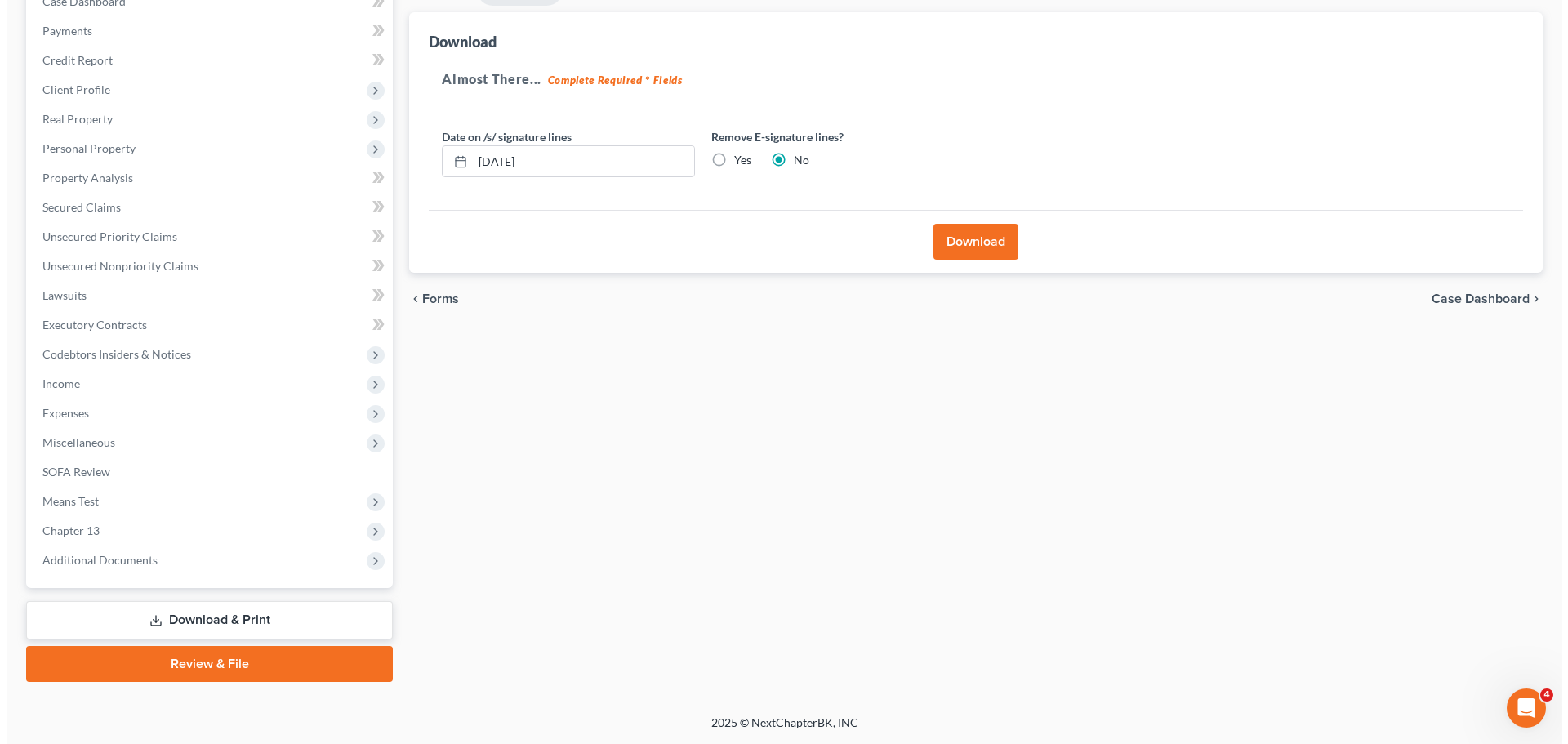
scroll to position [182, 0]
click at [728, 161] on label "Yes" at bounding box center [735, 160] width 17 height 17
click at [734, 161] on input "Yes" at bounding box center [739, 157] width 11 height 11
radio input "true"
radio input "false"
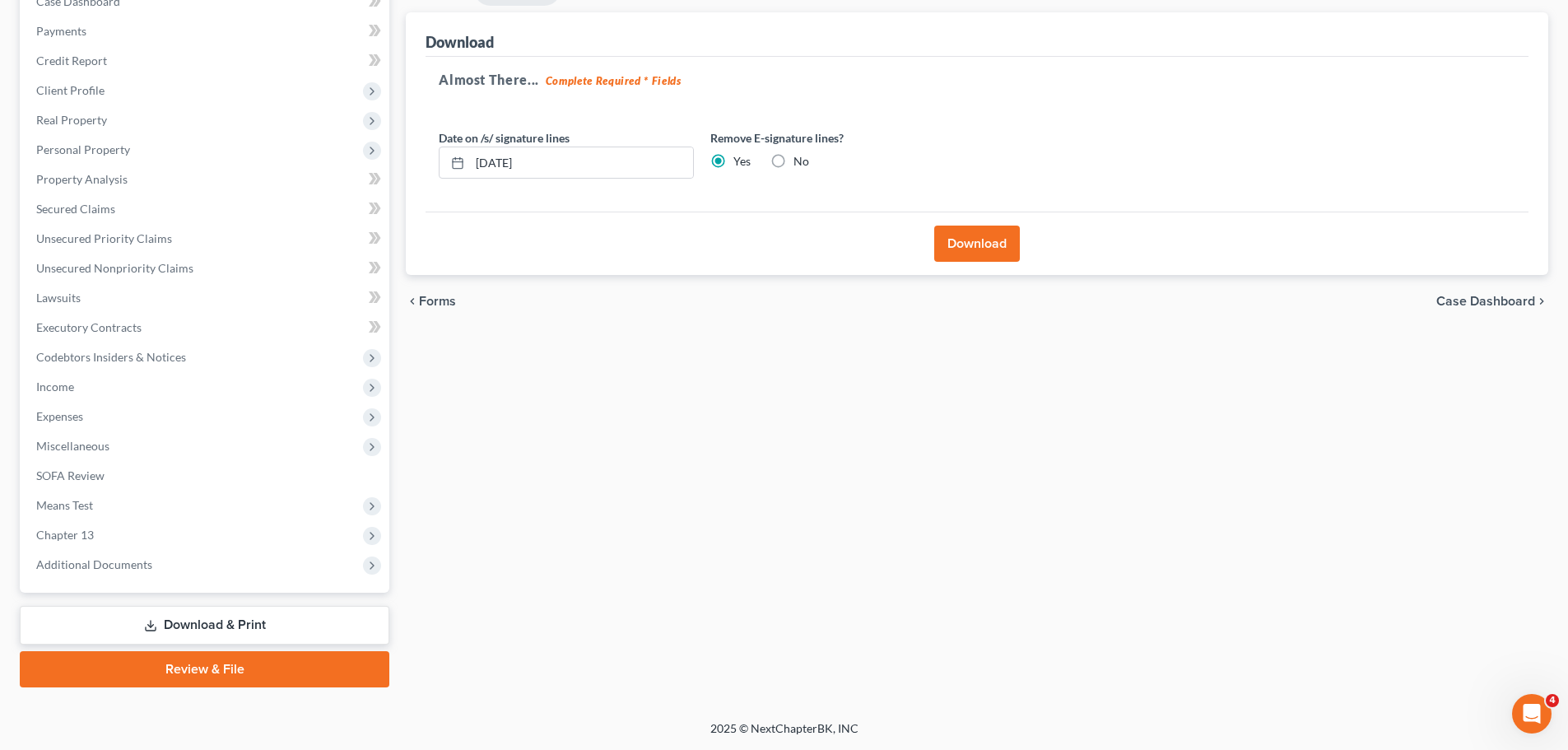
click at [980, 248] on button "Download" at bounding box center [977, 243] width 85 height 36
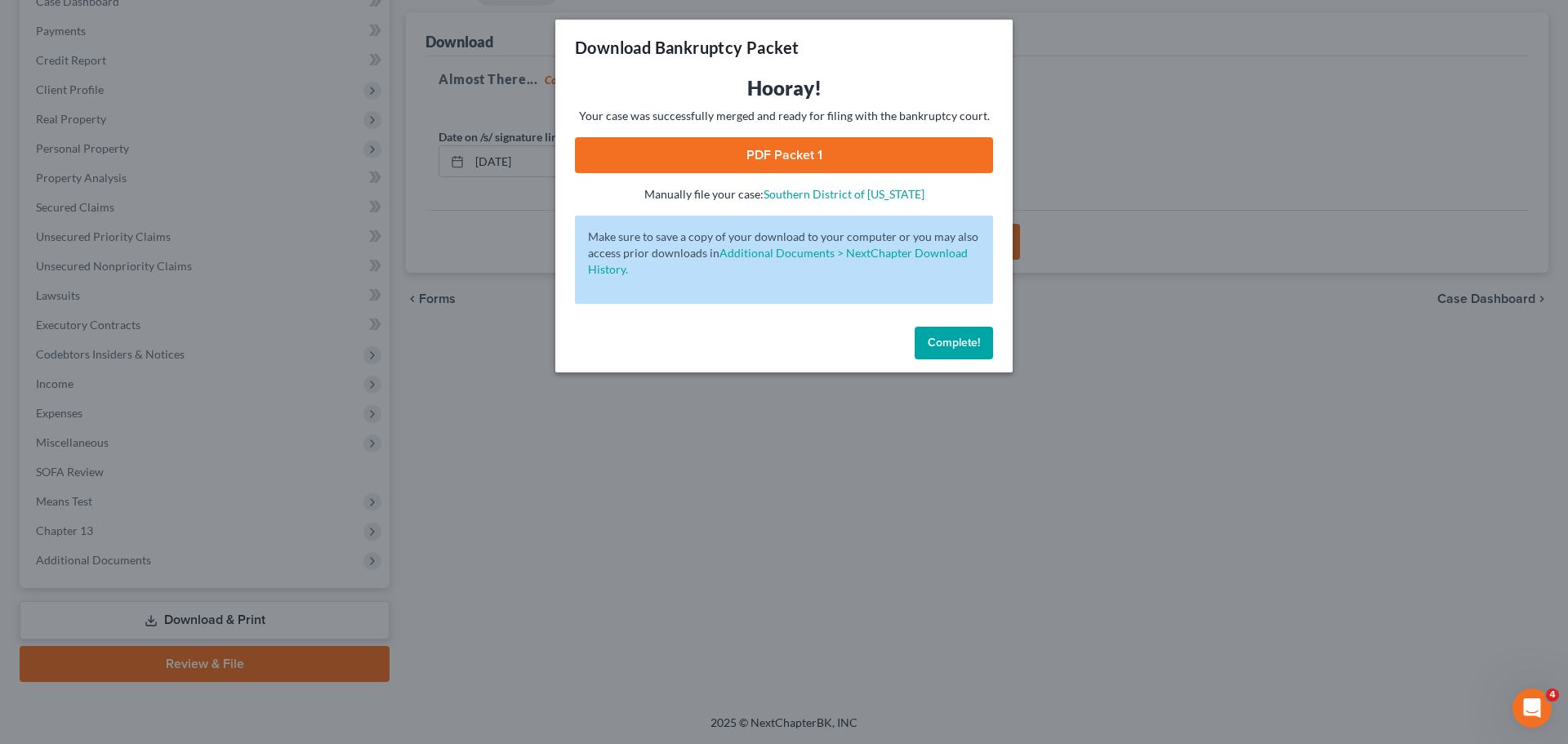
drag, startPoint x: 803, startPoint y: 152, endPoint x: 811, endPoint y: 143, distance: 12.0
click at [803, 152] on link "PDF Packet 1" at bounding box center [784, 155] width 418 height 36
